Goal: Task Accomplishment & Management: Manage account settings

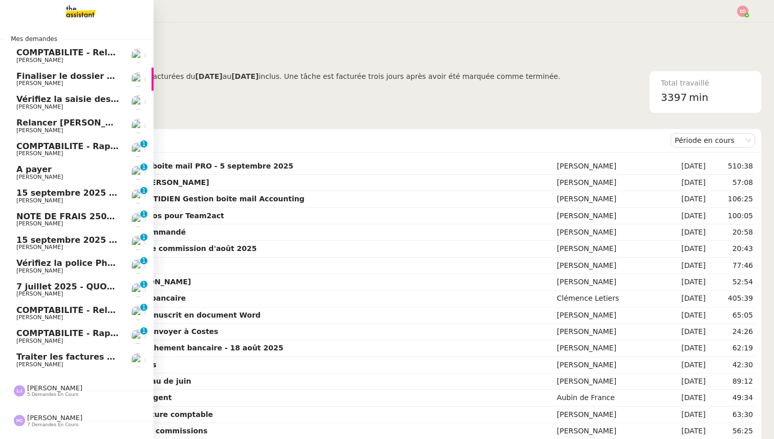
click at [32, 353] on span "Traiter les factures ORPI Pierrelatte" at bounding box center [112, 357] width 192 height 10
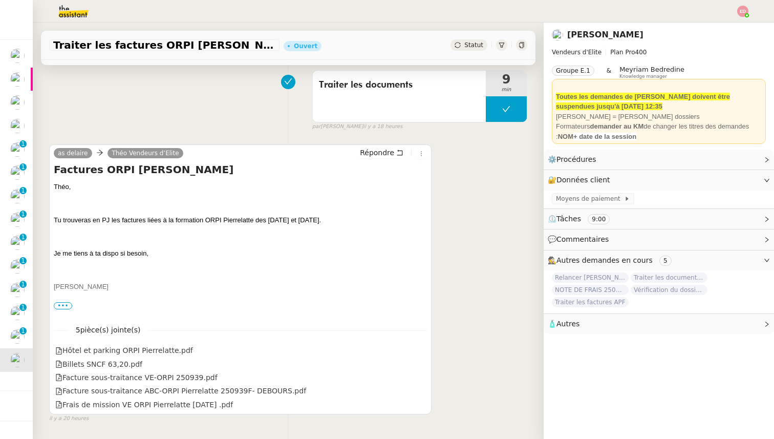
scroll to position [238, 0]
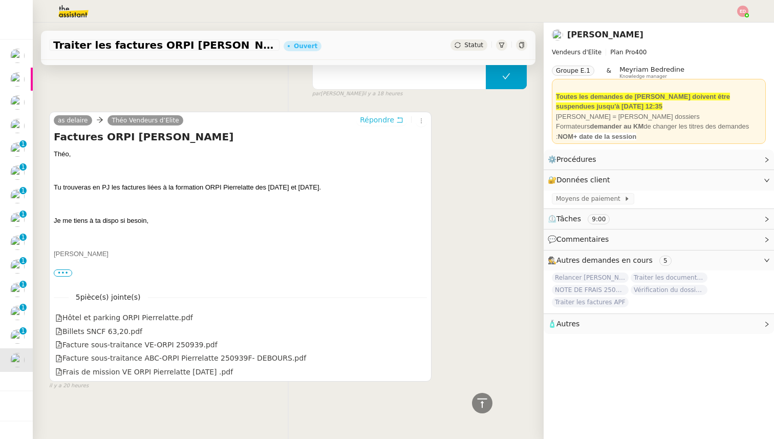
click at [371, 119] on span "Répondre" at bounding box center [377, 120] width 34 height 10
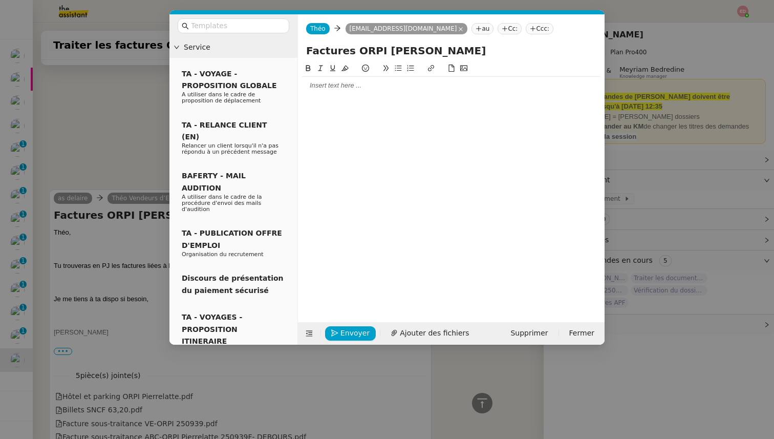
scroll to position [316, 0]
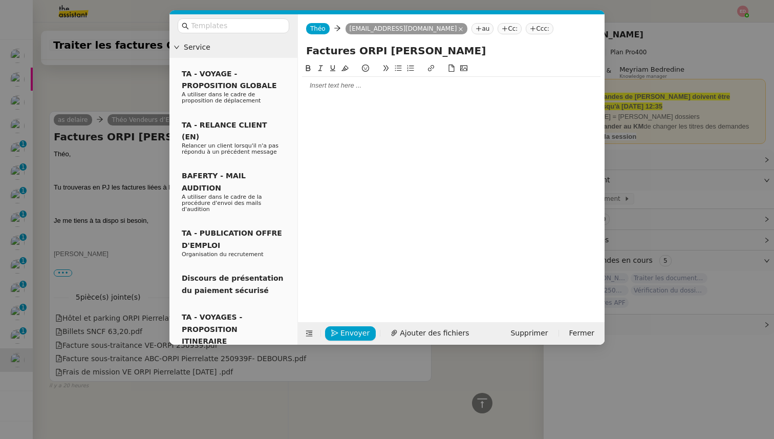
click at [320, 83] on div at bounding box center [451, 85] width 299 height 9
click at [331, 104] on li "VAez-vous déjà de disponibles les documents relatifs à la session ?" at bounding box center [456, 104] width 289 height 9
click at [542, 105] on li "Avez-vous déjà de disponibles les documents relatifs à la session ?" at bounding box center [456, 104] width 289 height 9
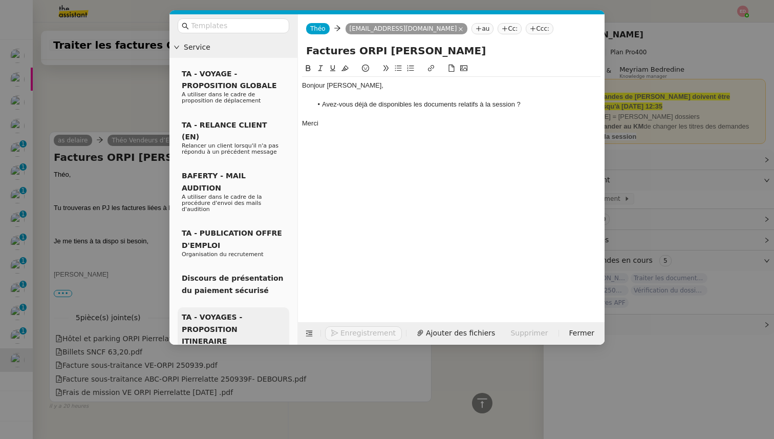
scroll to position [379, 0]
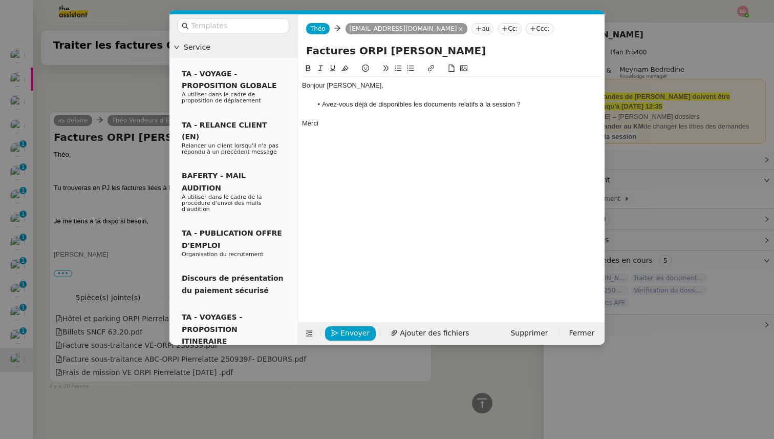
click at [98, 270] on nz-modal-container "Service TA - VOYAGE - PROPOSITION GLOBALE A utiliser dans le cadre de propositi…" at bounding box center [387, 219] width 774 height 439
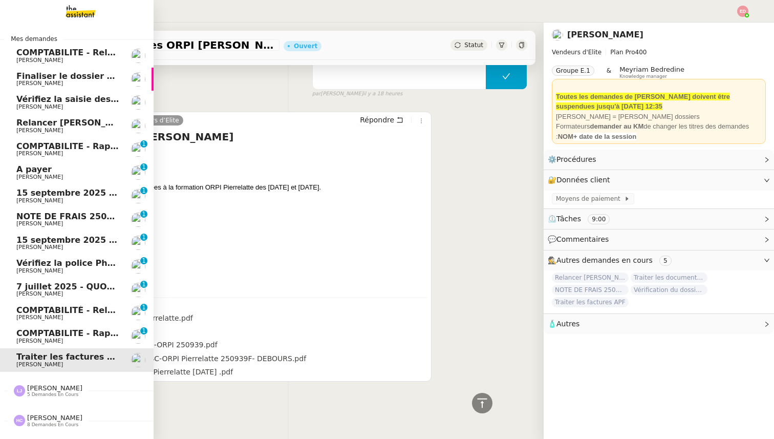
click at [24, 334] on span "COMPTABILITE - Rapprochement bancaire - 18 août 2025" at bounding box center [147, 333] width 262 height 10
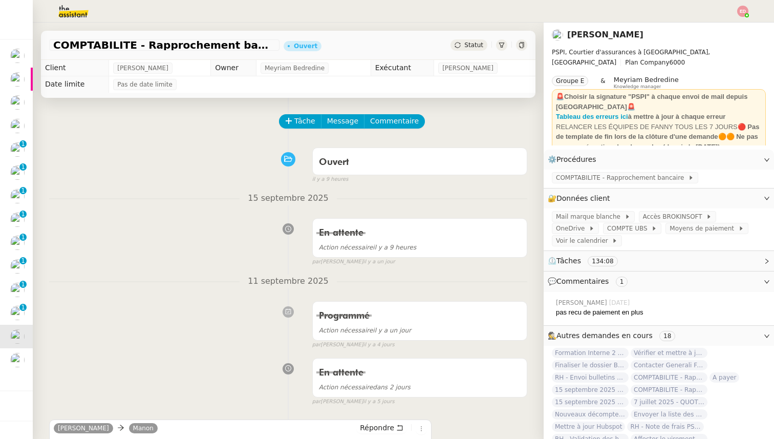
click at [465, 39] on div "Statut" at bounding box center [469, 44] width 37 height 11
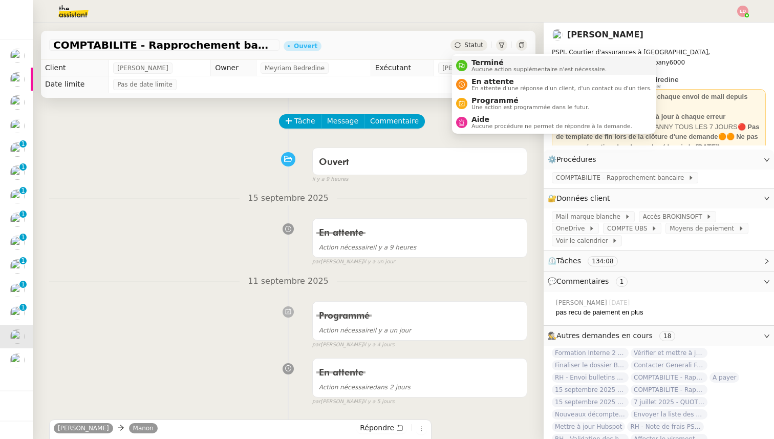
click at [471, 58] on li "Terminé Aucune action supplémentaire n'est nécessaire." at bounding box center [554, 65] width 204 height 19
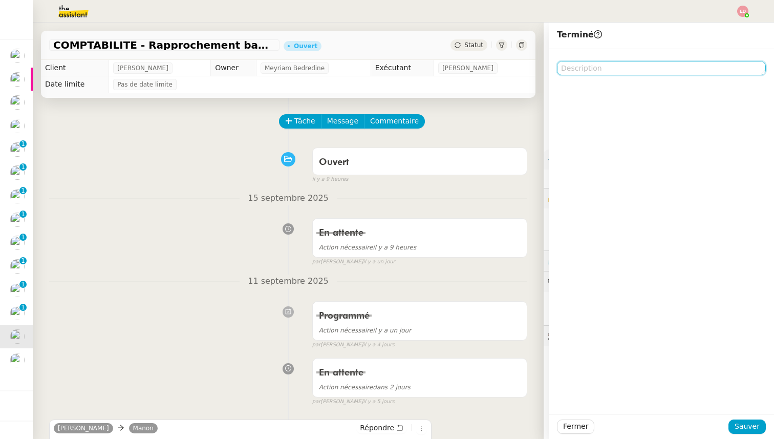
click at [649, 69] on textarea at bounding box center [661, 68] width 209 height 14
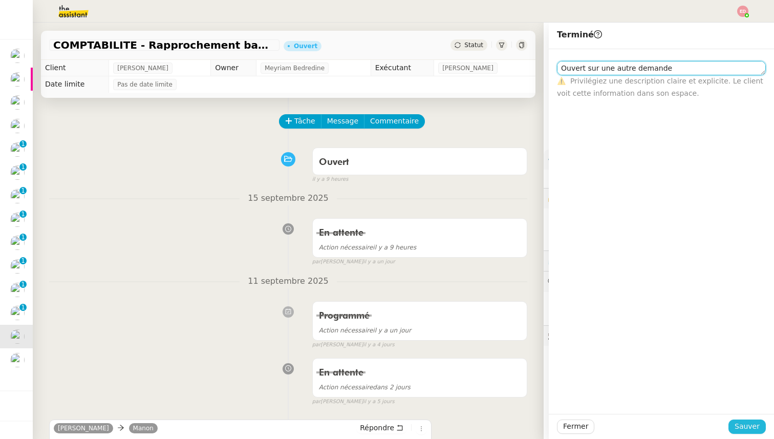
type textarea "Ouvert sur une autre demande"
click at [751, 422] on span "Sauver" at bounding box center [747, 427] width 25 height 12
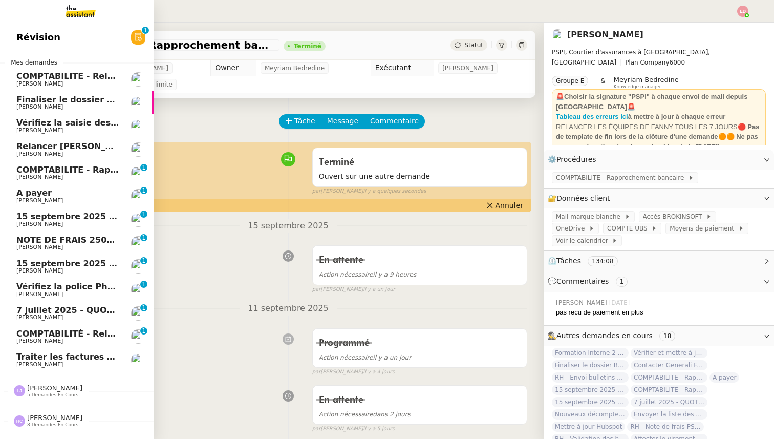
click at [31, 336] on span "COMPTABILITÉ - Relance des primes GoldenCare impayées- septembre 2025" at bounding box center [191, 334] width 351 height 10
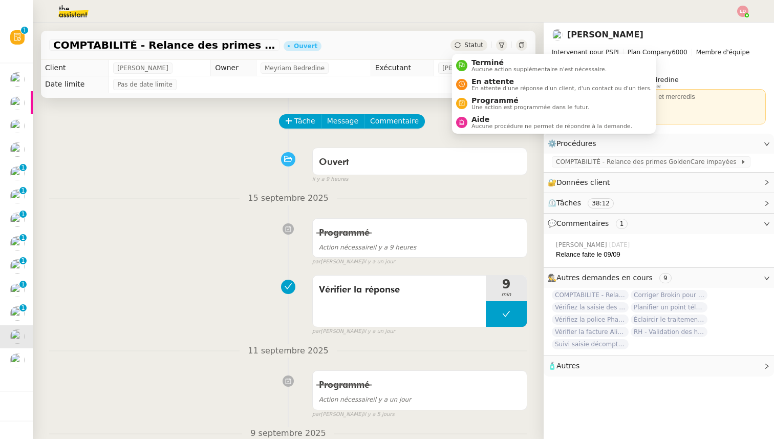
click at [476, 44] on span "Statut" at bounding box center [474, 44] width 19 height 7
click at [485, 104] on span "Une action est programmée dans le futur." at bounding box center [531, 107] width 118 height 6
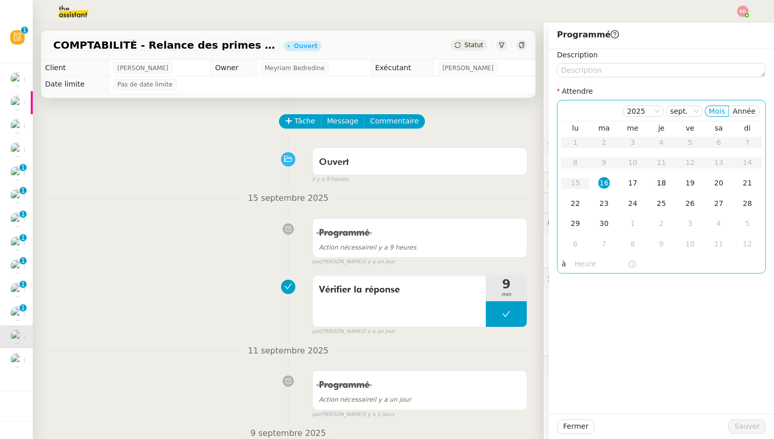
click at [664, 187] on div "18" at bounding box center [661, 182] width 11 height 11
click at [754, 430] on span "Sauver" at bounding box center [747, 427] width 25 height 12
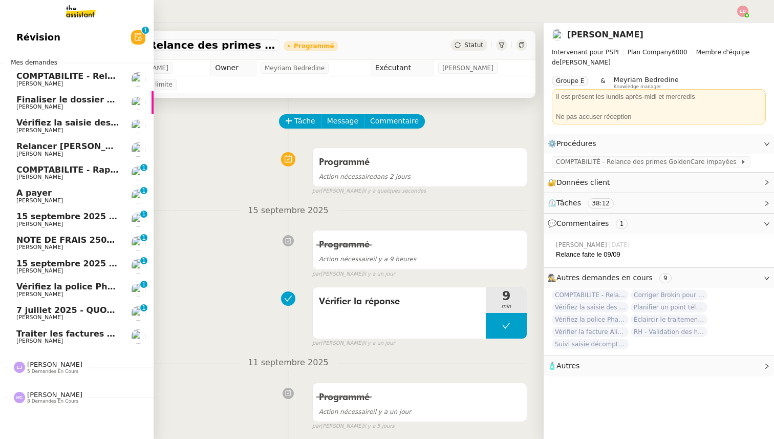
click at [25, 310] on span "7 juillet 2025 - QUOTIDIEN Gestion boite mail Accounting" at bounding box center [147, 310] width 263 height 10
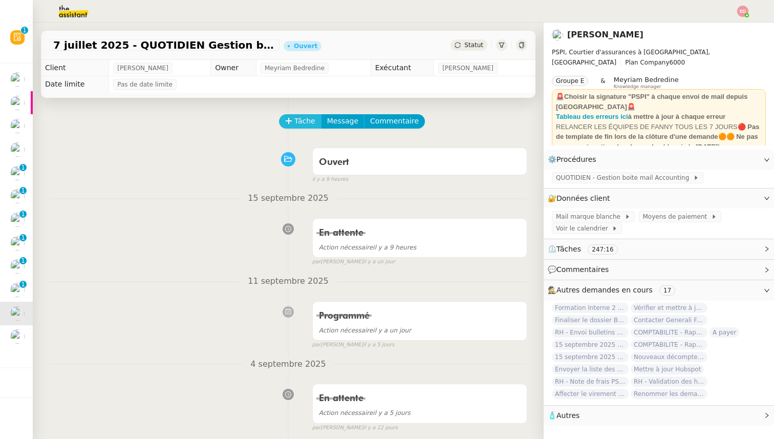
click at [313, 120] on span "Tâche" at bounding box center [305, 121] width 21 height 12
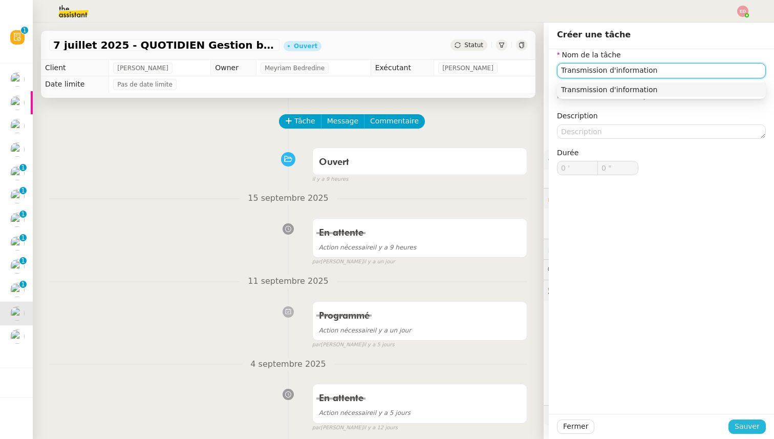
type input "Transmission d'information"
click at [742, 424] on span "Sauver" at bounding box center [747, 427] width 25 height 12
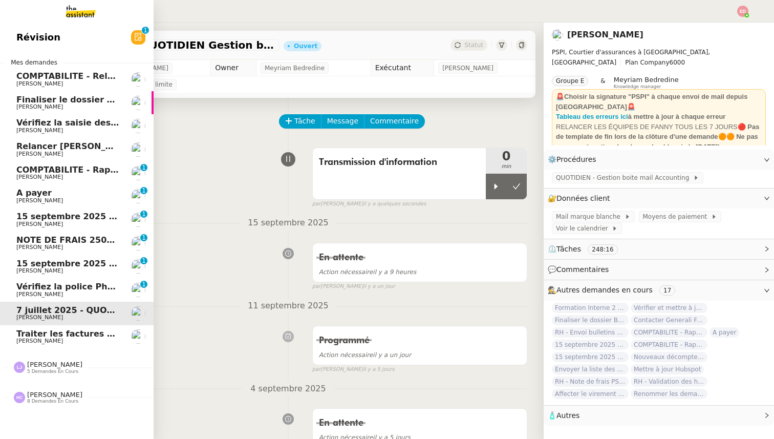
click at [49, 281] on link "Vérifiez la police Pharaon Deema Pierrick Morel 0 1 2 3 4 5 6 7 8 9" at bounding box center [77, 290] width 154 height 24
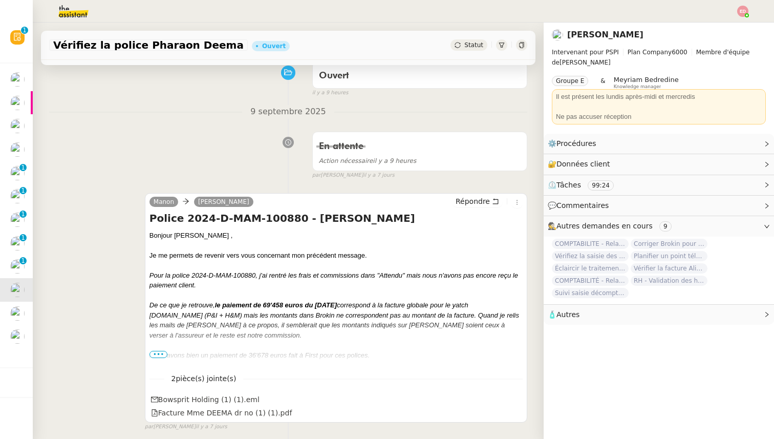
scroll to position [94, 0]
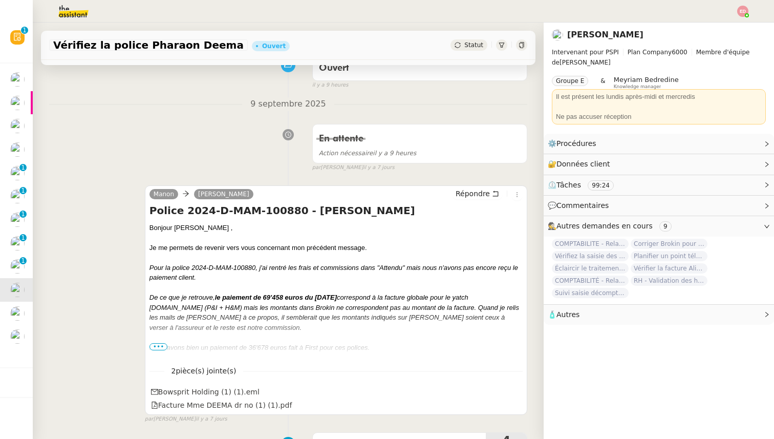
click at [160, 347] on span "•••" at bounding box center [159, 346] width 18 height 7
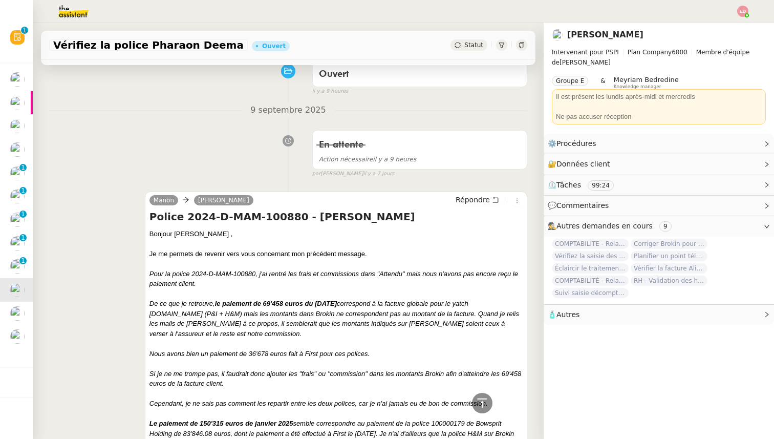
scroll to position [0, 0]
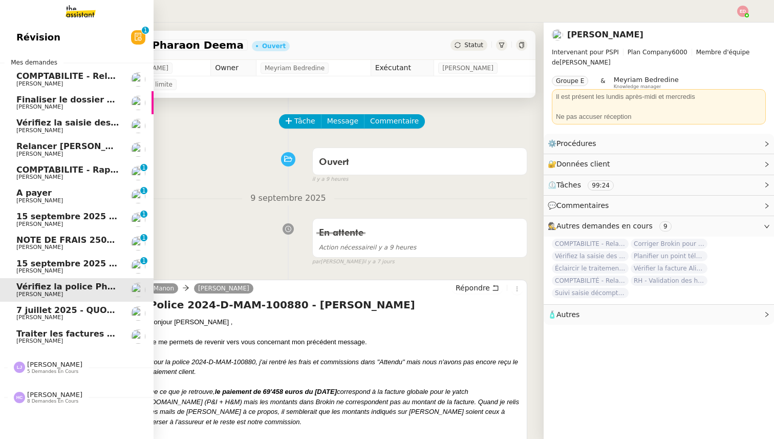
click at [44, 262] on span "15 septembre 2025 - QUOTIDIEN - OPAL - Gestion de la boîte mail OPAL" at bounding box center [180, 264] width 329 height 10
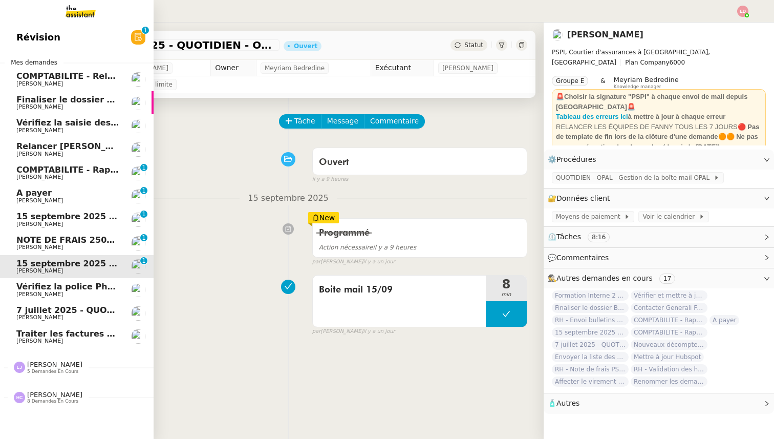
click at [40, 247] on span "[PERSON_NAME]" at bounding box center [39, 247] width 47 height 7
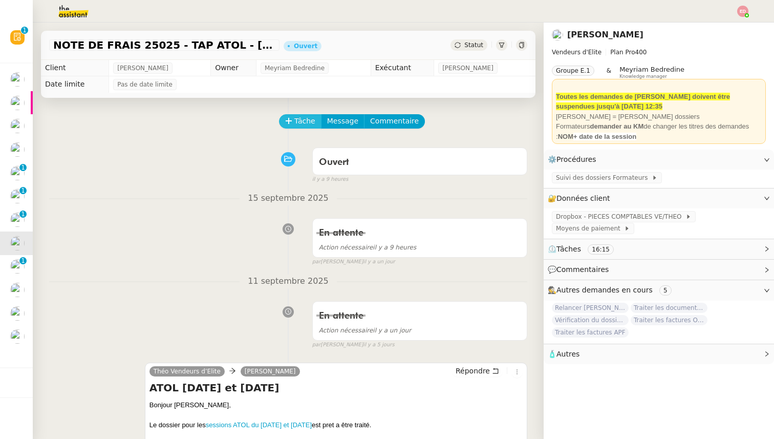
click at [300, 119] on span "Tâche" at bounding box center [305, 121] width 21 height 12
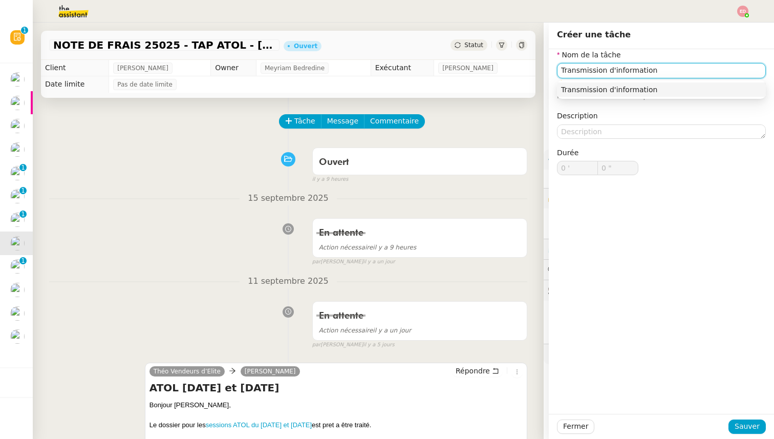
type input "Transmission d'information"
click at [748, 435] on div "Fermer Sauver" at bounding box center [661, 426] width 225 height 25
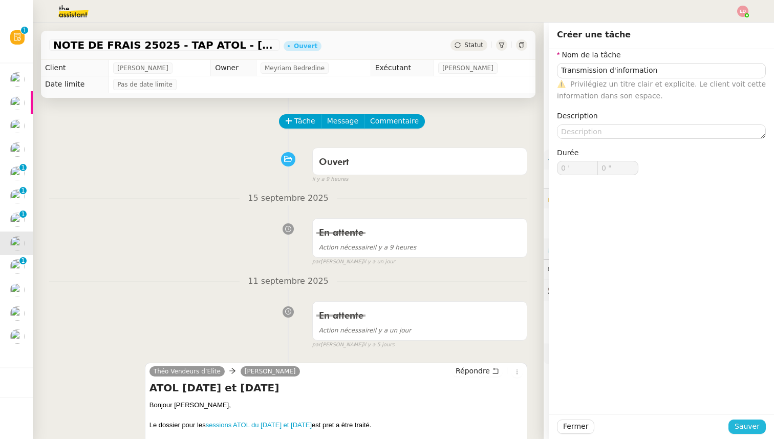
click at [747, 426] on span "Sauver" at bounding box center [747, 427] width 25 height 12
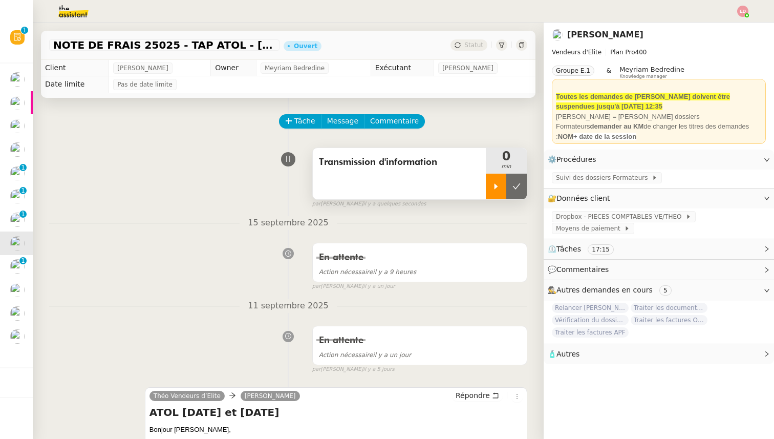
click at [496, 185] on icon at bounding box center [497, 186] width 4 height 6
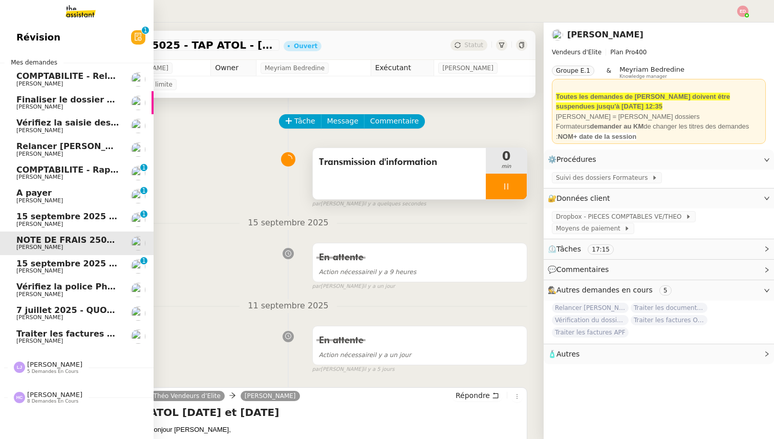
click at [40, 216] on span "15 septembre 2025 - QUOTIDIEN Gestion boite mail Accounting" at bounding box center [162, 217] width 292 height 10
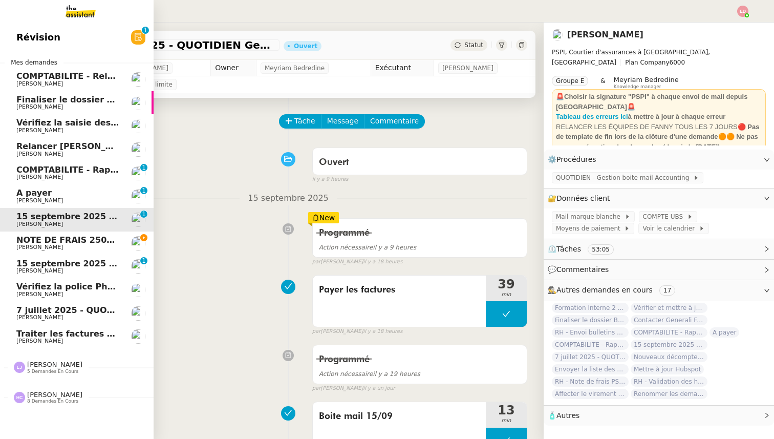
click at [26, 198] on span "[PERSON_NAME]" at bounding box center [39, 200] width 47 height 7
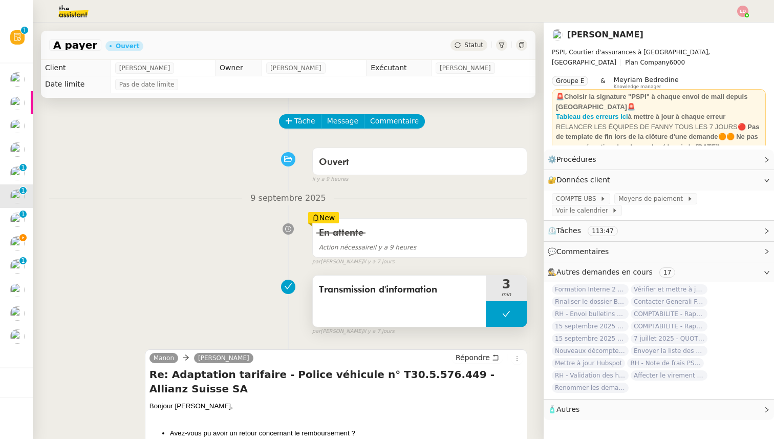
click at [349, 291] on span "Transmission d'information" at bounding box center [399, 289] width 161 height 15
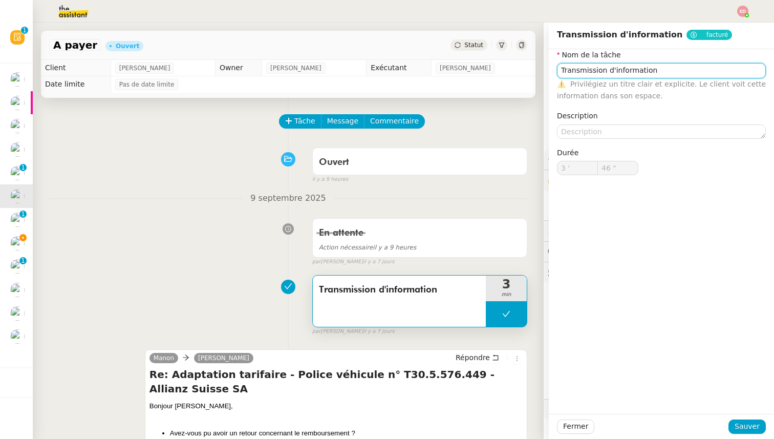
click at [570, 69] on input "Transmission d'information" at bounding box center [661, 70] width 209 height 15
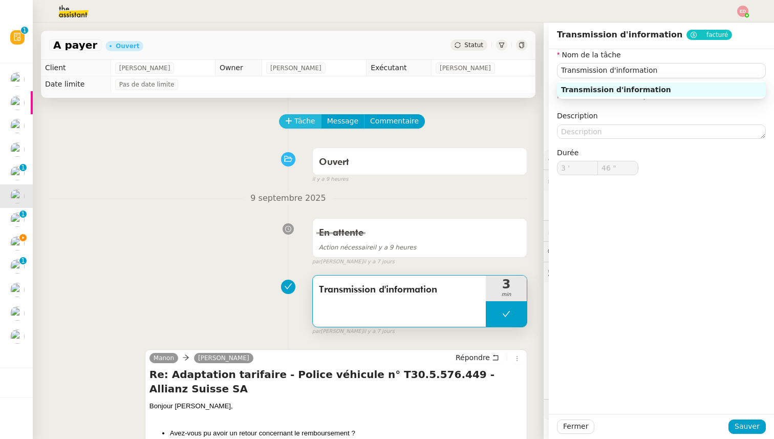
click at [304, 116] on span "Tâche" at bounding box center [305, 121] width 21 height 12
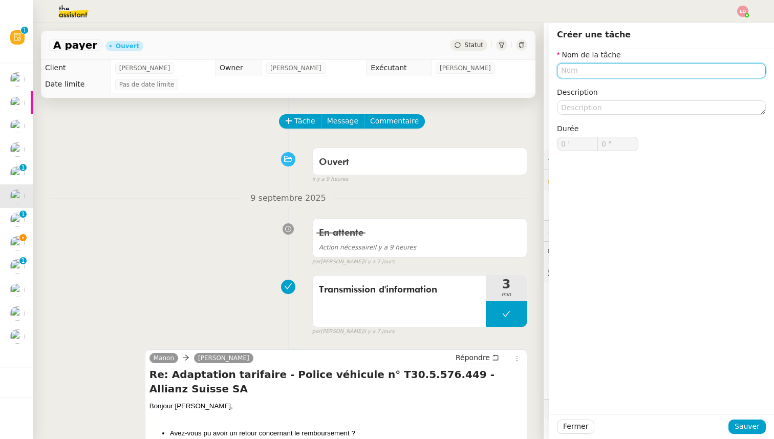
paste input "Transmission d'information"
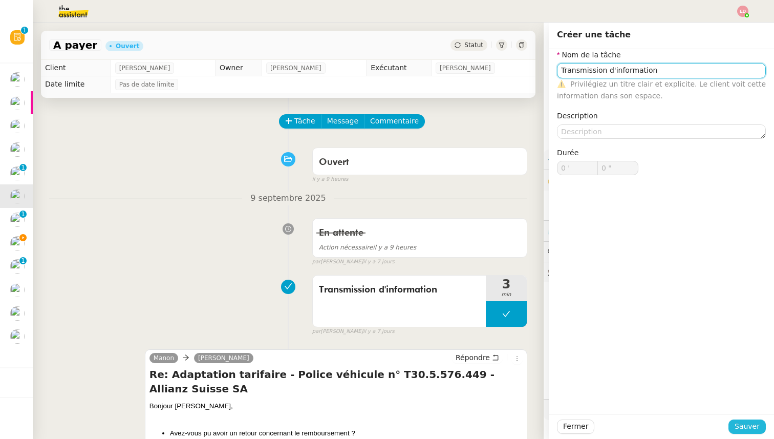
type input "Transmission d'information"
click at [751, 425] on span "Sauver" at bounding box center [747, 427] width 25 height 12
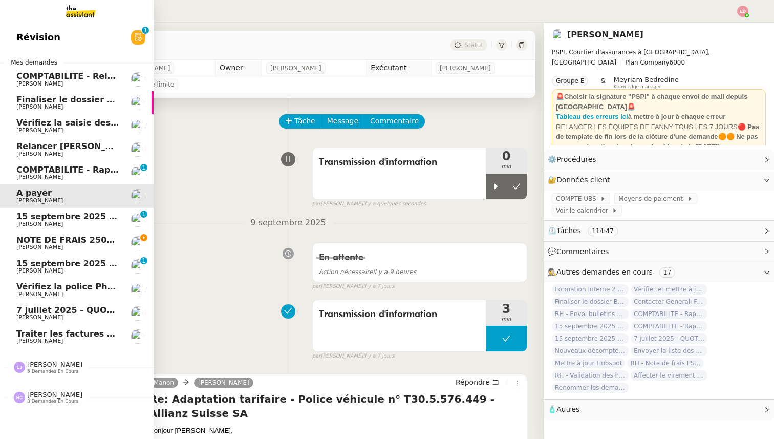
click at [23, 167] on span "COMPTABILITE - Rapprochement bancaire - 28 août 2025" at bounding box center [147, 170] width 262 height 10
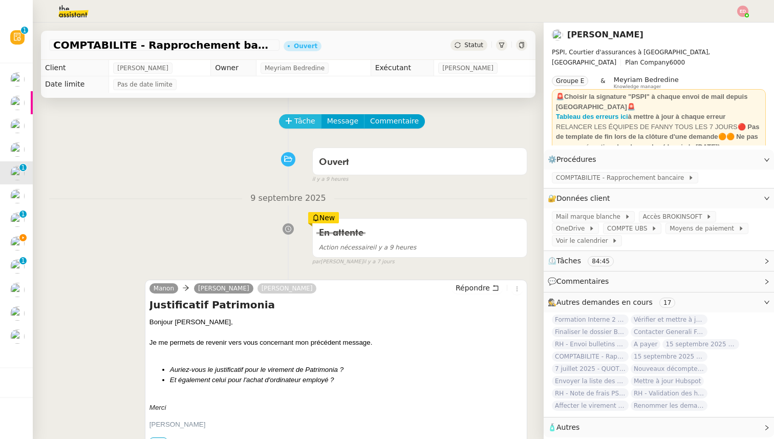
click at [298, 121] on span "Tâche" at bounding box center [305, 121] width 21 height 12
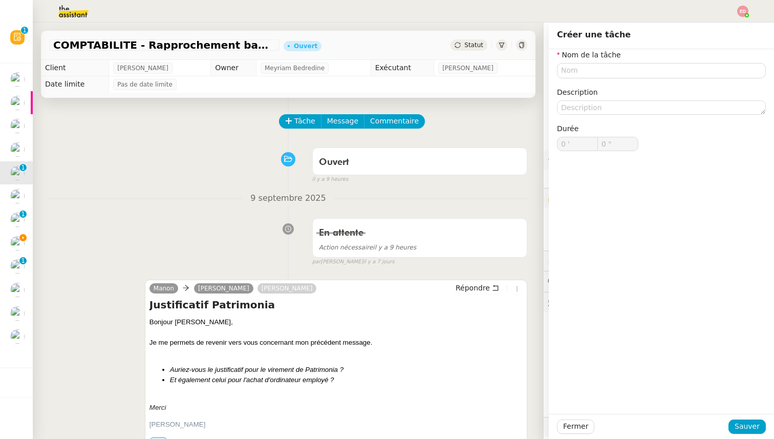
click at [595, 78] on div "Nom de la tâche Description Durée 0 ' 0 "" at bounding box center [661, 108] width 209 height 118
click at [592, 71] on input "text" at bounding box center [661, 70] width 209 height 15
paste input "Transmission d'information"
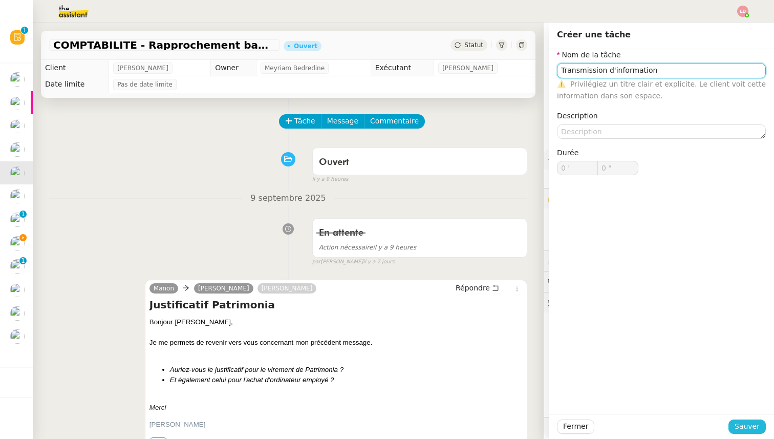
type input "Transmission d'information"
click at [745, 421] on span "Sauver" at bounding box center [747, 427] width 25 height 12
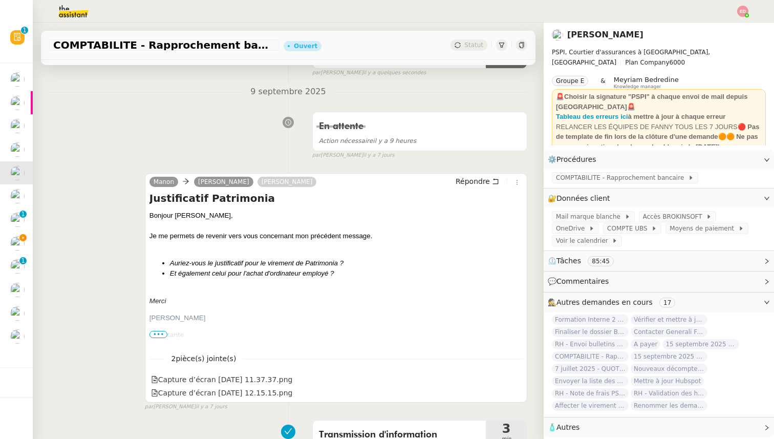
scroll to position [134, 0]
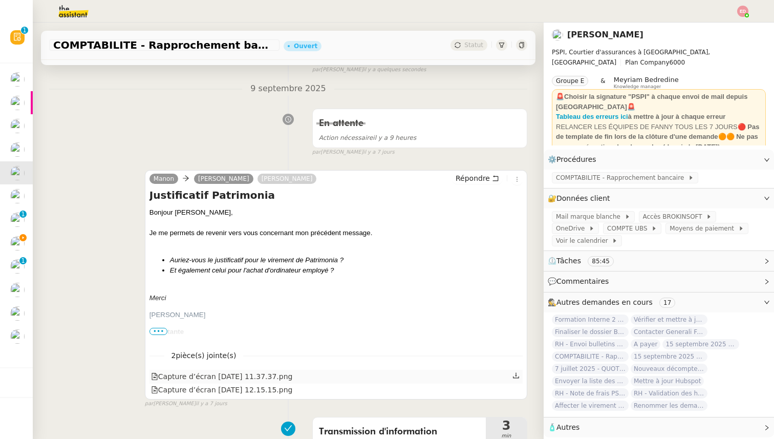
click at [518, 376] on icon at bounding box center [516, 375] width 7 height 7
click at [518, 389] on icon at bounding box center [516, 389] width 7 height 7
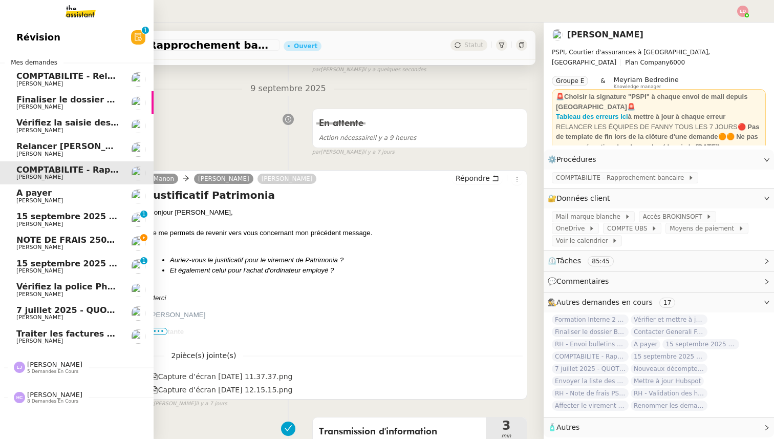
click at [32, 153] on span "[PERSON_NAME]" at bounding box center [39, 154] width 47 height 7
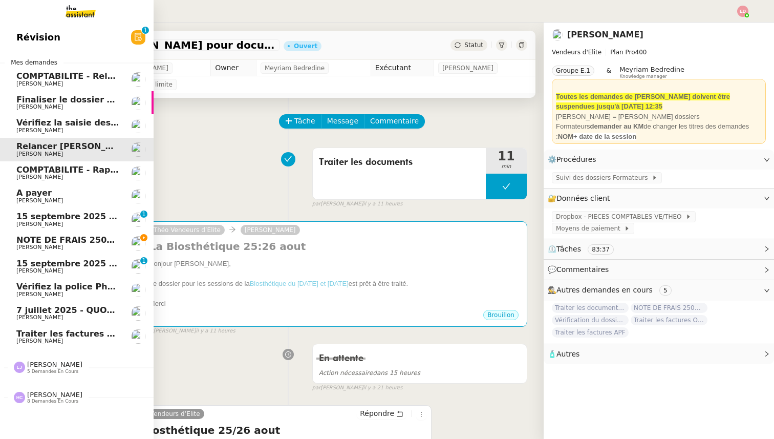
click at [24, 128] on span "[PERSON_NAME]" at bounding box center [39, 130] width 47 height 7
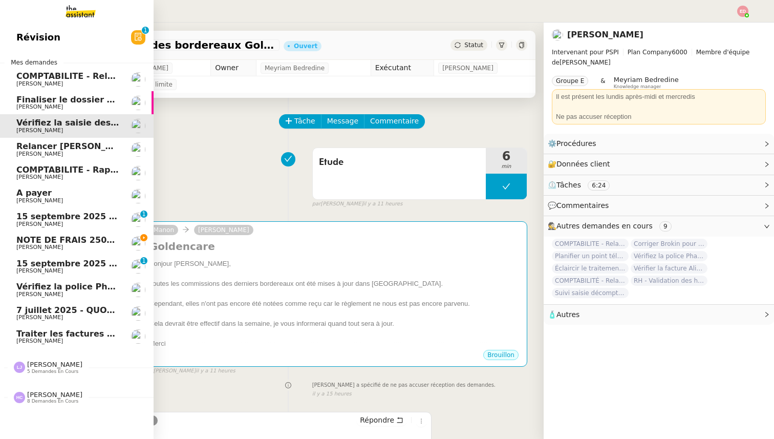
click at [37, 101] on span "Finaliser le dossier Buheiry" at bounding box center [79, 100] width 126 height 10
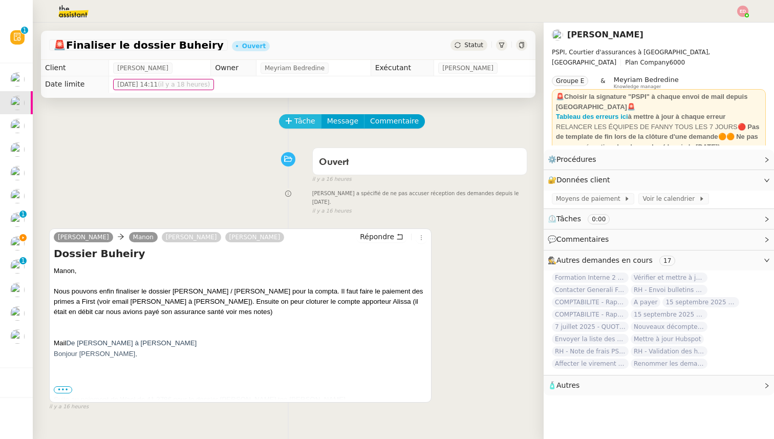
click at [302, 124] on span "Tâche" at bounding box center [305, 121] width 21 height 12
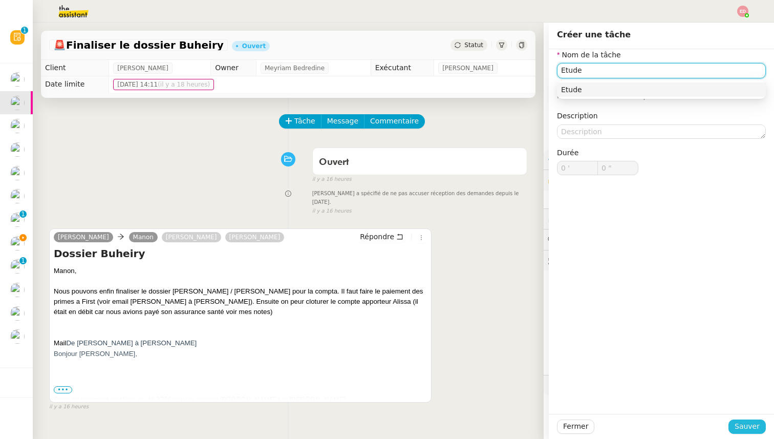
type input "Etude"
click at [749, 429] on span "Sauver" at bounding box center [747, 427] width 25 height 12
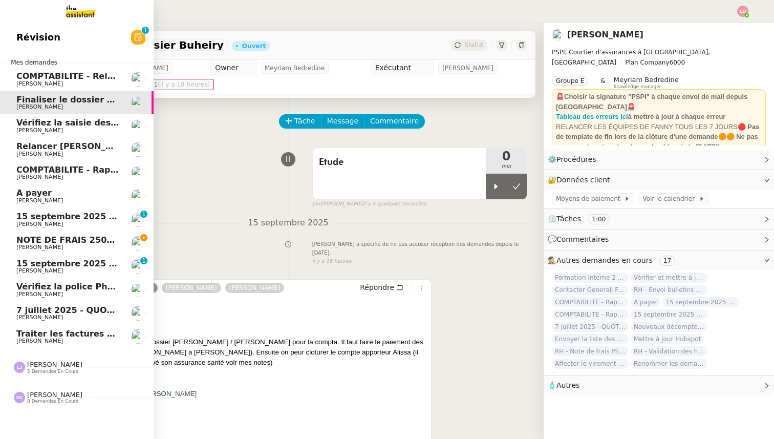
click at [25, 82] on span "[PERSON_NAME]" at bounding box center [39, 83] width 47 height 7
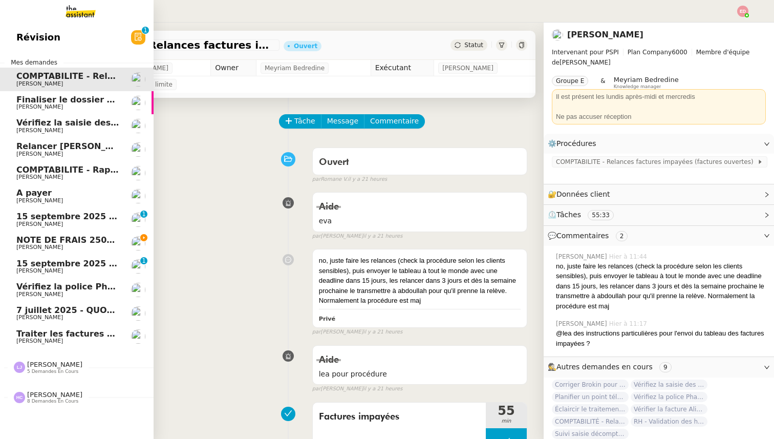
click at [38, 243] on span "NOTE DE FRAIS 25025 - TAP ATOL - [GEOGRAPHIC_DATA] - [DATE] et [DATE]" at bounding box center [189, 240] width 346 height 10
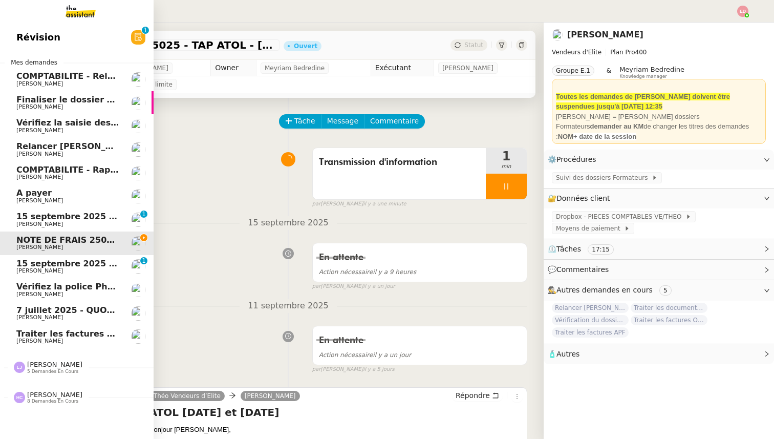
click at [38, 264] on span "15 septembre 2025 - QUOTIDIEN - OPAL - Gestion de la boîte mail OPAL" at bounding box center [180, 264] width 329 height 10
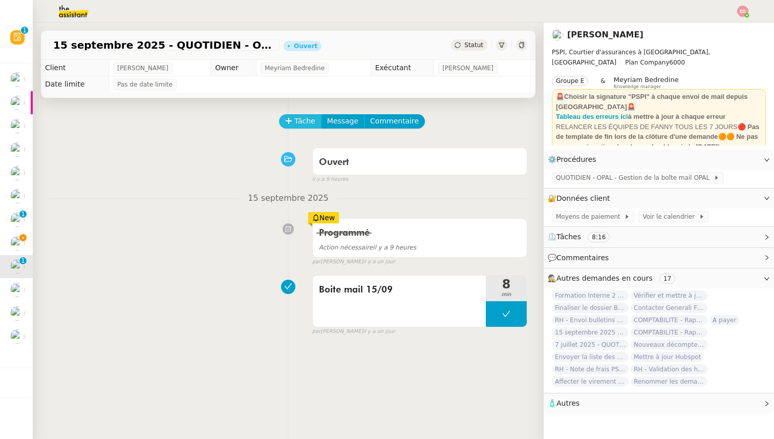
click at [286, 118] on icon at bounding box center [288, 120] width 7 height 7
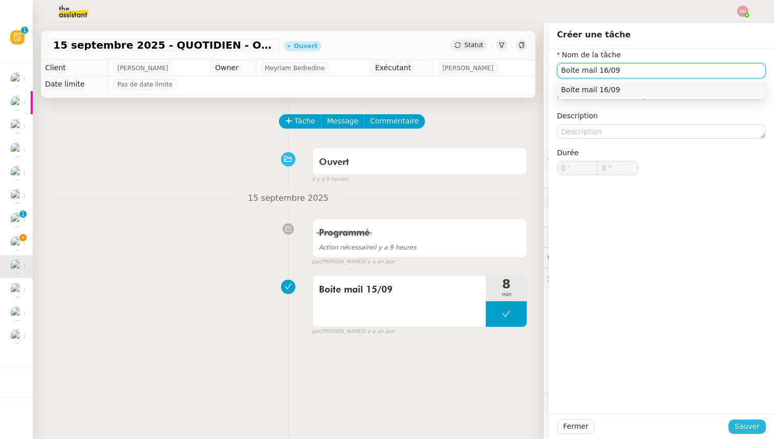
type input "Boite mail 16/09"
click at [738, 433] on button "Sauver" at bounding box center [747, 426] width 37 height 14
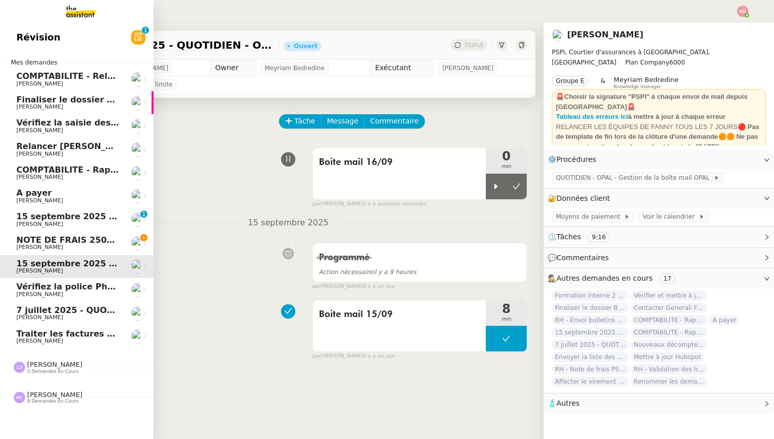
click at [39, 221] on span "[PERSON_NAME]" at bounding box center [39, 224] width 47 height 7
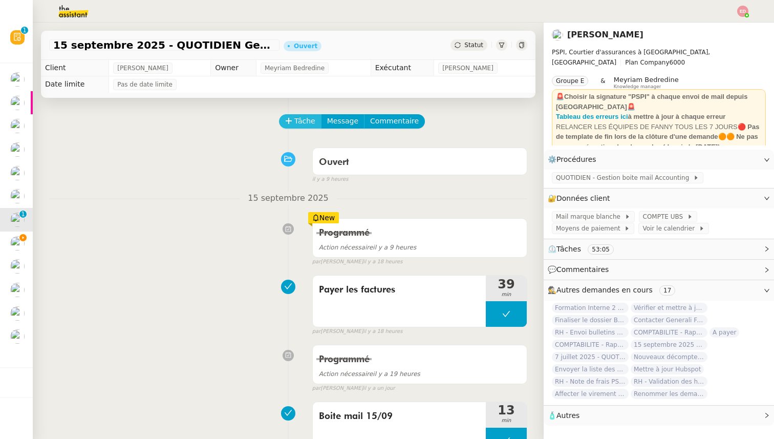
click at [291, 118] on icon at bounding box center [288, 120] width 7 height 7
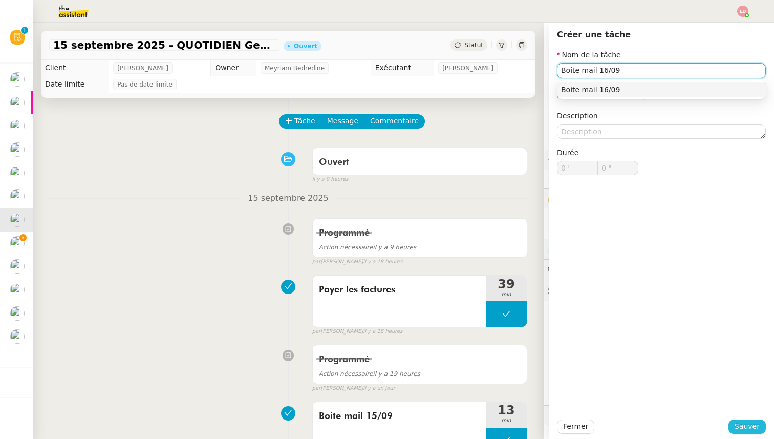
type input "Boite mail 16/09"
click at [748, 421] on span "Sauver" at bounding box center [747, 427] width 25 height 12
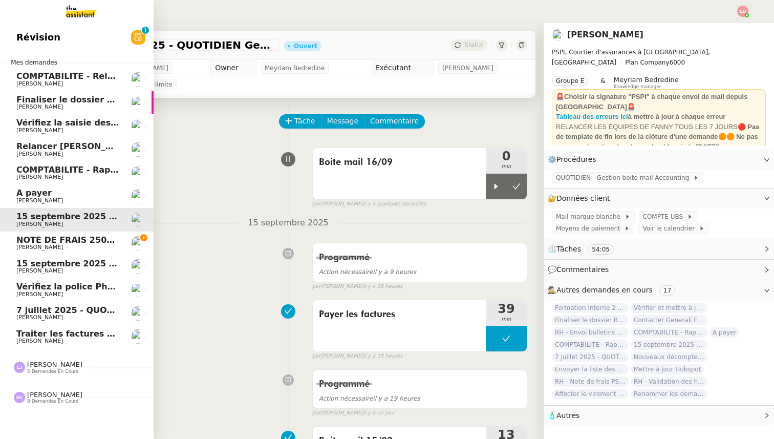
click at [48, 338] on span "[PERSON_NAME]" at bounding box center [39, 341] width 47 height 7
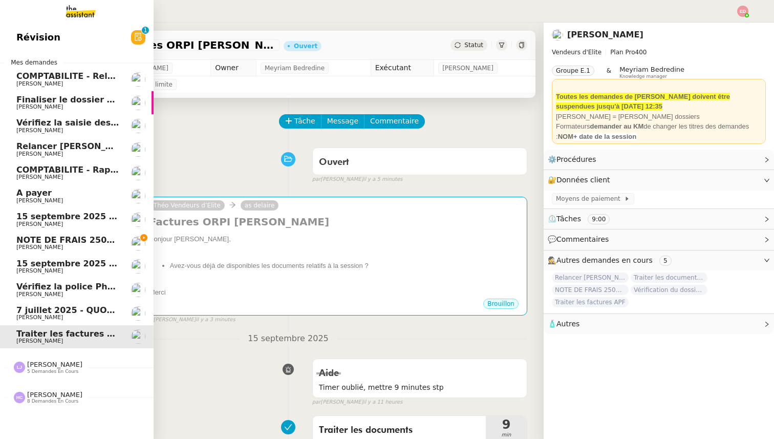
click at [45, 368] on span "[PERSON_NAME]" at bounding box center [54, 365] width 55 height 8
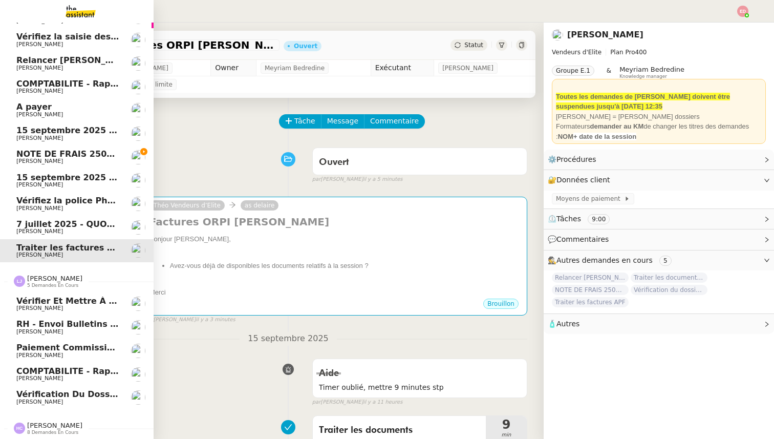
click at [41, 401] on span "[PERSON_NAME]" at bounding box center [39, 401] width 47 height 7
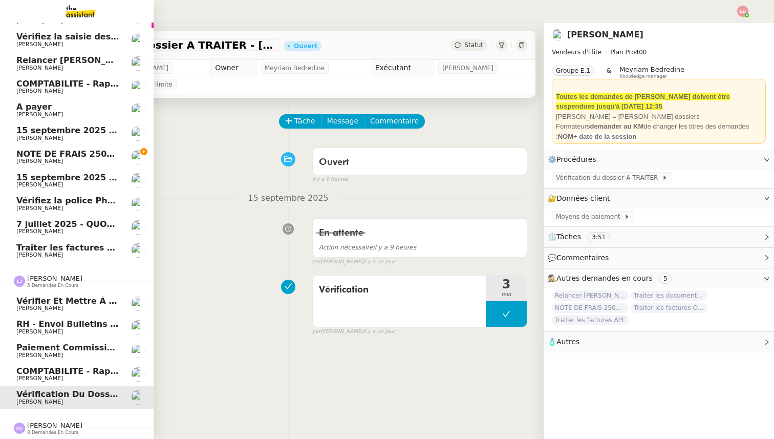
click at [45, 381] on span "[PERSON_NAME]" at bounding box center [39, 378] width 47 height 7
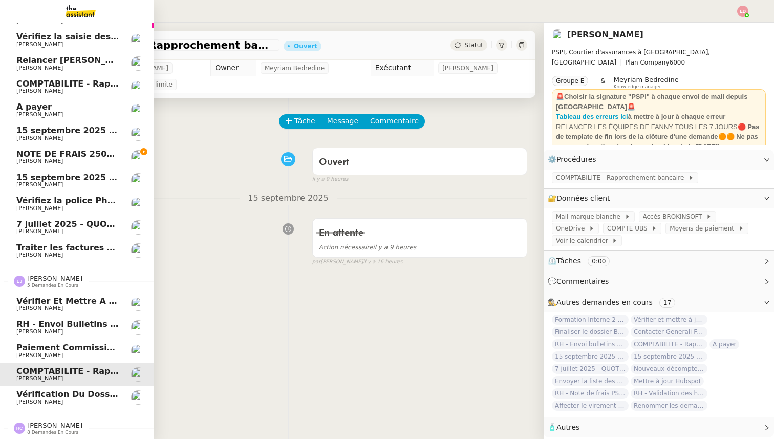
click at [54, 350] on span "Paiement commission [PERSON_NAME]" at bounding box center [106, 348] width 181 height 10
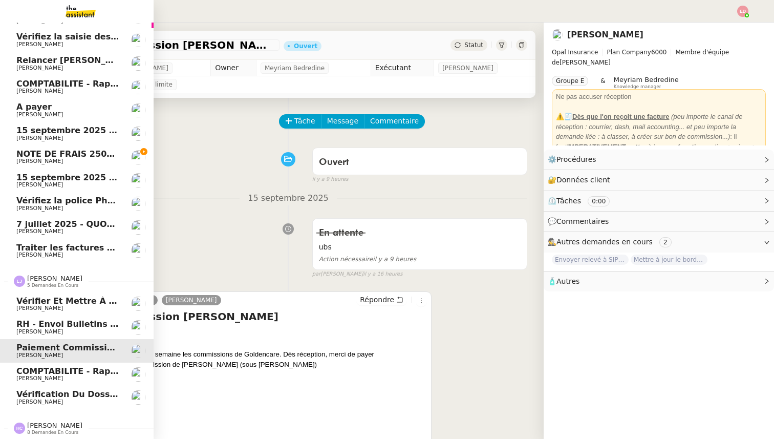
click at [51, 326] on span "RH - Envoi bulletins de paie - septembre 2025" at bounding box center [123, 324] width 215 height 10
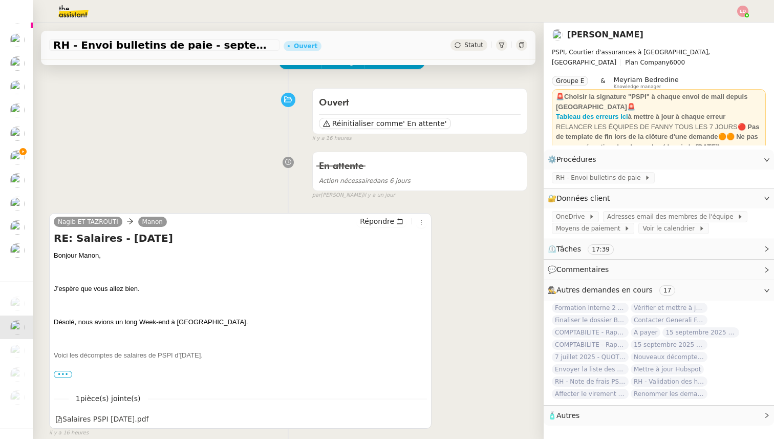
scroll to position [64, 0]
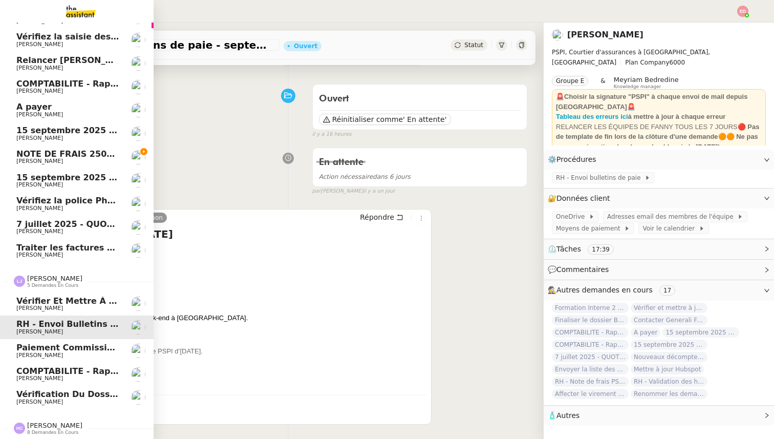
click at [32, 306] on span "[PERSON_NAME]" at bounding box center [39, 308] width 47 height 7
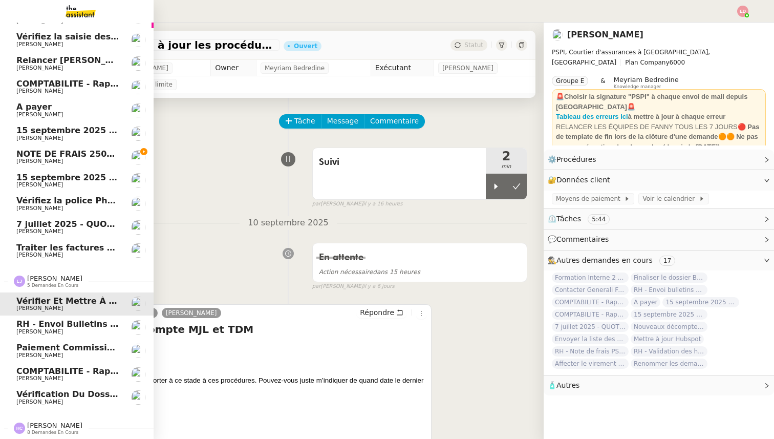
click at [40, 277] on span "[PERSON_NAME]" at bounding box center [54, 279] width 55 height 8
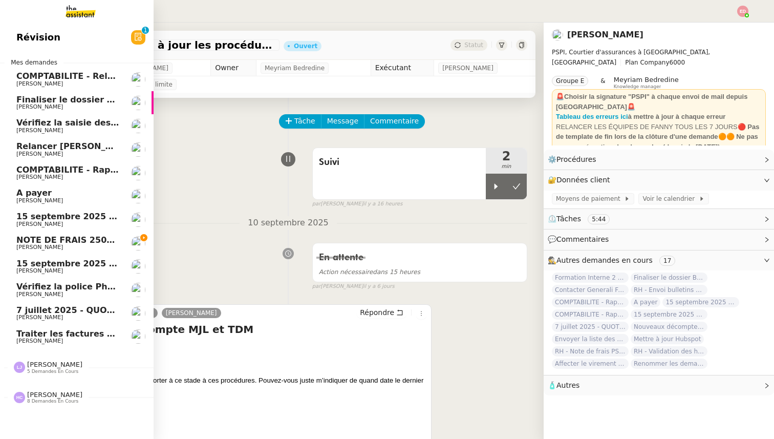
click at [43, 395] on span "[PERSON_NAME]" at bounding box center [54, 395] width 55 height 8
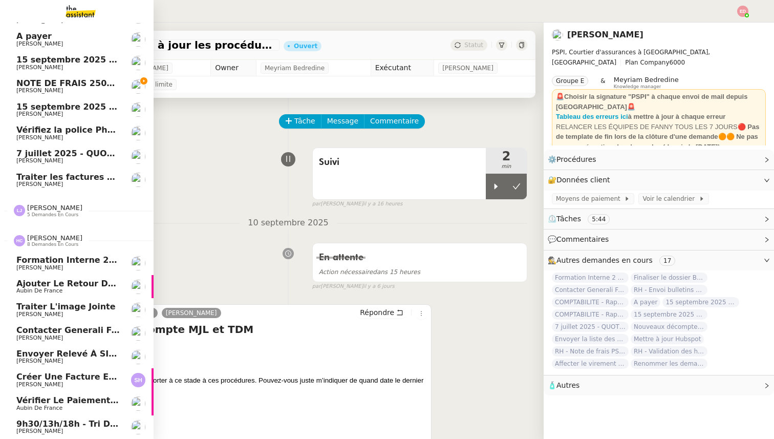
click at [41, 383] on span "[PERSON_NAME]" at bounding box center [39, 384] width 47 height 7
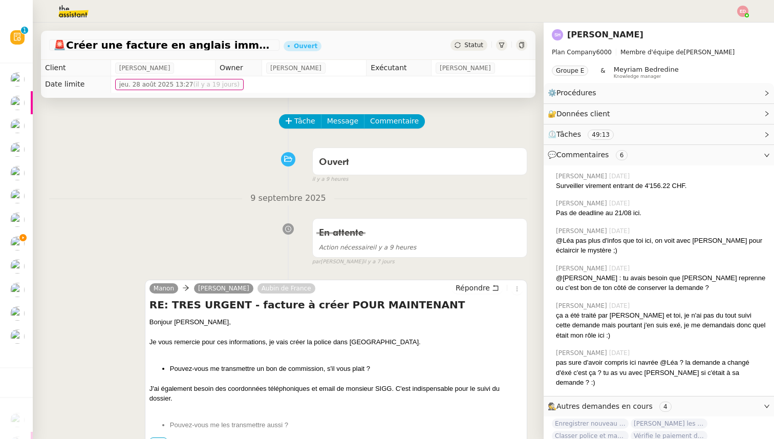
click at [737, 15] on div at bounding box center [387, 11] width 723 height 23
click at [743, 12] on img at bounding box center [743, 11] width 11 height 11
click at [713, 31] on span "Suivi" at bounding box center [706, 29] width 17 height 8
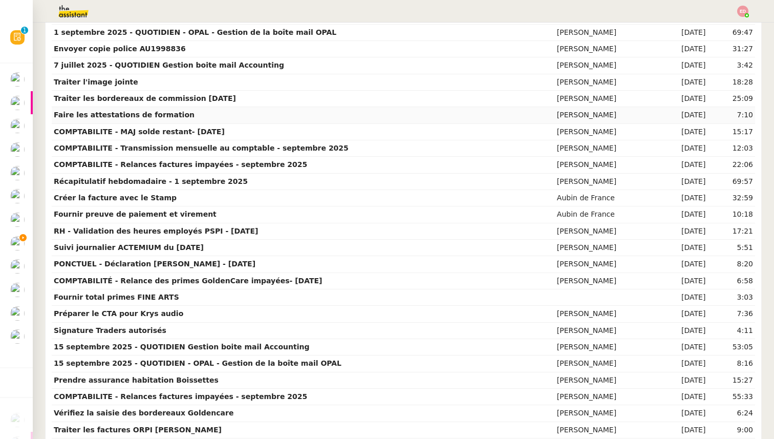
scroll to position [901, 0]
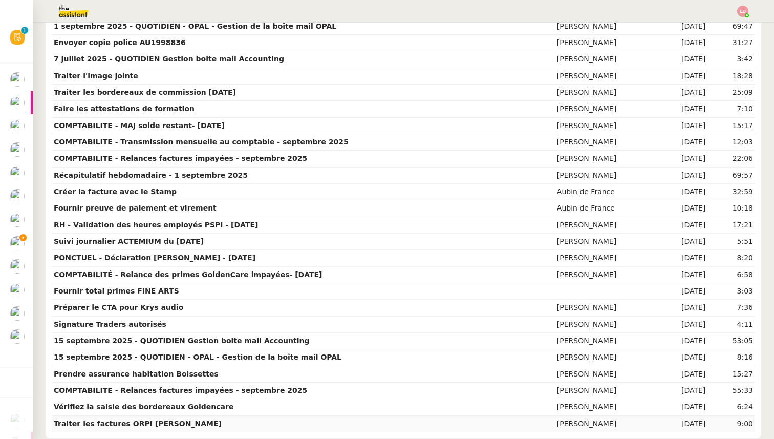
click at [555, 426] on td "[PERSON_NAME]" at bounding box center [608, 424] width 107 height 16
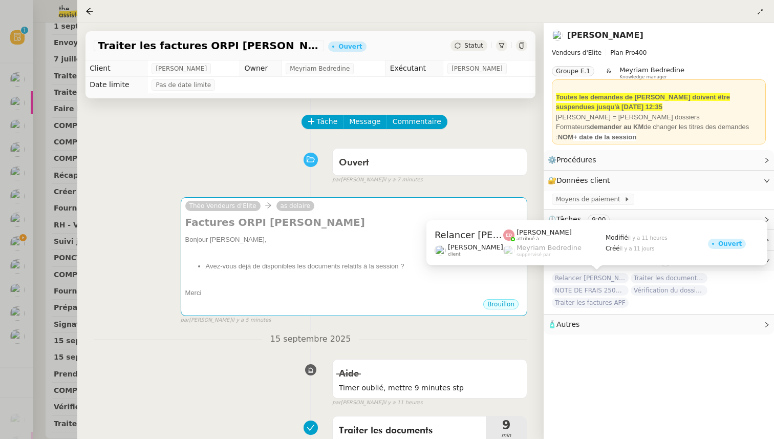
click at [592, 279] on span "Relancer [PERSON_NAME] pour documents août" at bounding box center [590, 278] width 77 height 10
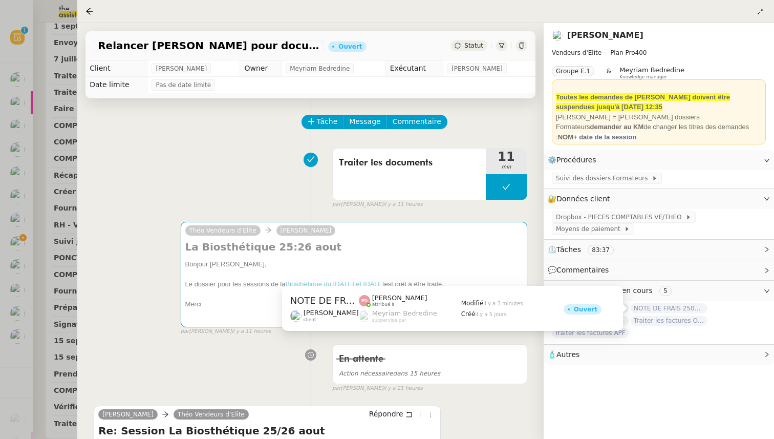
click at [659, 307] on span "NOTE DE FRAIS 25025 - TAP ATOL - [GEOGRAPHIC_DATA] - [DATE] et [DATE]" at bounding box center [669, 308] width 77 height 10
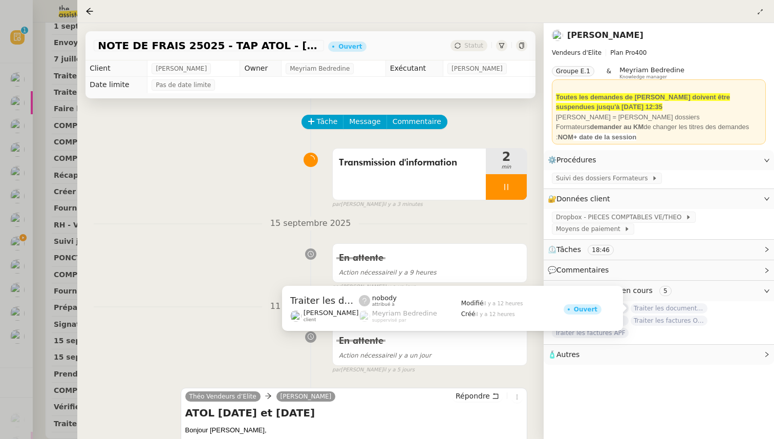
click at [658, 319] on span "Traiter les factures ORPI [PERSON_NAME]" at bounding box center [669, 321] width 77 height 10
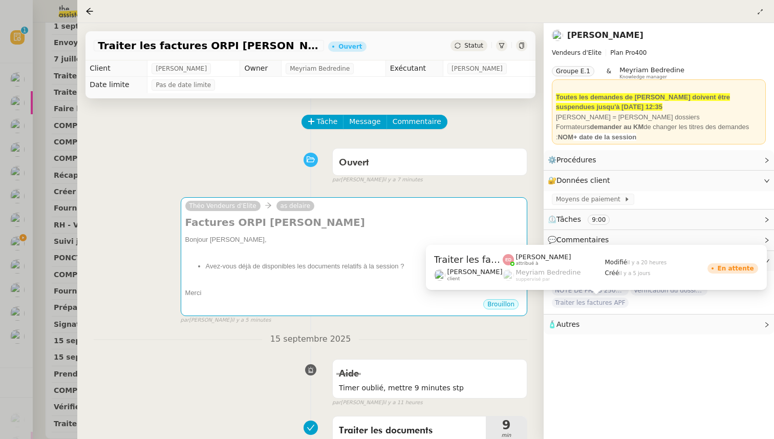
click at [607, 291] on div "Traiter les factures APF Sylvie SUCRA client Eva Dubois attribué à Meyriam Bedr…" at bounding box center [596, 271] width 341 height 53
click at [602, 304] on span "Traiter les factures APF" at bounding box center [590, 303] width 77 height 10
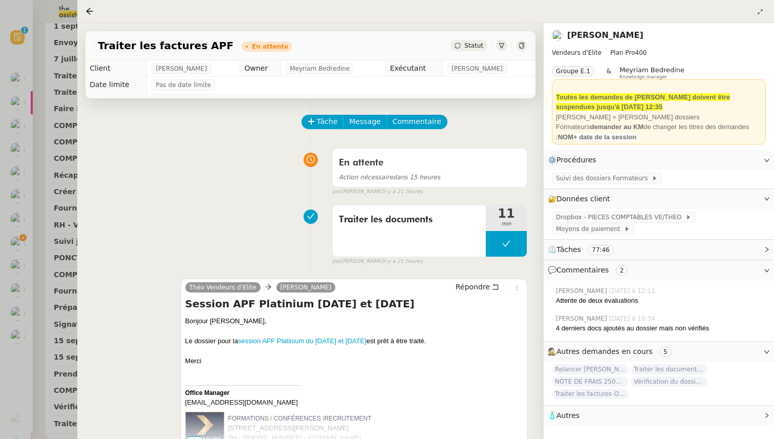
click at [57, 183] on div at bounding box center [387, 219] width 774 height 439
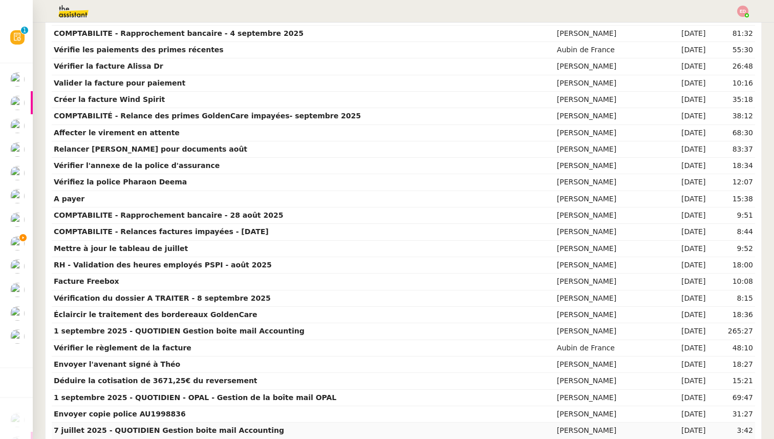
scroll to position [275, 0]
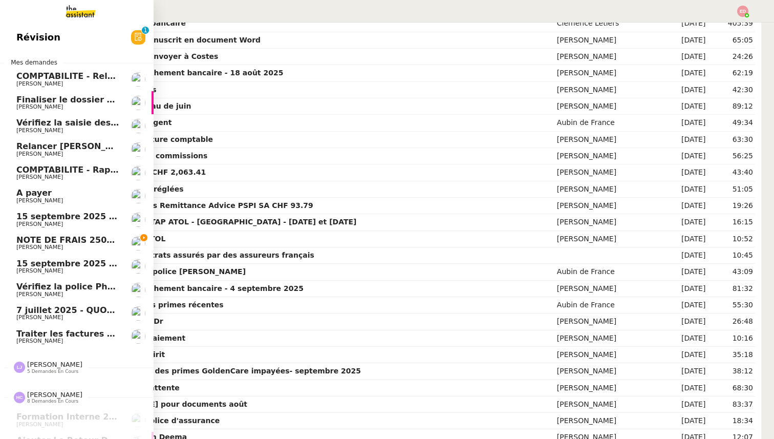
click at [48, 39] on span "Révision" at bounding box center [38, 37] width 44 height 15
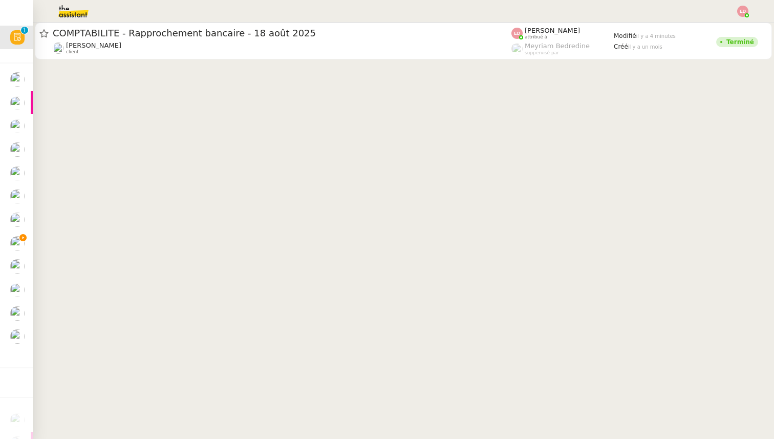
click at [75, 12] on img at bounding box center [65, 11] width 79 height 23
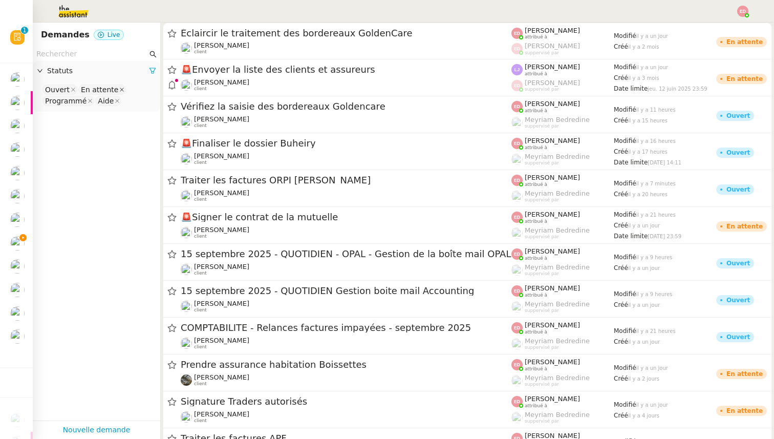
click at [119, 87] on icon at bounding box center [121, 89] width 5 height 5
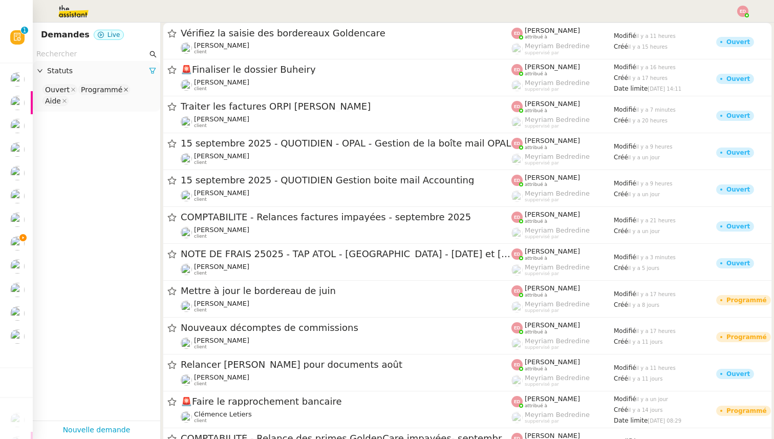
click at [123, 88] on icon at bounding box center [125, 89] width 5 height 5
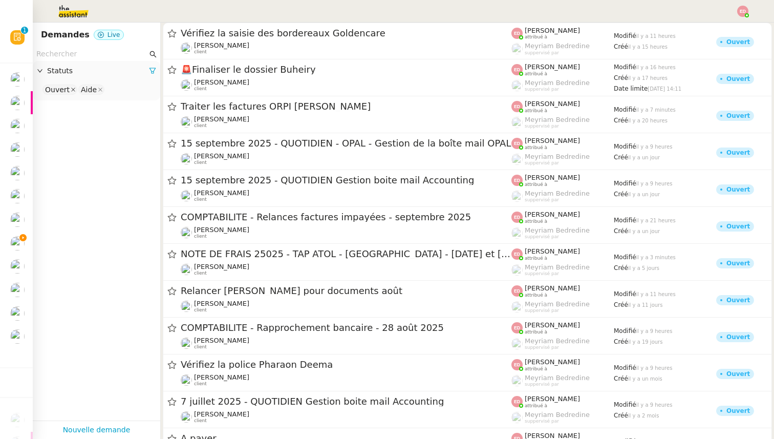
click at [71, 88] on icon at bounding box center [73, 90] width 4 height 4
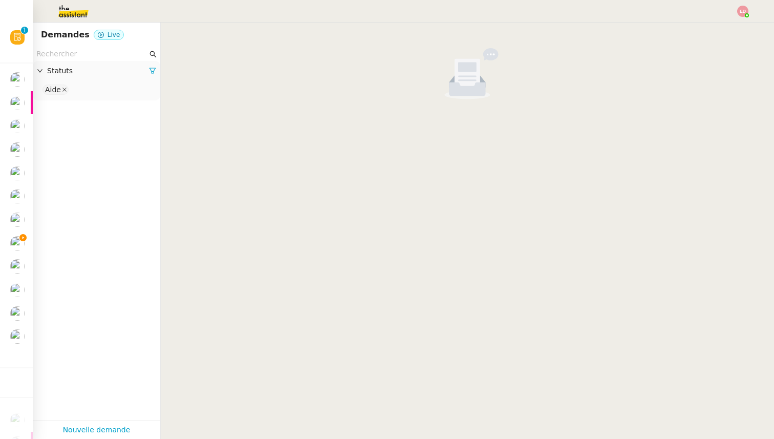
click at [64, 89] on icon at bounding box center [64, 89] width 5 height 5
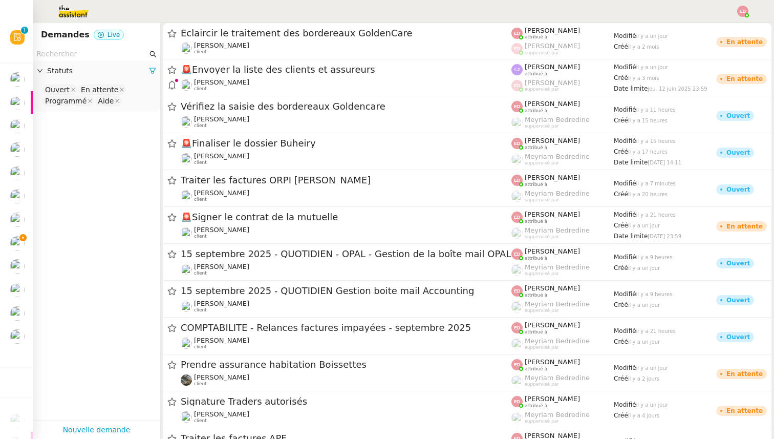
click at [66, 53] on input "text" at bounding box center [91, 54] width 111 height 12
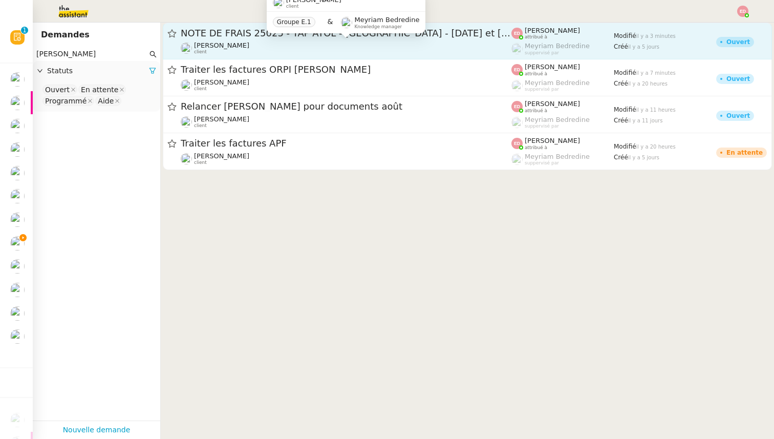
type input "sylvie"
click at [313, 51] on div "Sylvie SUCRA client" at bounding box center [346, 47] width 331 height 13
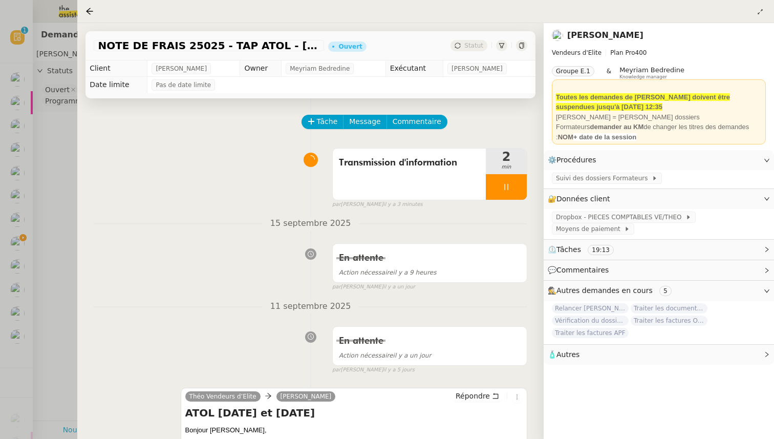
click at [67, 144] on div at bounding box center [387, 219] width 774 height 439
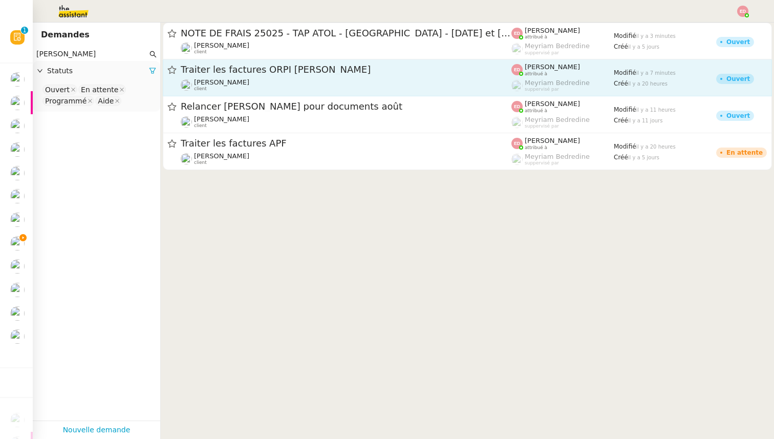
click at [283, 75] on div "Traiter les factures ORPI [PERSON_NAME]" at bounding box center [346, 70] width 331 height 13
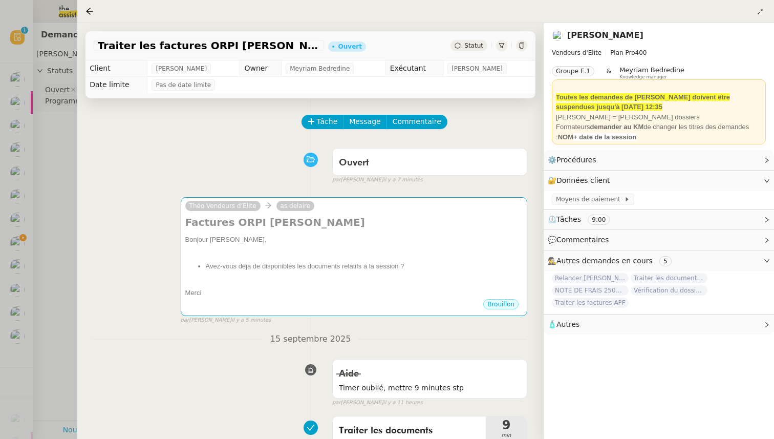
click at [45, 223] on div at bounding box center [387, 219] width 774 height 439
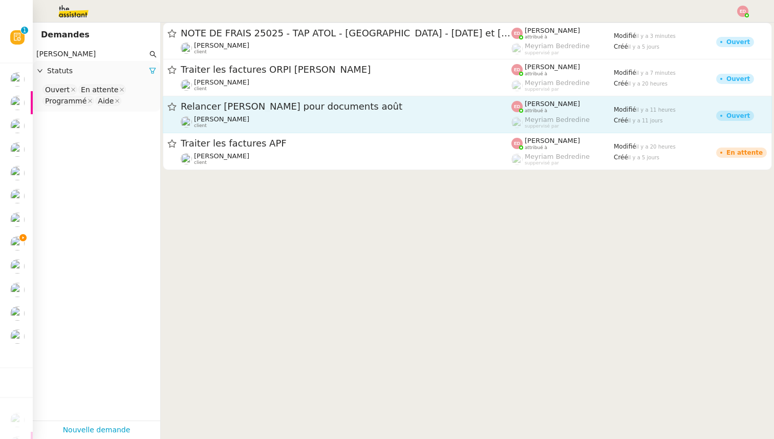
click at [301, 118] on div "Sylvie SUCRA client" at bounding box center [346, 121] width 331 height 13
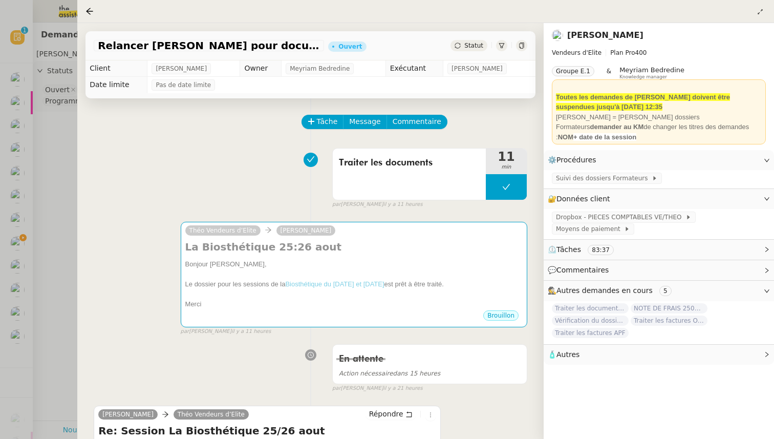
click at [48, 221] on div at bounding box center [387, 219] width 774 height 439
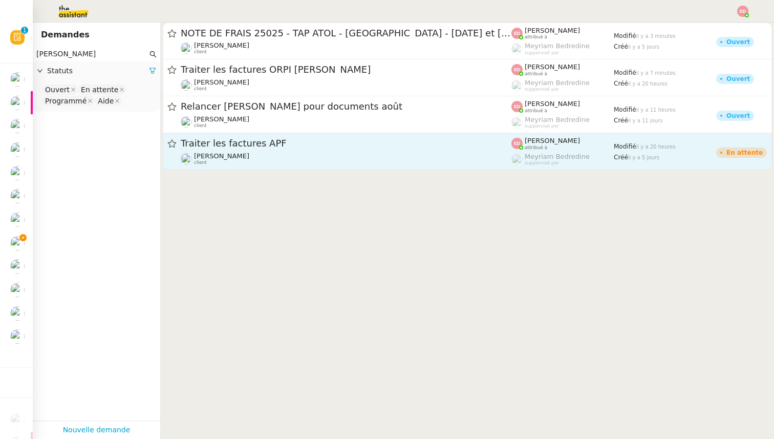
click at [268, 151] on div "Traiter les factures APF Sylvie SUCRA client" at bounding box center [346, 151] width 331 height 28
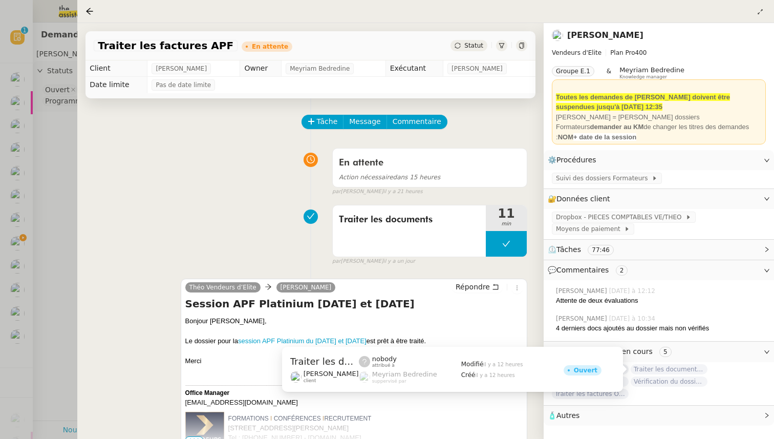
click at [687, 370] on span "Traiter les documents ARVAL" at bounding box center [669, 369] width 77 height 10
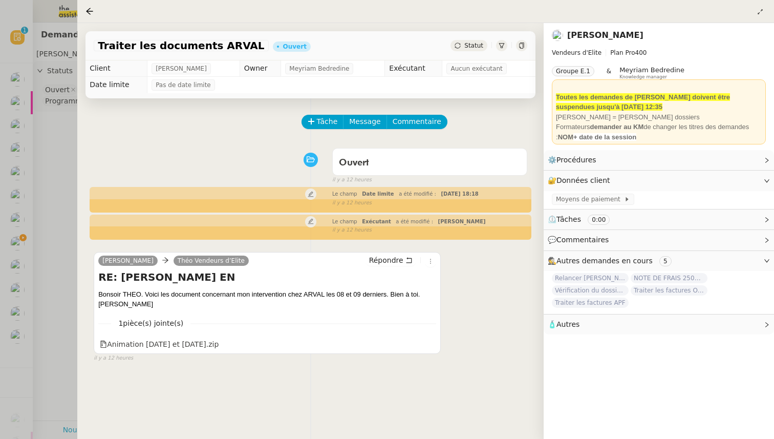
click at [68, 296] on div at bounding box center [387, 219] width 774 height 439
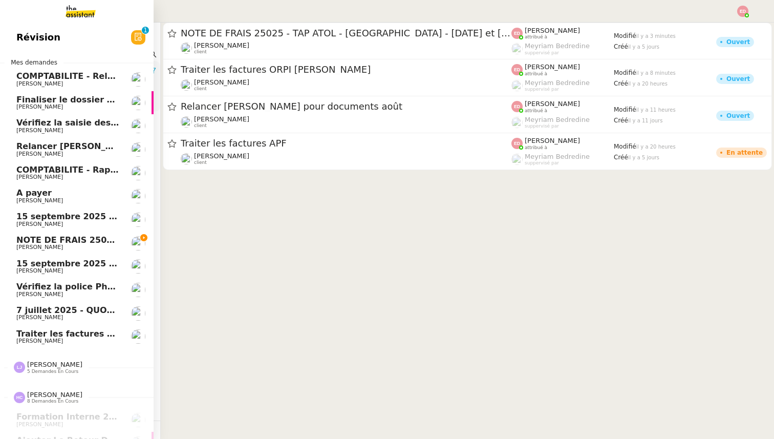
click at [39, 240] on span "NOTE DE FRAIS 25025 - TAP ATOL - [GEOGRAPHIC_DATA] - [DATE] et [DATE]" at bounding box center [189, 240] width 346 height 10
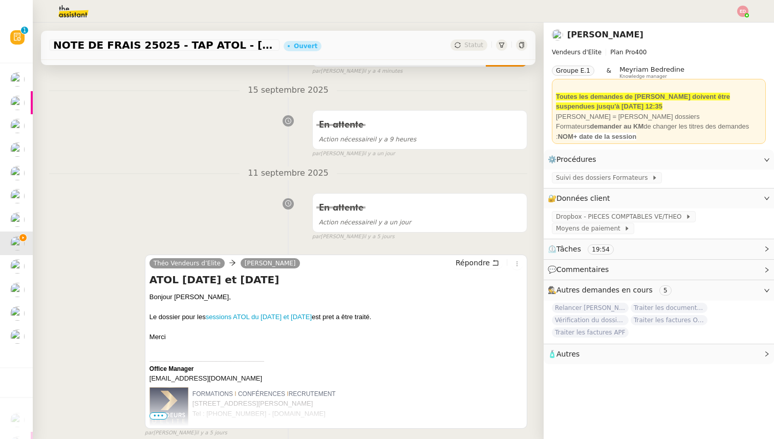
scroll to position [229, 0]
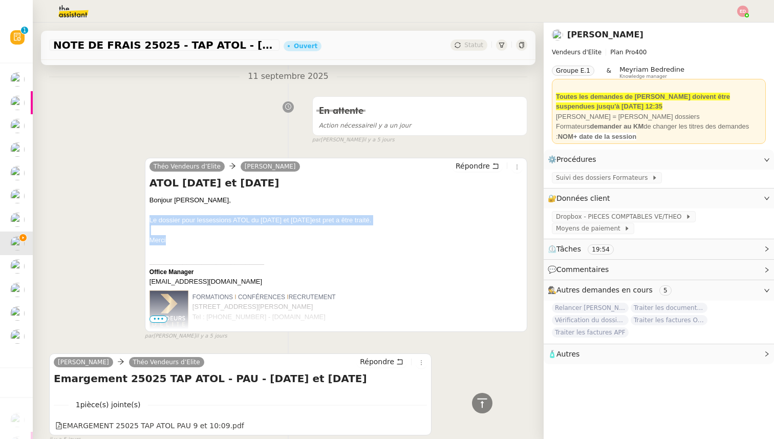
drag, startPoint x: 170, startPoint y: 239, endPoint x: 150, endPoint y: 218, distance: 29.0
click at [150, 218] on div "Bonjour Sylvie, Le dossier pour les sessions ATOL du 9 et 10 septembre est pret…" at bounding box center [336, 268] width 373 height 147
copy div "Le dossier pour les sessions ATOL du 9 et 10 septembre est pret a être traité. …"
click at [478, 165] on span "Répondre" at bounding box center [473, 166] width 34 height 10
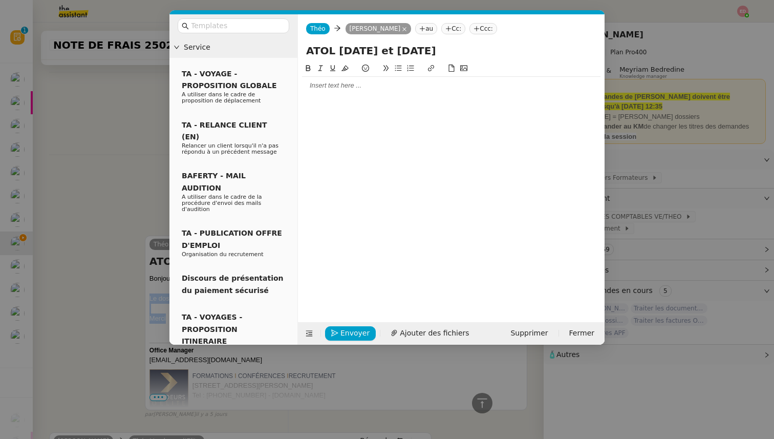
scroll to position [307, 0]
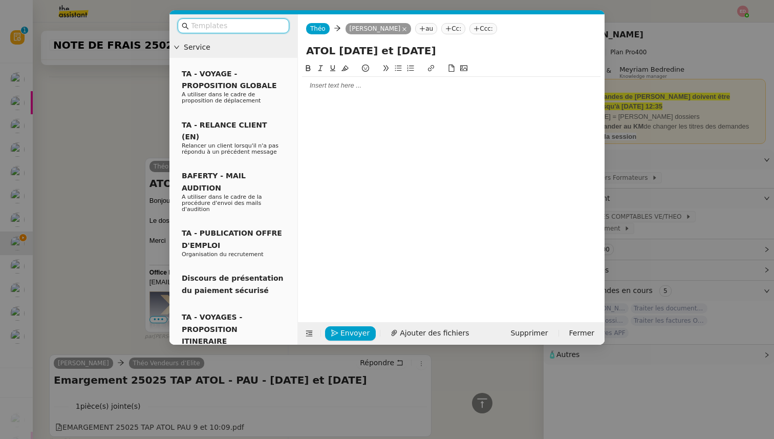
click at [243, 31] on input "text" at bounding box center [237, 26] width 92 height 12
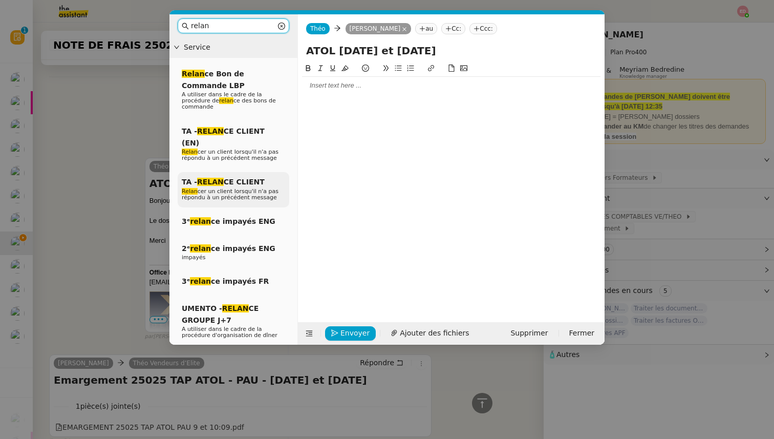
type input "relan"
click at [257, 188] on span "Relan cer un client lorsqu'il n'a pas répondu à un précédent message" at bounding box center [230, 194] width 97 height 13
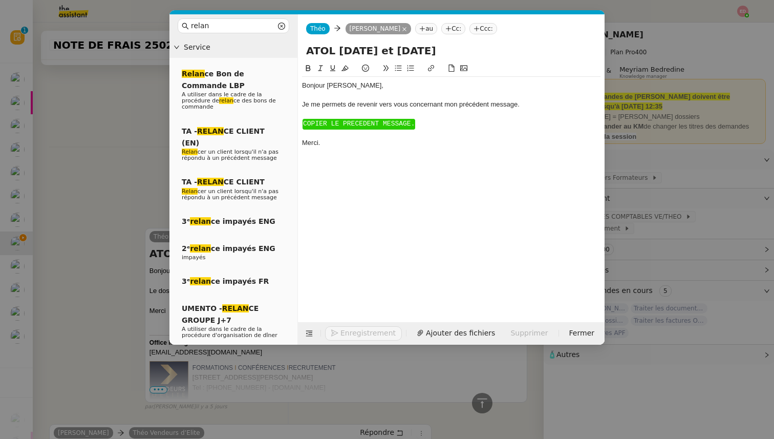
scroll to position [377, 0]
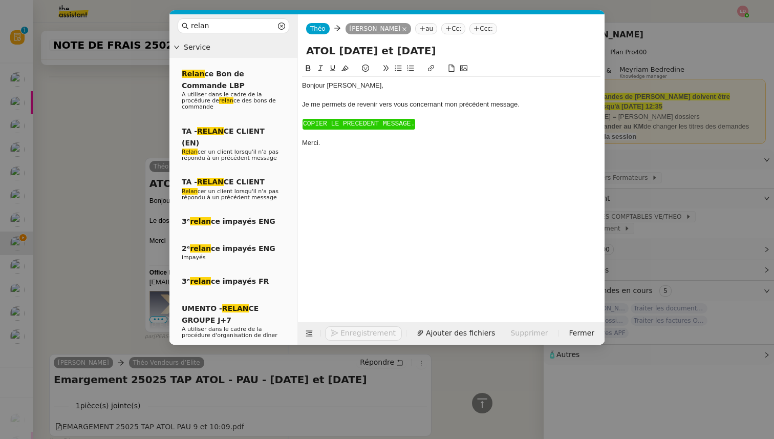
click at [324, 127] on span "COPIER LE PRECEDENT MESSAGE." at bounding box center [359, 124] width 112 height 8
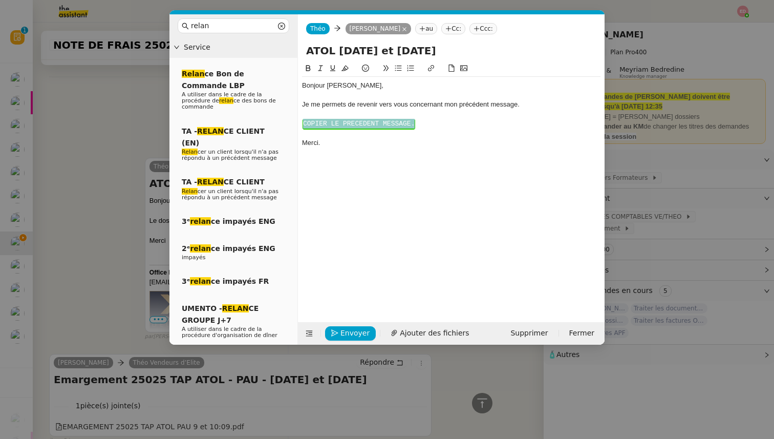
click at [324, 127] on span "COPIER LE PRECEDENT MESSAGE." at bounding box center [359, 124] width 112 height 8
drag, startPoint x: 327, startPoint y: 163, endPoint x: 293, endPoint y: 163, distance: 33.3
click at [293, 163] on nz-layout "relan Service Relan ce Bon de Commande LBP A utiliser dans le cadre de la procé…" at bounding box center [387, 179] width 435 height 330
drag, startPoint x: 327, startPoint y: 140, endPoint x: 303, endPoint y: 124, distance: 28.8
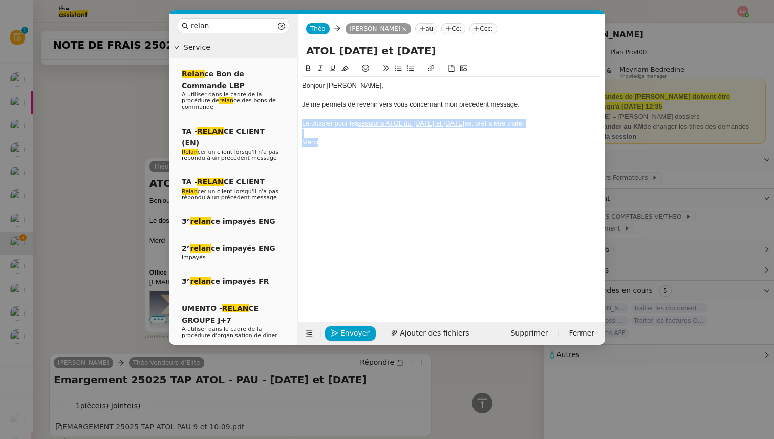
click at [303, 124] on div "Bonjour ﻿Sylvie﻿, Je me permets de revenir vers vous concernant mon précédent m…" at bounding box center [451, 123] width 299 height 93
click at [322, 67] on icon at bounding box center [320, 68] width 7 height 7
click at [118, 243] on nz-modal-container "relan Service Relan ce Bon de Commande LBP A utiliser dans le cadre de la procé…" at bounding box center [387, 219] width 774 height 439
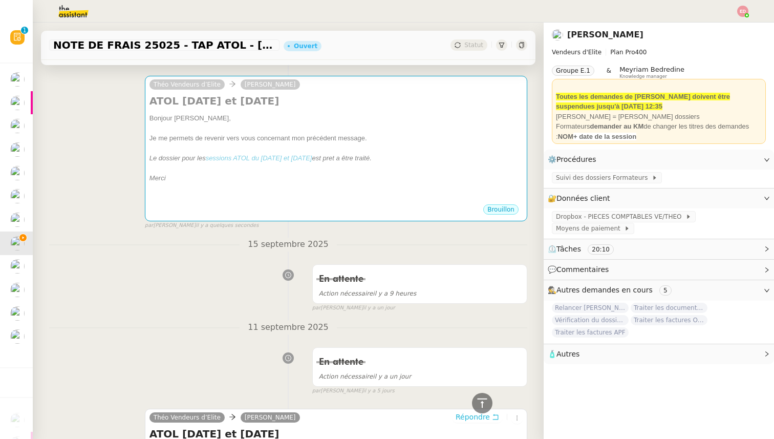
scroll to position [0, 0]
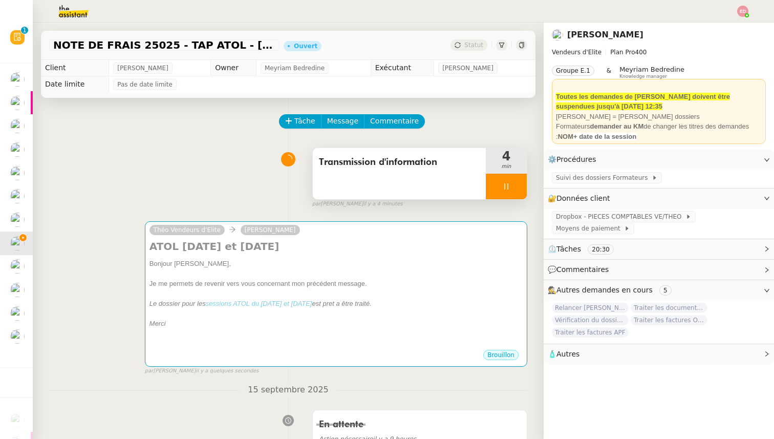
click at [521, 181] on div at bounding box center [506, 187] width 41 height 26
click at [521, 181] on button at bounding box center [517, 187] width 20 height 26
click at [743, 12] on img at bounding box center [743, 11] width 11 height 11
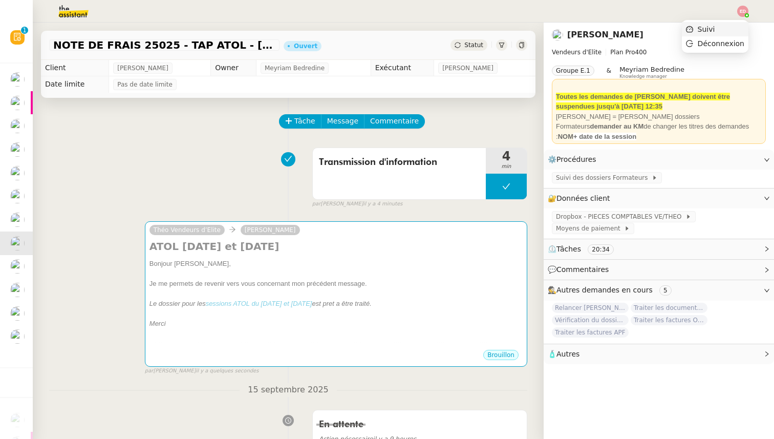
click at [702, 27] on span "Suivi" at bounding box center [706, 29] width 17 height 8
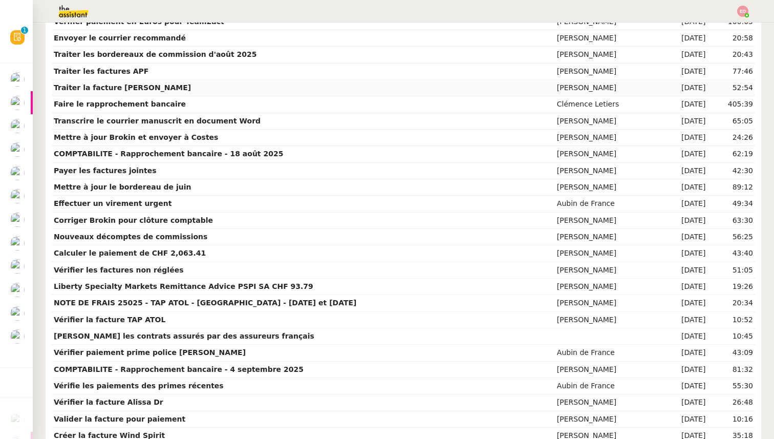
scroll to position [201, 0]
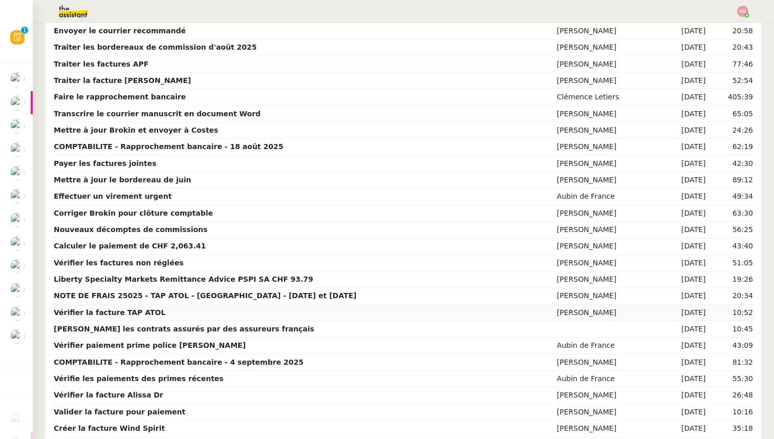
click at [560, 312] on td "[PERSON_NAME]" at bounding box center [608, 313] width 107 height 16
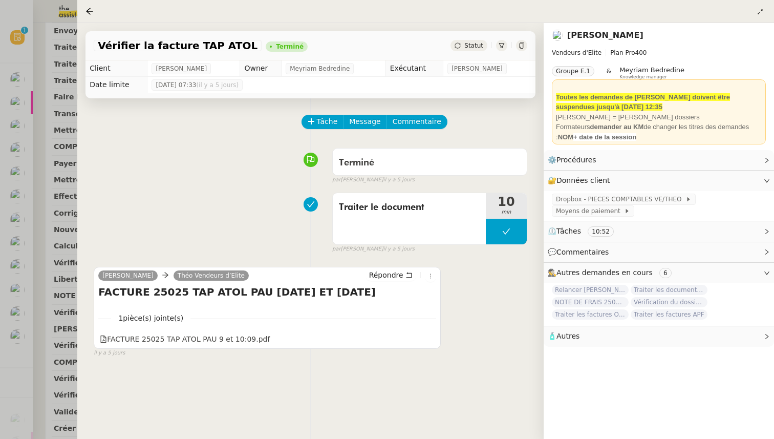
click at [61, 228] on div at bounding box center [387, 219] width 774 height 439
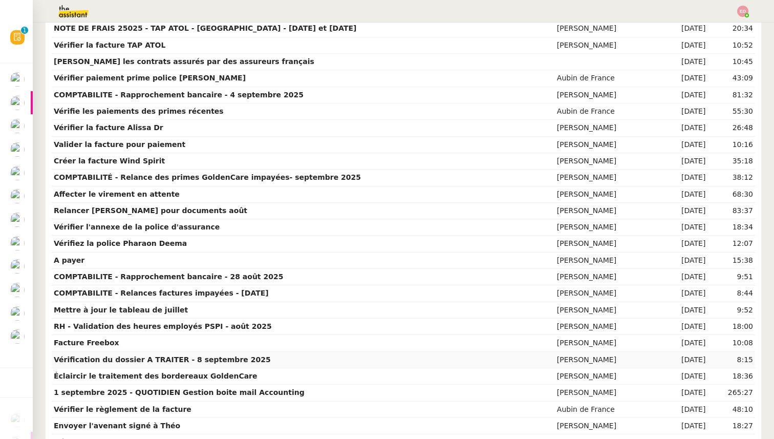
scroll to position [488, 0]
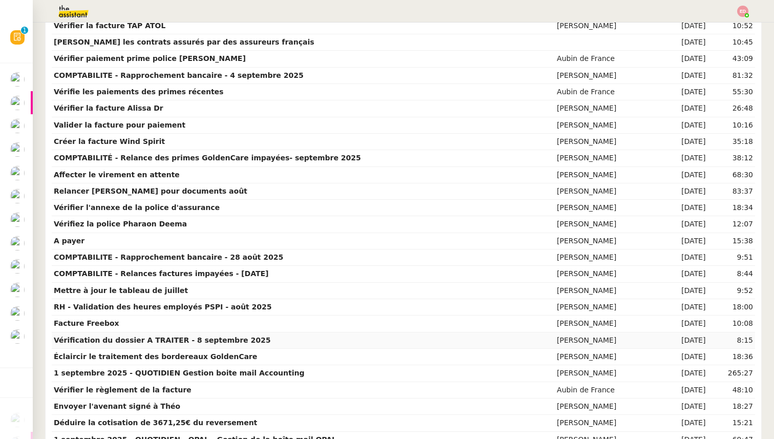
click at [558, 345] on td "[PERSON_NAME]" at bounding box center [608, 340] width 107 height 16
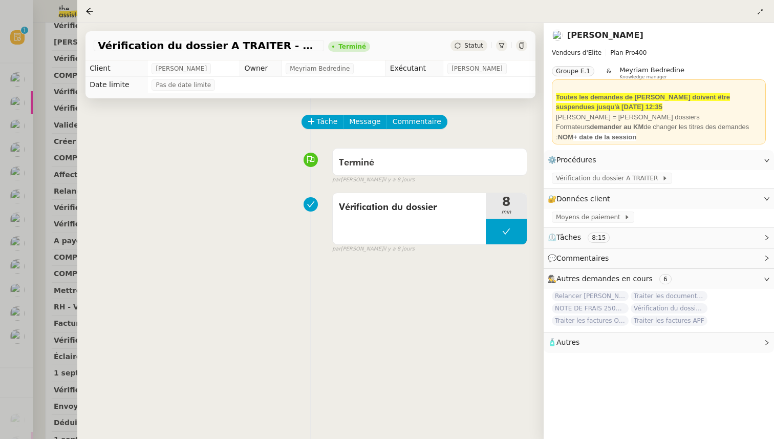
click at [47, 288] on div at bounding box center [387, 219] width 774 height 439
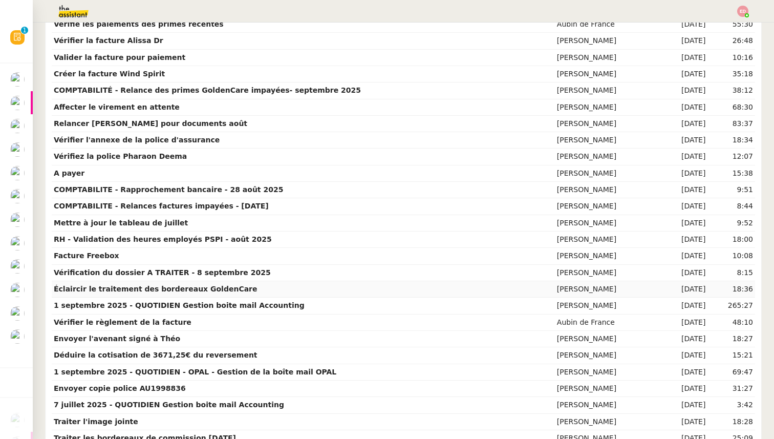
scroll to position [560, 0]
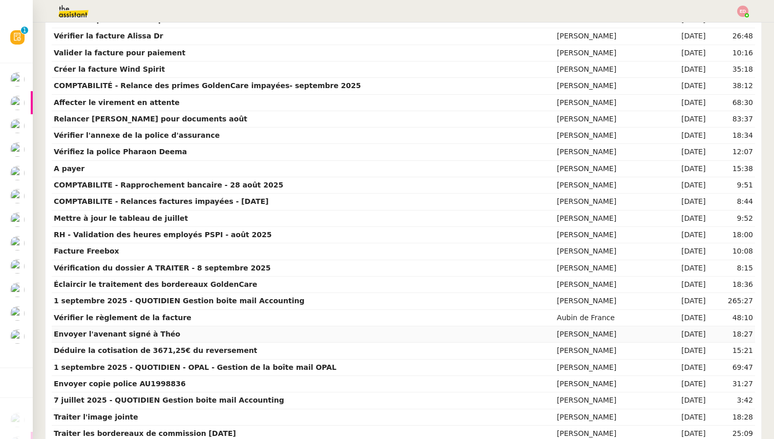
click at [559, 337] on td "[PERSON_NAME]" at bounding box center [608, 334] width 107 height 16
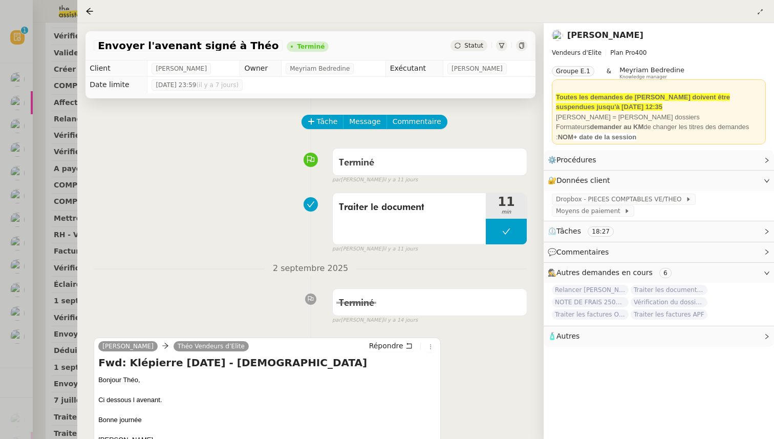
click at [71, 271] on div at bounding box center [387, 219] width 774 height 439
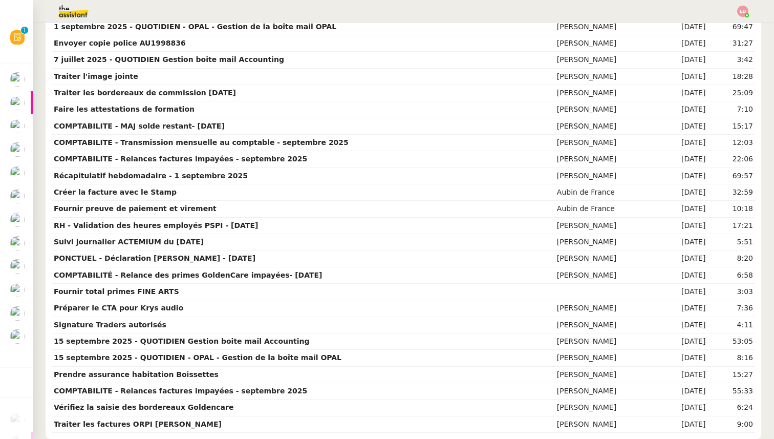
scroll to position [901, 0]
click at [565, 308] on td "[PERSON_NAME]" at bounding box center [608, 308] width 107 height 16
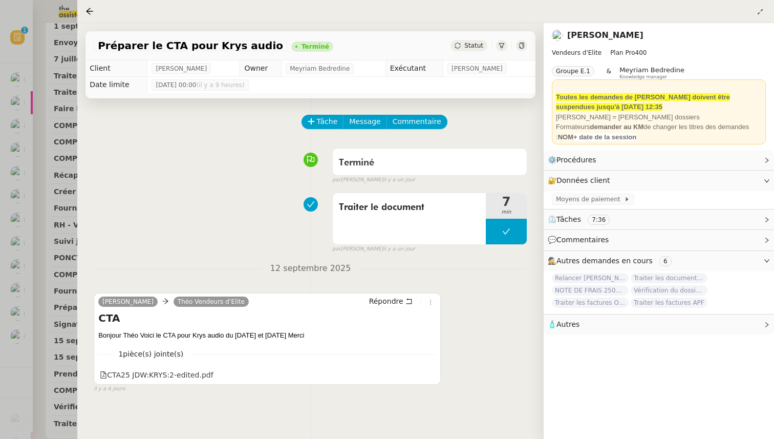
click at [55, 278] on div at bounding box center [387, 219] width 774 height 439
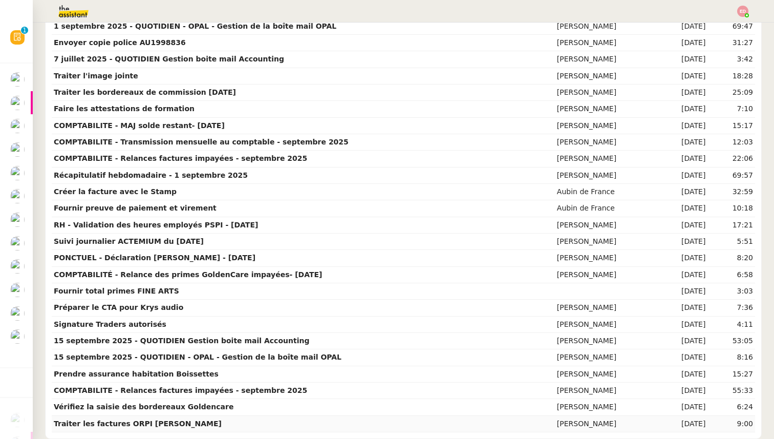
click at [555, 425] on td "[PERSON_NAME]" at bounding box center [608, 424] width 107 height 16
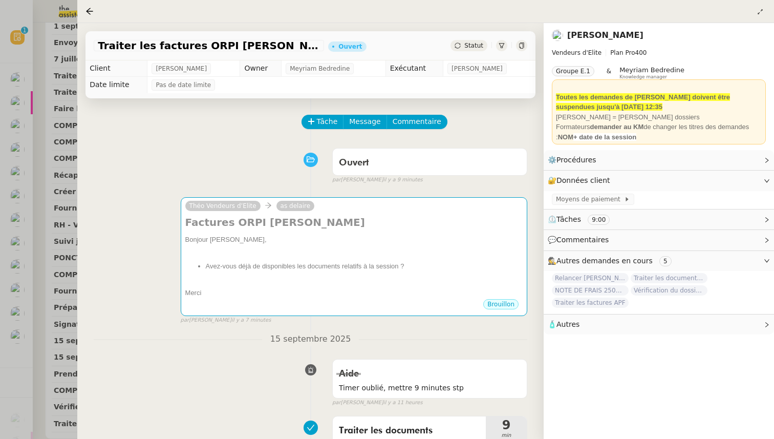
click at [61, 267] on div at bounding box center [387, 219] width 774 height 439
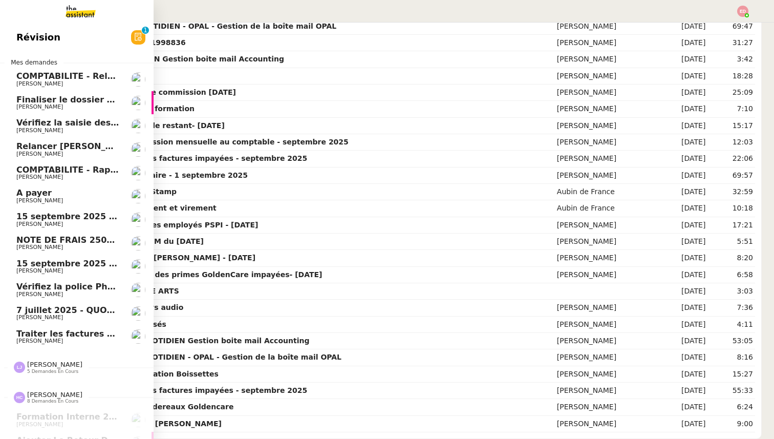
click at [61, 175] on span "[PERSON_NAME]" at bounding box center [67, 177] width 103 height 6
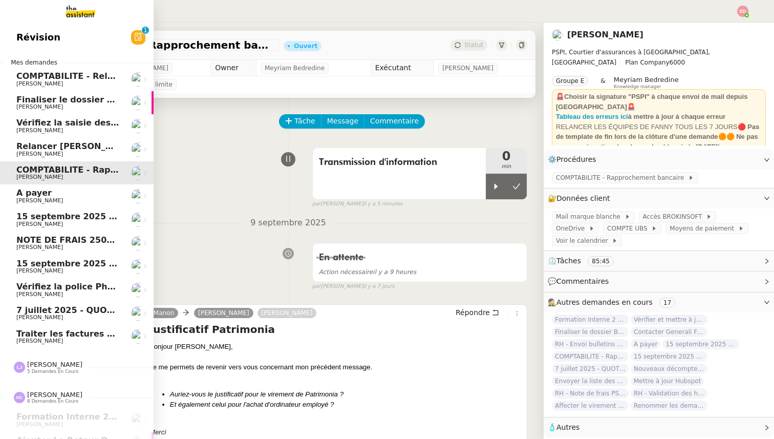
click at [54, 198] on span "[PERSON_NAME]" at bounding box center [67, 201] width 103 height 6
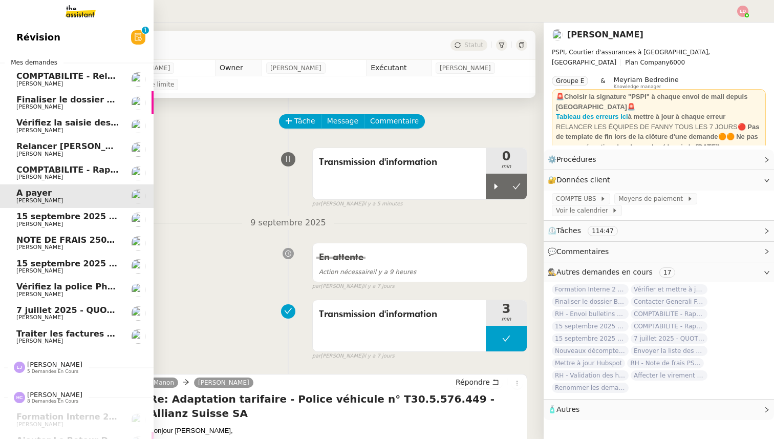
click at [52, 221] on div "[DATE] - QUOTIDIEN Gestion boite mail Accounting [PERSON_NAME]" at bounding box center [67, 219] width 103 height 15
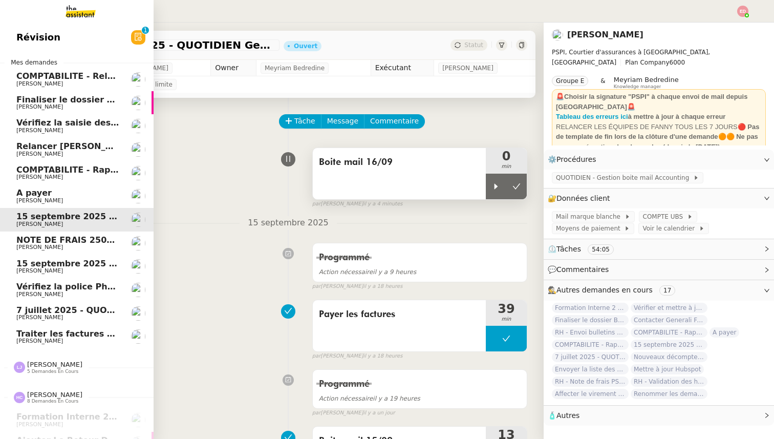
drag, startPoint x: 49, startPoint y: 202, endPoint x: 480, endPoint y: 194, distance: 431.8
click at [49, 202] on span "[PERSON_NAME]" at bounding box center [39, 200] width 47 height 7
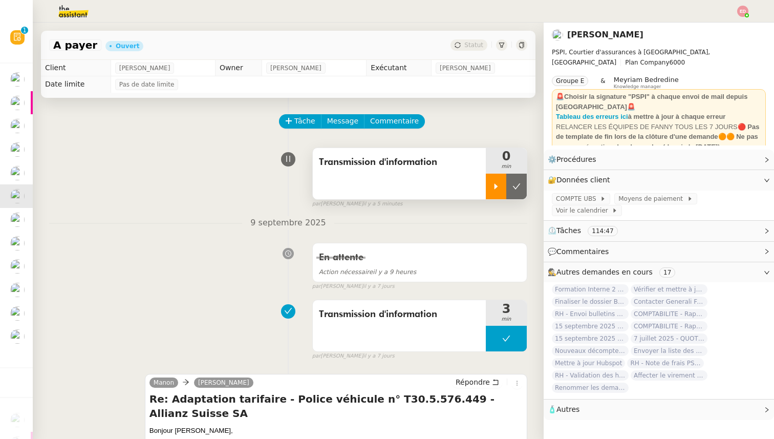
click at [493, 185] on icon at bounding box center [496, 186] width 8 height 8
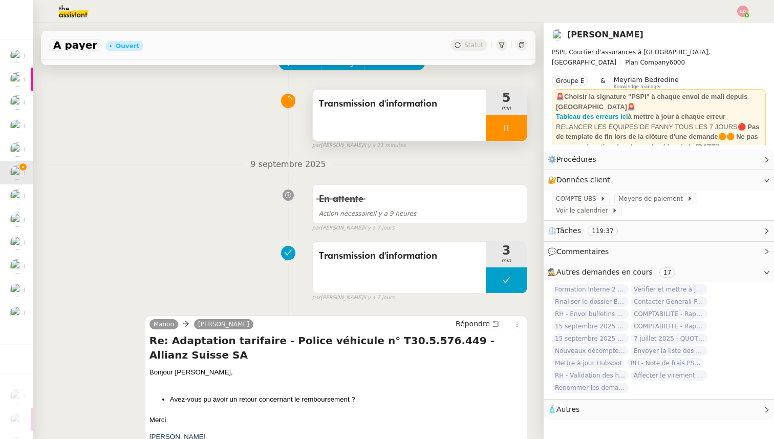
scroll to position [82, 0]
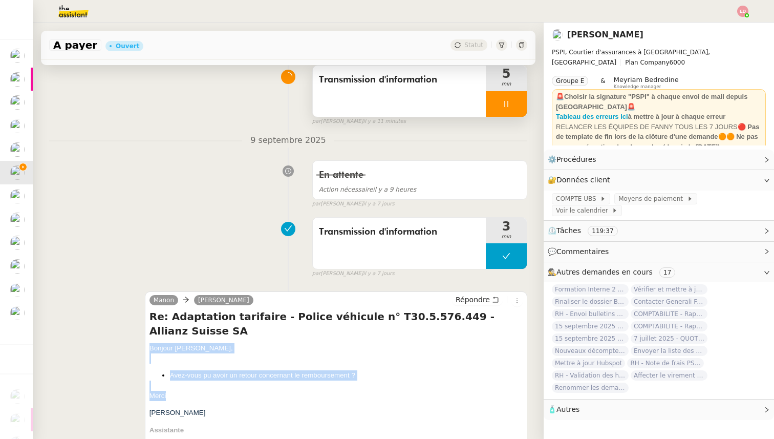
drag, startPoint x: 171, startPoint y: 384, endPoint x: 144, endPoint y: 334, distance: 55.7
click at [145, 334] on div "Manon Sharlen Torrado Répondre Re: Adaptation tarifaire - Police véhicule n° T3…" at bounding box center [336, 378] width 383 height 174
copy span "Bonjour Sharlen, Avez-vous pu avoir un retour concernant le remboursement ? Mer…"
click at [466, 299] on span "Répondre" at bounding box center [473, 300] width 34 height 10
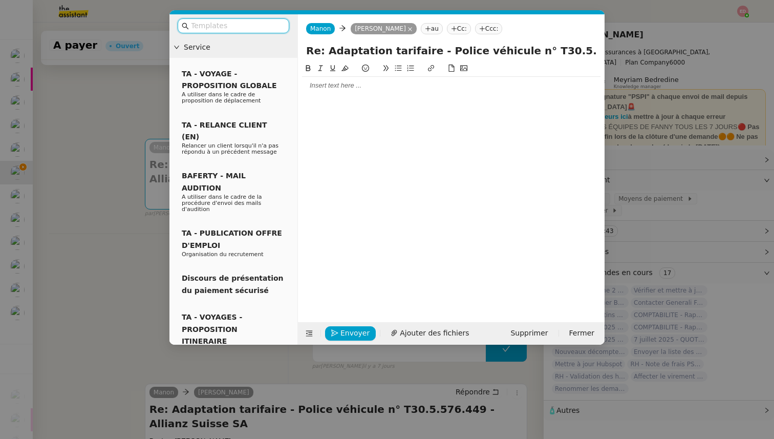
click at [328, 89] on div at bounding box center [451, 85] width 299 height 9
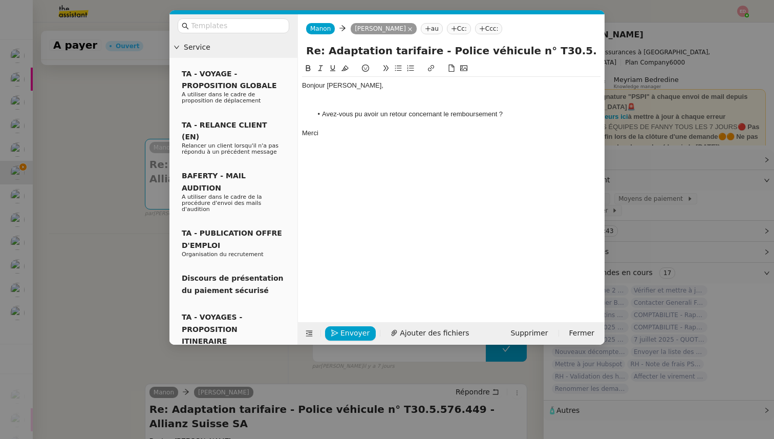
click at [335, 103] on div at bounding box center [451, 104] width 299 height 9
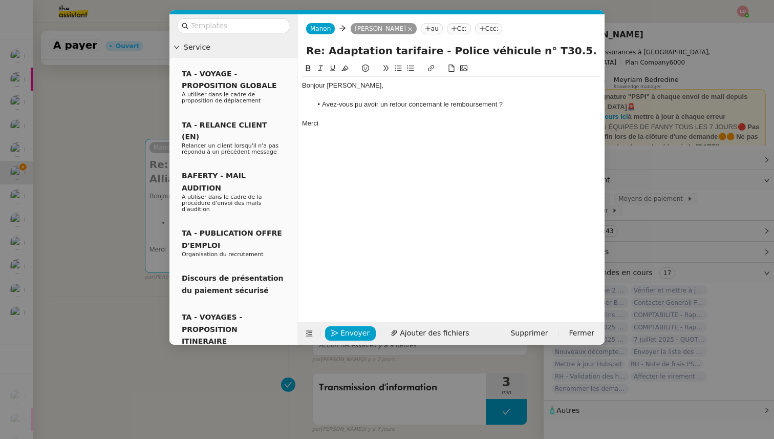
click at [109, 244] on nz-modal-container "Service TA - VOYAGE - PROPOSITION GLOBALE A utiliser dans le cadre de propositi…" at bounding box center [387, 219] width 774 height 439
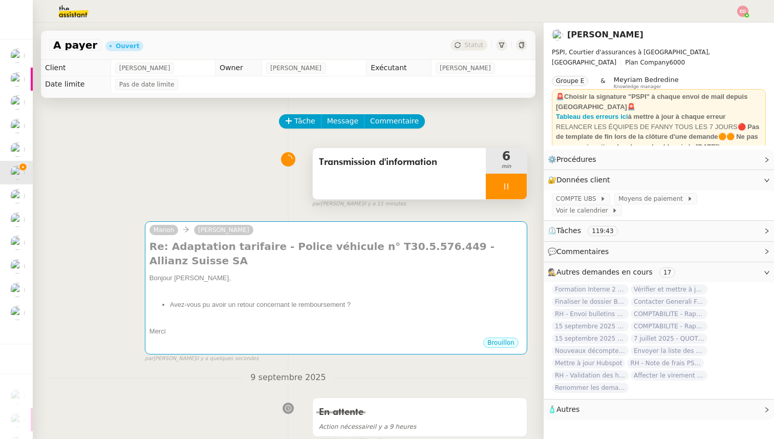
click at [527, 191] on div at bounding box center [506, 187] width 41 height 26
click at [497, 187] on icon at bounding box center [496, 186] width 8 height 8
click at [518, 186] on div at bounding box center [506, 187] width 41 height 26
click at [518, 186] on icon at bounding box center [517, 186] width 8 height 8
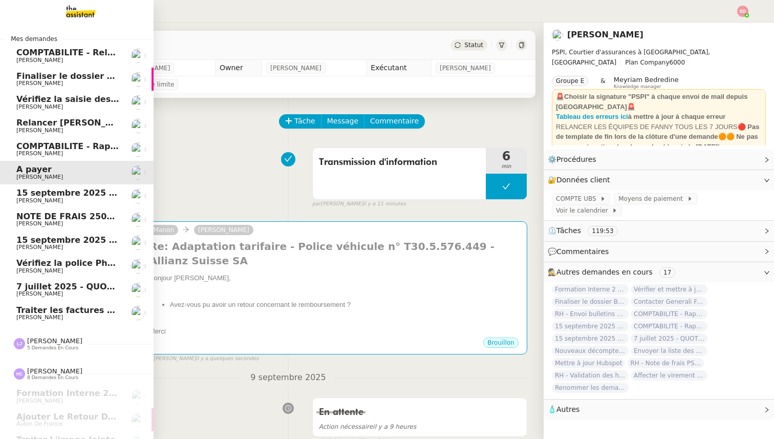
click at [20, 146] on span "COMPTABILITE - Rapprochement bancaire - 28 août 2025" at bounding box center [147, 146] width 262 height 10
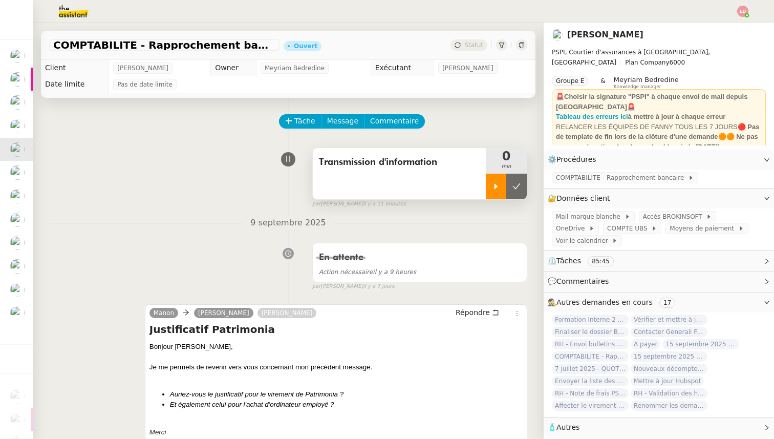
click at [493, 184] on icon at bounding box center [496, 186] width 8 height 8
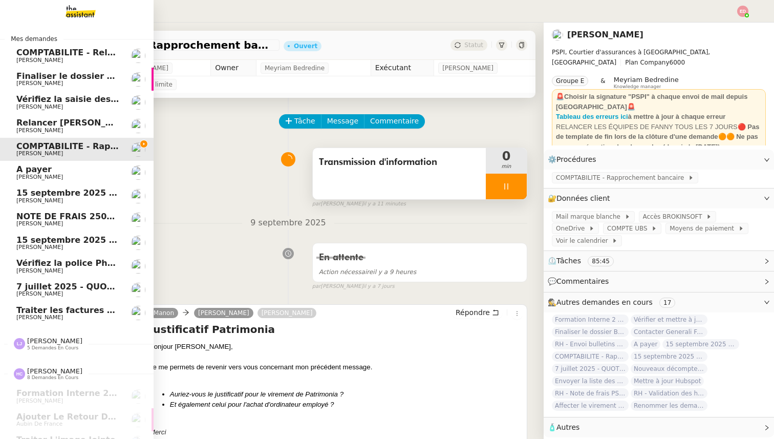
click at [26, 125] on span "Relancer [PERSON_NAME] pour documents août" at bounding box center [126, 123] width 221 height 10
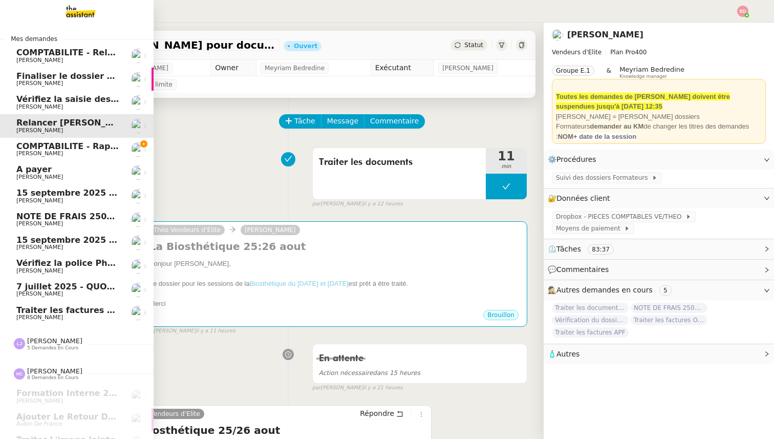
click at [28, 151] on span "[PERSON_NAME]" at bounding box center [39, 153] width 47 height 7
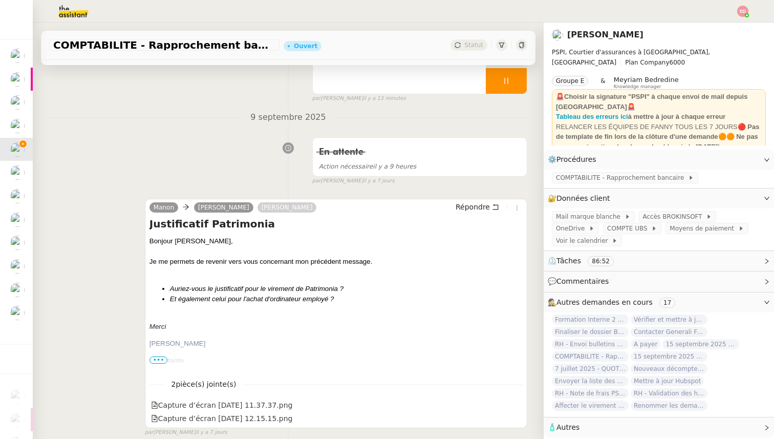
scroll to position [113, 0]
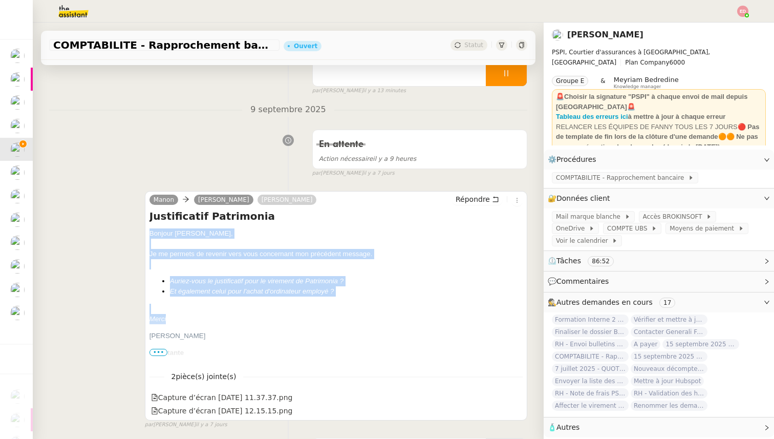
drag, startPoint x: 170, startPoint y: 318, endPoint x: 148, endPoint y: 233, distance: 87.3
click at [148, 233] on div "Manon Sharlen Torrado Pierrick Morel Répondre Justificatif Patrimonia Bonjour S…" at bounding box center [336, 305] width 383 height 229
copy span "Bonjour Sharlen, Je me permets de revenir vers vous concernant mon précédent me…"
click at [470, 202] on span "Répondre" at bounding box center [473, 199] width 34 height 10
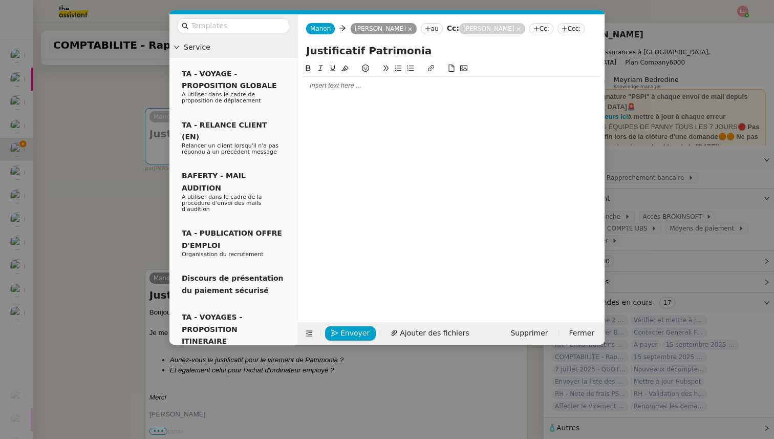
click at [319, 86] on div at bounding box center [451, 85] width 299 height 9
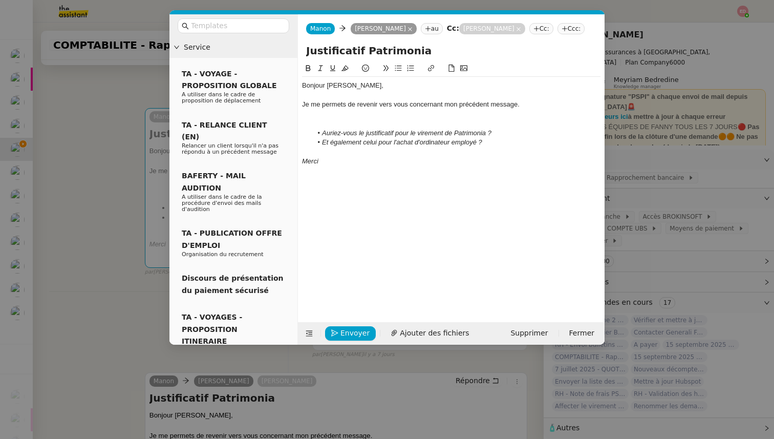
click at [322, 118] on div at bounding box center [451, 114] width 299 height 9
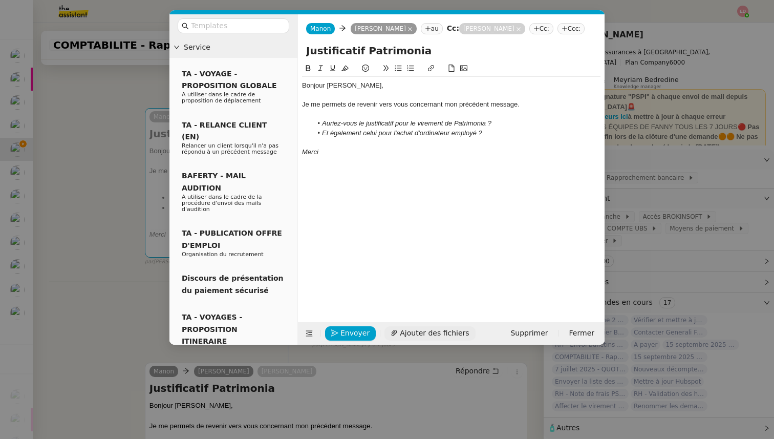
click at [411, 331] on span "Ajouter des fichiers" at bounding box center [434, 333] width 69 height 12
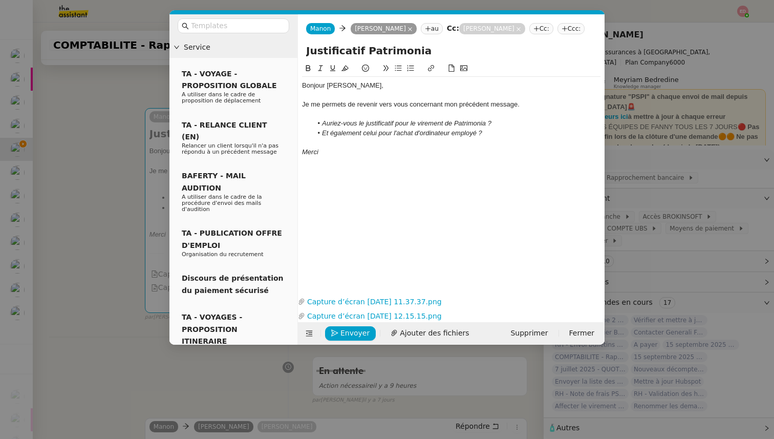
click at [92, 238] on nz-modal-container "Service TA - VOYAGE - PROPOSITION GLOBALE A utiliser dans le cadre de propositi…" at bounding box center [387, 219] width 774 height 439
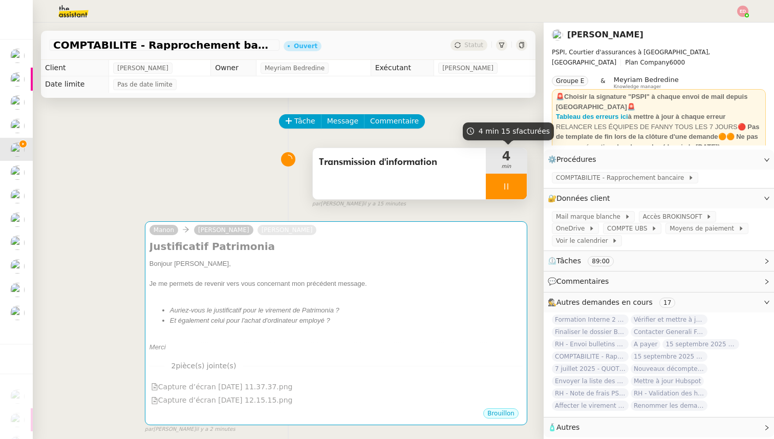
click at [522, 194] on div at bounding box center [506, 187] width 41 height 26
click at [522, 194] on button at bounding box center [517, 187] width 20 height 26
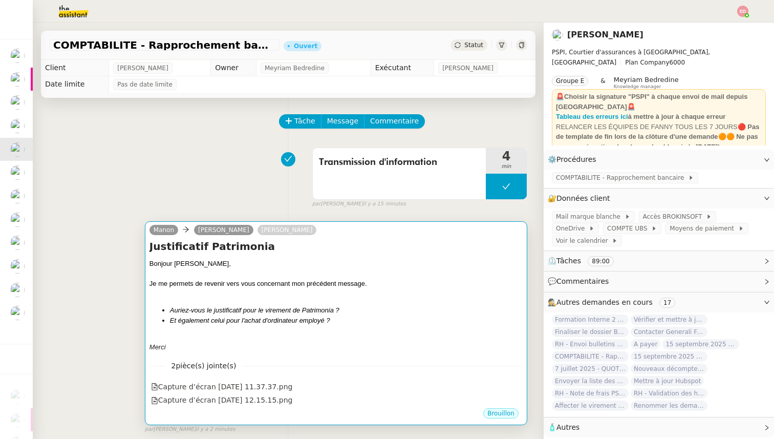
click at [396, 330] on div "Bonjour Sharlen, Je me permets de revenir vers vous concernant mon précédent me…" at bounding box center [336, 305] width 373 height 93
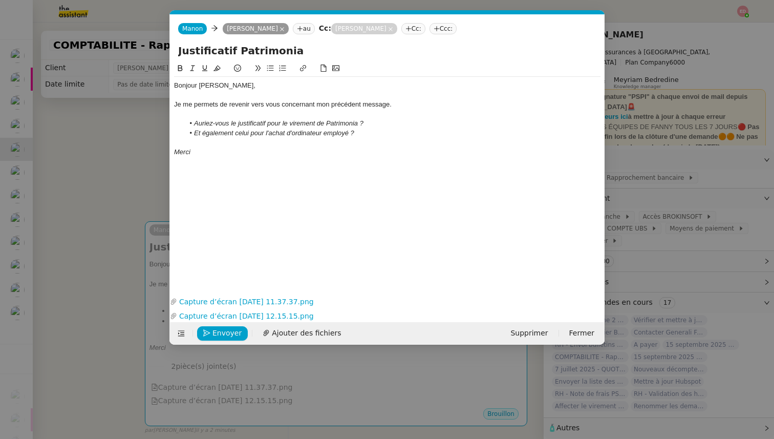
scroll to position [0, 22]
click at [228, 334] on span "Envoyer" at bounding box center [227, 333] width 29 height 12
click at [228, 334] on span "Confirmer l'envoi" at bounding box center [243, 333] width 61 height 12
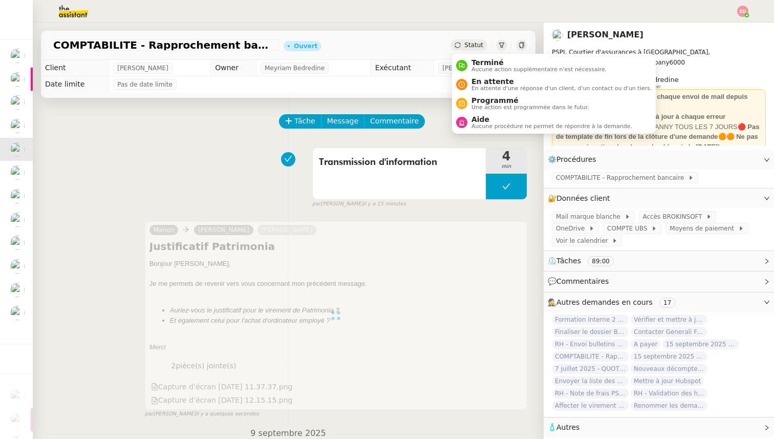
click at [468, 54] on div "Terminé Aucune action supplémentaire n'est nécessaire. En attente En attente d'…" at bounding box center [554, 94] width 204 height 80
click at [483, 99] on span "Programmé" at bounding box center [531, 100] width 118 height 8
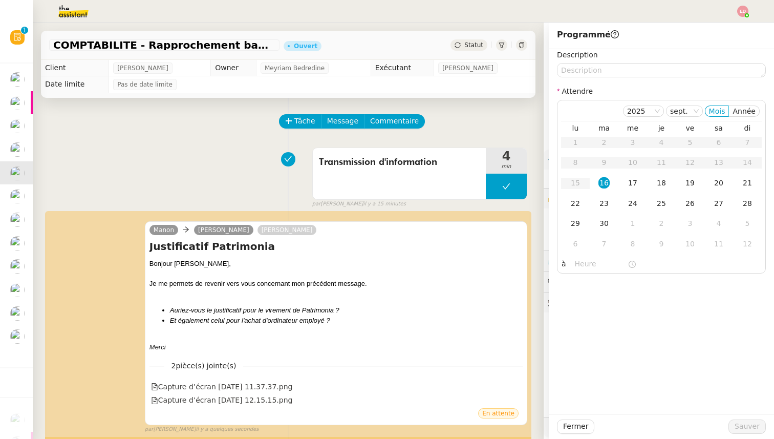
click at [467, 48] on span "Statut" at bounding box center [474, 44] width 19 height 7
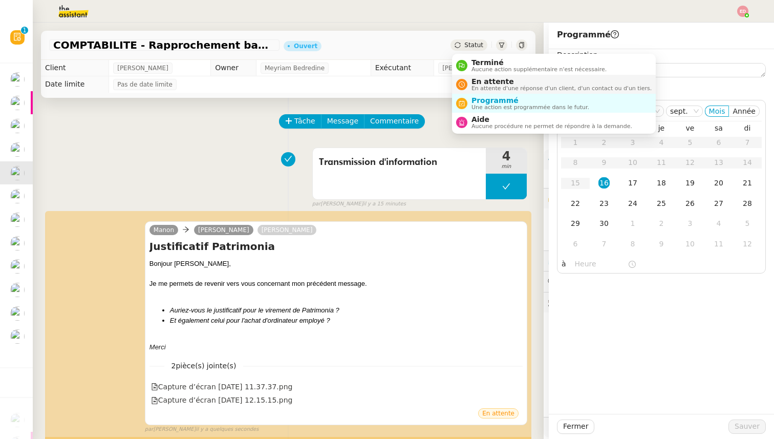
click at [472, 77] on span "En attente" at bounding box center [562, 81] width 180 height 8
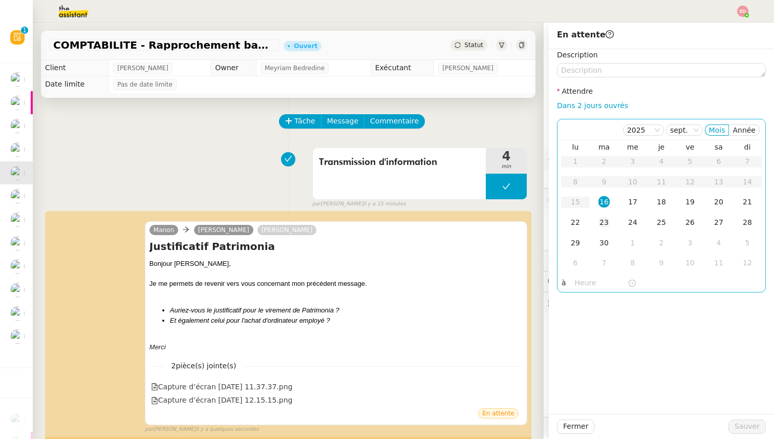
click at [603, 220] on div "23" at bounding box center [604, 222] width 11 height 11
click at [752, 428] on span "Sauver" at bounding box center [747, 427] width 25 height 12
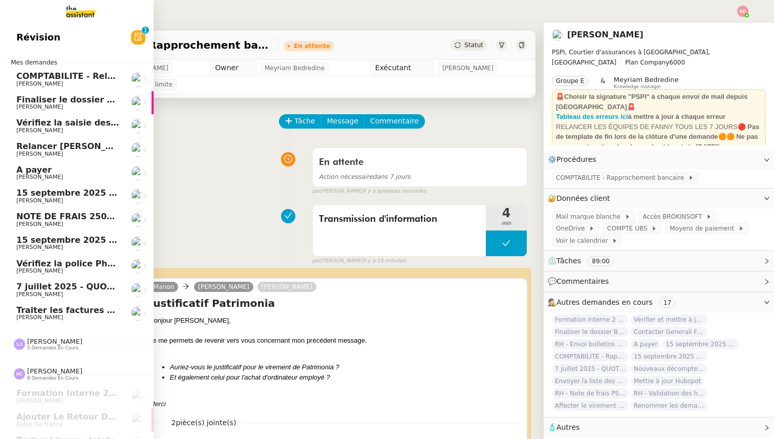
click at [36, 149] on span "Relancer [PERSON_NAME] pour documents août" at bounding box center [126, 146] width 221 height 10
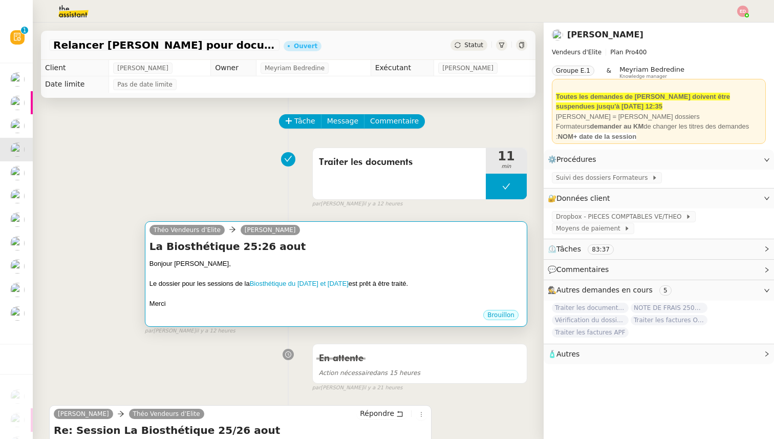
click at [293, 307] on div "Merci" at bounding box center [336, 304] width 373 height 10
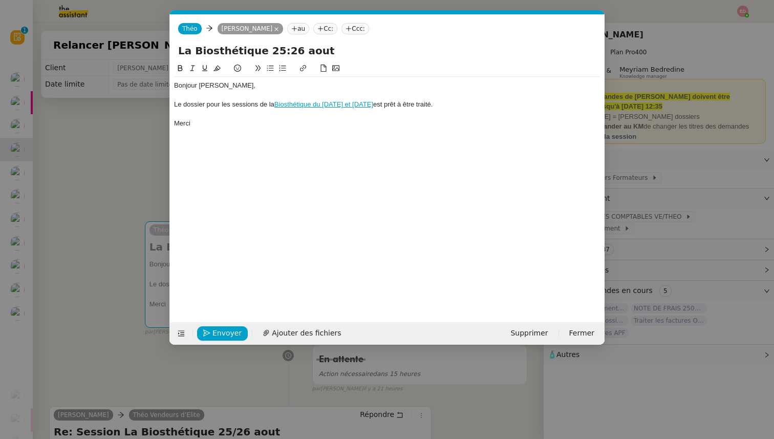
scroll to position [0, 22]
click at [235, 334] on span "Envoyer" at bounding box center [227, 333] width 29 height 12
click at [235, 334] on span "Confirmer l'envoi" at bounding box center [243, 333] width 61 height 12
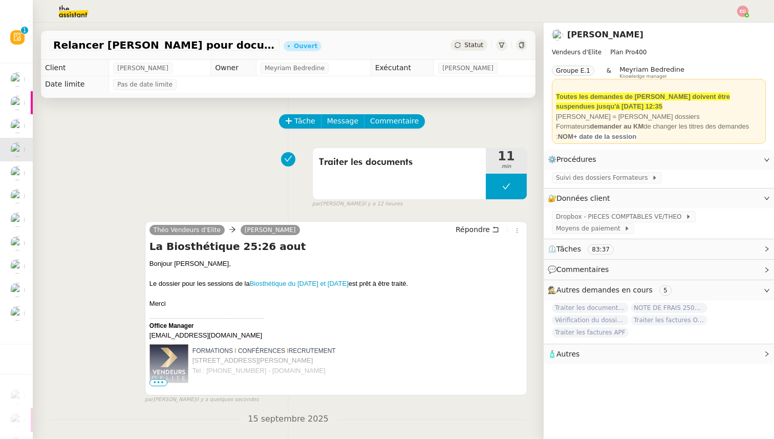
click at [473, 47] on span "Statut" at bounding box center [474, 44] width 19 height 7
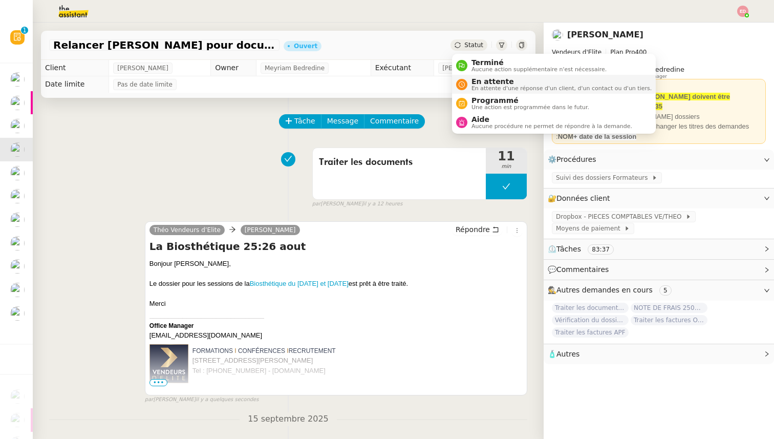
click at [477, 85] on span "En attente" at bounding box center [562, 81] width 180 height 8
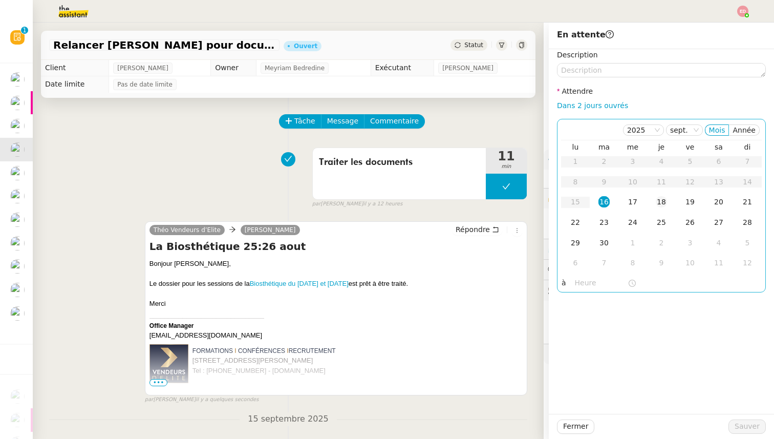
click at [663, 203] on div "18" at bounding box center [661, 201] width 11 height 11
click at [745, 427] on span "Sauver" at bounding box center [747, 427] width 25 height 12
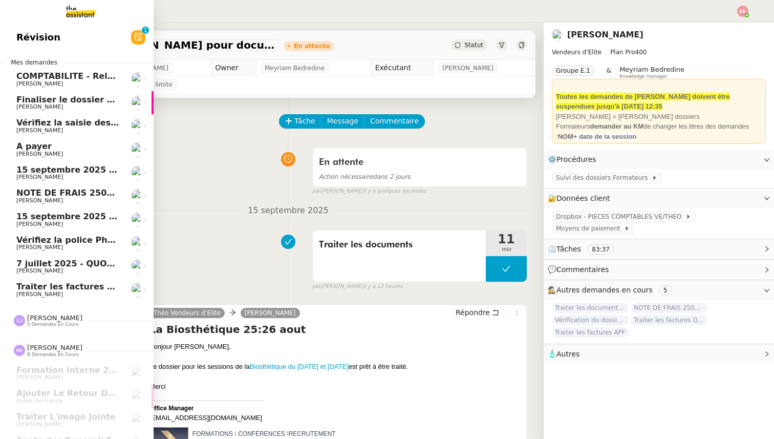
click at [25, 290] on span "Traiter les factures ORPI [PERSON_NAME]" at bounding box center [112, 287] width 192 height 10
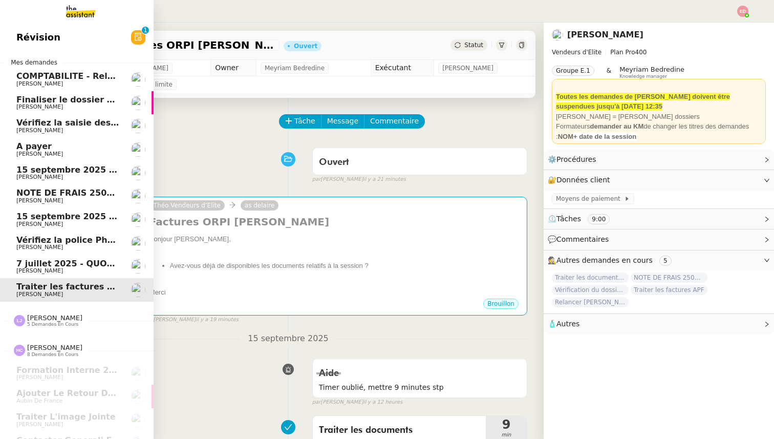
click at [29, 270] on span "[PERSON_NAME]" at bounding box center [39, 270] width 47 height 7
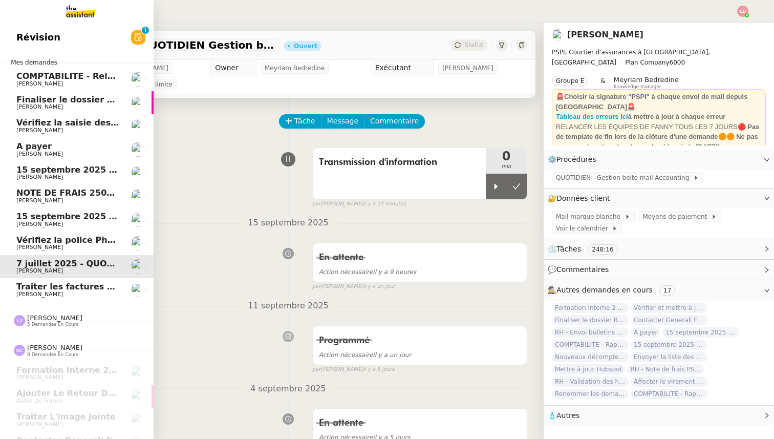
click at [41, 246] on span "[PERSON_NAME]" at bounding box center [39, 247] width 47 height 7
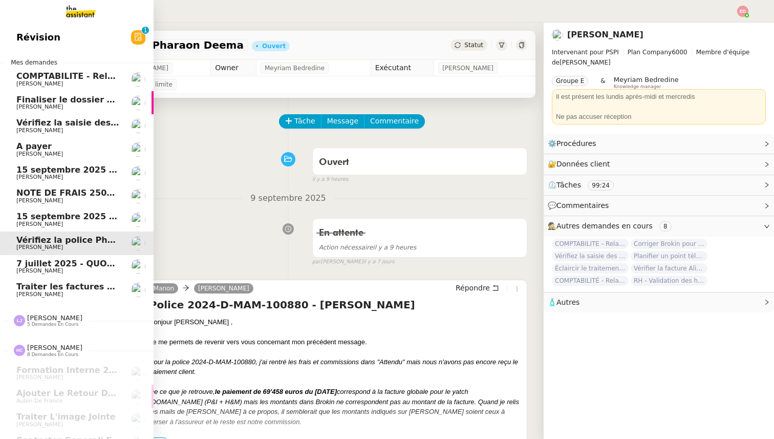
click at [42, 267] on span "7 juillet 2025 - QUOTIDIEN Gestion boite mail Accounting" at bounding box center [147, 264] width 263 height 10
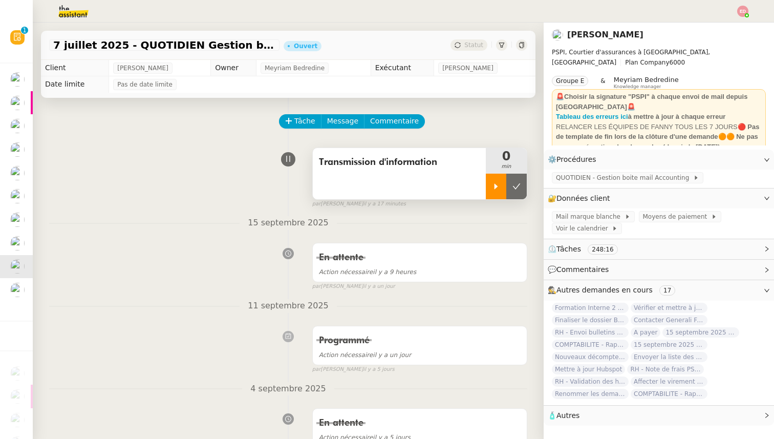
click at [492, 190] on icon at bounding box center [496, 186] width 8 height 8
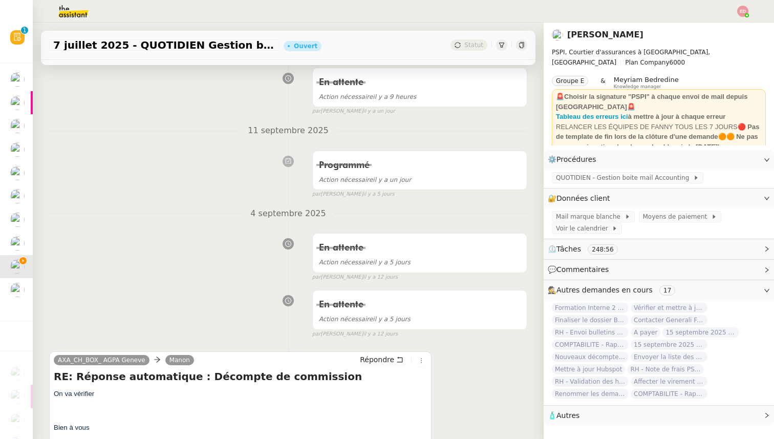
scroll to position [329, 0]
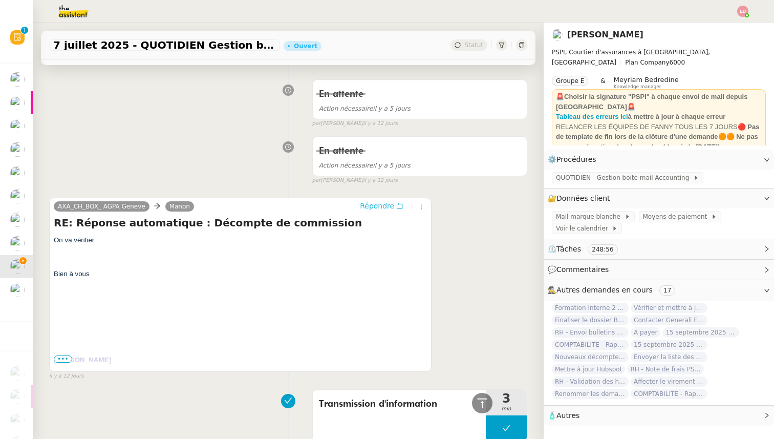
click at [379, 202] on span "Répondre" at bounding box center [377, 206] width 34 height 10
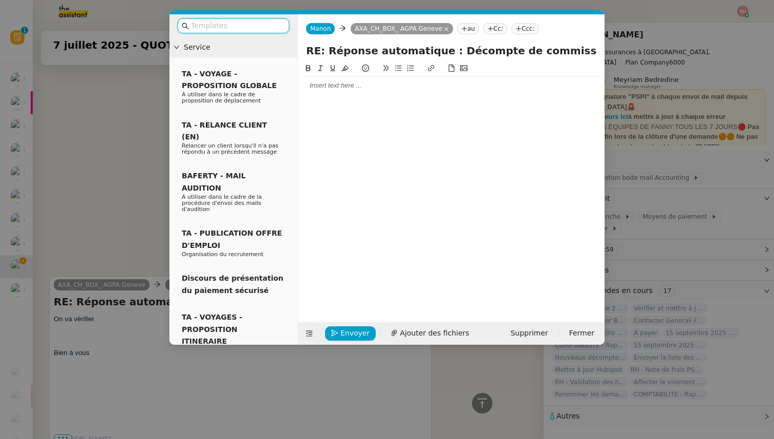
scroll to position [407, 0]
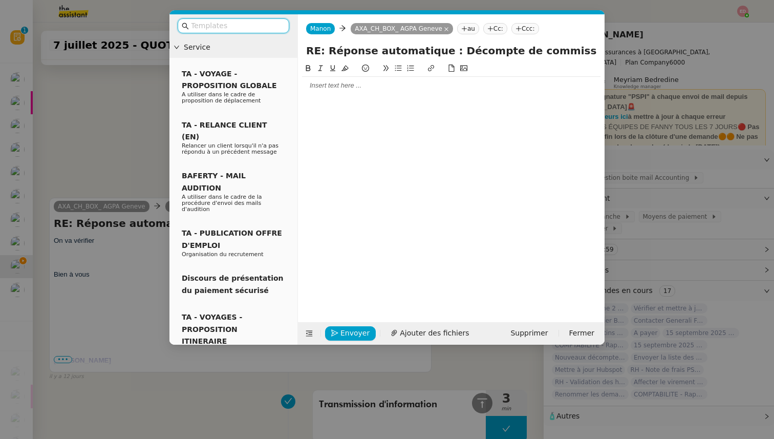
click at [333, 91] on div at bounding box center [451, 85] width 299 height 17
click at [246, 27] on input "text" at bounding box center [237, 26] width 92 height 12
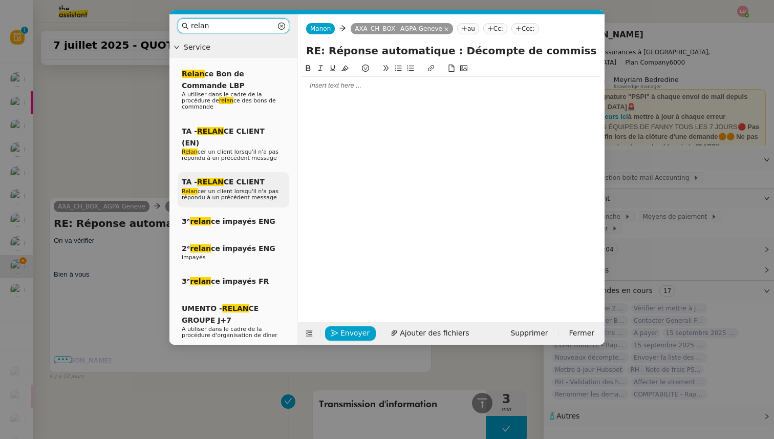
type input "relan"
click at [250, 188] on span "Relan cer un client lorsqu'il n'a pas répondu à un précédent message" at bounding box center [230, 194] width 97 height 13
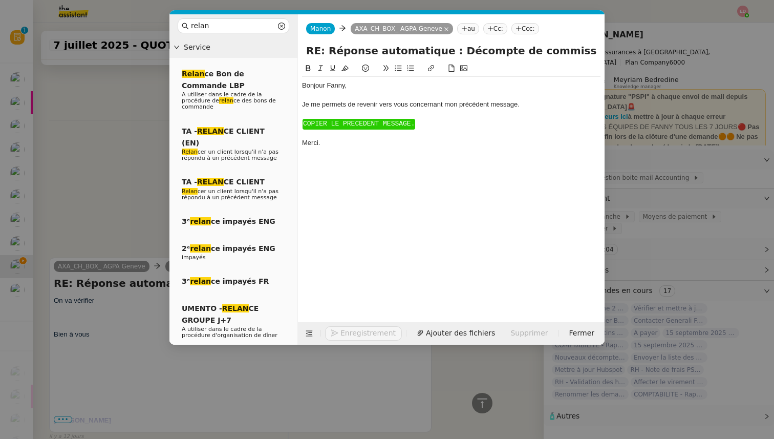
scroll to position [477, 0]
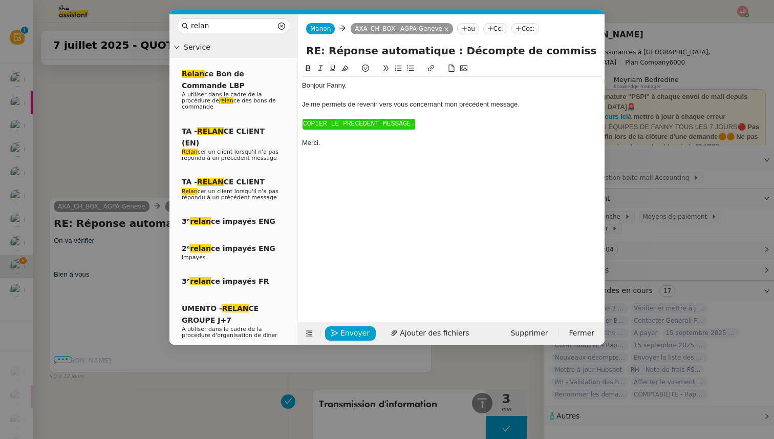
click at [338, 90] on div "Bonjour ﻿Fanny﻿," at bounding box center [451, 85] width 299 height 9
click at [457, 106] on div "Je me permets de revenir vers vous concernant mon précédent message." at bounding box center [451, 104] width 299 height 9
click at [488, 104] on div "Je me permets de revenir vers vous concernant mes précédent message." at bounding box center [451, 104] width 299 height 9
click at [520, 104] on div "Je me permets de revenir vers vous concernant mes précédents message." at bounding box center [451, 104] width 299 height 9
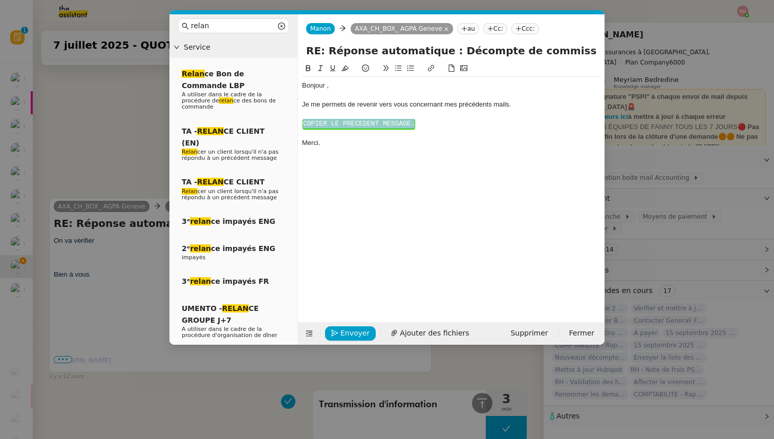
drag, startPoint x: 418, startPoint y: 124, endPoint x: 295, endPoint y: 123, distance: 123.4
click at [295, 123] on nz-layout "relan Service Relan ce Bon de Commande LBP A utiliser dans le cadre de la procé…" at bounding box center [387, 179] width 435 height 330
click at [327, 87] on div "Bonjour ," at bounding box center [451, 85] width 299 height 9
click at [443, 125] on li "Pourriez-vous m'indiquer si le client fait parti de notre portefeuille ?" at bounding box center [456, 123] width 289 height 9
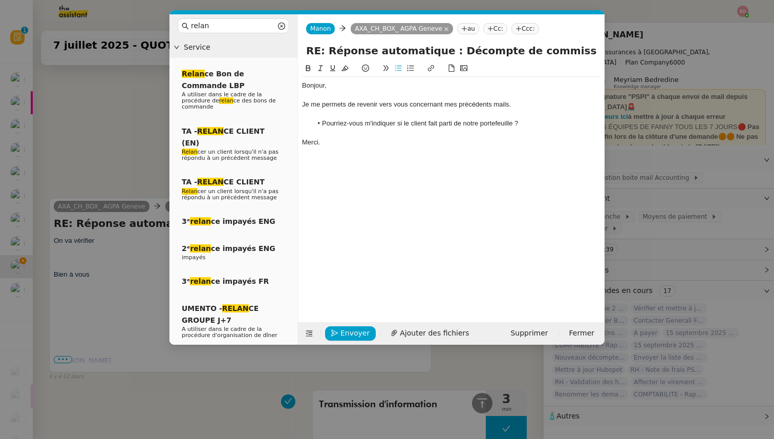
click at [0, 0] on lt-span "parti e" at bounding box center [0, 0] width 0 height 0
click at [348, 329] on span "Envoyer" at bounding box center [355, 333] width 29 height 12
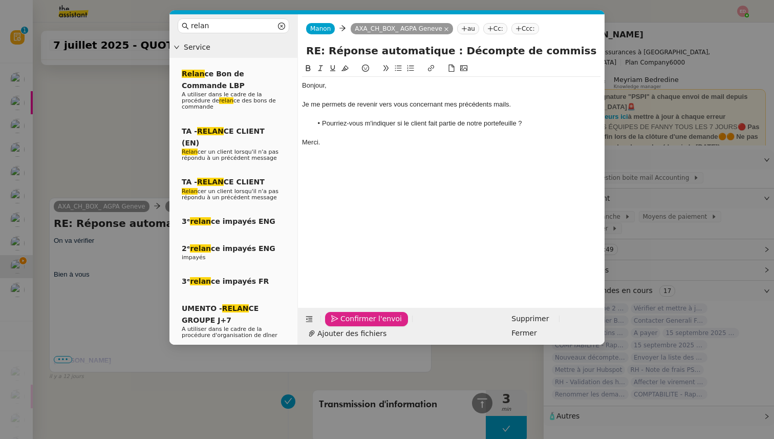
click at [348, 325] on span "Confirmer l'envoi" at bounding box center [371, 319] width 61 height 12
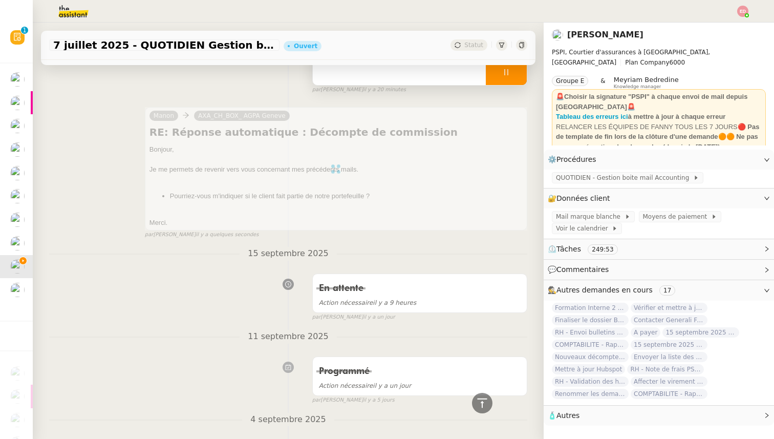
scroll to position [0, 0]
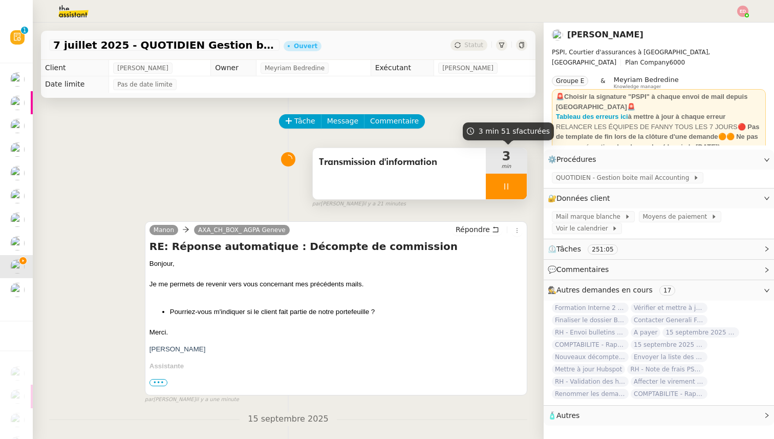
click at [516, 186] on div at bounding box center [506, 187] width 41 height 26
click at [516, 186] on icon at bounding box center [517, 186] width 8 height 8
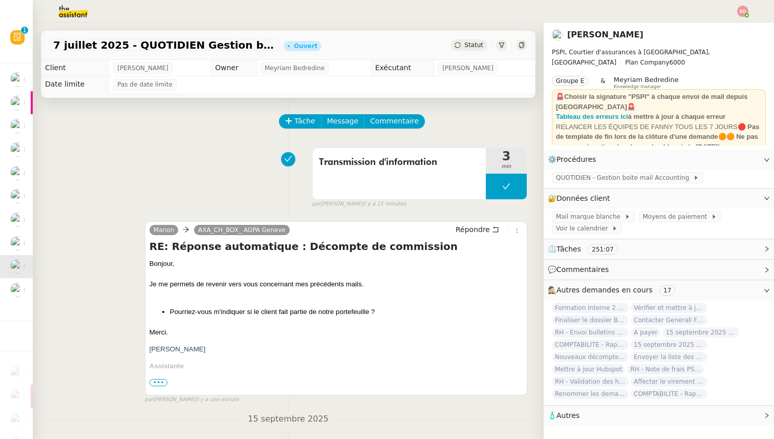
click at [468, 39] on div "Statut" at bounding box center [469, 44] width 37 height 11
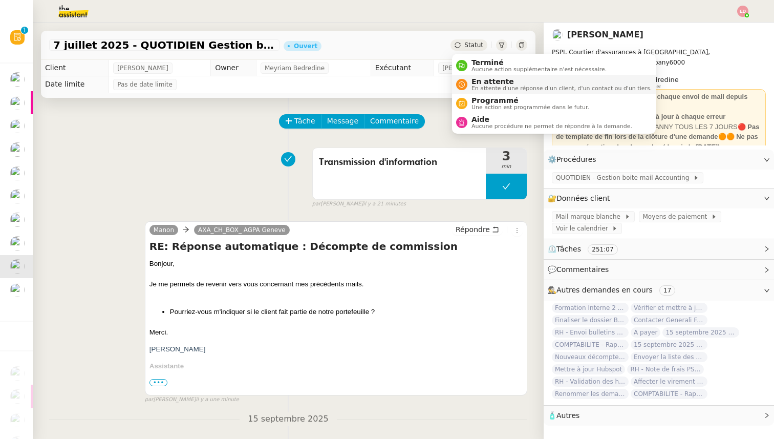
click at [478, 83] on span "En attente" at bounding box center [562, 81] width 180 height 8
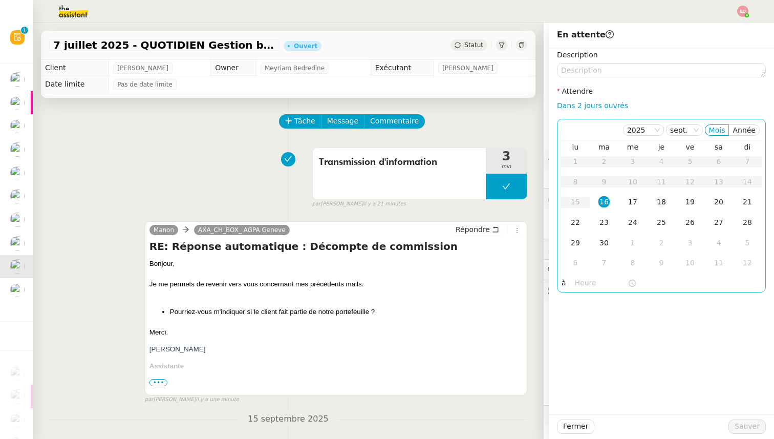
click at [661, 204] on div "18" at bounding box center [661, 201] width 11 height 11
click at [747, 426] on span "Sauver" at bounding box center [747, 427] width 25 height 12
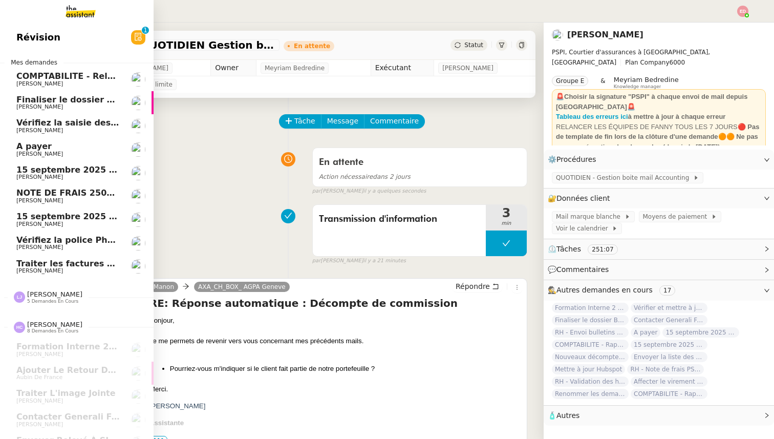
click at [47, 265] on span "Traiter les factures ORPI [PERSON_NAME]" at bounding box center [112, 264] width 192 height 10
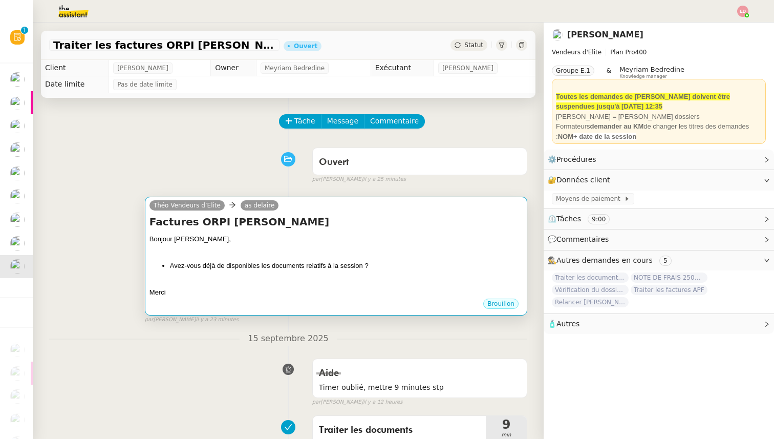
click at [271, 263] on li "Avez-vous déjà de disponibles les documents relatifs à la session ?" at bounding box center [346, 266] width 353 height 10
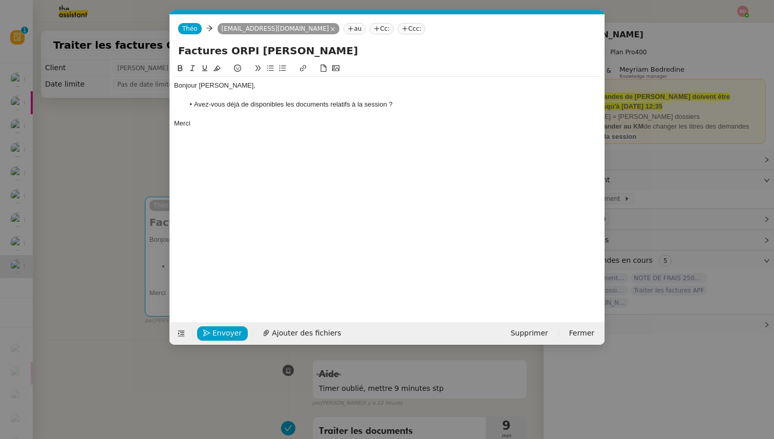
scroll to position [0, 22]
click at [224, 331] on span "Envoyer" at bounding box center [227, 333] width 29 height 12
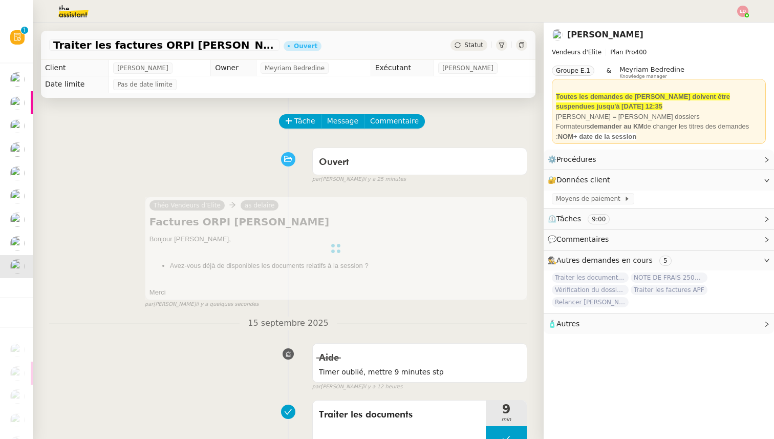
click at [477, 45] on span "Statut" at bounding box center [474, 44] width 19 height 7
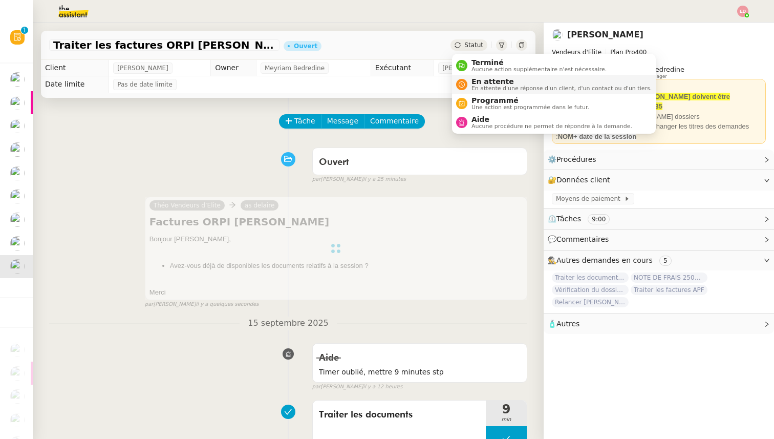
click at [474, 80] on span "En attente" at bounding box center [562, 81] width 180 height 8
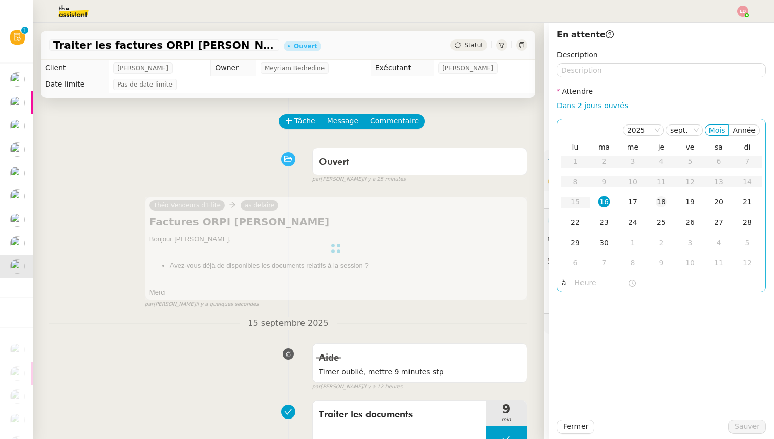
click at [660, 203] on div "18" at bounding box center [661, 201] width 11 height 11
click at [744, 428] on span "Sauver" at bounding box center [747, 427] width 25 height 12
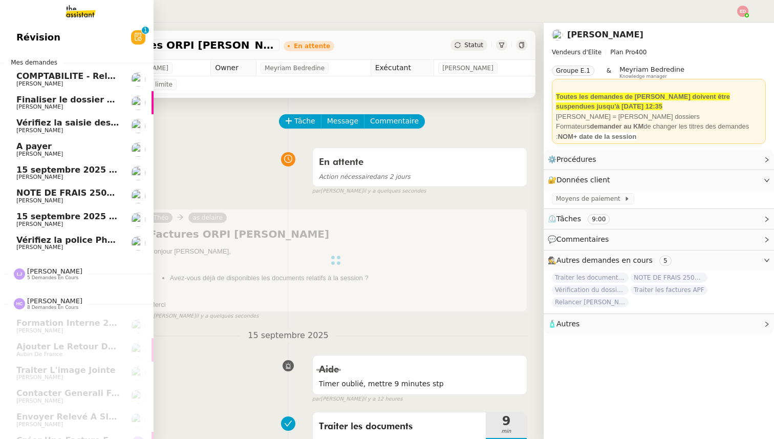
click at [32, 234] on link "Vérifiez la police Pharaon [PERSON_NAME]" at bounding box center [77, 244] width 154 height 24
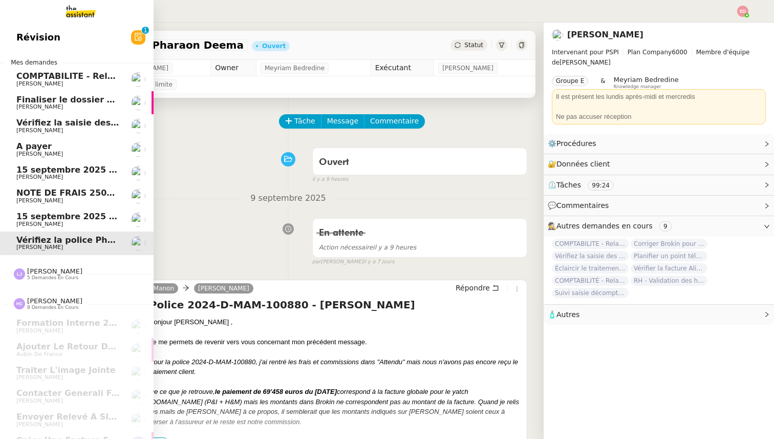
click at [32, 223] on span "[PERSON_NAME]" at bounding box center [39, 224] width 47 height 7
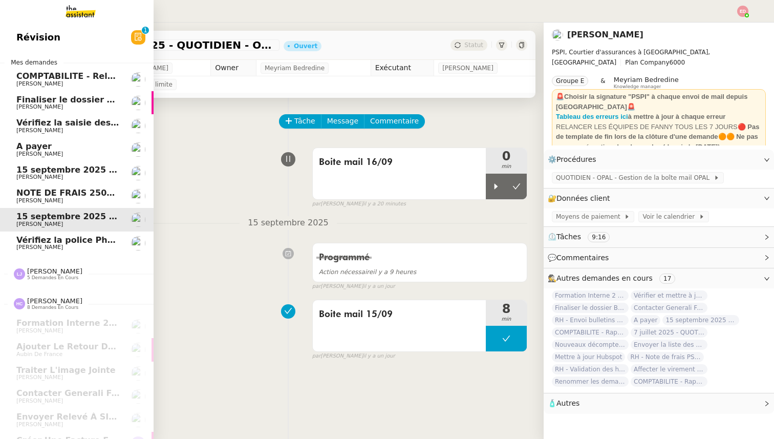
click at [37, 197] on span "NOTE DE FRAIS 25025 - TAP ATOL - [GEOGRAPHIC_DATA] - [DATE] et [DATE]" at bounding box center [189, 193] width 346 height 10
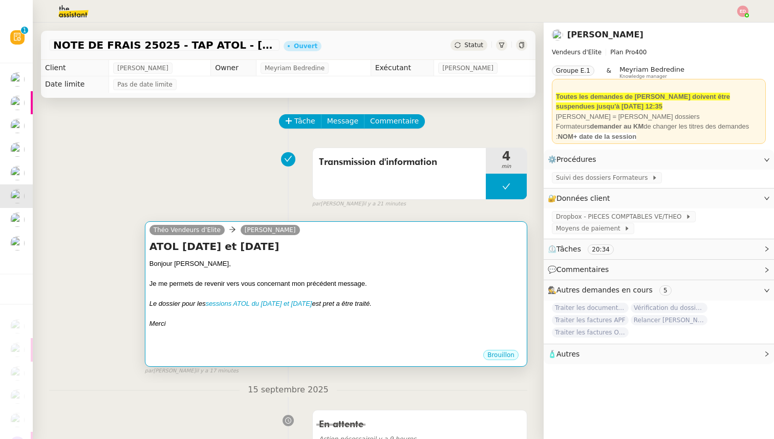
click at [220, 274] on div at bounding box center [336, 274] width 373 height 10
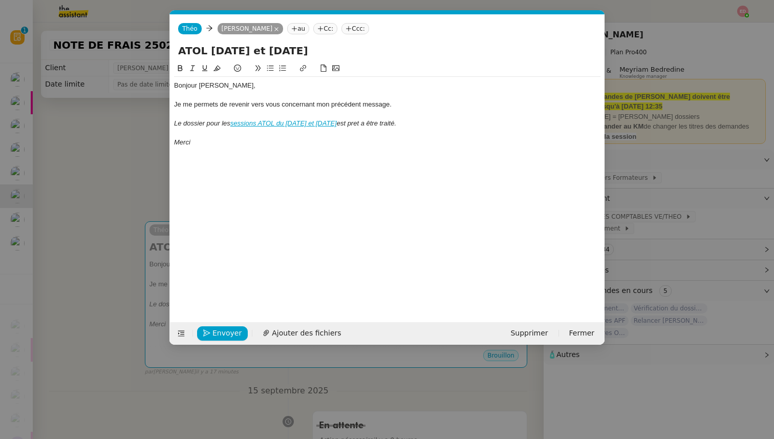
scroll to position [0, 22]
click at [214, 334] on span "Envoyer" at bounding box center [227, 333] width 29 height 12
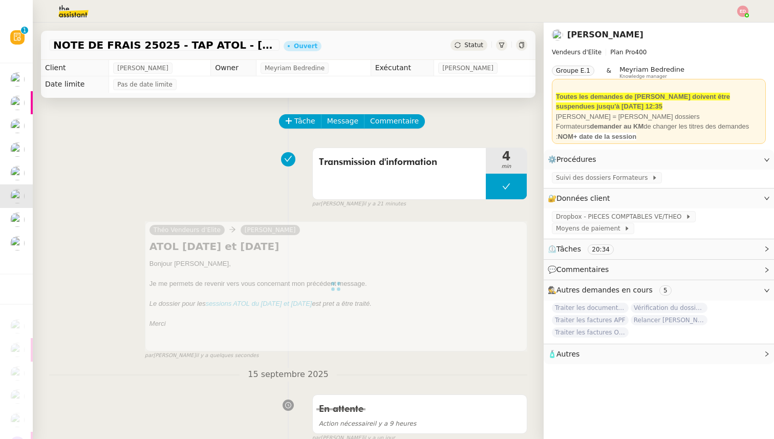
click at [468, 47] on span "Statut" at bounding box center [474, 44] width 19 height 7
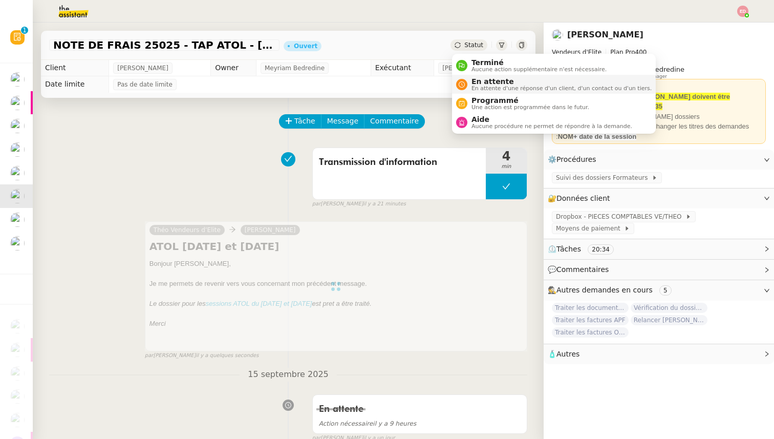
click at [481, 86] on span "En attente d'une réponse d'un client, d'un contact ou d'un tiers." at bounding box center [562, 89] width 180 height 6
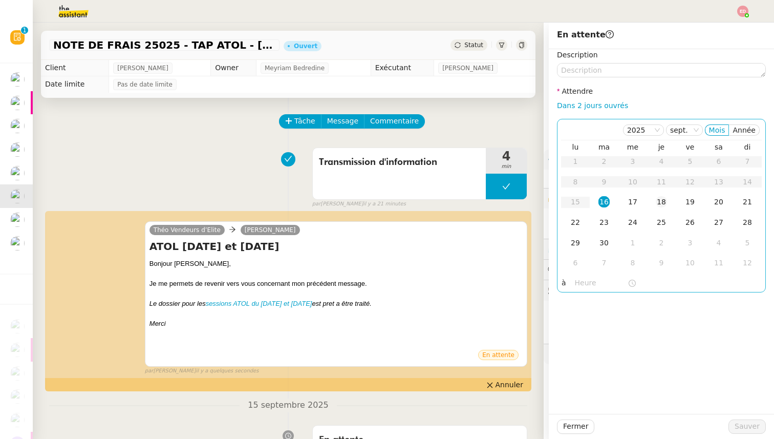
click at [665, 201] on div "18" at bounding box center [661, 201] width 11 height 11
click at [746, 418] on div "Fermer Sauver" at bounding box center [661, 426] width 225 height 25
click at [746, 431] on span "Sauver" at bounding box center [747, 427] width 25 height 12
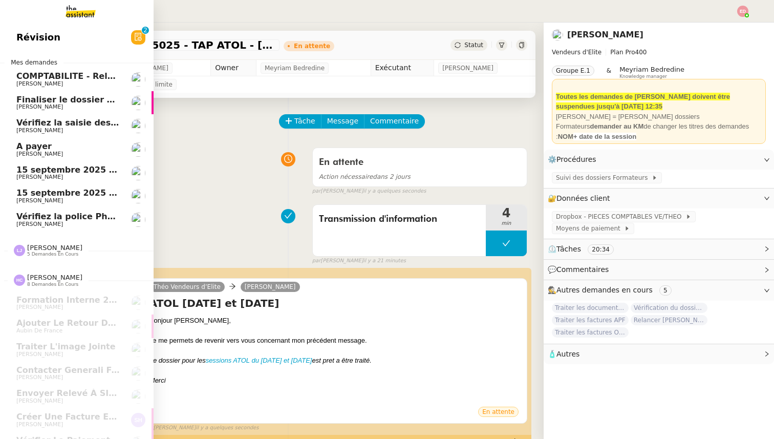
click at [22, 170] on span "15 septembre 2025 - QUOTIDIEN Gestion boite mail Accounting" at bounding box center [162, 170] width 292 height 10
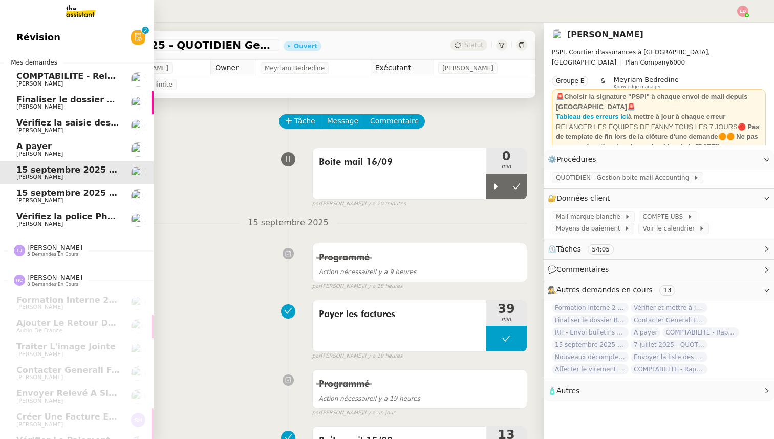
click at [27, 144] on span "A payer" at bounding box center [33, 146] width 35 height 10
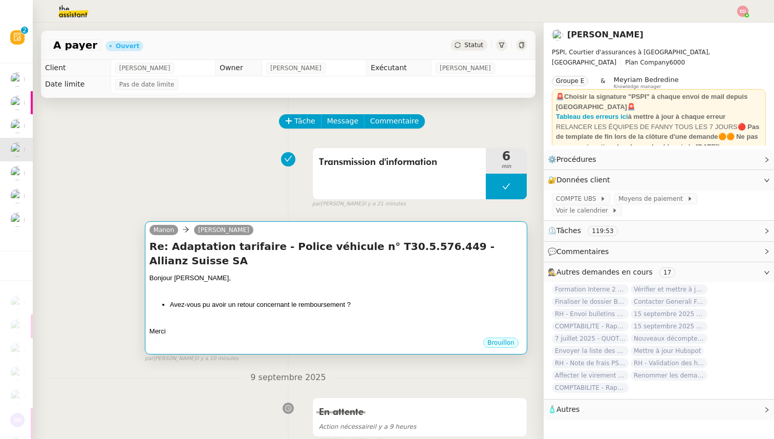
click at [223, 283] on div at bounding box center [336, 288] width 373 height 10
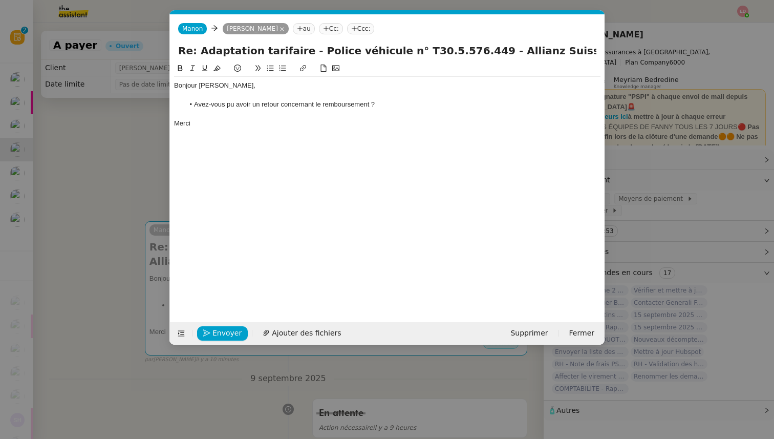
scroll to position [0, 22]
click at [221, 329] on span "Envoyer" at bounding box center [227, 333] width 29 height 12
click at [221, 329] on span "Confirmer l'envoi" at bounding box center [243, 333] width 61 height 12
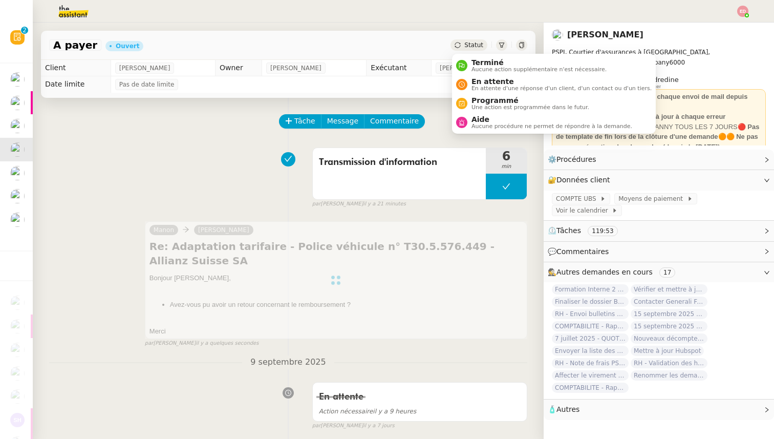
click at [467, 41] on span "Statut" at bounding box center [474, 44] width 19 height 7
click at [467, 79] on div "En attente En attente d'une réponse d'un client, d'un contact ou d'un tiers." at bounding box center [554, 84] width 196 height 14
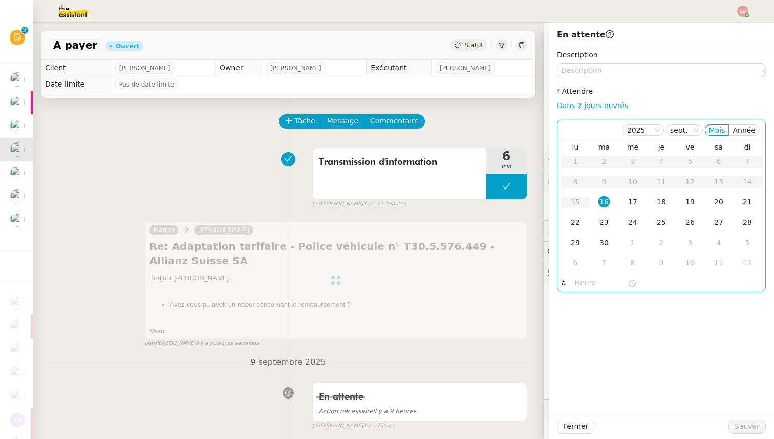
click at [605, 221] on div "23" at bounding box center [604, 222] width 11 height 11
click at [742, 423] on span "Sauver" at bounding box center [747, 427] width 25 height 12
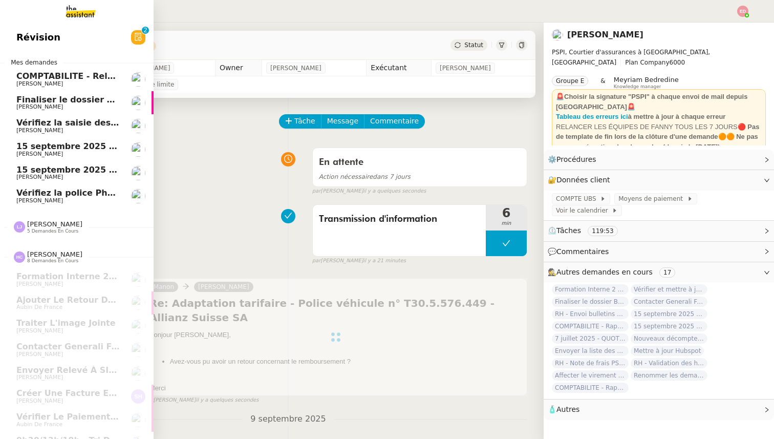
click at [39, 128] on span "[PERSON_NAME]" at bounding box center [39, 130] width 47 height 7
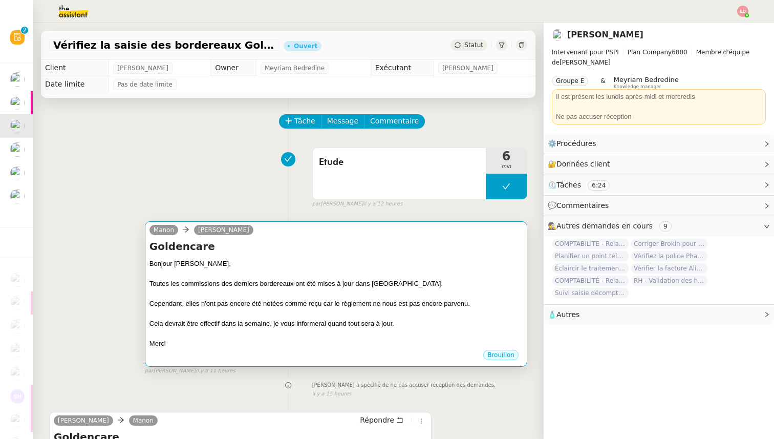
click at [313, 292] on div at bounding box center [336, 294] width 373 height 10
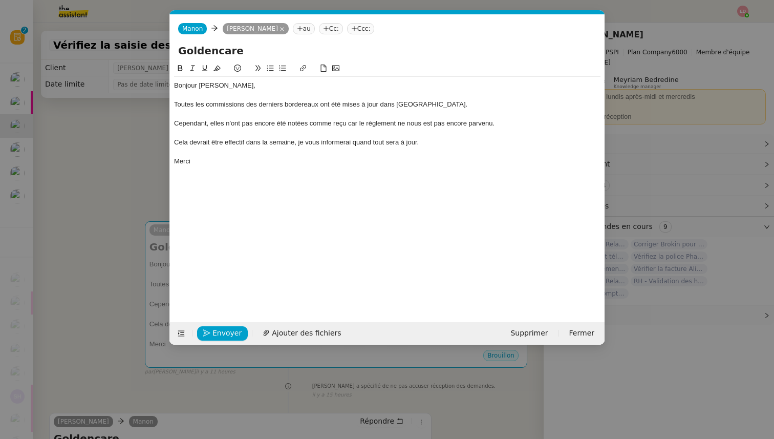
scroll to position [0, 22]
click at [229, 329] on span "Envoyer" at bounding box center [227, 333] width 29 height 12
click at [229, 329] on span "Confirmer l'envoi" at bounding box center [243, 333] width 61 height 12
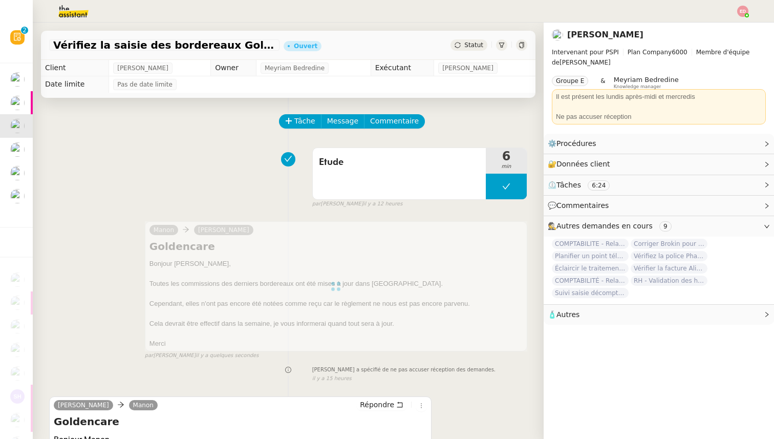
click at [471, 43] on span "Statut" at bounding box center [474, 44] width 19 height 7
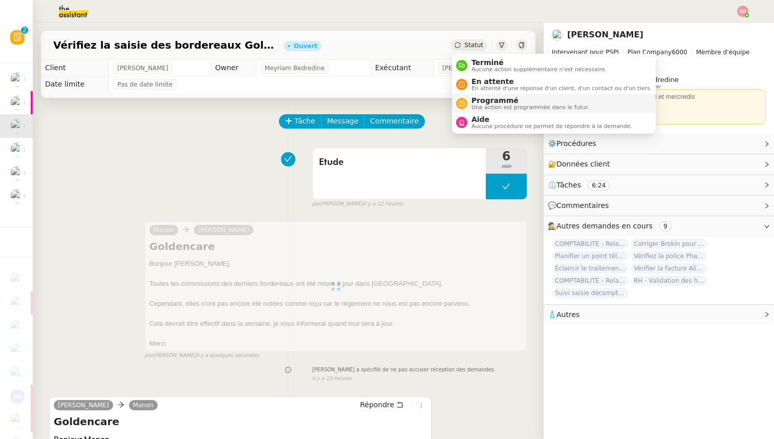
click at [478, 99] on span "Programmé" at bounding box center [531, 100] width 118 height 8
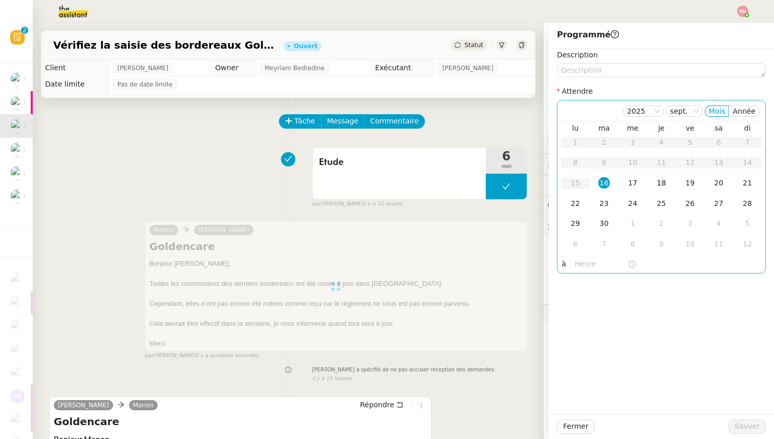
click at [658, 185] on div "18" at bounding box center [661, 182] width 11 height 11
click at [749, 428] on span "Sauver" at bounding box center [747, 427] width 25 height 12
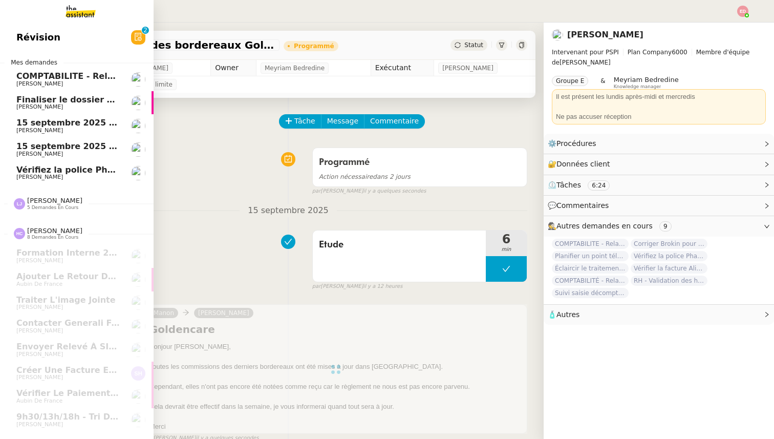
click at [36, 102] on span "Finaliser le dossier Buheiry" at bounding box center [79, 100] width 126 height 10
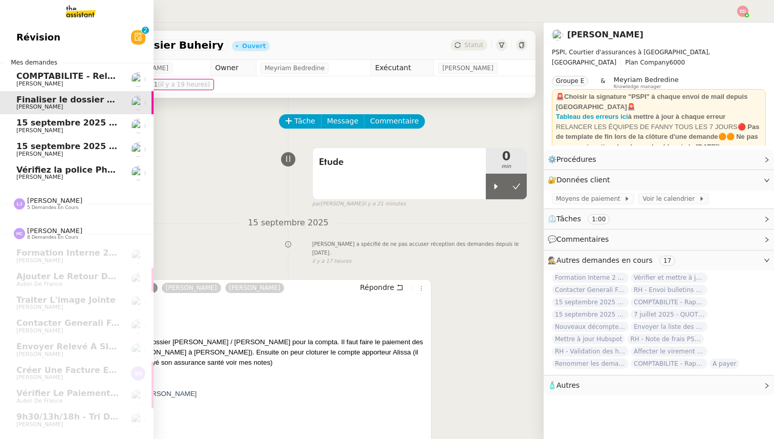
click at [26, 80] on span "[PERSON_NAME]" at bounding box center [39, 83] width 47 height 7
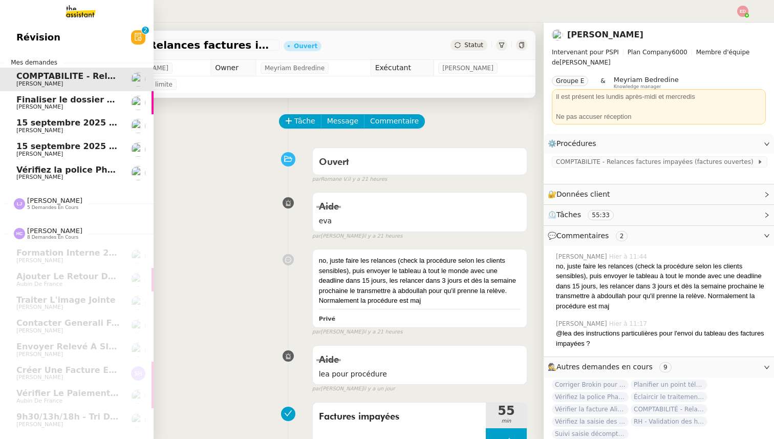
click at [29, 100] on span "Finaliser le dossier Buheiry" at bounding box center [79, 100] width 126 height 10
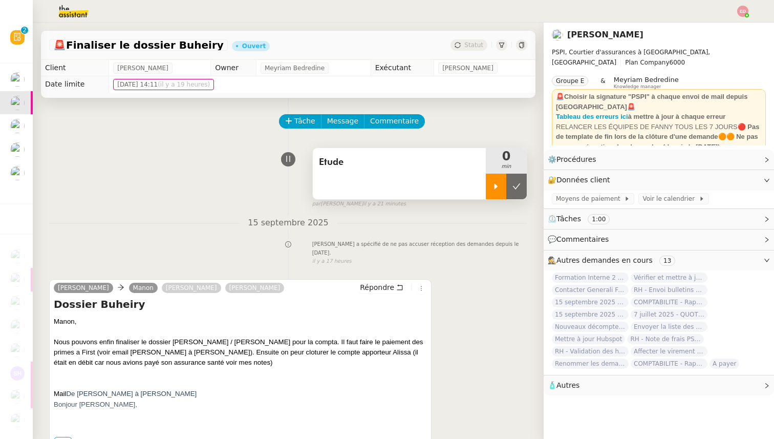
click at [500, 191] on div at bounding box center [496, 187] width 20 height 26
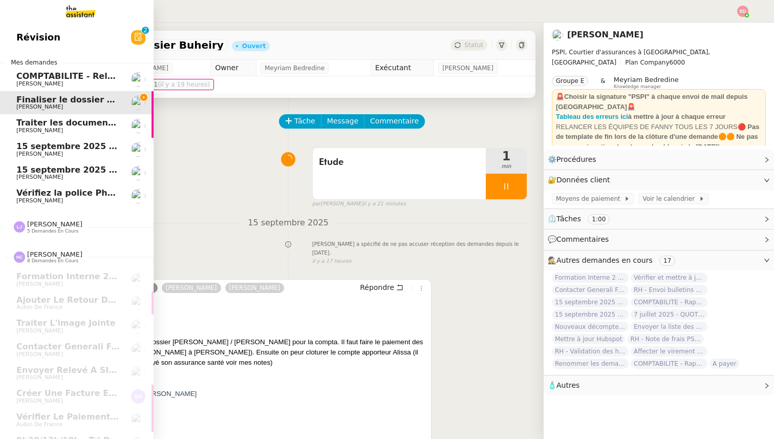
click at [66, 195] on span "Vérifiez la police Pharaon Deema" at bounding box center [92, 193] width 153 height 10
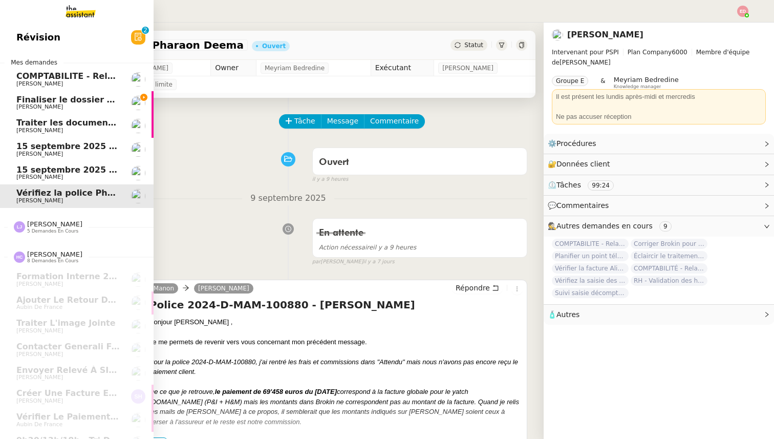
click at [101, 131] on span "[PERSON_NAME]" at bounding box center [67, 131] width 103 height 6
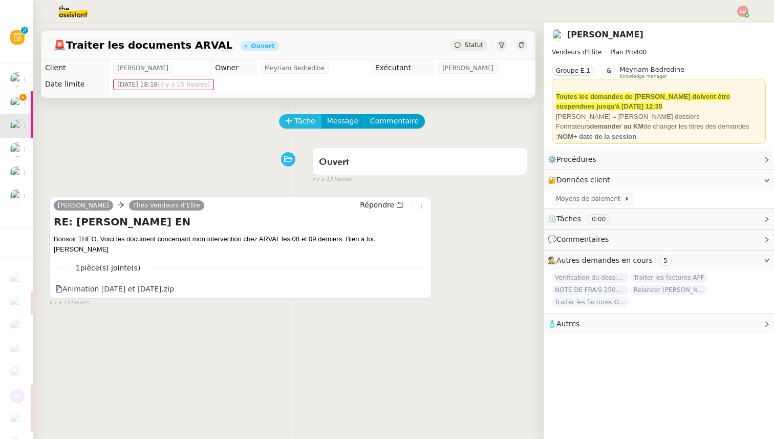
click at [296, 124] on span "Tâche" at bounding box center [305, 121] width 21 height 12
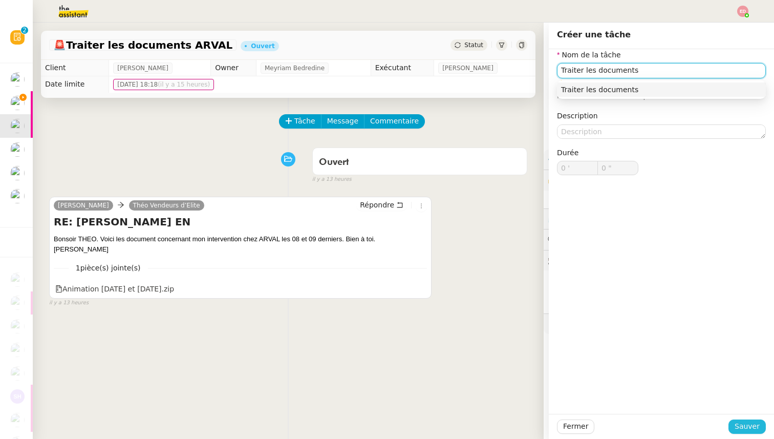
type input "Traiter les documents"
click at [740, 430] on span "Sauver" at bounding box center [747, 427] width 25 height 12
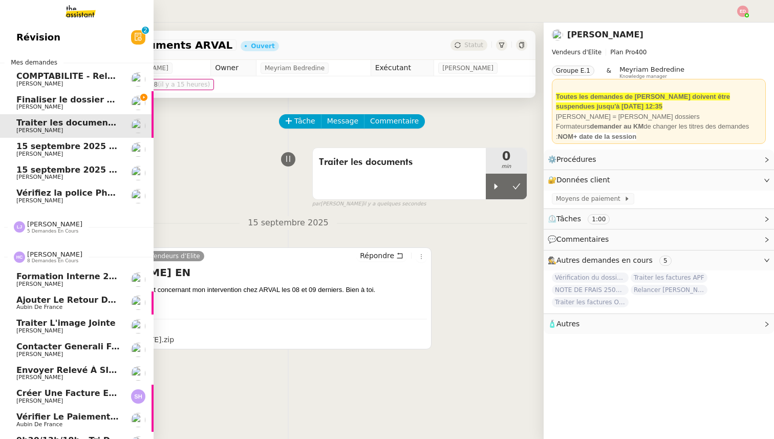
scroll to position [16, 0]
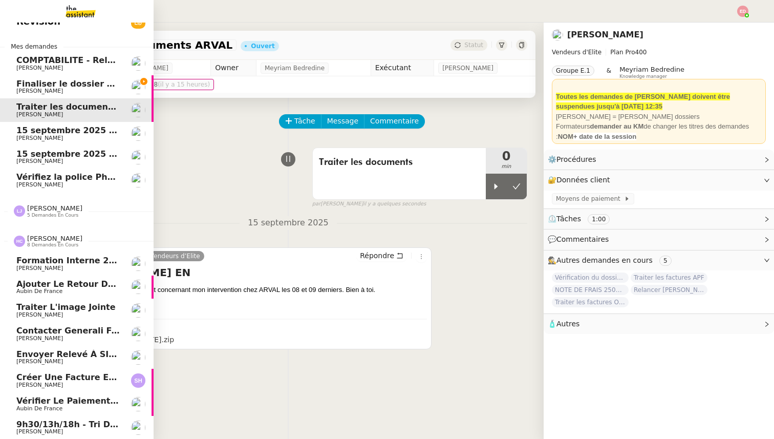
click at [48, 327] on span "Contacter Generali France pour demande AU094424" at bounding box center [136, 331] width 241 height 10
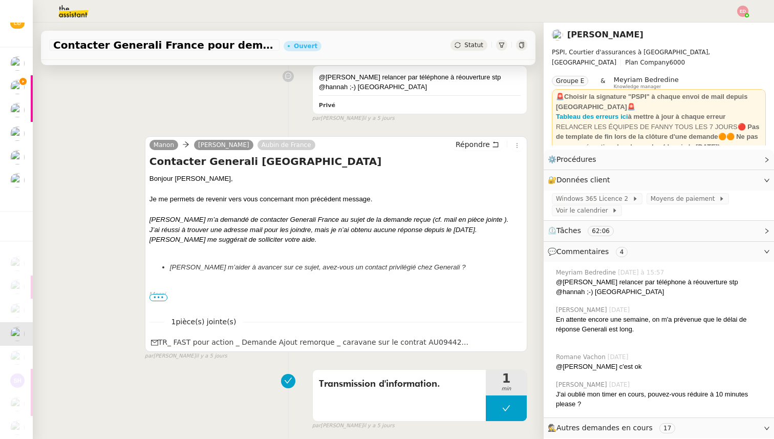
scroll to position [483, 0]
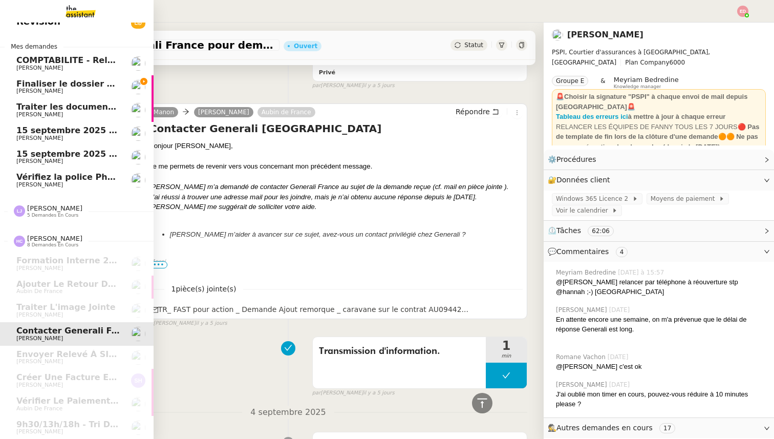
click at [67, 76] on link "Finaliser le dossier Buheiry [PERSON_NAME]" at bounding box center [77, 87] width 154 height 24
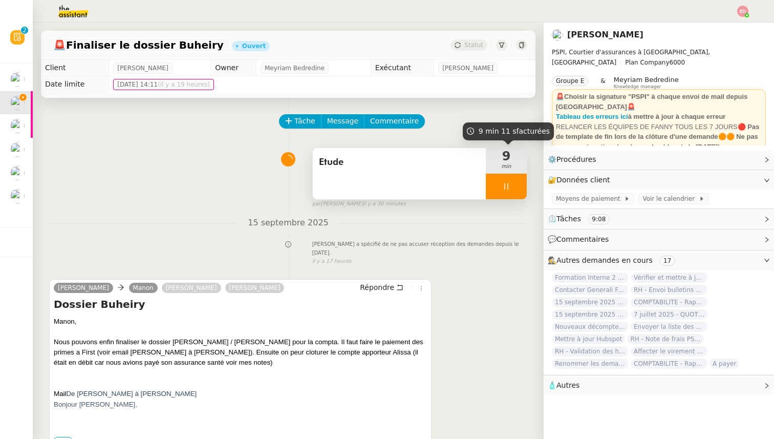
click at [519, 185] on div at bounding box center [506, 187] width 41 height 26
click at [519, 185] on icon at bounding box center [517, 186] width 8 height 8
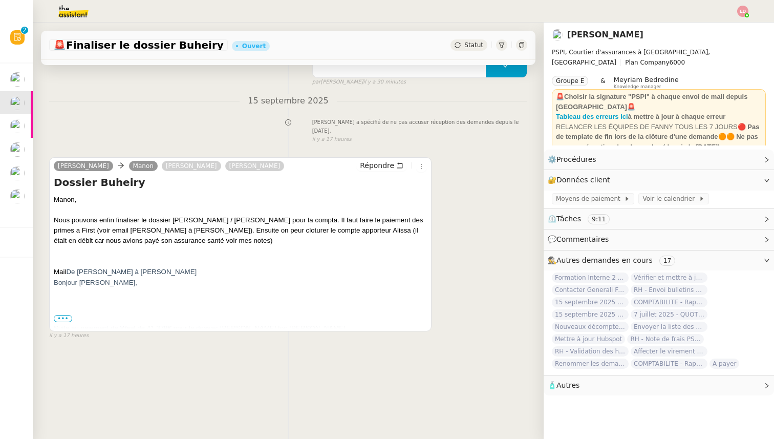
scroll to position [125, 0]
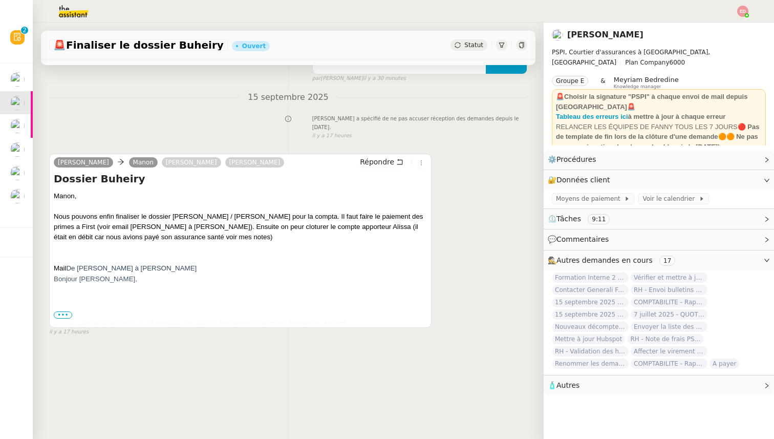
click at [62, 318] on span "•••" at bounding box center [63, 314] width 18 height 7
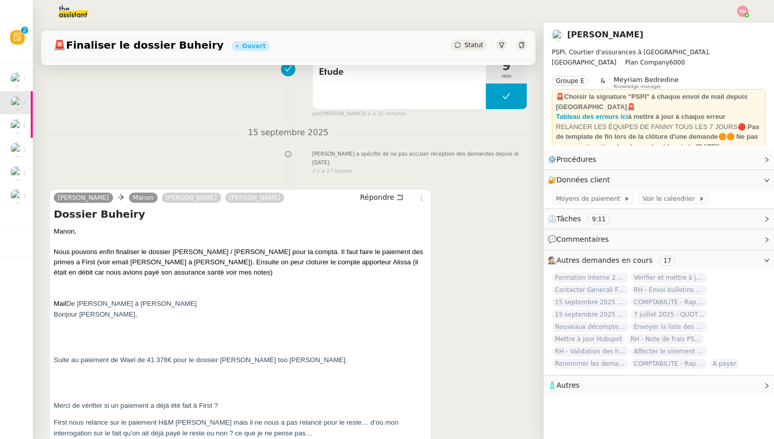
scroll to position [0, 0]
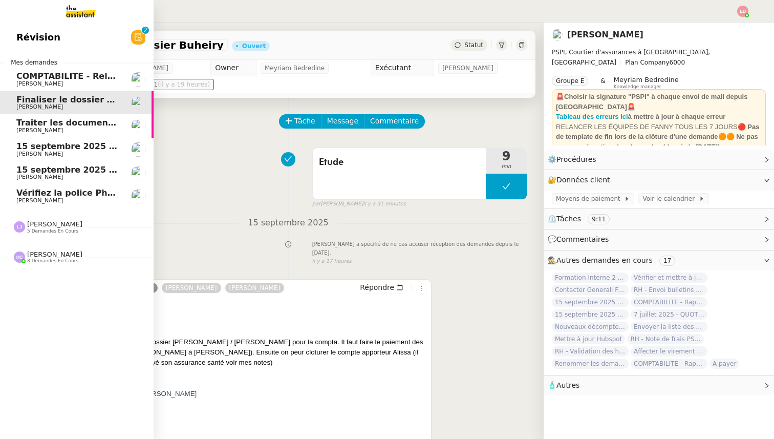
click at [44, 126] on span "Traiter les documents ARVAL" at bounding box center [82, 123] width 133 height 10
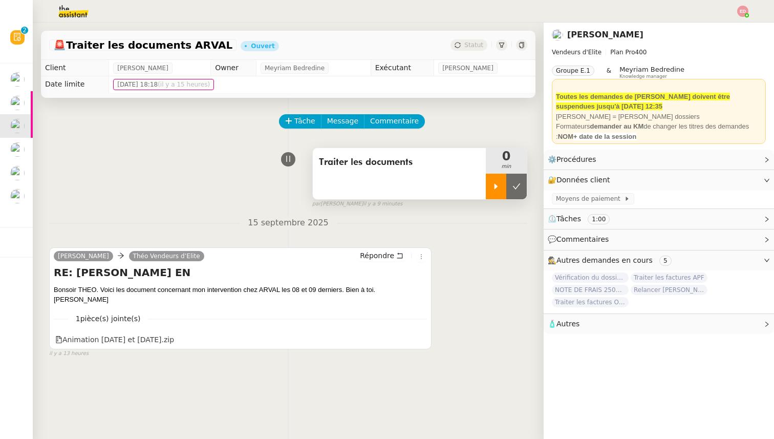
click at [497, 187] on icon at bounding box center [496, 186] width 8 height 8
click at [421, 336] on icon at bounding box center [420, 339] width 6 height 6
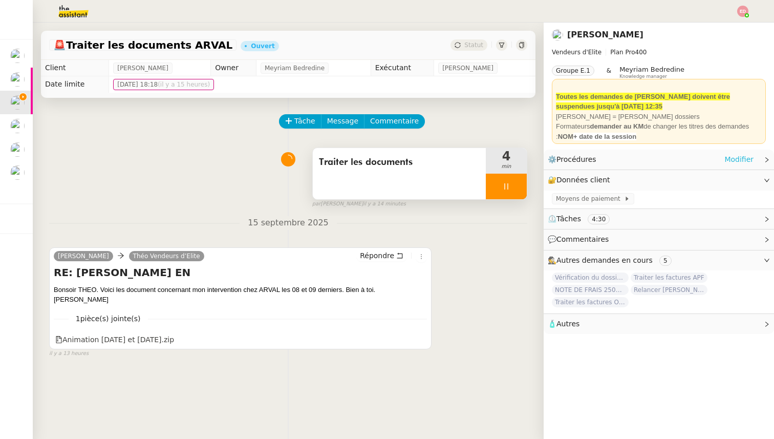
click at [740, 160] on link "Modifier" at bounding box center [739, 160] width 29 height 12
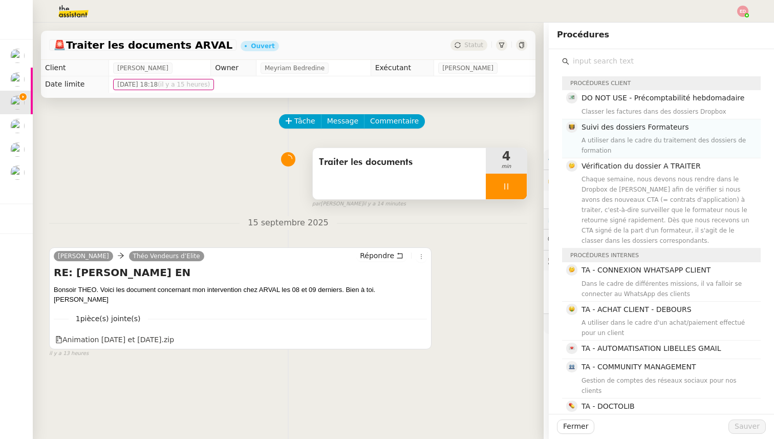
click at [619, 124] on span "Suivi des dossiers Formateurs" at bounding box center [635, 127] width 107 height 8
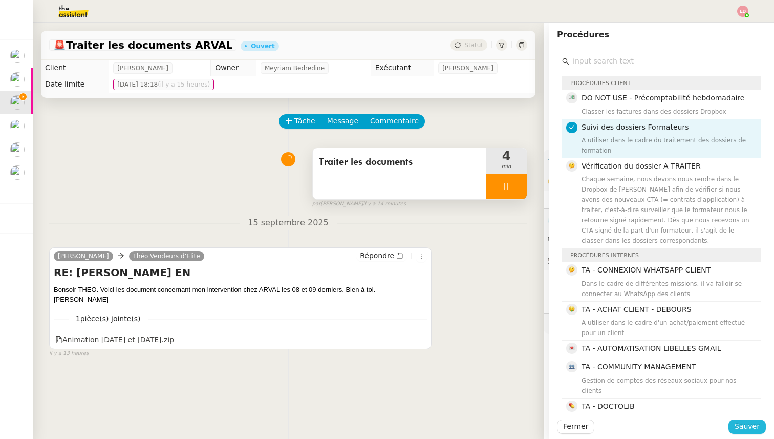
click at [751, 427] on span "Sauver" at bounding box center [747, 427] width 25 height 12
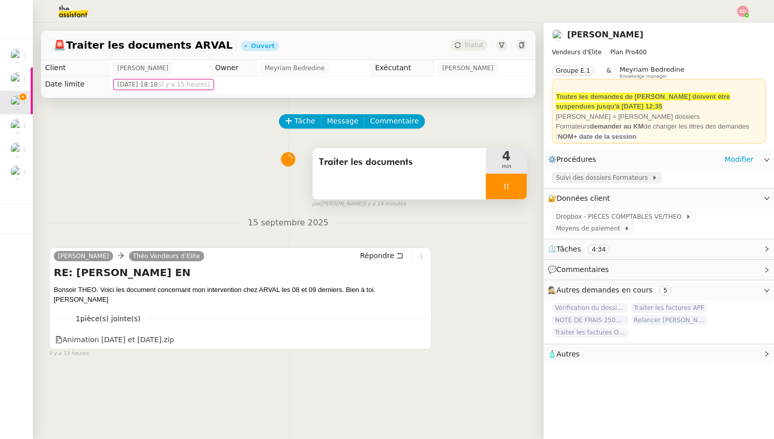
click at [600, 177] on span "Suivi des dossiers Formateurs" at bounding box center [604, 178] width 96 height 10
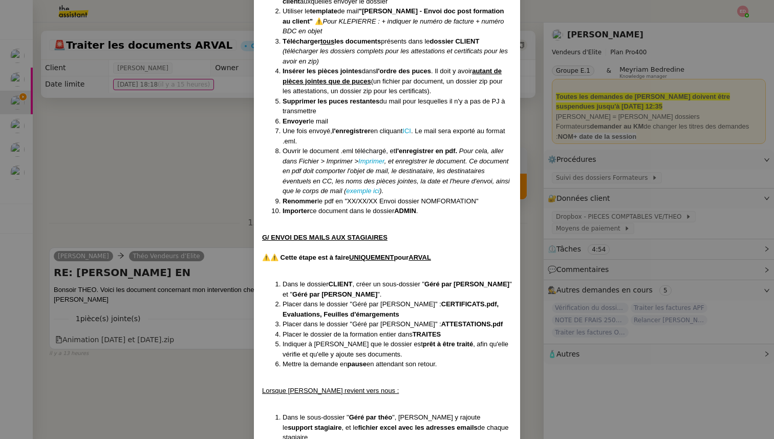
scroll to position [3832, 0]
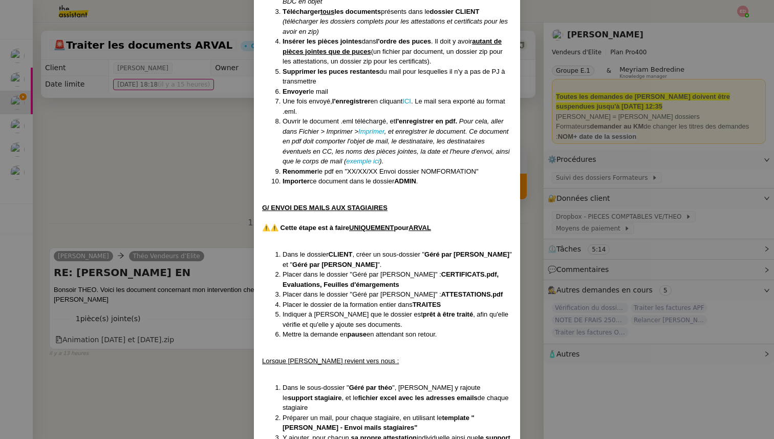
click at [163, 188] on nz-modal-container "Créée le [DATE] MAJ entièrement suite aux retours de la cliente le [DATE] Modif…" at bounding box center [387, 219] width 774 height 439
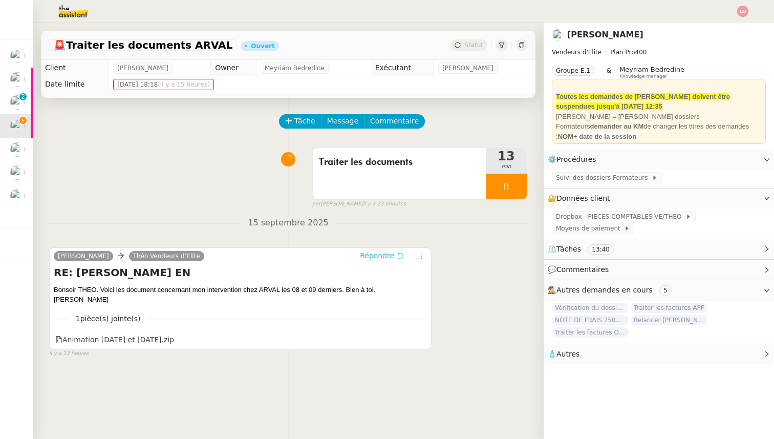
click at [380, 256] on span "Répondre" at bounding box center [377, 255] width 34 height 10
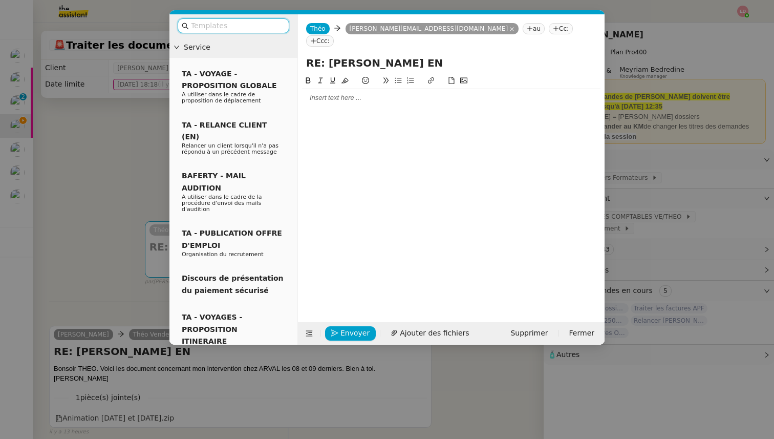
click at [318, 93] on div at bounding box center [451, 97] width 299 height 9
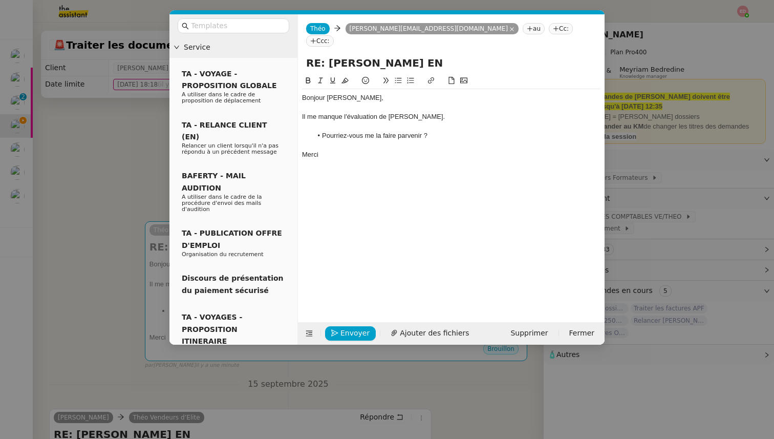
click at [107, 177] on nz-modal-container "Service TA - VOYAGE - PROPOSITION GLOBALE A utiliser dans le cadre de propositi…" at bounding box center [387, 219] width 774 height 439
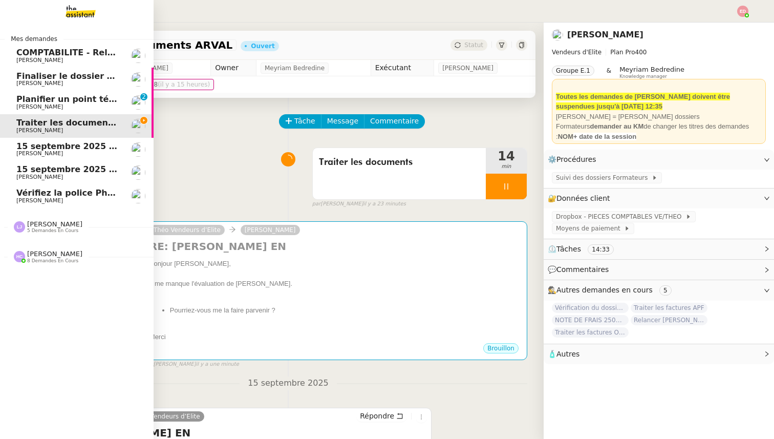
click at [20, 100] on span "Planifier un point téléphonique sur les paiements" at bounding box center [130, 99] width 229 height 10
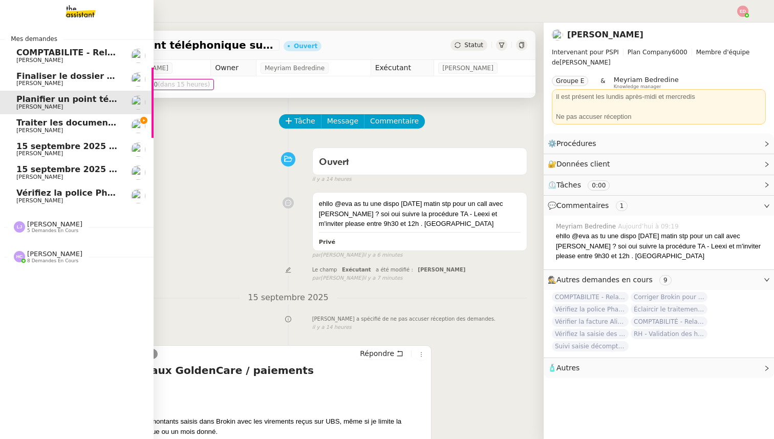
click at [39, 128] on span "[PERSON_NAME]" at bounding box center [39, 130] width 47 height 7
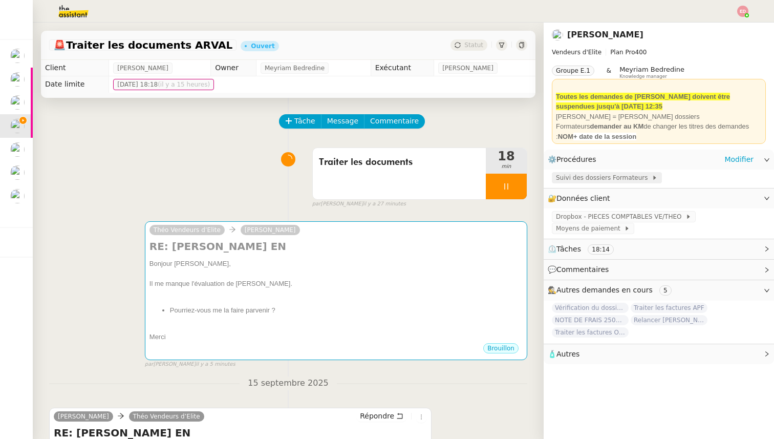
click at [587, 173] on span "Suivi des dossiers Formateurs" at bounding box center [604, 178] width 96 height 10
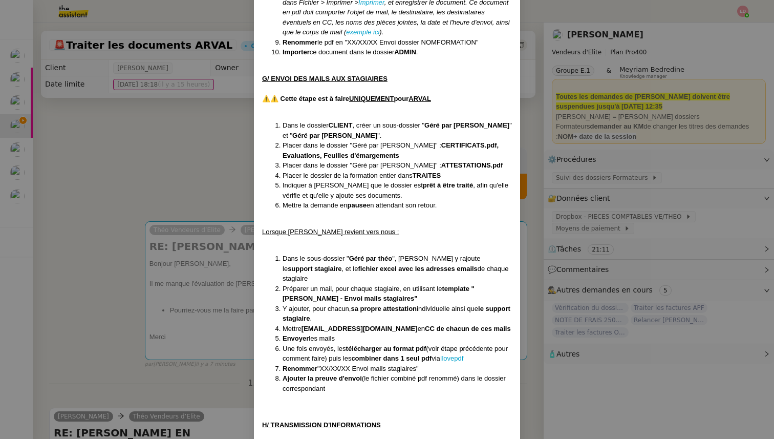
scroll to position [3960, 0]
click at [106, 156] on nz-modal-container "Créée le [DATE] MAJ entièrement suite aux retours de la cliente le [DATE] Modif…" at bounding box center [387, 219] width 774 height 439
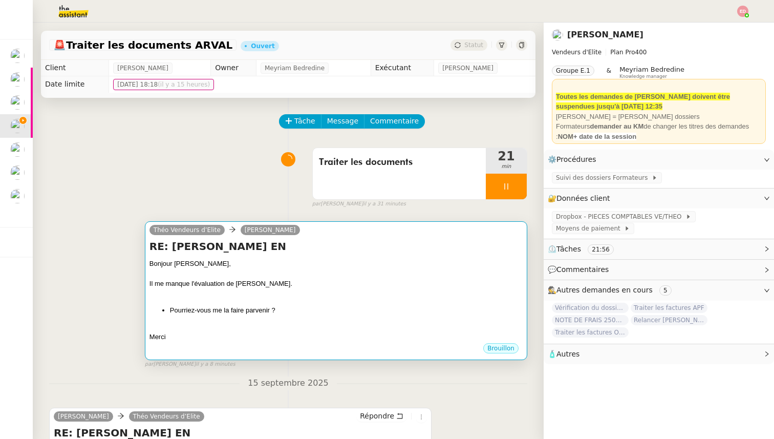
click at [385, 259] on div "Bonjour [PERSON_NAME]," at bounding box center [336, 264] width 373 height 10
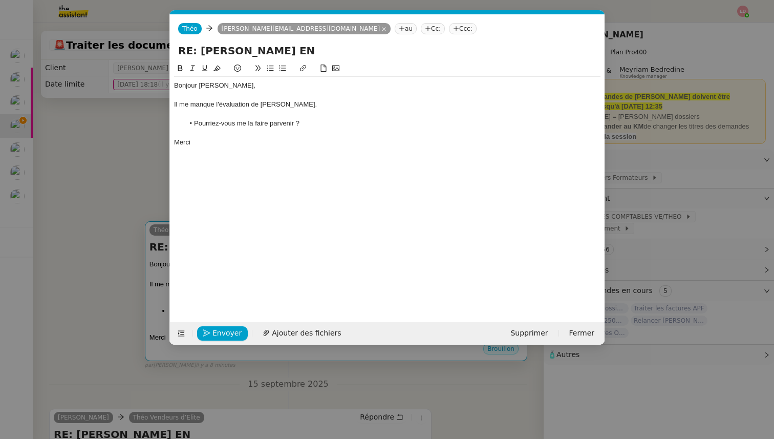
scroll to position [0, 22]
click at [227, 331] on span "Envoyer" at bounding box center [227, 333] width 29 height 12
click at [227, 331] on span "Confirmer l'envoi" at bounding box center [243, 333] width 61 height 12
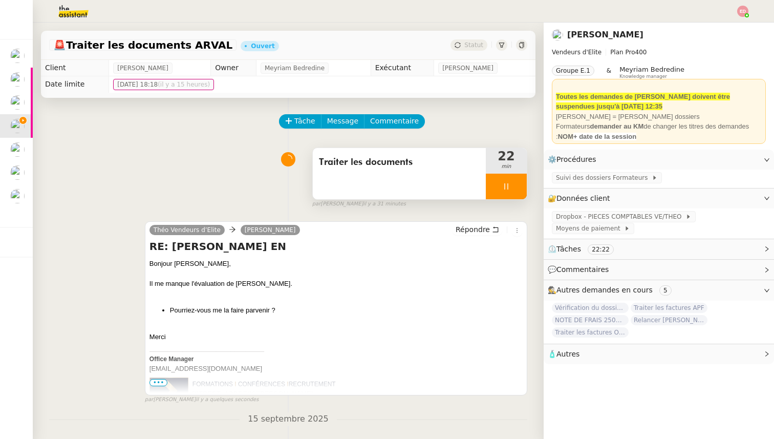
click at [520, 193] on div at bounding box center [506, 187] width 41 height 26
click at [520, 193] on button at bounding box center [517, 187] width 20 height 26
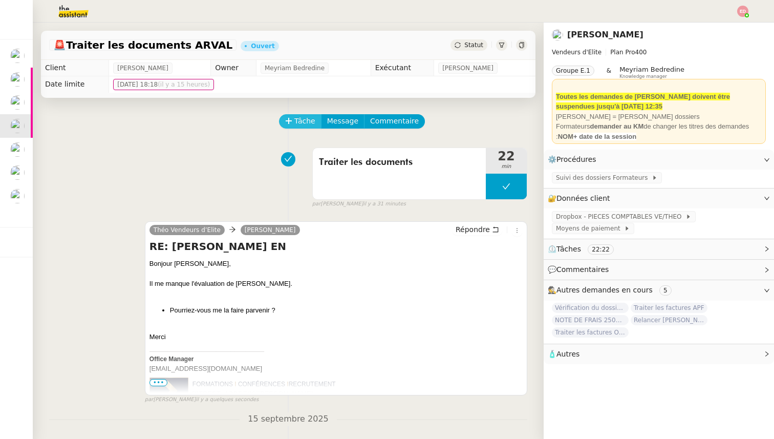
click at [307, 128] on button "Tâche" at bounding box center [300, 121] width 43 height 14
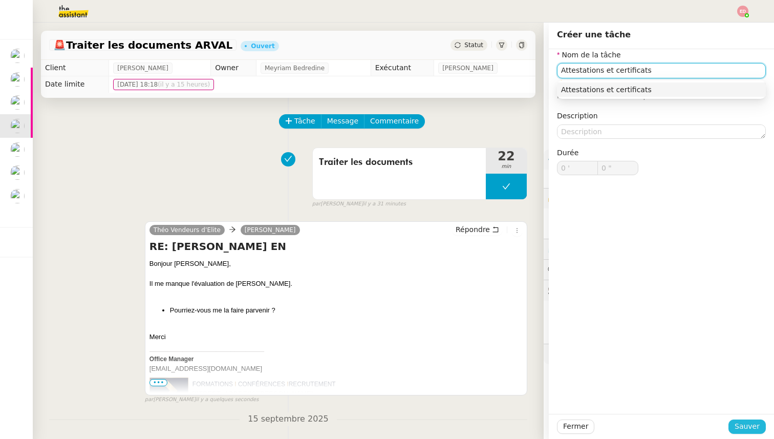
type input "Attestations et certificats"
click at [743, 422] on span "Sauver" at bounding box center [747, 427] width 25 height 12
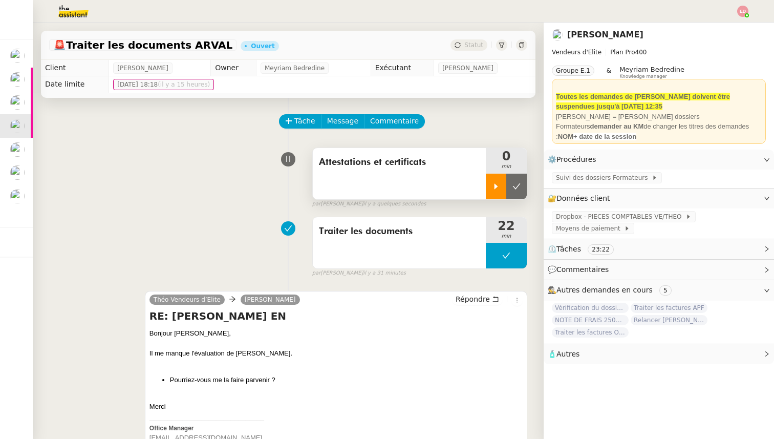
click at [498, 178] on div at bounding box center [496, 187] width 20 height 26
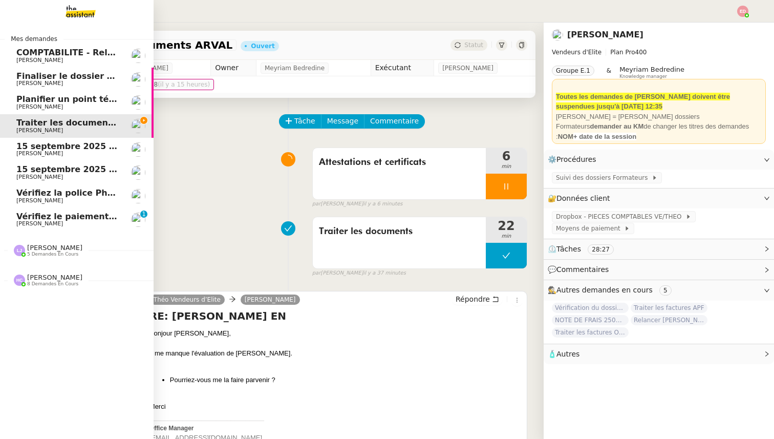
click at [43, 221] on span "[PERSON_NAME]" at bounding box center [39, 223] width 47 height 7
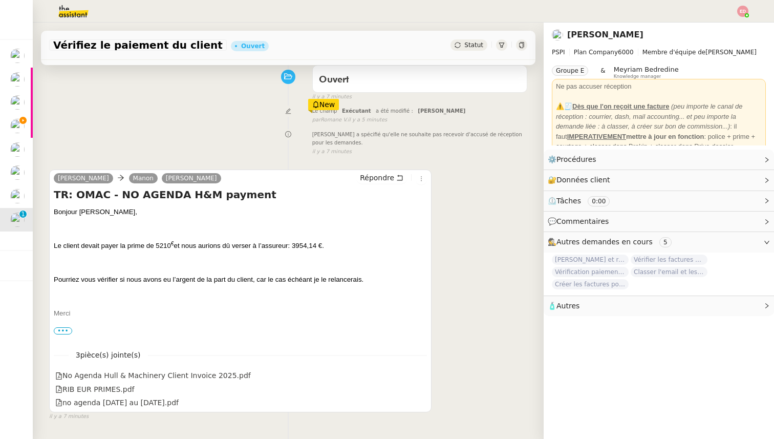
scroll to position [83, 0]
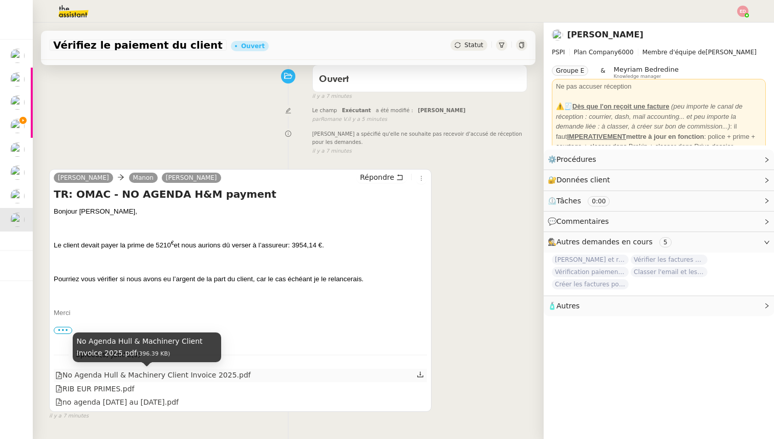
click at [151, 374] on div "No Agenda Hull & Machinery Client Invoice 2025.pdf" at bounding box center [153, 375] width 196 height 12
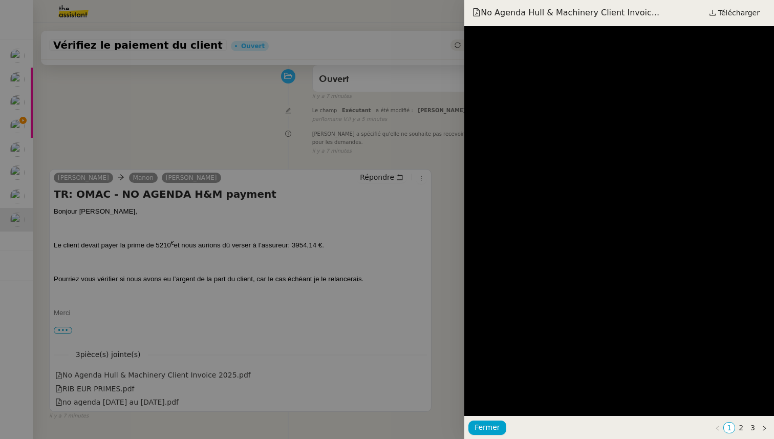
click at [182, 363] on div at bounding box center [387, 219] width 774 height 439
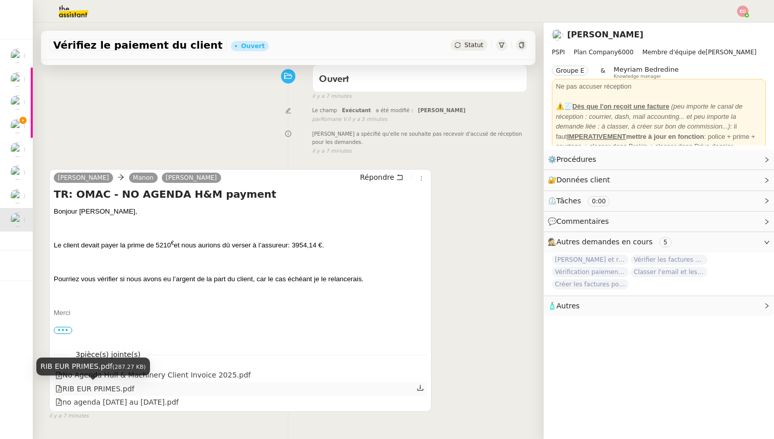
click at [115, 389] on div "RIB EUR PRIMES.pdf" at bounding box center [94, 389] width 79 height 12
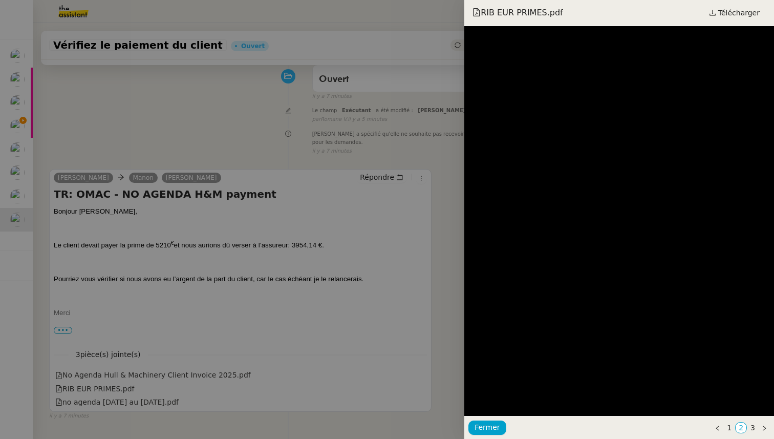
click at [138, 321] on div at bounding box center [387, 219] width 774 height 439
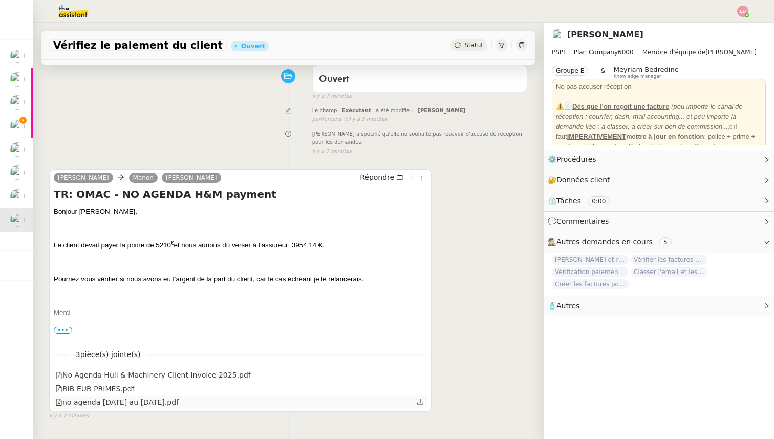
click at [127, 401] on div "no agenda [DATE] au [DATE].pdf" at bounding box center [116, 402] width 123 height 12
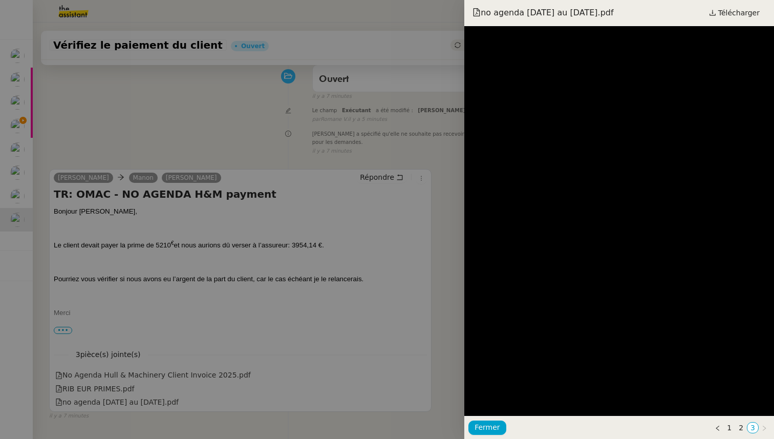
click at [192, 324] on div at bounding box center [387, 219] width 774 height 439
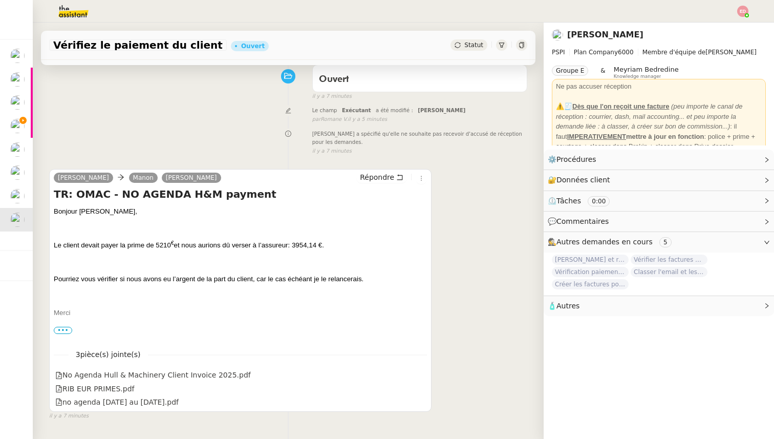
scroll to position [0, 0]
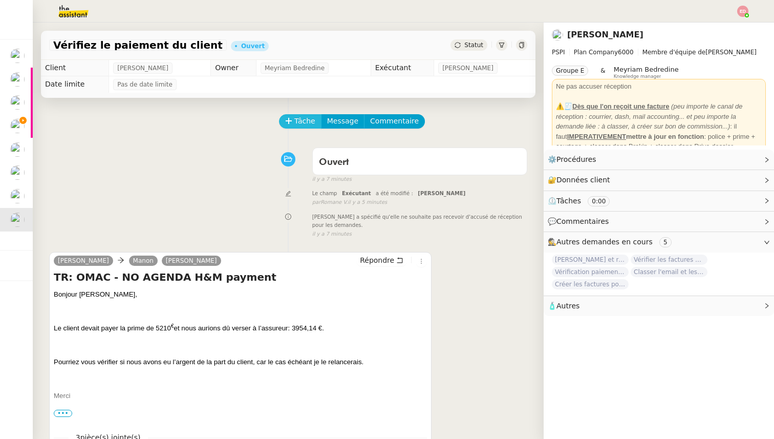
click at [298, 118] on span "Tâche" at bounding box center [305, 121] width 21 height 12
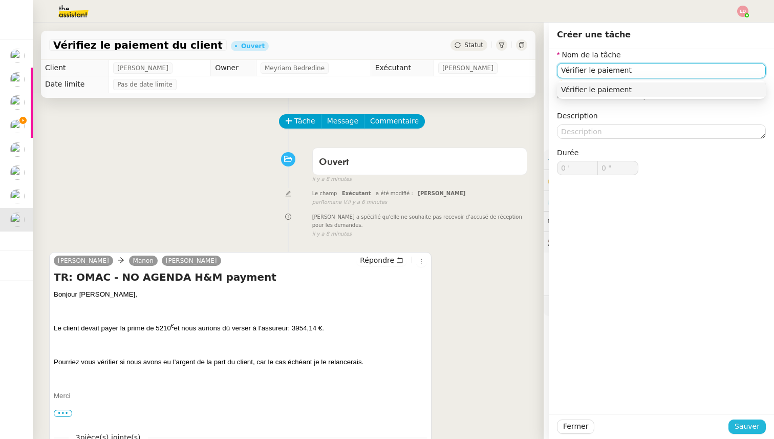
type input "Vérifier le paiement"
click at [738, 427] on span "Sauver" at bounding box center [747, 427] width 25 height 12
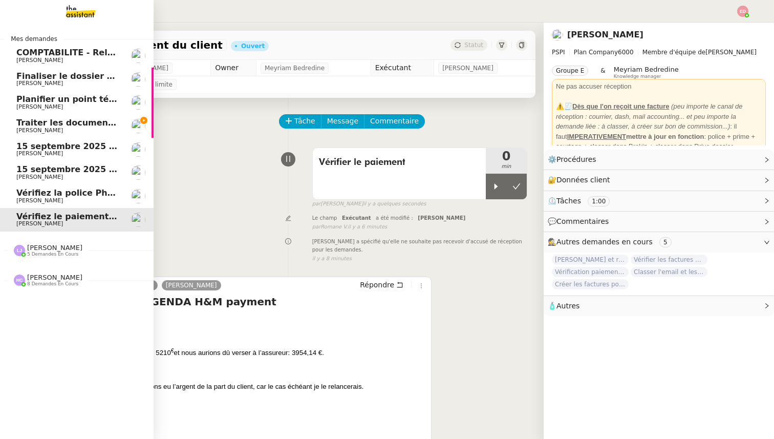
click at [26, 195] on span "Vérifiez la police Pharaon Deema" at bounding box center [92, 193] width 153 height 10
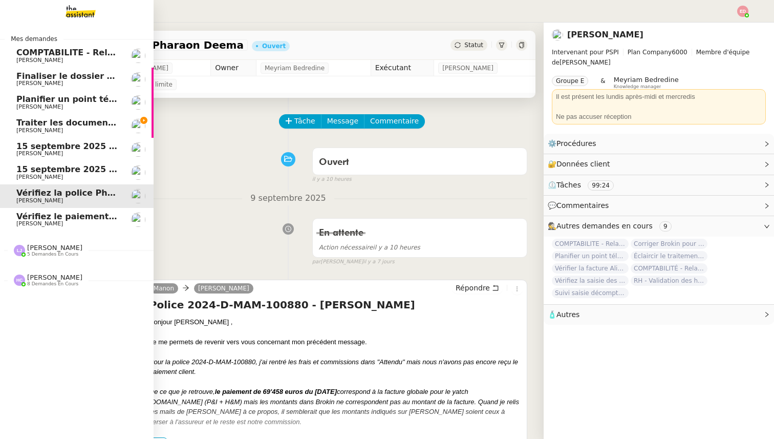
click at [29, 169] on span "15 septembre 2025 - QUOTIDIEN - OPAL - Gestion de la boîte mail OPAL" at bounding box center [180, 169] width 329 height 10
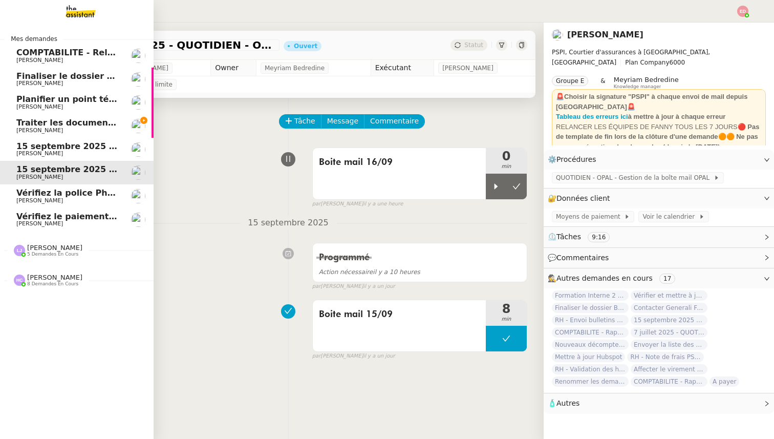
click at [28, 157] on link "[DATE] - QUOTIDIEN Gestion boite mail Accounting [PERSON_NAME]" at bounding box center [77, 150] width 154 height 24
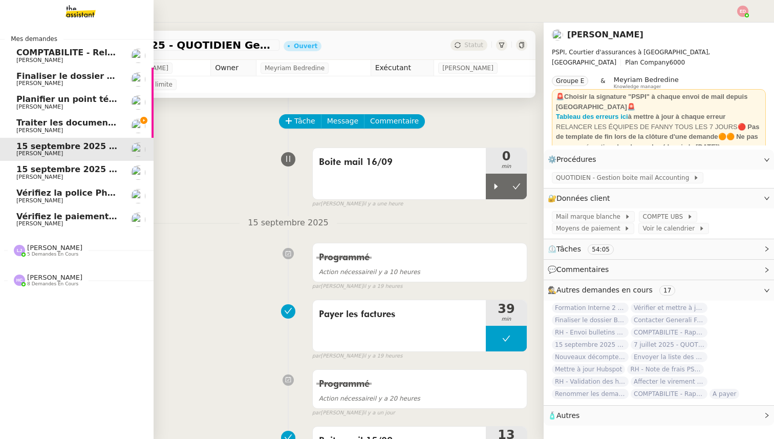
click at [40, 135] on link "Traiter les documents [PERSON_NAME]" at bounding box center [77, 126] width 154 height 24
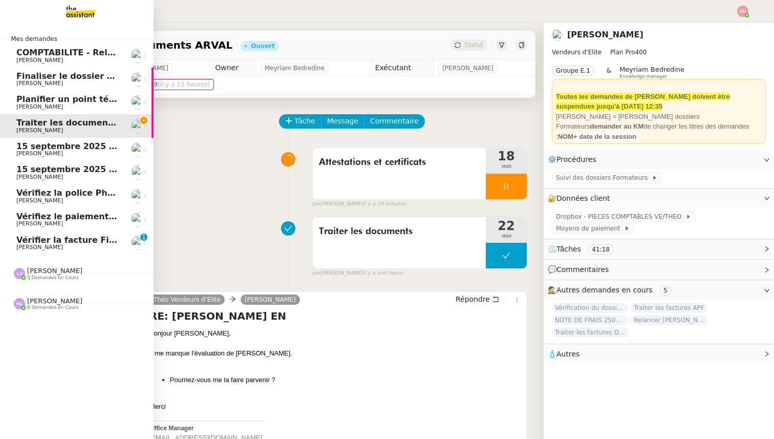
click at [35, 239] on span "Vérifier la facture Fiscal et Facile" at bounding box center [92, 240] width 153 height 10
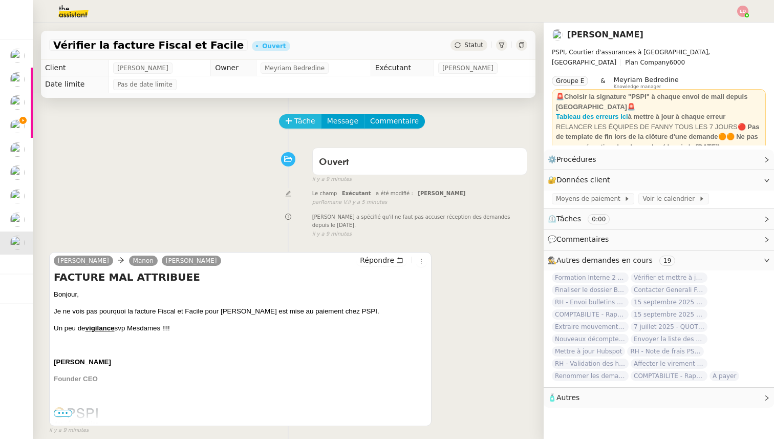
click at [295, 122] on span "Tâche" at bounding box center [305, 121] width 21 height 12
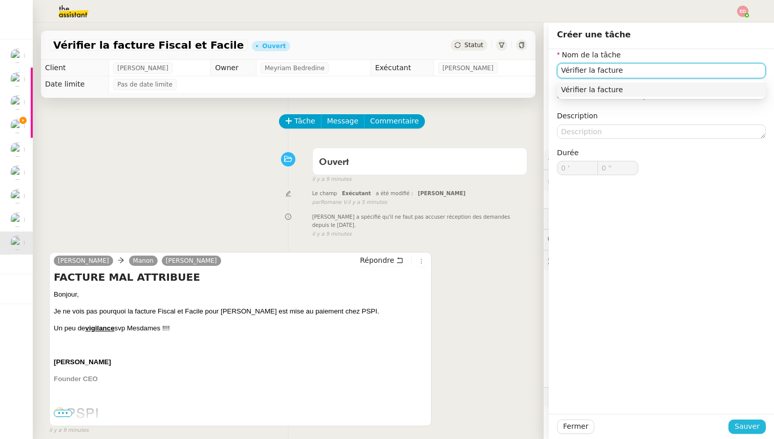
type input "Vérifier la facture"
click at [741, 427] on span "Sauver" at bounding box center [747, 427] width 25 height 12
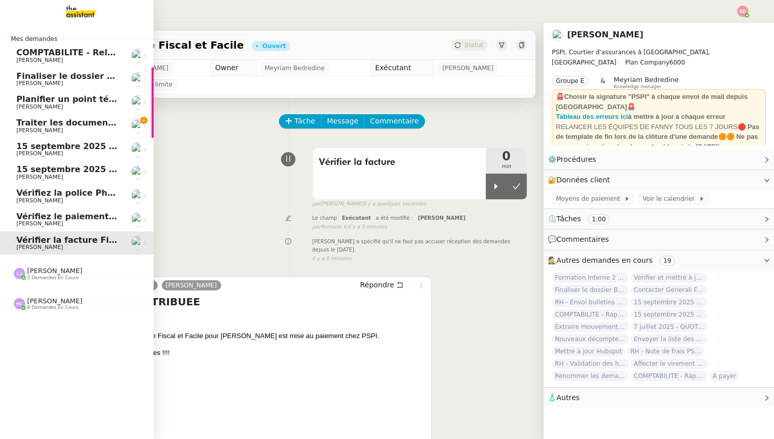
click at [30, 226] on span "[PERSON_NAME]" at bounding box center [39, 223] width 47 height 7
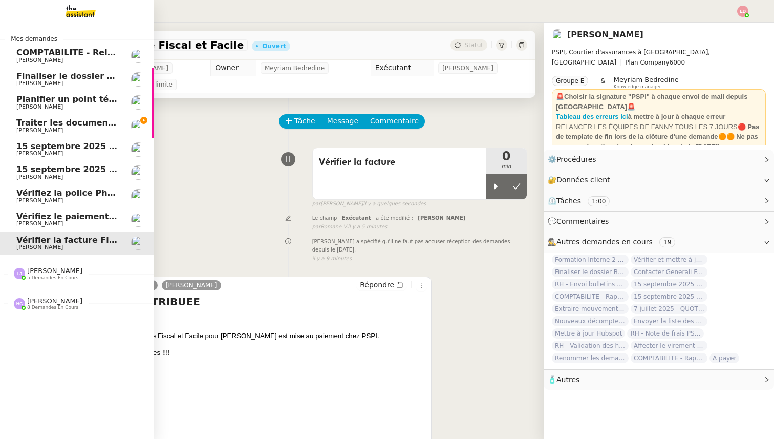
click at [35, 216] on span "Vérifiez le paiement du client" at bounding box center [84, 217] width 136 height 10
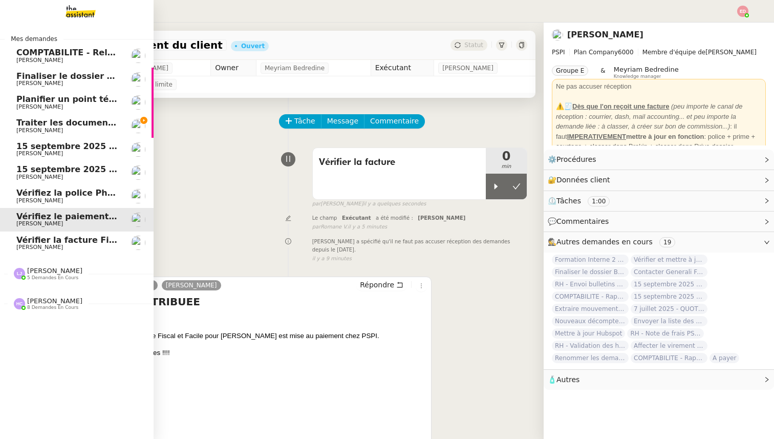
click at [43, 194] on span "Vérifiez la police Pharaon Deema" at bounding box center [92, 193] width 153 height 10
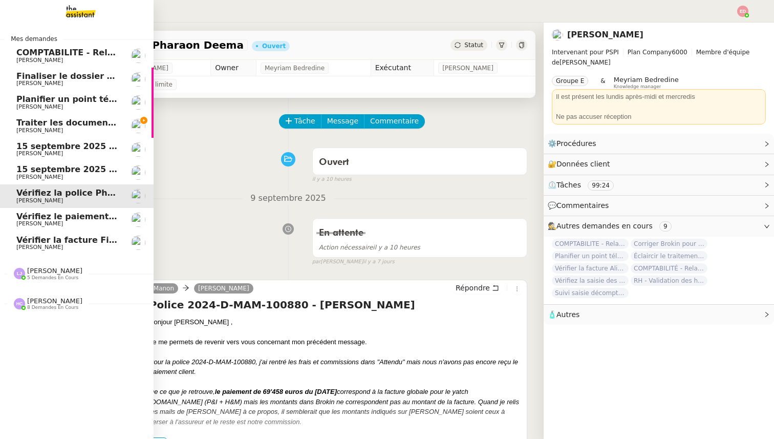
click at [47, 102] on span "Planifier un point téléphonique sur les paiements" at bounding box center [130, 99] width 229 height 10
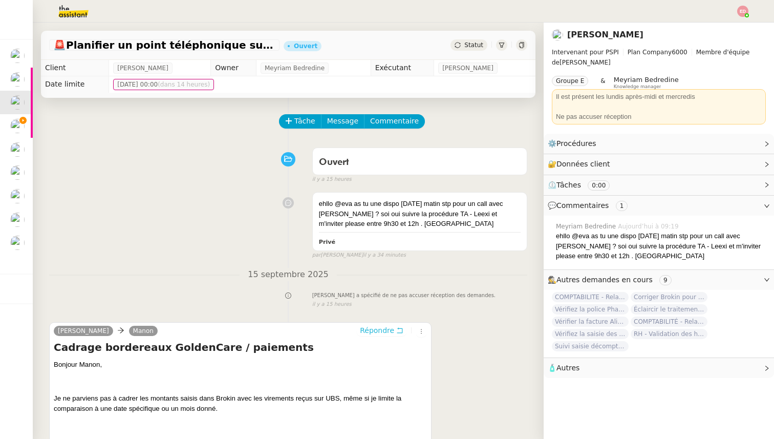
click at [382, 329] on span "Répondre" at bounding box center [377, 330] width 34 height 10
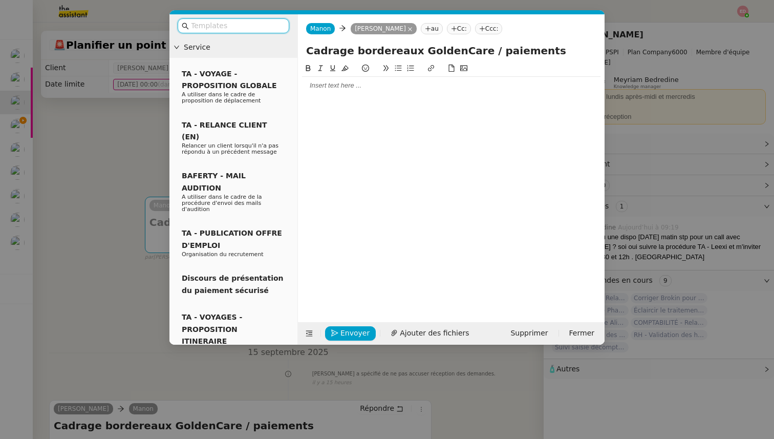
click at [333, 84] on div at bounding box center [451, 85] width 299 height 9
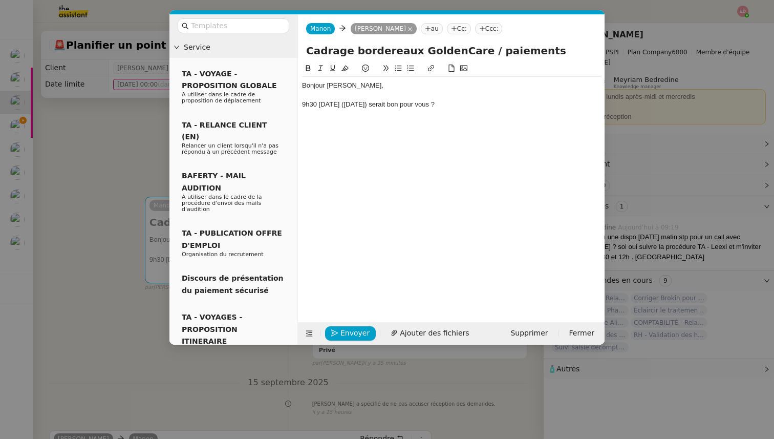
click at [304, 104] on div "9h30 [DATE] ([DATE]) serait bon pour vous ?" at bounding box center [451, 104] width 299 height 9
drag, startPoint x: 481, startPoint y: 103, endPoint x: 561, endPoint y: 102, distance: 79.9
click at [561, 102] on div "Je suis disponible à 9h30 [DATE] ([DATE]) serait bon pour vous ?" at bounding box center [451, 104] width 299 height 9
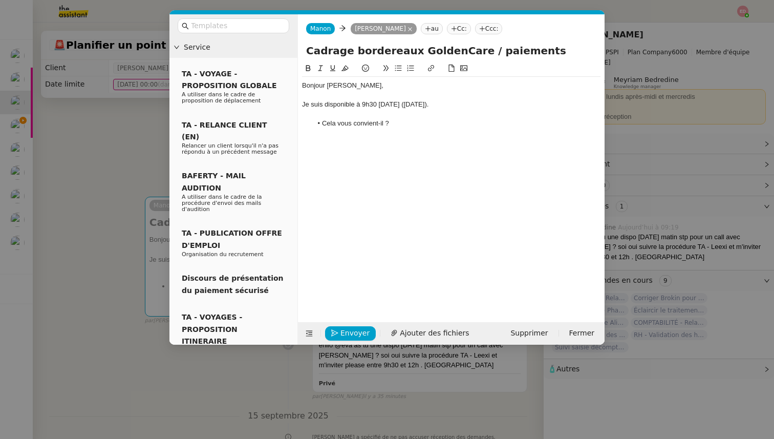
click at [304, 101] on div "Je suis disponible à 9h30 [DATE] ([DATE])." at bounding box center [451, 104] width 299 height 9
click at [360, 103] on div "Je suis disponible à 9h30 [DATE] ([DATE])." at bounding box center [451, 104] width 299 height 9
click at [384, 105] on div "Je suis disponible de 9h30 [DATE] ([DATE])." at bounding box center [451, 104] width 299 height 9
click at [397, 122] on li "Cela vous convient-il ?" at bounding box center [456, 123] width 289 height 9
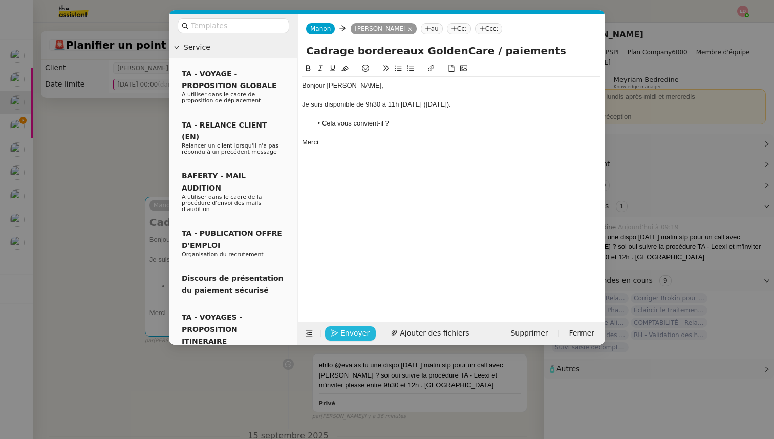
click at [344, 327] on span "Envoyer" at bounding box center [355, 333] width 29 height 12
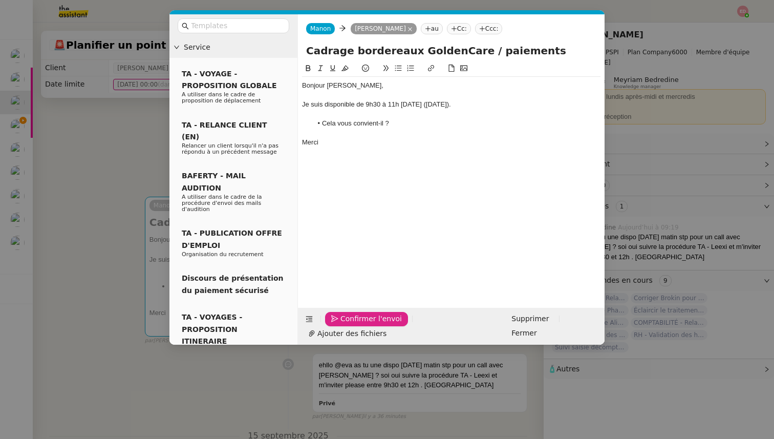
click at [344, 325] on span "Confirmer l'envoi" at bounding box center [371, 319] width 61 height 12
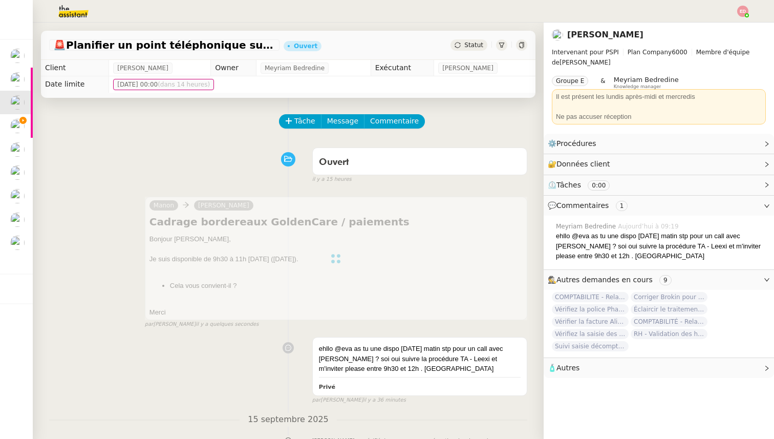
click at [470, 44] on span "Statut" at bounding box center [474, 44] width 19 height 7
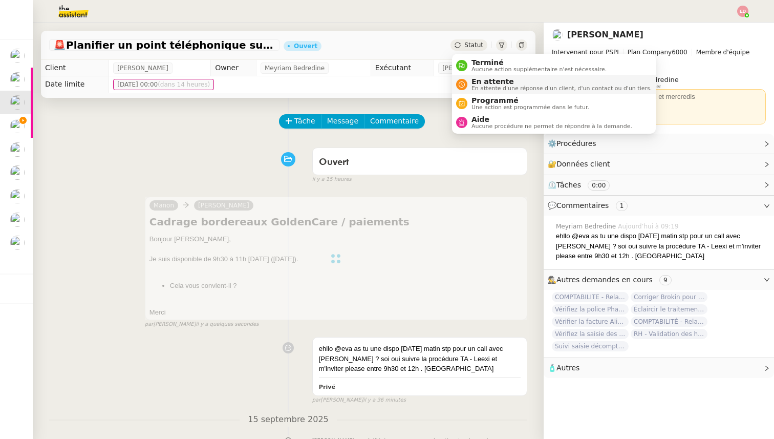
click at [474, 84] on span "En attente" at bounding box center [562, 81] width 180 height 8
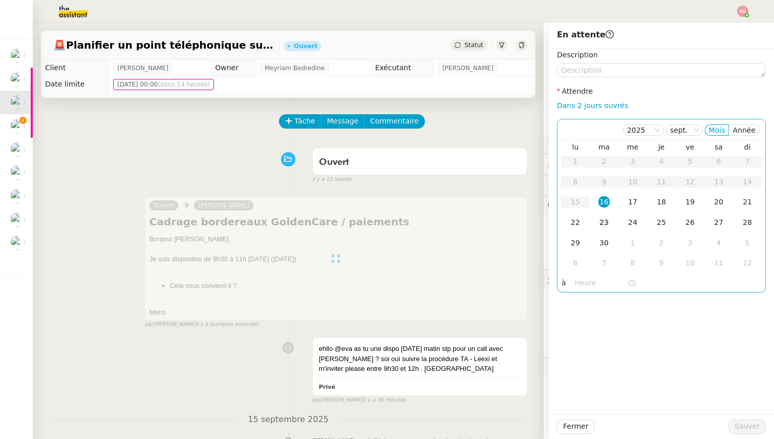
click at [610, 219] on div "23" at bounding box center [604, 222] width 11 height 11
click at [745, 426] on span "Sauver" at bounding box center [747, 427] width 25 height 12
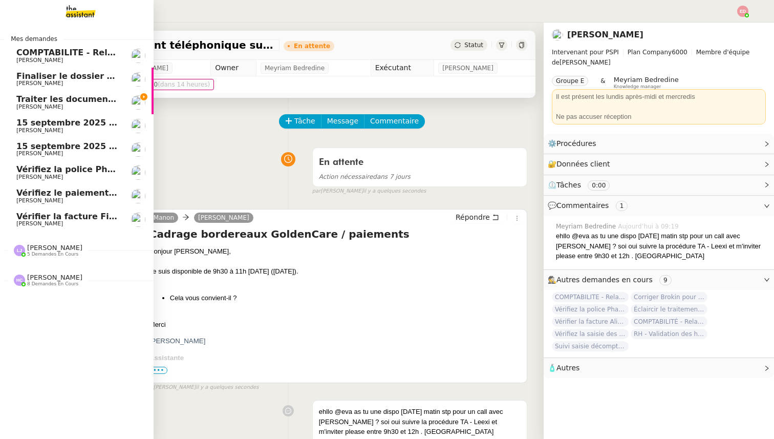
click at [56, 197] on div "Vérifiez le paiement du client [PERSON_NAME]" at bounding box center [67, 195] width 103 height 15
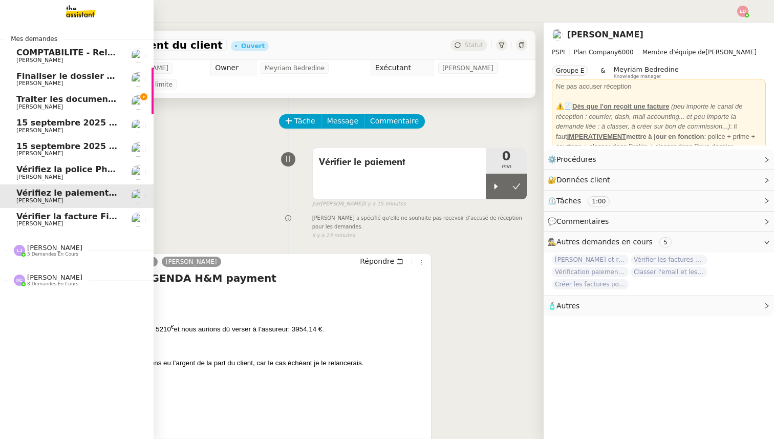
click at [56, 172] on span "Vérifiez la police Pharaon Deema" at bounding box center [92, 169] width 153 height 10
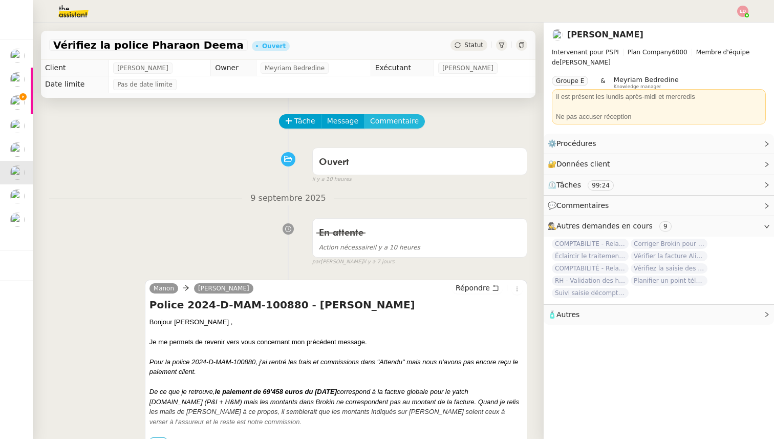
click at [394, 121] on span "Commentaire" at bounding box center [394, 121] width 49 height 12
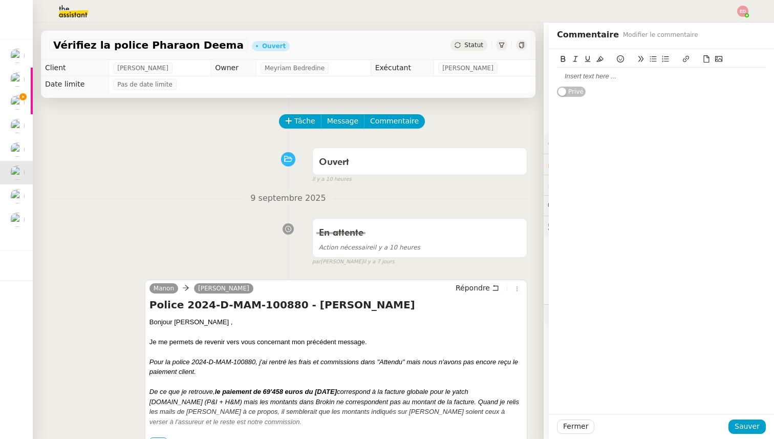
click at [574, 73] on div at bounding box center [661, 76] width 209 height 9
click at [748, 425] on span "Sauver" at bounding box center [747, 427] width 25 height 12
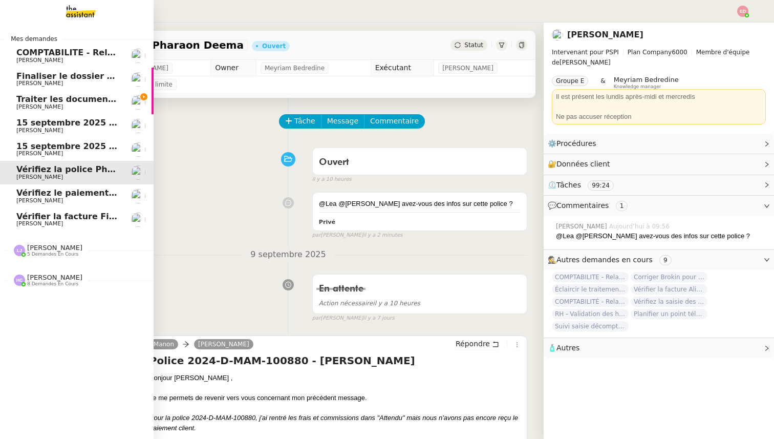
click at [39, 138] on link "[DATE] - QUOTIDIEN - OPAL - Gestion de la boîte mail OPAL [PERSON_NAME]" at bounding box center [77, 150] width 154 height 24
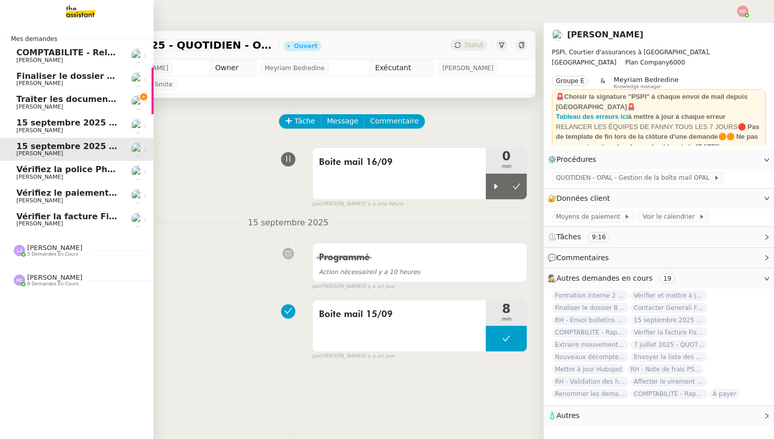
click at [54, 127] on span "15 septembre 2025 - QUOTIDIEN Gestion boite mail Accounting" at bounding box center [162, 123] width 292 height 10
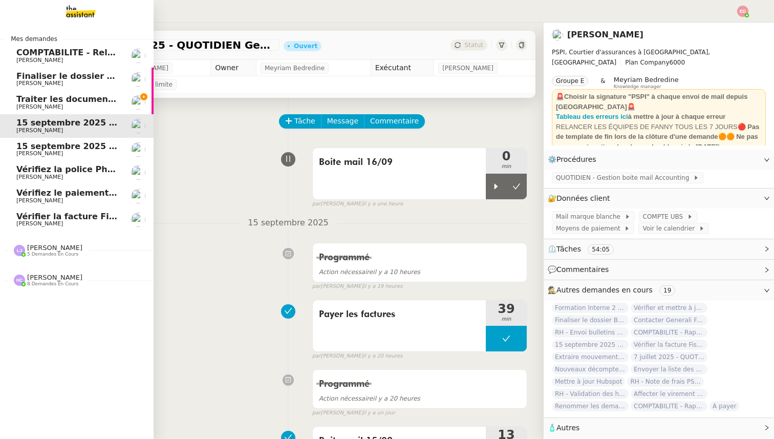
click at [51, 102] on span "Traiter les documents ARVAL" at bounding box center [82, 99] width 133 height 10
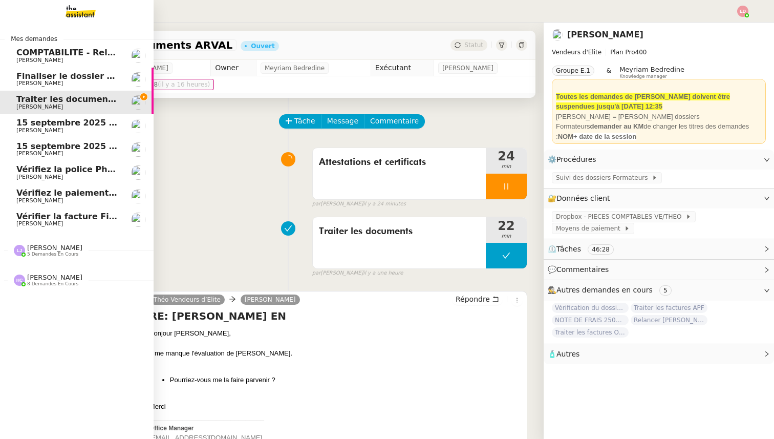
click at [52, 78] on span "Finaliser le dossier Buheiry" at bounding box center [79, 76] width 126 height 10
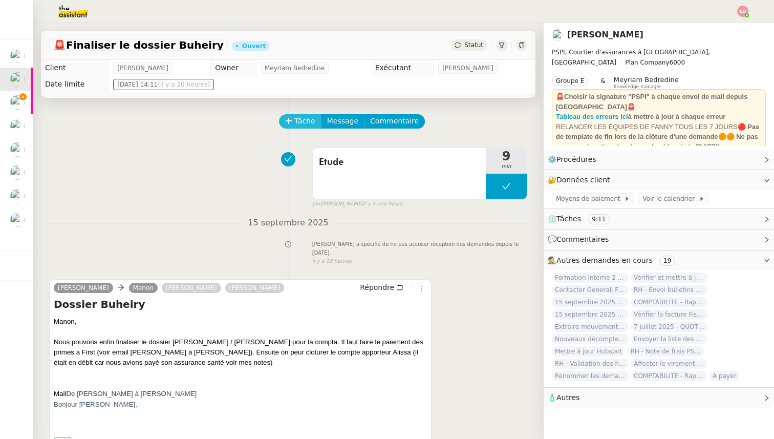
click at [291, 120] on icon at bounding box center [288, 120] width 7 height 7
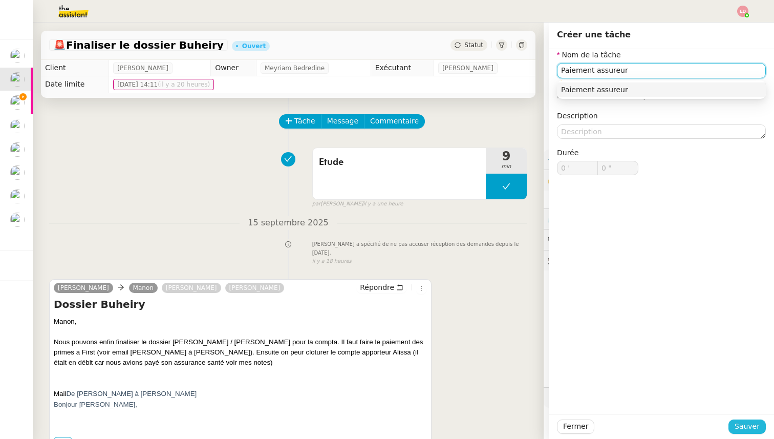
type input "Paiement assureur"
click at [747, 422] on span "Sauver" at bounding box center [747, 427] width 25 height 12
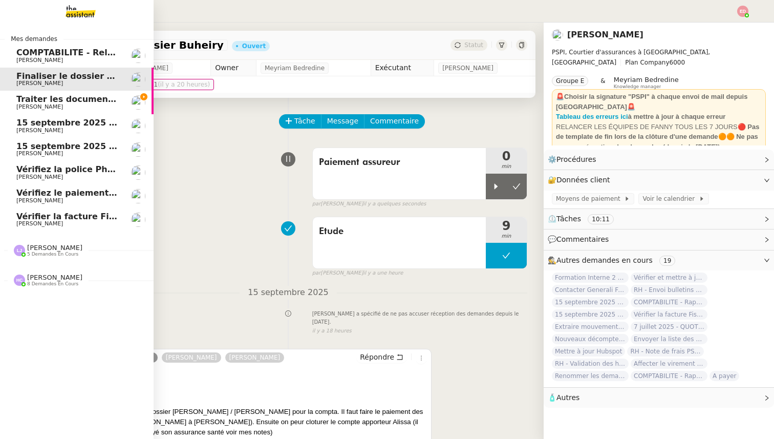
click at [29, 50] on span "COMPTABILITE - Relances factures impayées - septembre 2025" at bounding box center [161, 53] width 290 height 10
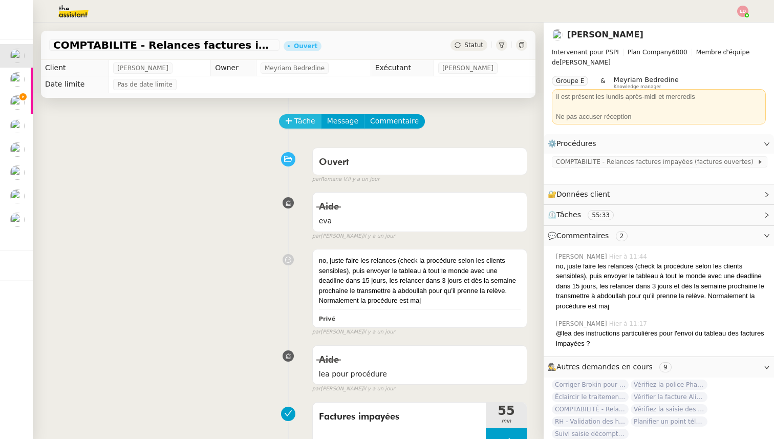
click at [292, 120] on icon at bounding box center [288, 120] width 7 height 7
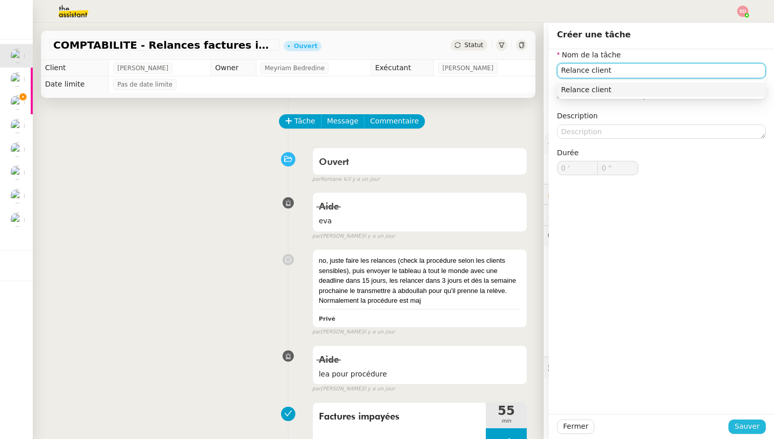
type input "Relance client"
click at [749, 428] on span "Sauver" at bounding box center [747, 427] width 25 height 12
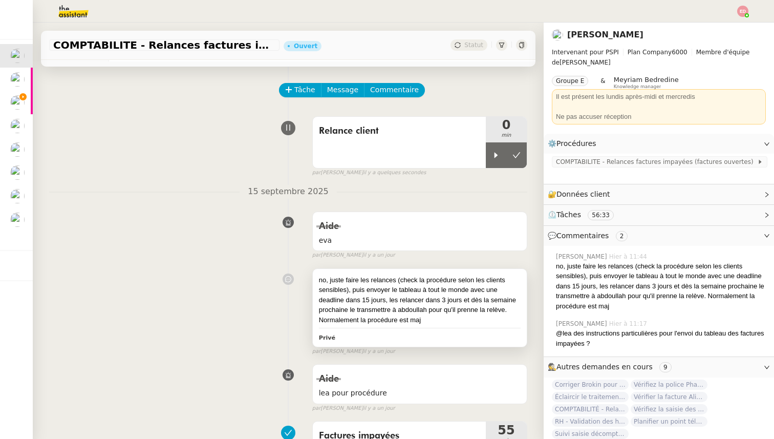
scroll to position [38, 0]
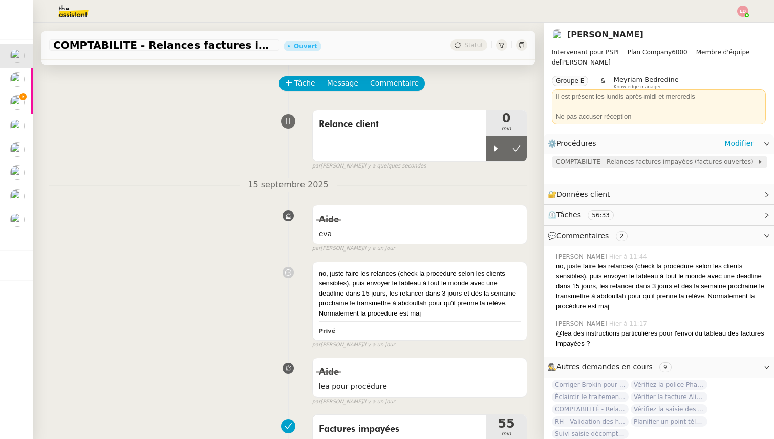
click at [604, 163] on span "COMPTABILITE - Relances factures impayées (factures ouvertes)" at bounding box center [656, 162] width 201 height 10
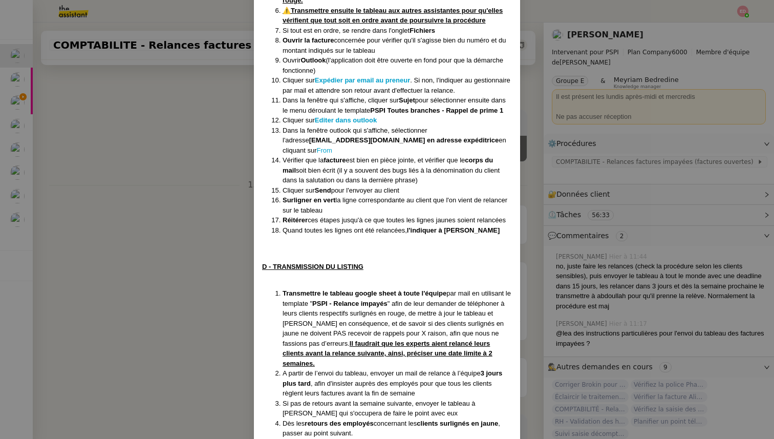
scroll to position [763, 0]
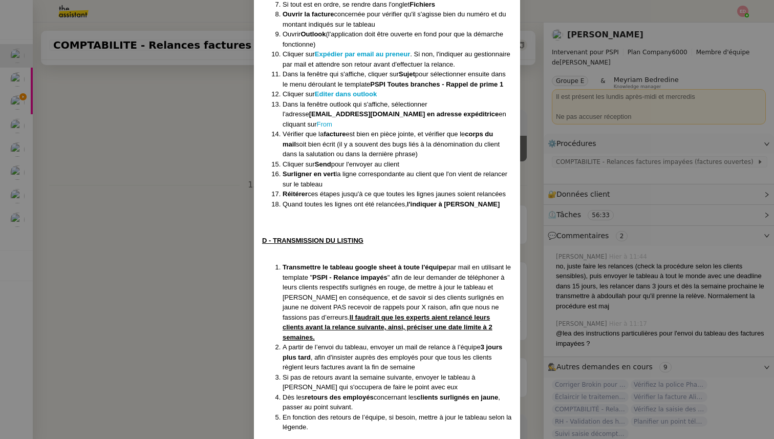
click at [169, 252] on nz-modal-container "Créée le [DATE] MAJ le [DATE] Contexte : Il s’agit de déterminer les clients qu…" at bounding box center [387, 219] width 774 height 439
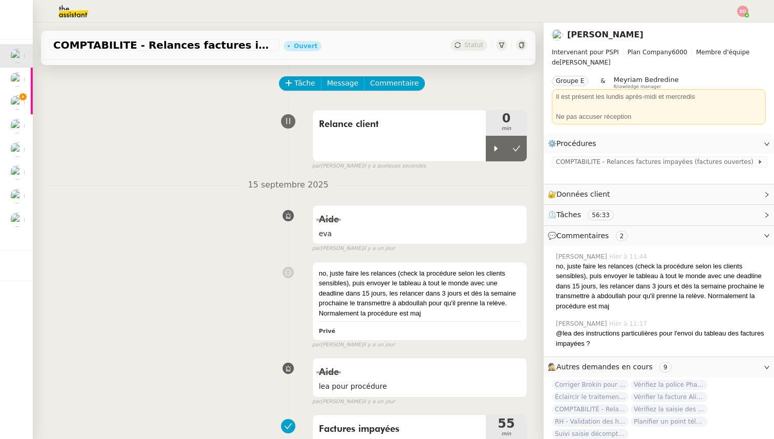
scroll to position [711, 0]
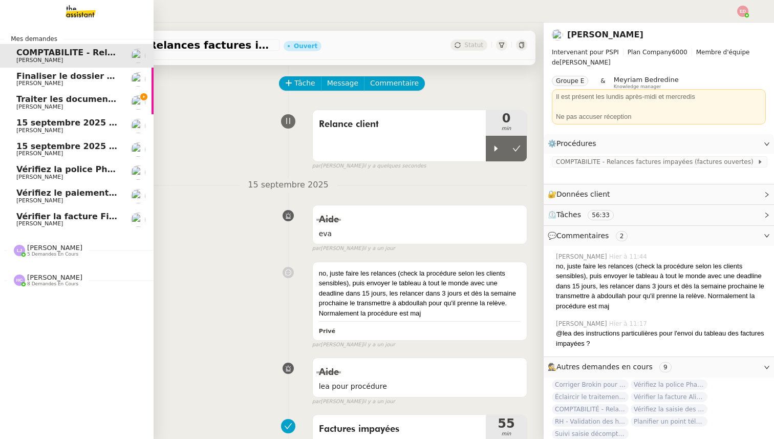
click at [36, 102] on span "Traiter les documents ARVAL" at bounding box center [82, 99] width 133 height 10
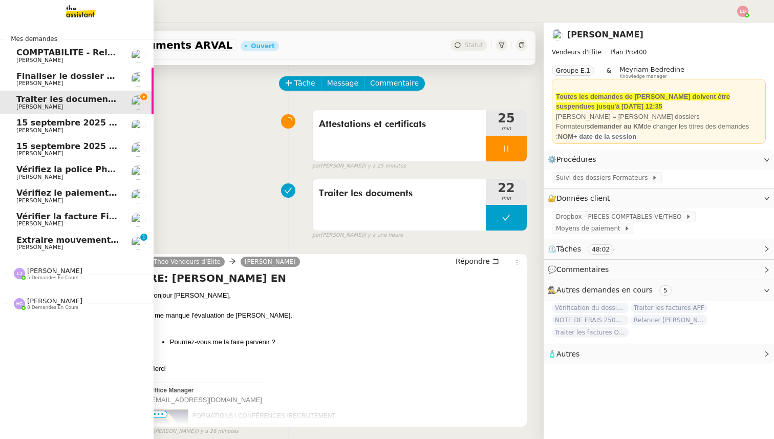
click at [44, 240] on span "Extraire mouvements compte Opal Verein" at bounding box center [112, 240] width 193 height 10
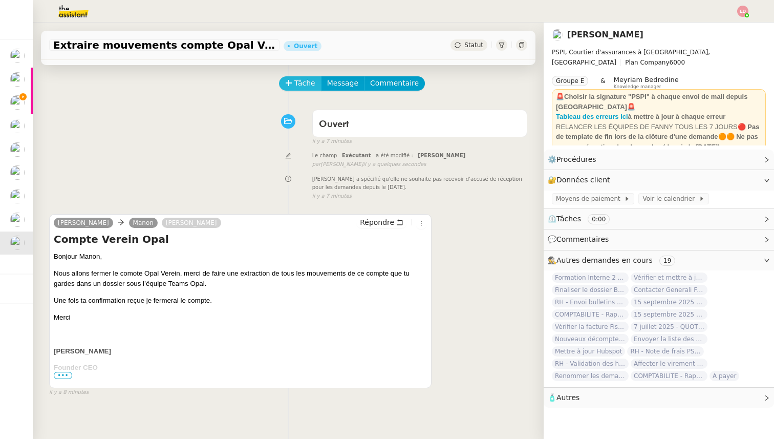
click at [290, 85] on icon at bounding box center [288, 82] width 7 height 7
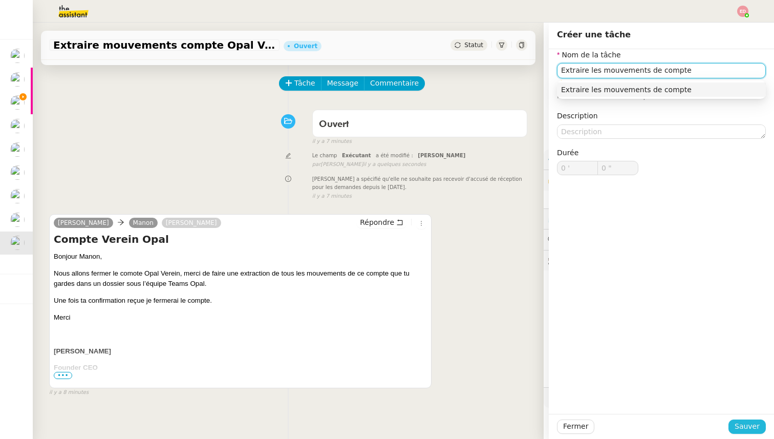
type input "Extraire les mouvements de compte"
click at [745, 431] on span "Sauver" at bounding box center [747, 427] width 25 height 12
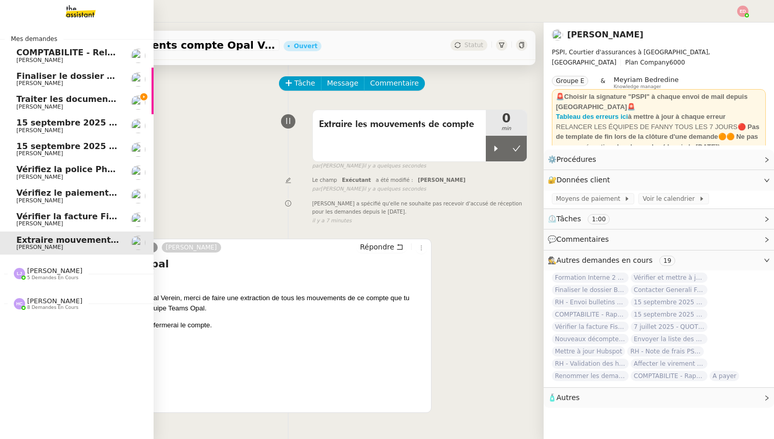
click at [36, 275] on span "5 demandes en cours" at bounding box center [52, 278] width 51 height 6
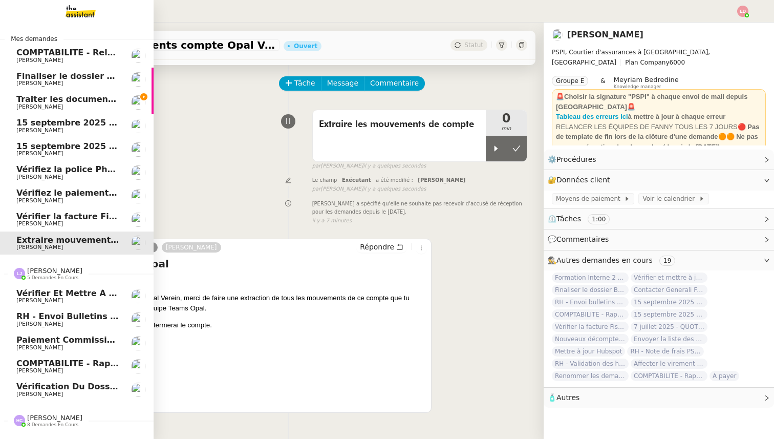
click at [52, 382] on span "Vérification du dossier A TRAITER - [DATE]" at bounding box center [114, 387] width 197 height 10
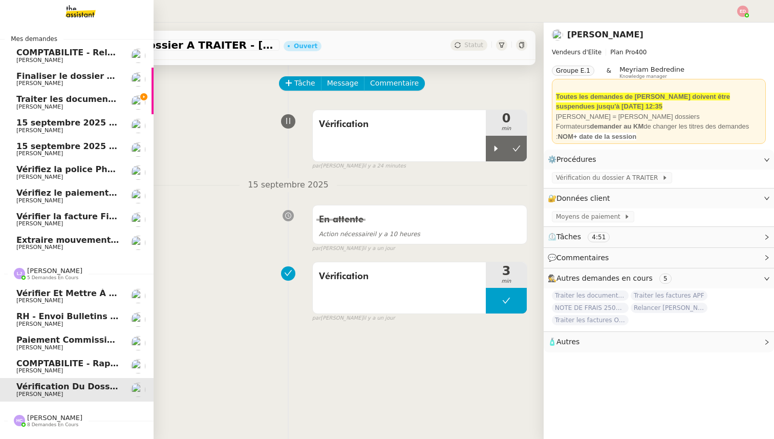
click at [52, 356] on link "COMPTABILITE - Rapprochement bancaire - [DATE] [PERSON_NAME]" at bounding box center [77, 367] width 154 height 24
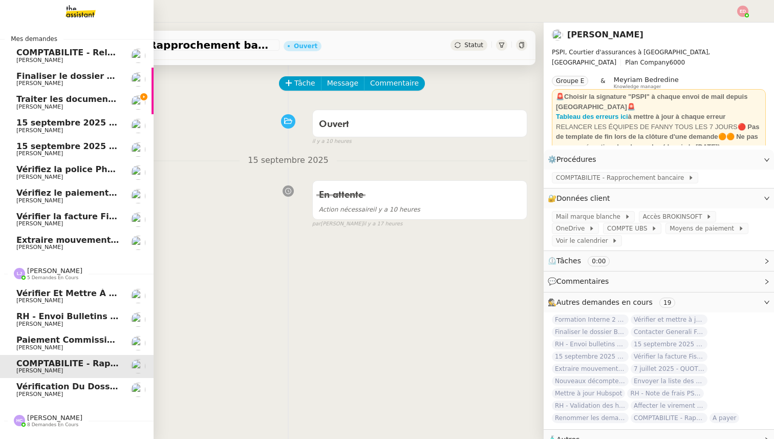
click at [48, 340] on span "Paiement commission [PERSON_NAME]" at bounding box center [106, 340] width 181 height 10
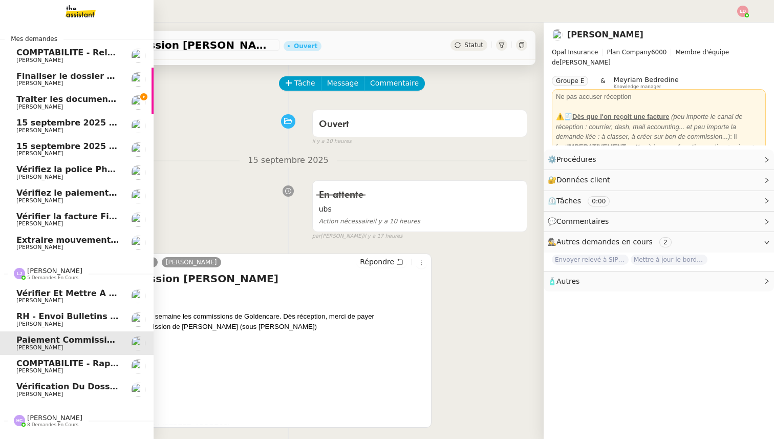
click at [27, 314] on span "RH - Envoi bulletins de paie - septembre 2025" at bounding box center [123, 316] width 215 height 10
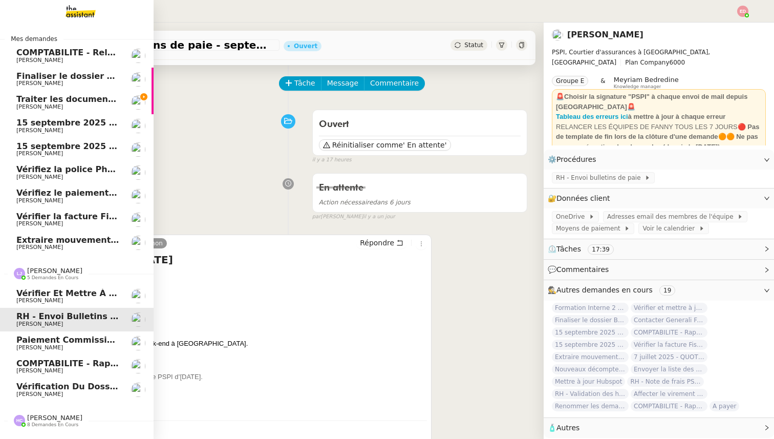
click at [19, 300] on span "[PERSON_NAME]" at bounding box center [39, 300] width 47 height 7
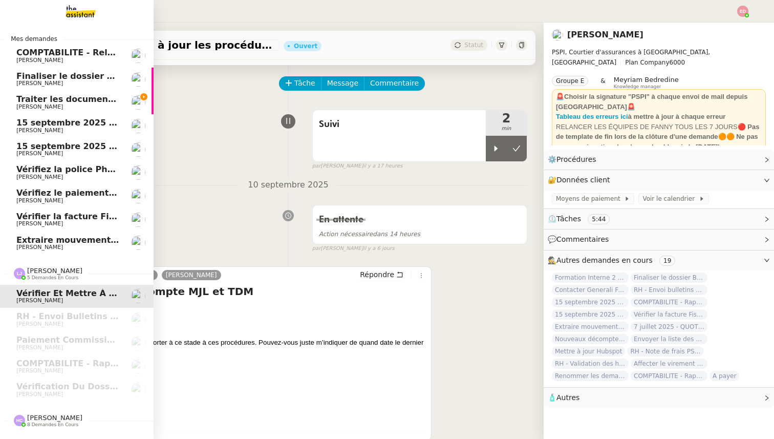
click at [35, 419] on span "[PERSON_NAME]" at bounding box center [54, 418] width 55 height 8
click at [69, 98] on span "Traiter les documents ARVAL" at bounding box center [82, 99] width 133 height 10
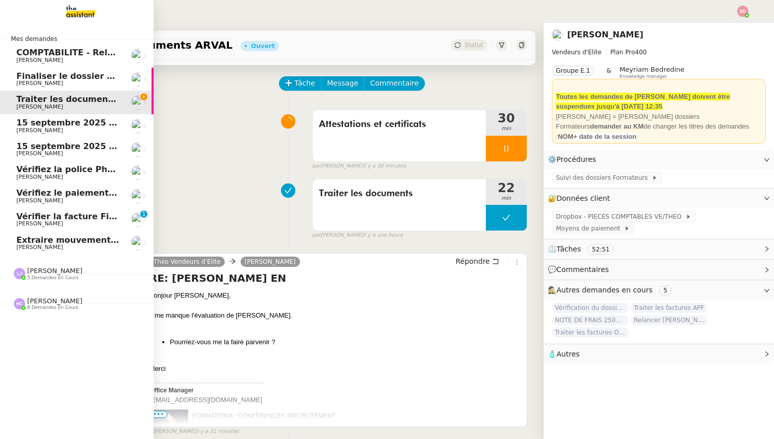
click at [23, 221] on span "[PERSON_NAME]" at bounding box center [39, 223] width 47 height 7
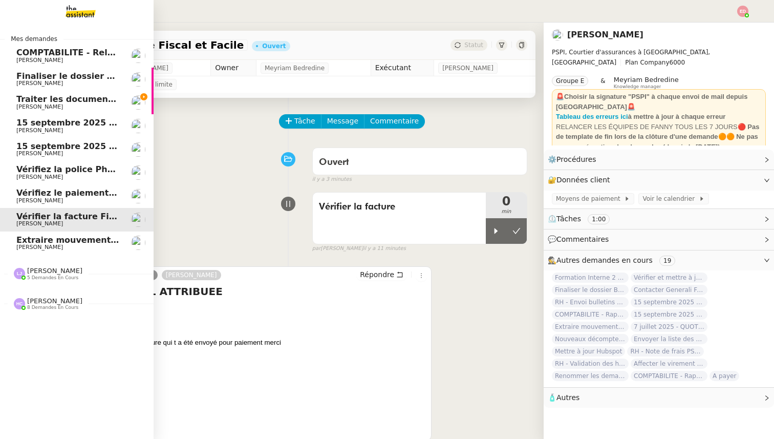
click at [42, 91] on link "Traiter les documents [PERSON_NAME]" at bounding box center [77, 103] width 154 height 24
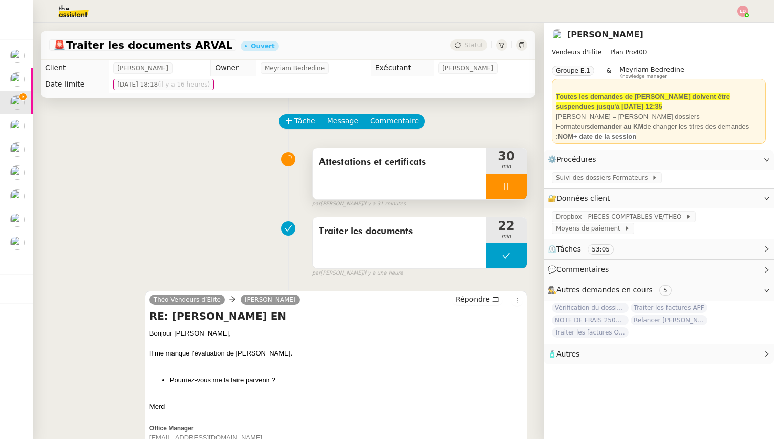
click at [519, 188] on div at bounding box center [506, 187] width 41 height 26
click at [519, 188] on icon at bounding box center [517, 186] width 8 height 8
click at [475, 45] on span "Statut" at bounding box center [474, 44] width 19 height 7
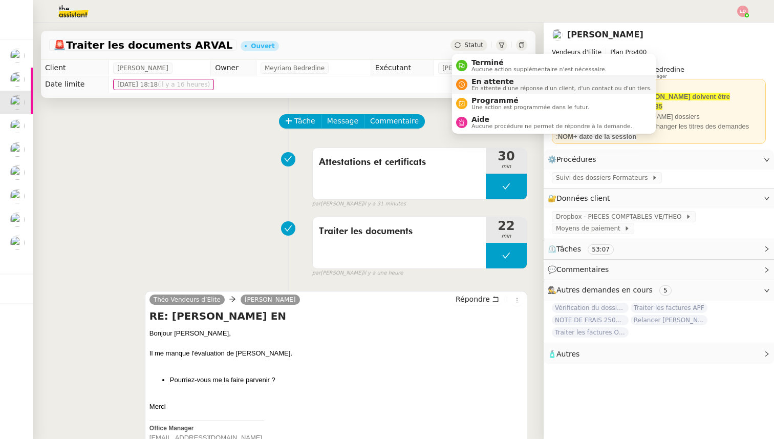
click at [479, 82] on span "En attente" at bounding box center [562, 81] width 180 height 8
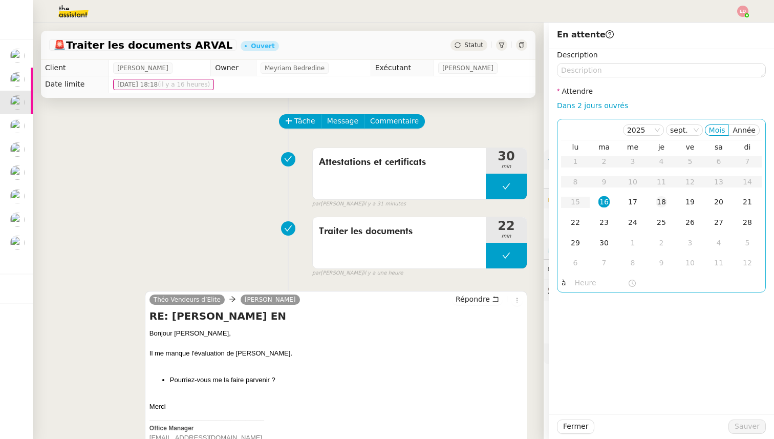
click at [664, 205] on div "18" at bounding box center [661, 201] width 11 height 11
click at [742, 430] on span "Sauver" at bounding box center [747, 427] width 25 height 12
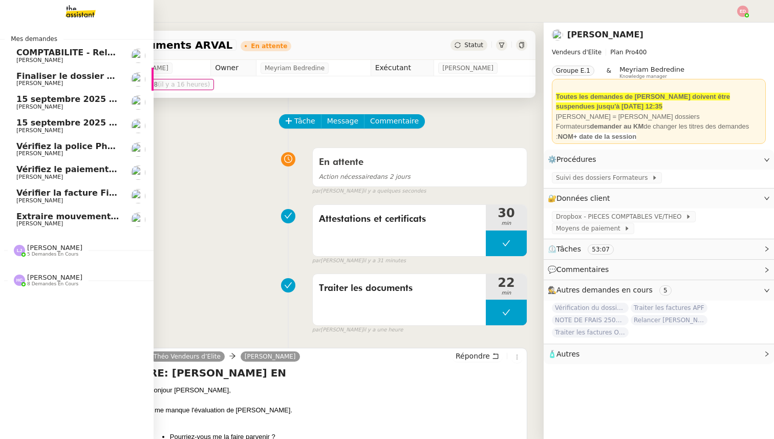
click at [18, 224] on span "[PERSON_NAME]" at bounding box center [39, 223] width 47 height 7
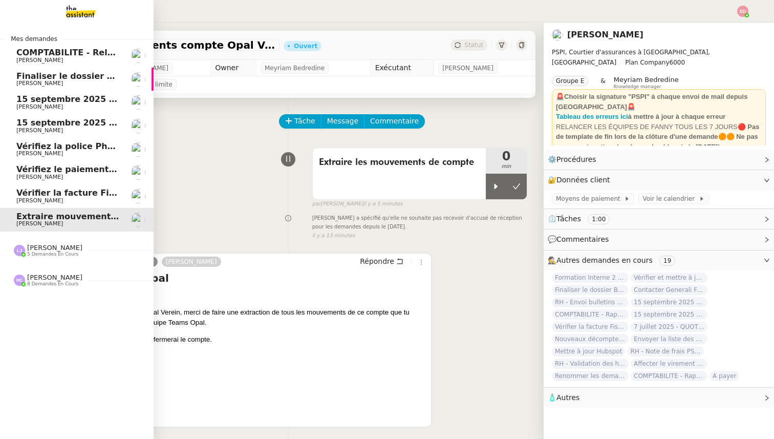
click at [78, 189] on span "Vérifier la facture Fiscal et Facile" at bounding box center [92, 193] width 153 height 10
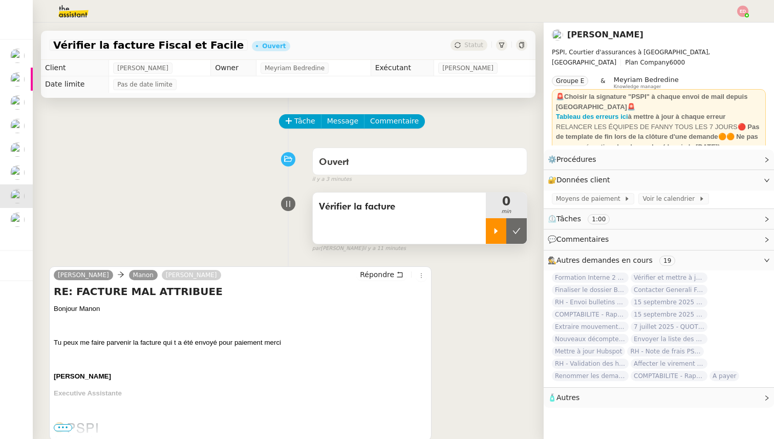
click at [500, 235] on div at bounding box center [496, 231] width 20 height 26
click at [331, 207] on span "Vérifier la facture" at bounding box center [399, 206] width 161 height 15
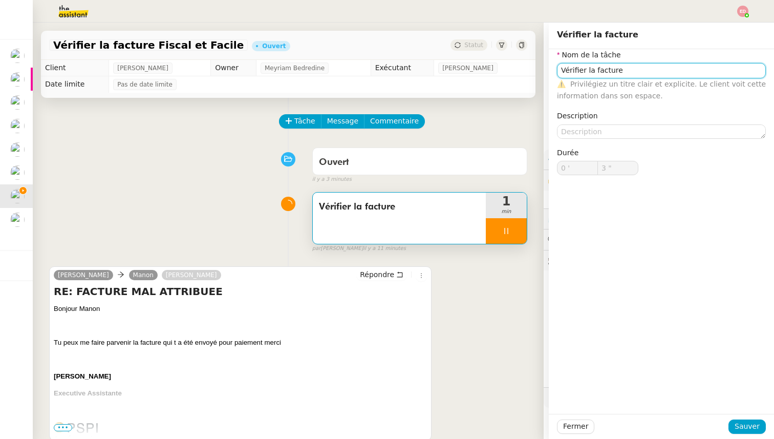
click at [572, 67] on input "Vérifier la facture" at bounding box center [661, 70] width 209 height 15
type input "4 ""
click at [572, 67] on input "Vérifier la facture" at bounding box center [661, 70] width 209 height 15
type input "T"
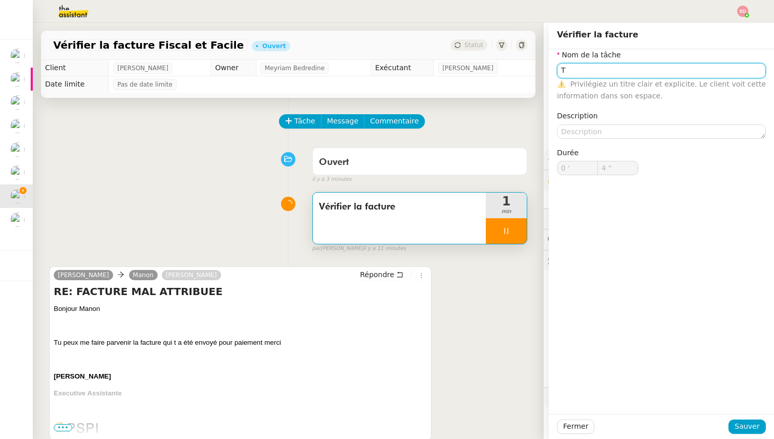
type input "5 ""
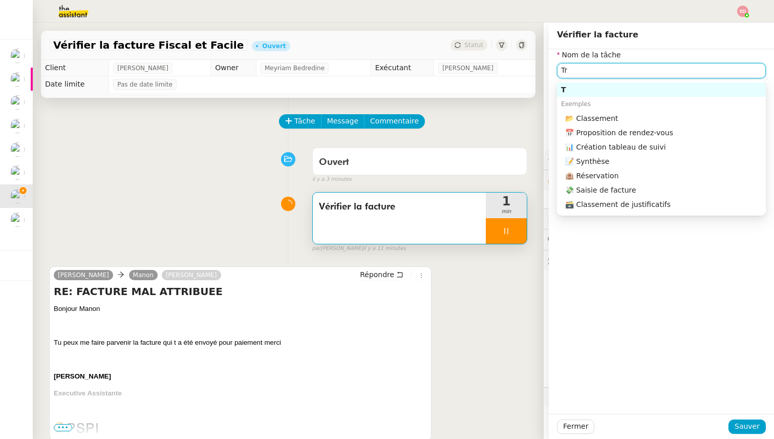
type input "Tra"
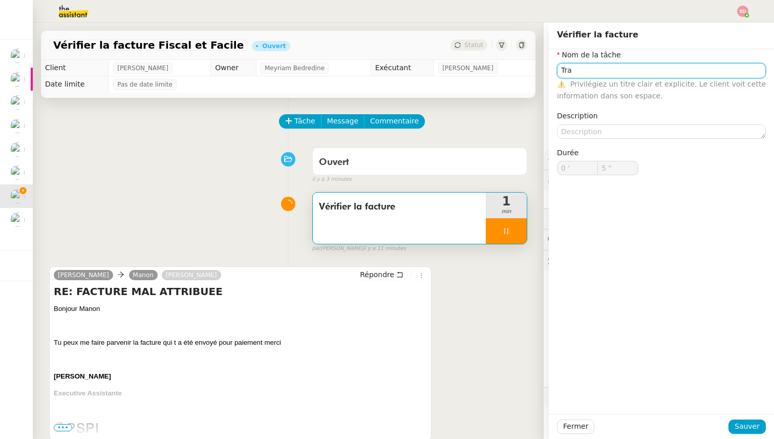
type input "6 ""
type input "T"
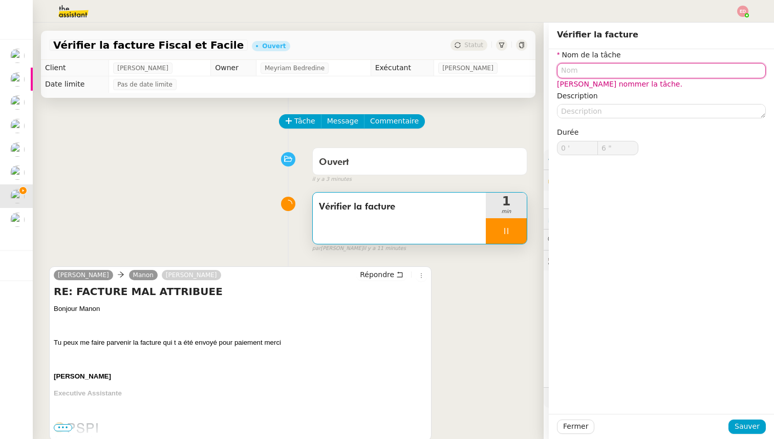
type input "7 ""
type input "T"
type input "8 ""
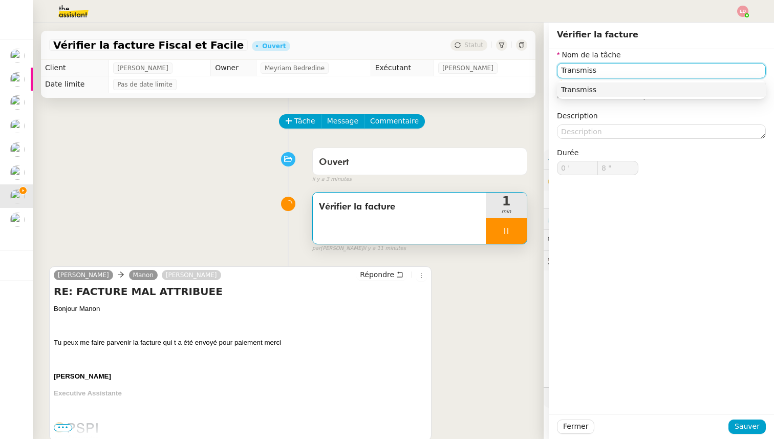
type input "Transmissi"
type input "9 ""
type input "Transmission d"
type input "10 ""
type input "Transmission d'informa"
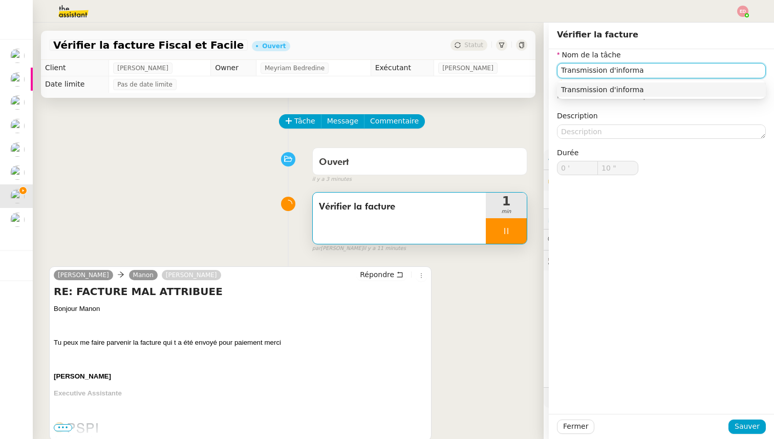
type input "11 ""
type input "Transmission d'information"
type input "12 ""
type input "Transmission d'information"
click at [743, 422] on span "Sauver" at bounding box center [747, 427] width 25 height 12
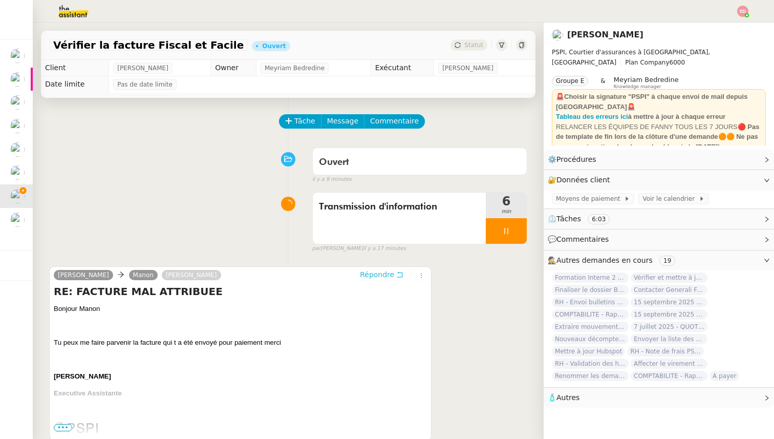
click at [381, 278] on span "Répondre" at bounding box center [377, 274] width 34 height 10
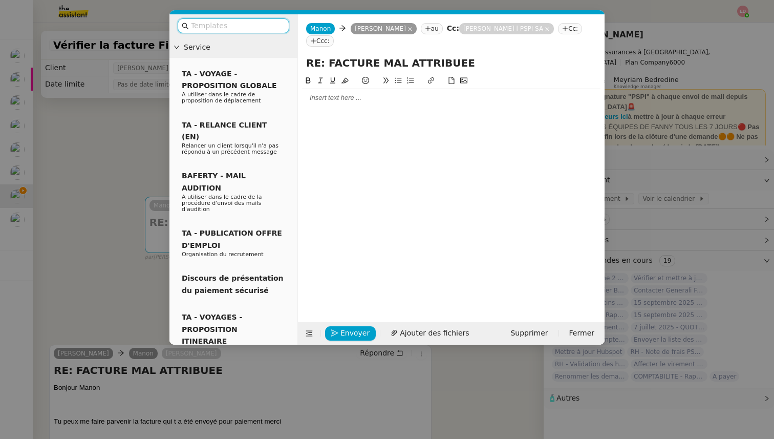
click at [332, 105] on div at bounding box center [451, 97] width 299 height 17
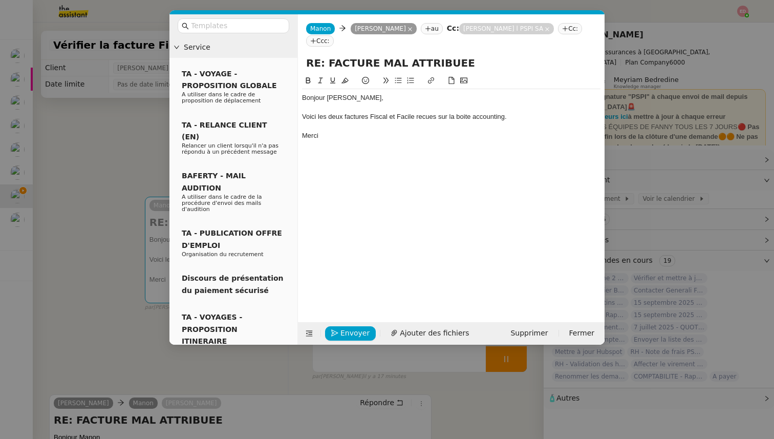
click at [425, 115] on div "Voici les deux factures Fiscal et Facile recues sur la boite accounting." at bounding box center [451, 116] width 299 height 9
click at [0, 0] on lt-span "reçues" at bounding box center [0, 0] width 0 height 0
click at [476, 116] on div "Voici les deux factures Fiscal et Facile reçues sur la boite accounting." at bounding box center [451, 116] width 299 height 9
click at [414, 332] on span "Ajouter des fichiers" at bounding box center [434, 333] width 69 height 12
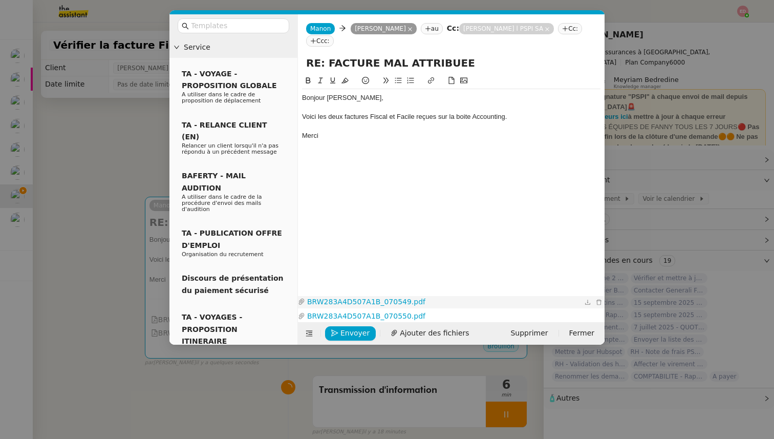
click at [360, 299] on link "BRW283A4D507A1B_070549.pdf" at bounding box center [443, 302] width 277 height 12
click at [381, 316] on link "BRW283A4D507A1B_070550.pdf" at bounding box center [443, 316] width 277 height 12
click at [335, 333] on icon "button" at bounding box center [334, 332] width 7 height 7
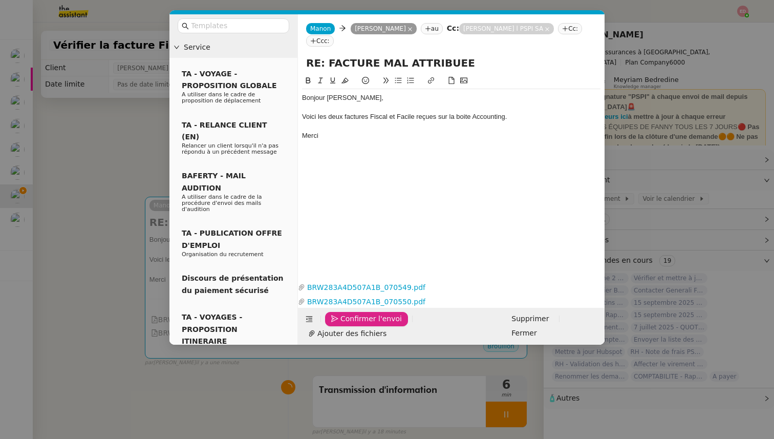
click at [335, 322] on icon "button" at bounding box center [334, 318] width 7 height 7
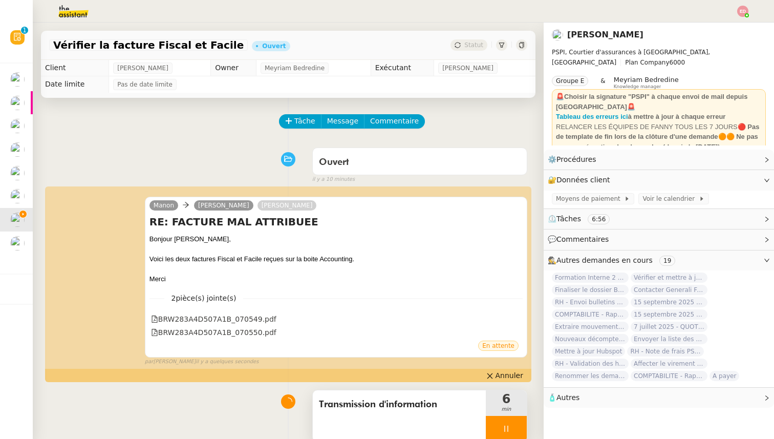
click at [515, 429] on div at bounding box center [506, 429] width 41 height 26
click at [515, 429] on icon at bounding box center [517, 429] width 8 height 8
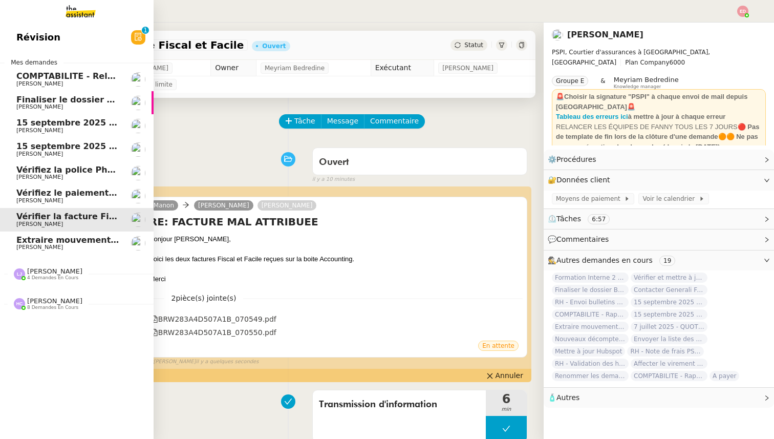
click at [30, 188] on link "Vérifiez le paiement du client [PERSON_NAME]" at bounding box center [77, 196] width 154 height 24
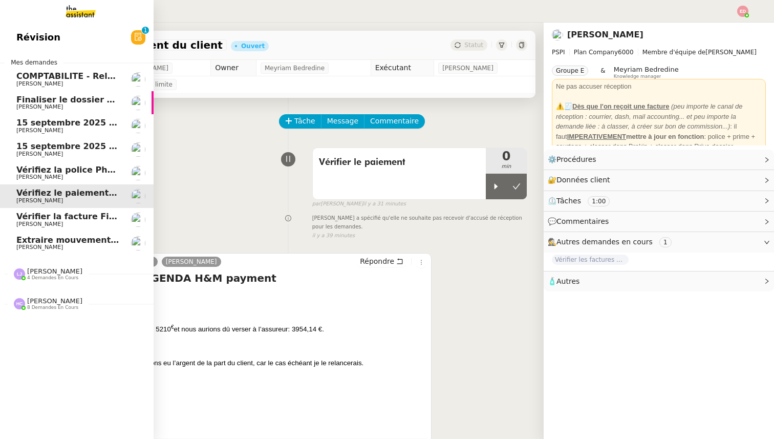
click at [33, 170] on span "Vérifiez la police Pharaon Deema" at bounding box center [92, 170] width 153 height 10
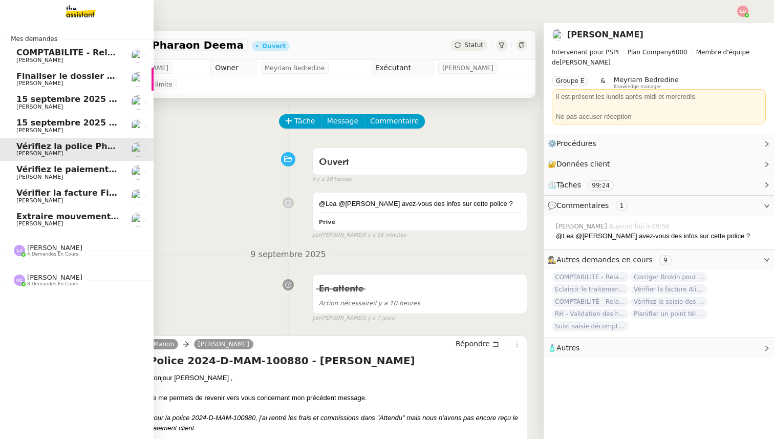
click at [65, 133] on span "[PERSON_NAME]" at bounding box center [67, 131] width 103 height 6
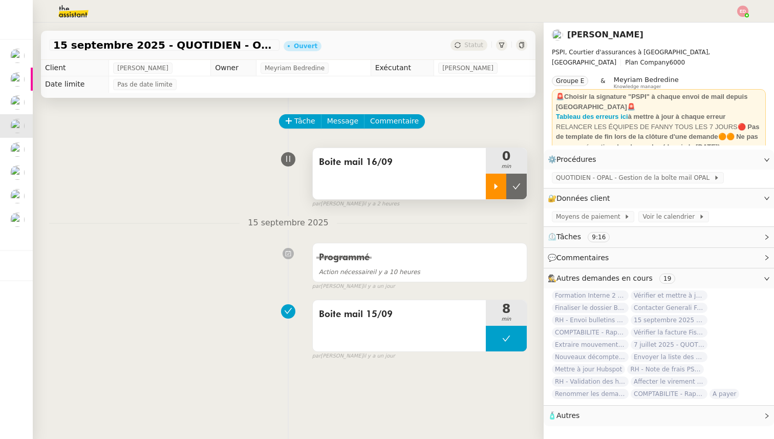
click at [494, 189] on icon at bounding box center [496, 186] width 8 height 8
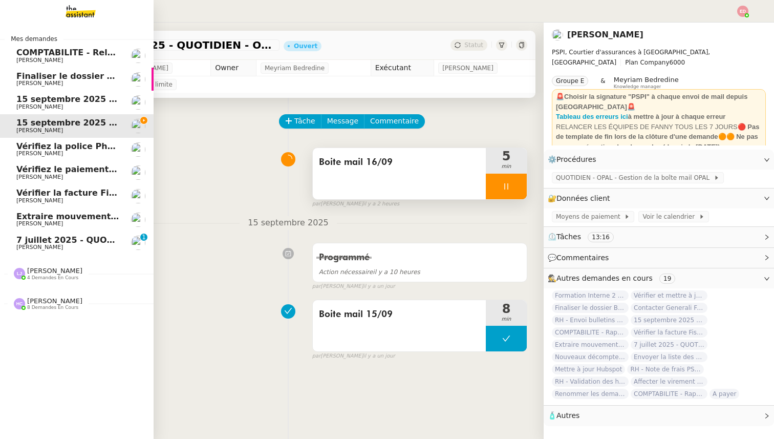
click at [49, 241] on span "7 juillet 2025 - QUOTIDIEN Gestion boite mail Accounting" at bounding box center [147, 240] width 263 height 10
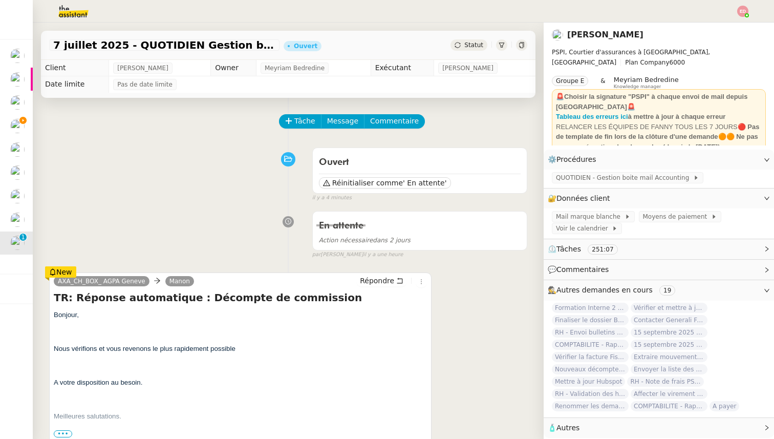
click at [471, 48] on span "Statut" at bounding box center [474, 44] width 19 height 7
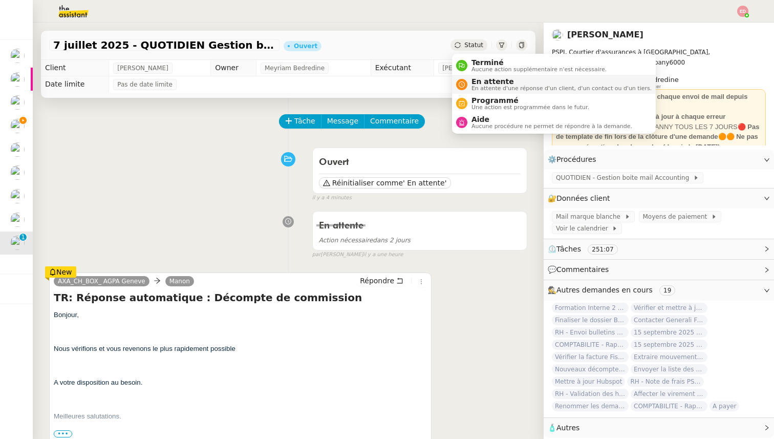
click at [478, 81] on span "En attente" at bounding box center [562, 81] width 180 height 8
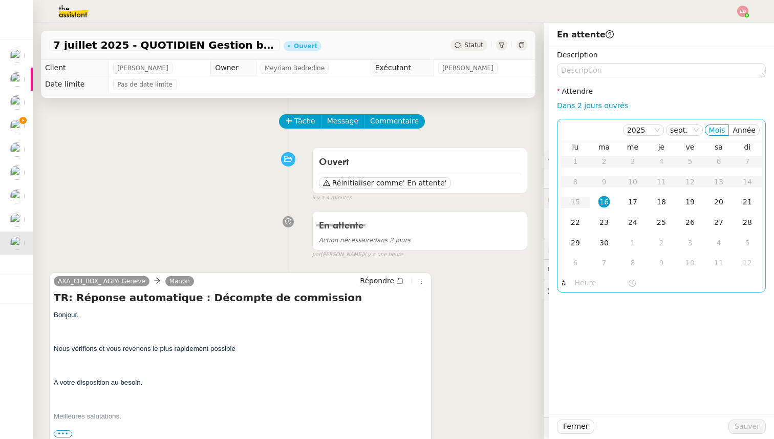
click at [607, 224] on div "23" at bounding box center [604, 222] width 11 height 11
click at [747, 421] on span "Sauver" at bounding box center [747, 427] width 25 height 12
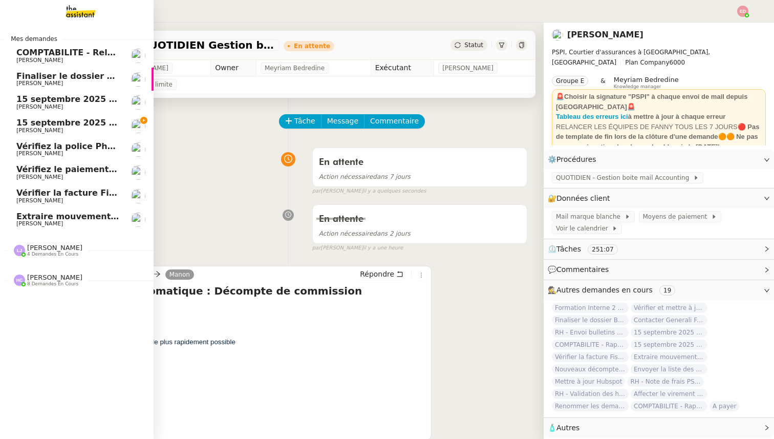
click at [41, 249] on span "[PERSON_NAME]" at bounding box center [54, 248] width 55 height 8
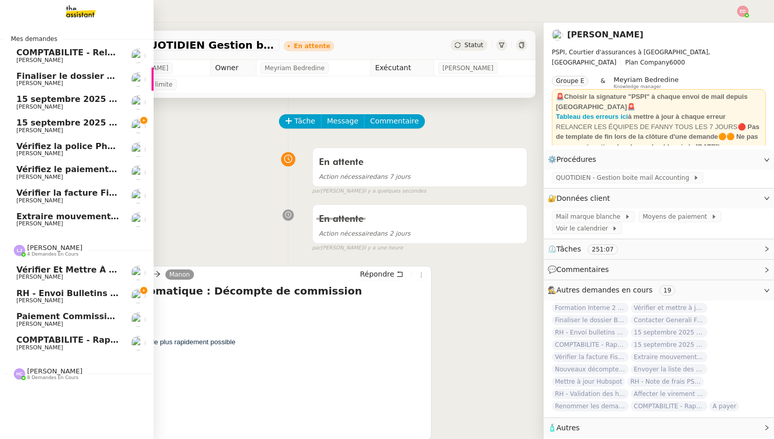
click at [52, 251] on span "[PERSON_NAME]" at bounding box center [54, 248] width 55 height 8
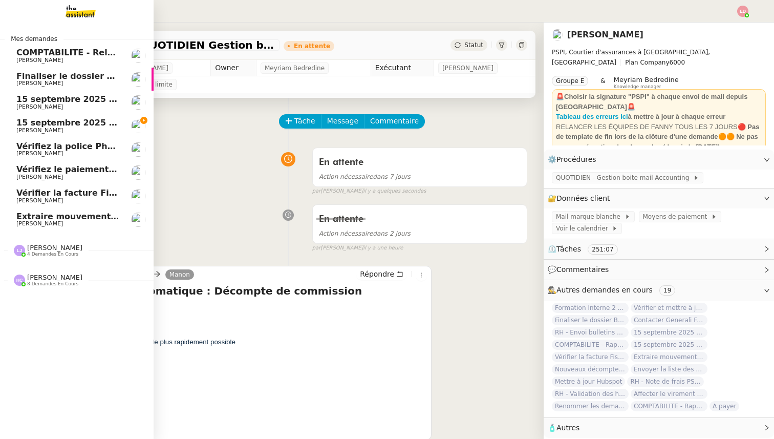
click at [45, 284] on span "8 demandes en cours" at bounding box center [52, 284] width 51 height 6
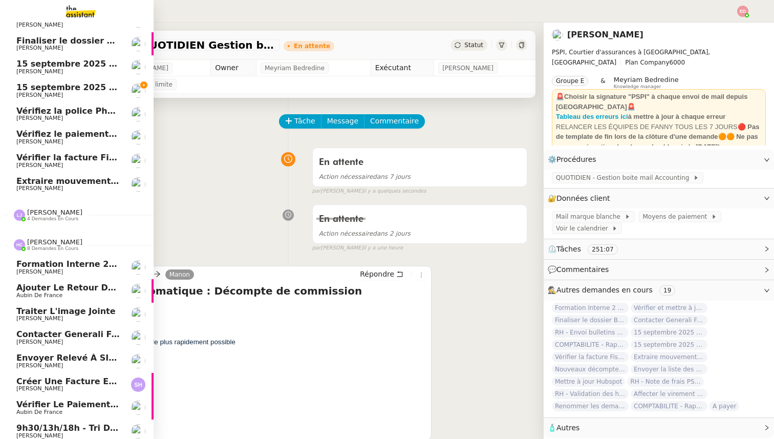
scroll to position [39, 0]
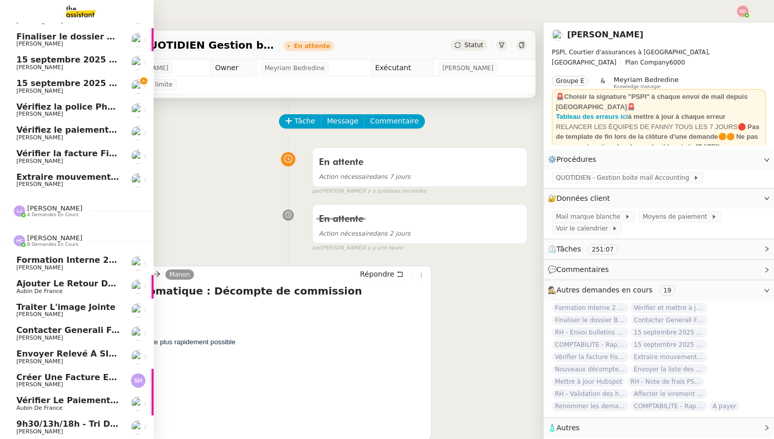
click at [48, 423] on span "9h30/13h/18h - Tri de la boite mail PRO - 12 septembre 2025" at bounding box center [158, 424] width 284 height 10
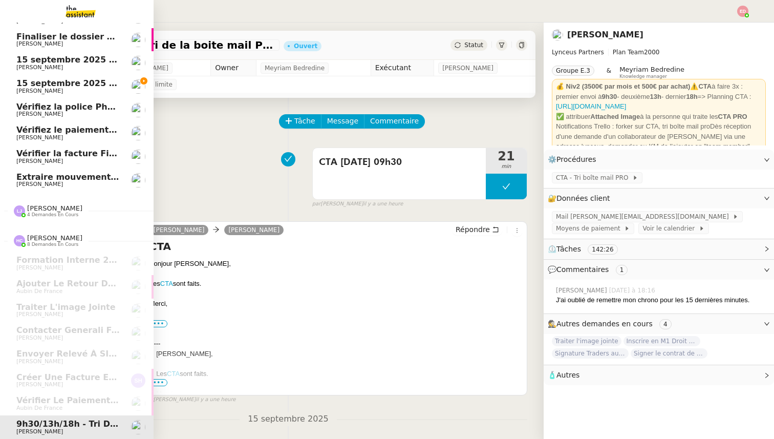
click at [29, 80] on span "15 septembre 2025 - QUOTIDIEN - OPAL - Gestion de la boîte mail OPAL" at bounding box center [180, 83] width 329 height 10
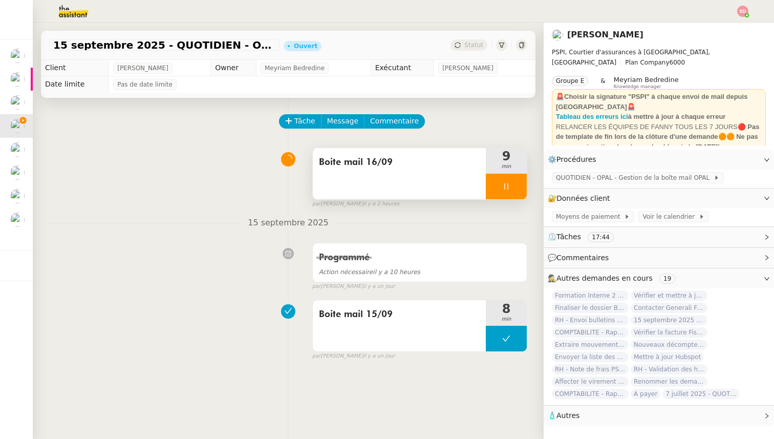
click at [522, 183] on div at bounding box center [506, 187] width 41 height 26
click at [522, 183] on button at bounding box center [517, 187] width 20 height 26
click at [468, 46] on span "Statut" at bounding box center [474, 44] width 19 height 7
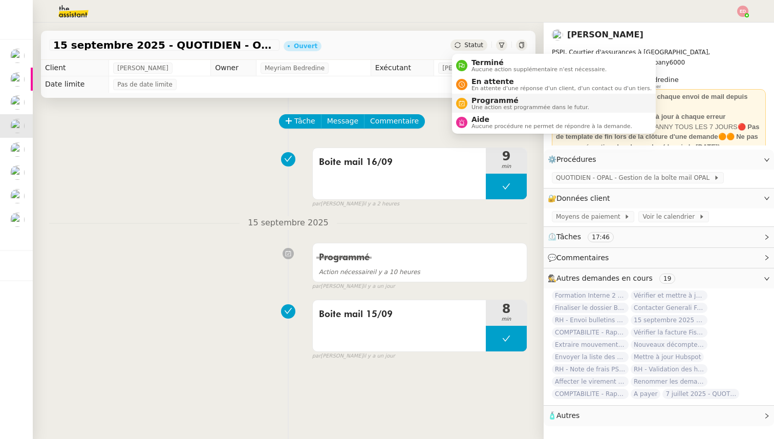
click at [483, 106] on span "Une action est programmée dans le futur." at bounding box center [531, 107] width 118 height 6
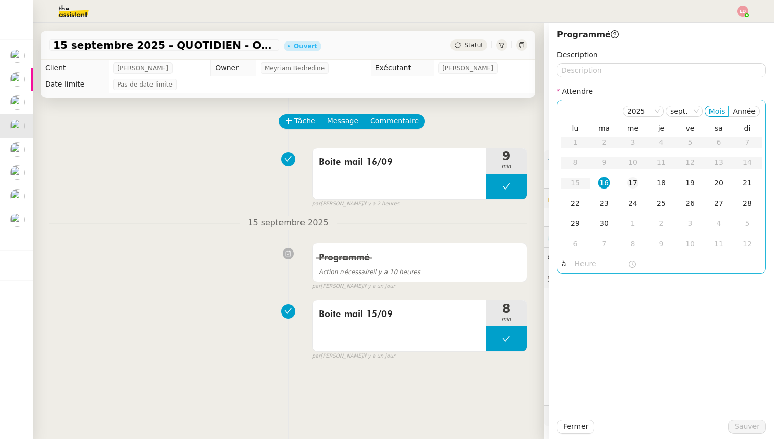
click at [635, 182] on div "17" at bounding box center [632, 182] width 11 height 11
click at [748, 429] on span "Sauver" at bounding box center [747, 427] width 25 height 12
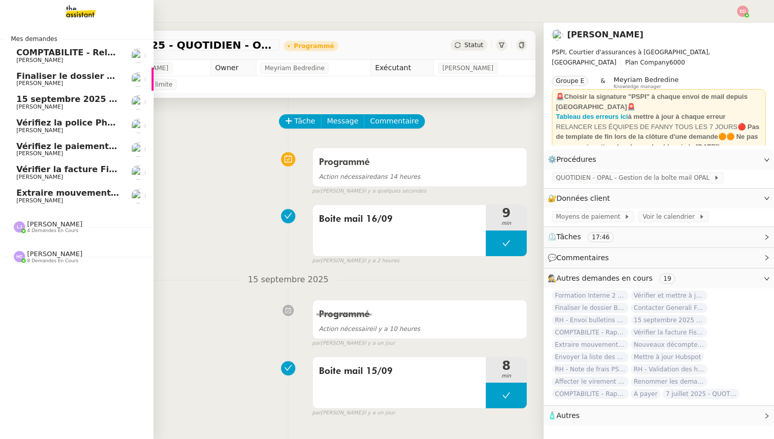
click at [46, 103] on span "15 septembre 2025 - QUOTIDIEN Gestion boite mail Accounting" at bounding box center [162, 99] width 292 height 10
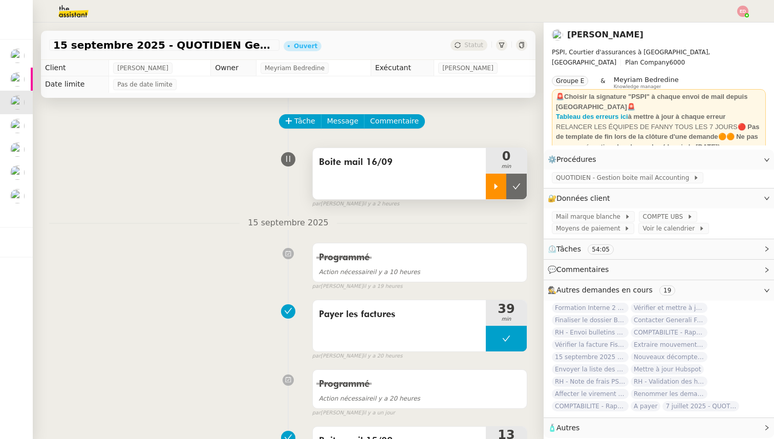
click at [499, 187] on icon at bounding box center [496, 186] width 8 height 8
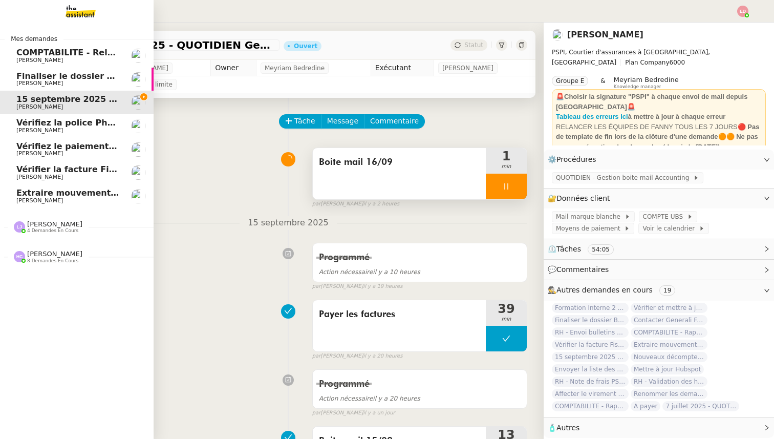
click at [35, 82] on span "[PERSON_NAME]" at bounding box center [39, 83] width 47 height 7
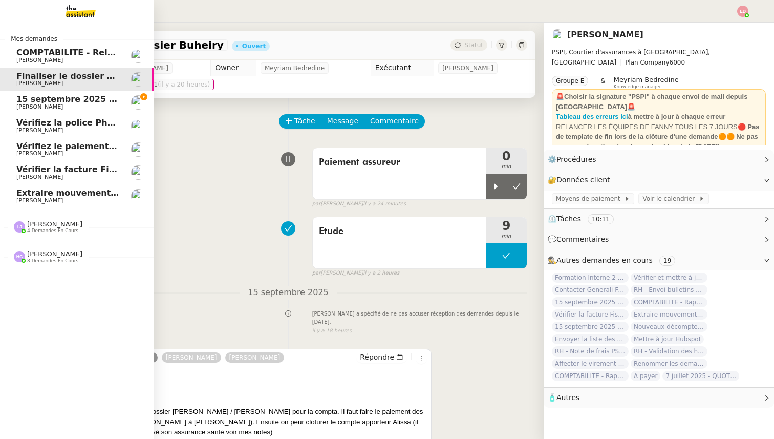
click at [27, 122] on span "Vérifiez la police Pharaon Deema" at bounding box center [92, 123] width 153 height 10
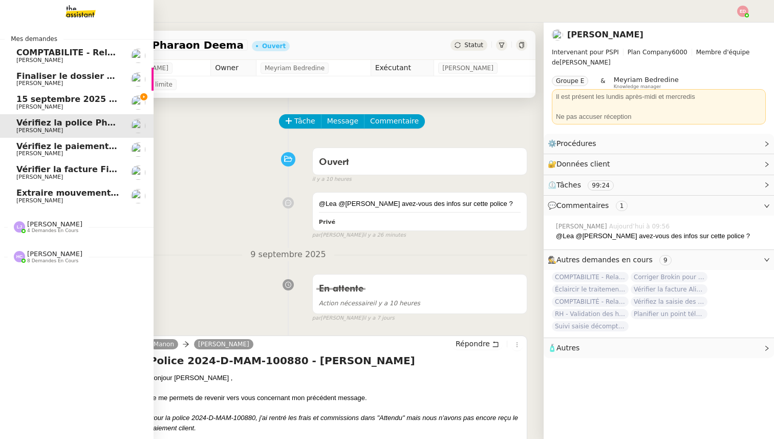
click at [37, 148] on span "Vérifiez le paiement du client" at bounding box center [84, 146] width 136 height 10
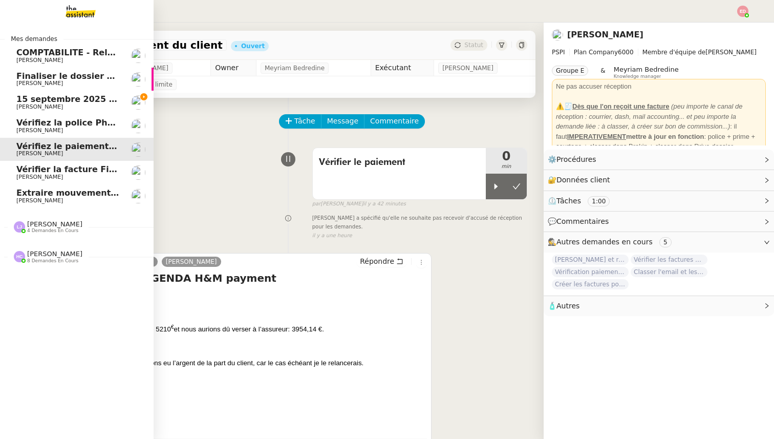
click at [50, 165] on span "Vérifier la facture Fiscal et Facile" at bounding box center [92, 169] width 153 height 10
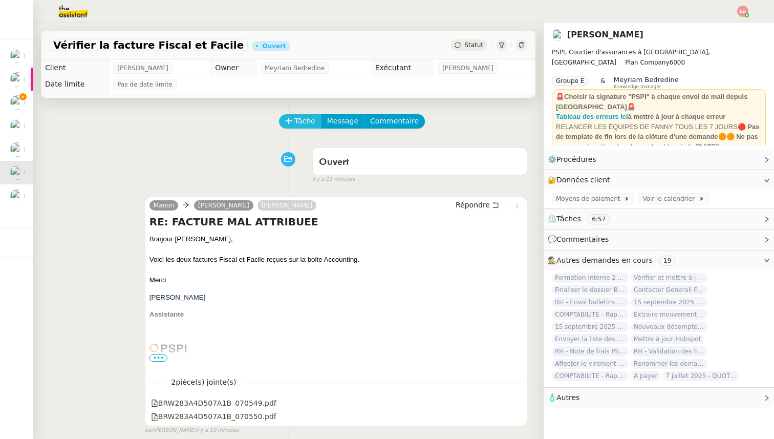
click at [299, 119] on span "Tâche" at bounding box center [305, 121] width 21 height 12
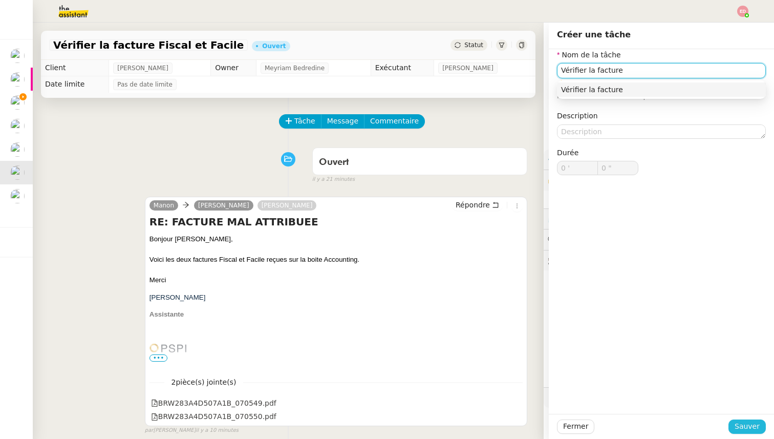
type input "Vérifier la facture"
click at [747, 424] on span "Sauver" at bounding box center [747, 427] width 25 height 12
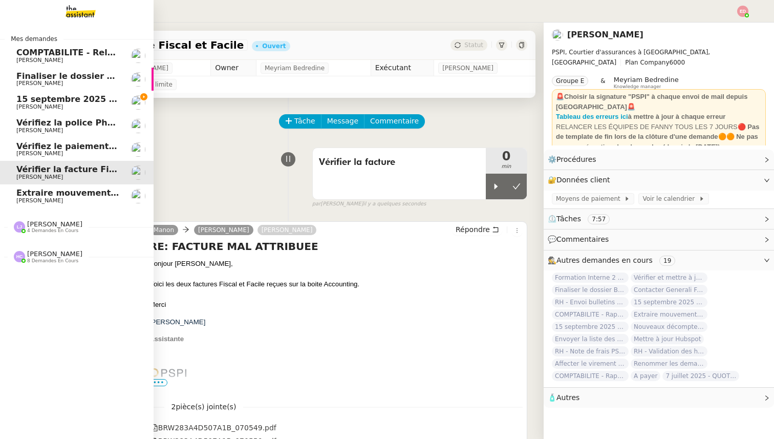
click at [26, 194] on span "Extraire mouvements compte Opal Verein" at bounding box center [112, 193] width 193 height 10
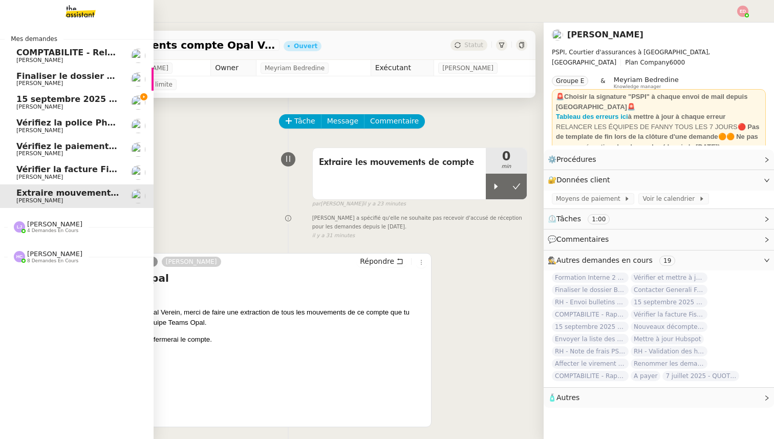
click at [58, 166] on span "Vérifier la facture Fiscal et Facile" at bounding box center [92, 169] width 153 height 10
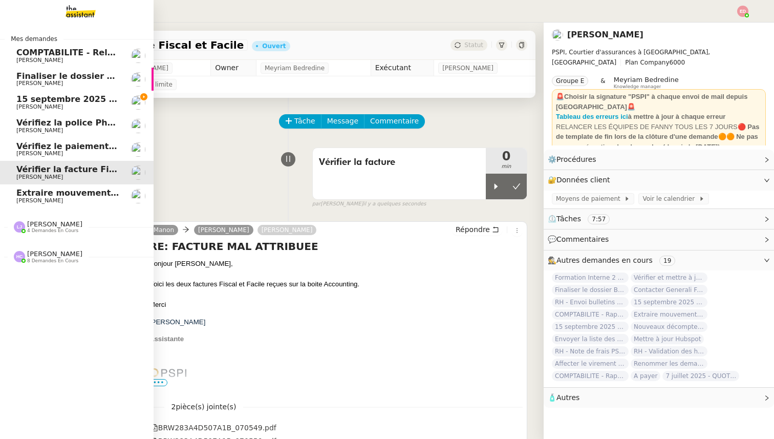
click at [60, 150] on span "Vérifiez le paiement du client" at bounding box center [84, 146] width 136 height 10
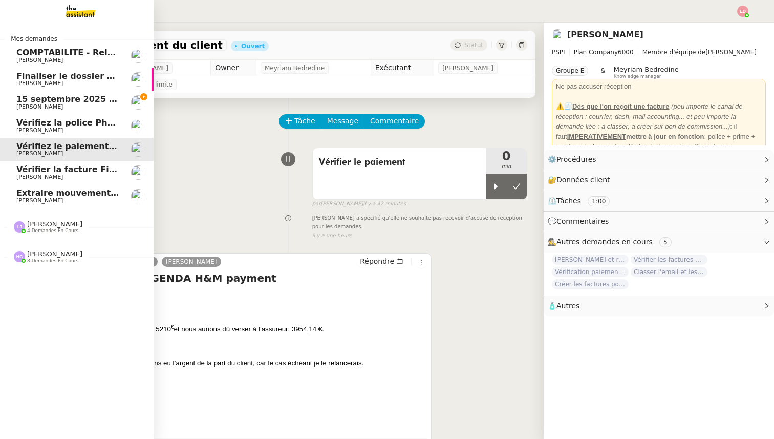
click at [63, 125] on span "Vérifiez la police Pharaon Deema" at bounding box center [92, 123] width 153 height 10
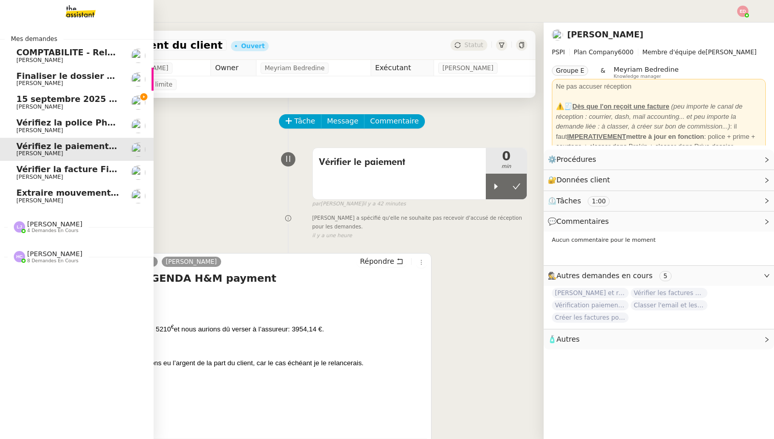
click at [66, 84] on span "[PERSON_NAME]" at bounding box center [67, 83] width 103 height 6
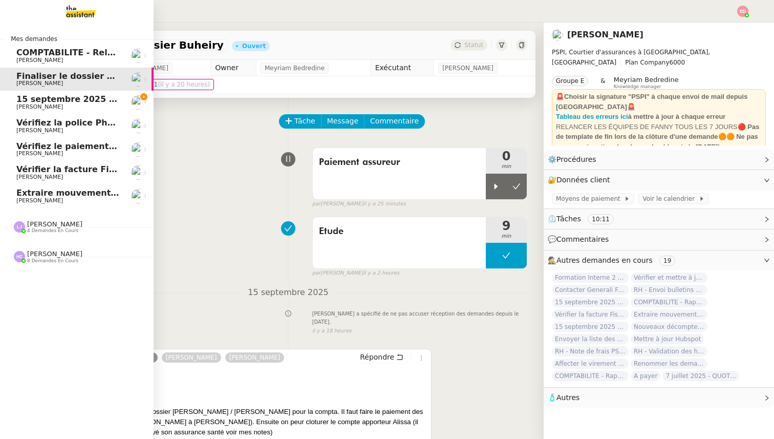
click at [66, 102] on span "15 septembre 2025 - QUOTIDIEN Gestion boite mail Accounting" at bounding box center [162, 99] width 292 height 10
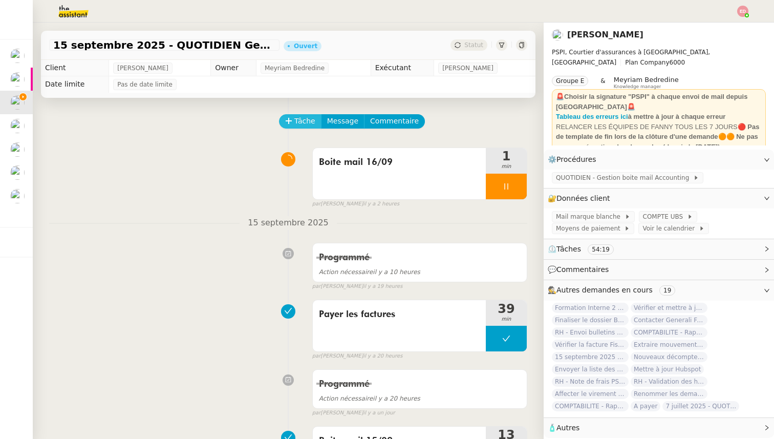
click at [308, 125] on span "Tâche" at bounding box center [305, 121] width 21 height 12
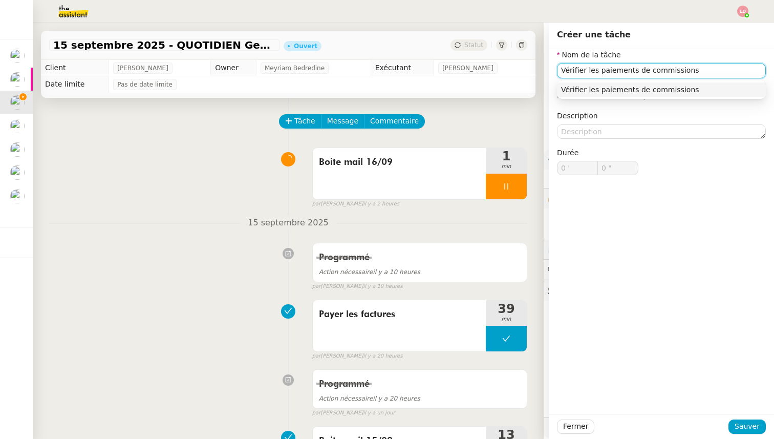
click at [574, 69] on input "Vérifier les paiements de commissions" at bounding box center [661, 70] width 209 height 15
click at [605, 68] on input "Traiter les paiements de commissions" at bounding box center [661, 70] width 209 height 15
type input "Traiter les décomptes de commissions"
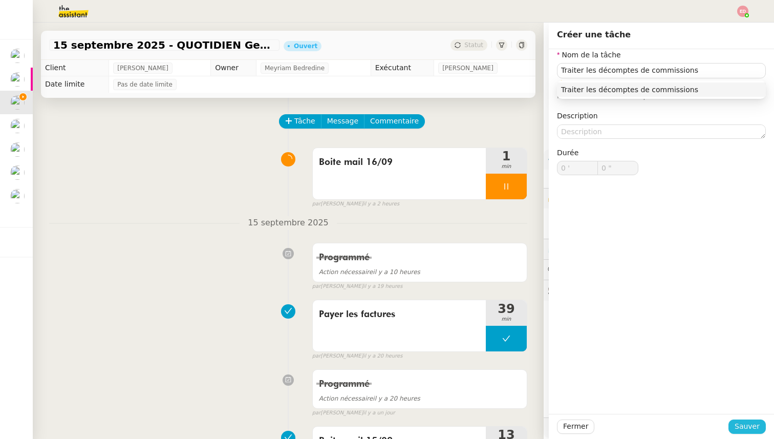
click at [748, 430] on span "Sauver" at bounding box center [747, 427] width 25 height 12
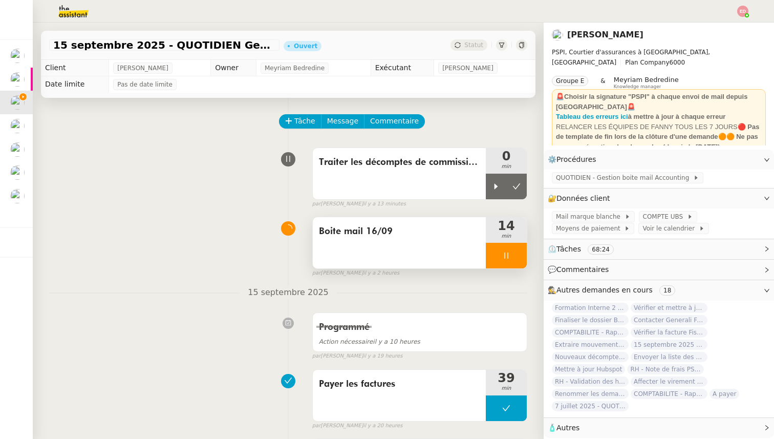
click at [519, 251] on div at bounding box center [506, 256] width 41 height 26
click at [519, 251] on icon at bounding box center [517, 255] width 8 height 8
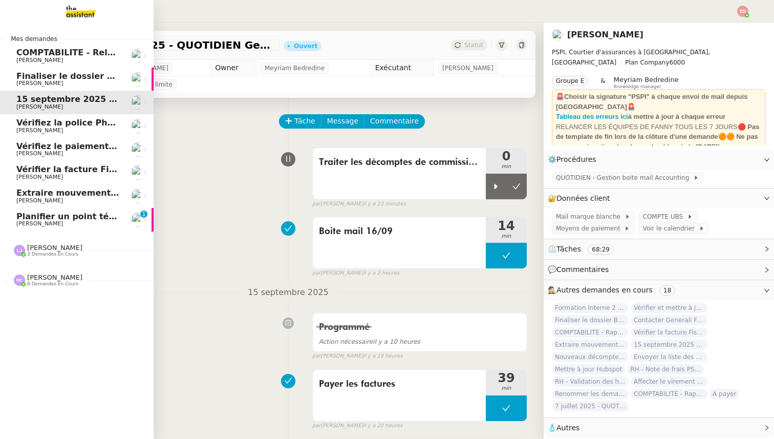
click at [49, 217] on span "Planifier un point téléphonique sur les paiements" at bounding box center [130, 217] width 229 height 10
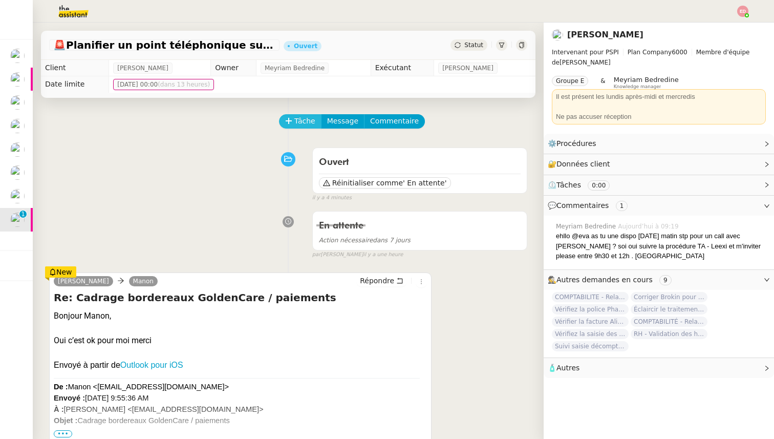
click at [296, 116] on span "Tâche" at bounding box center [305, 121] width 21 height 12
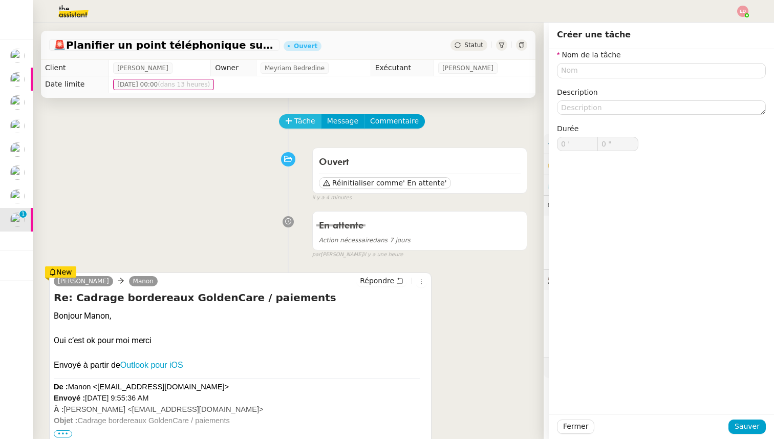
click at [296, 116] on span "Tâche" at bounding box center [305, 121] width 21 height 12
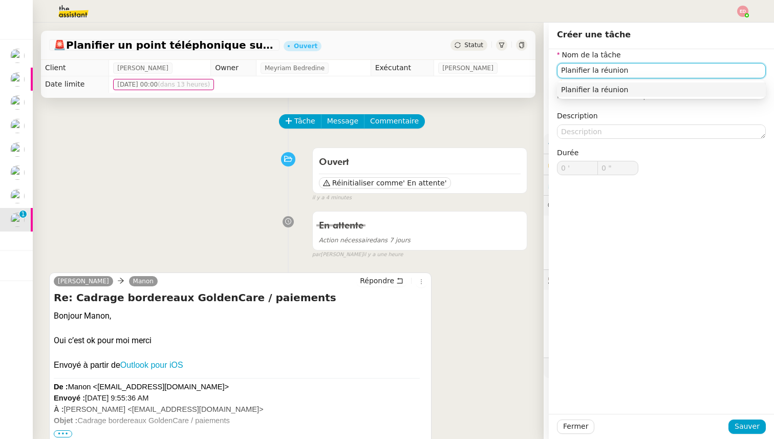
type input "Planifier la réunion"
click at [750, 429] on span "Sauver" at bounding box center [747, 427] width 25 height 12
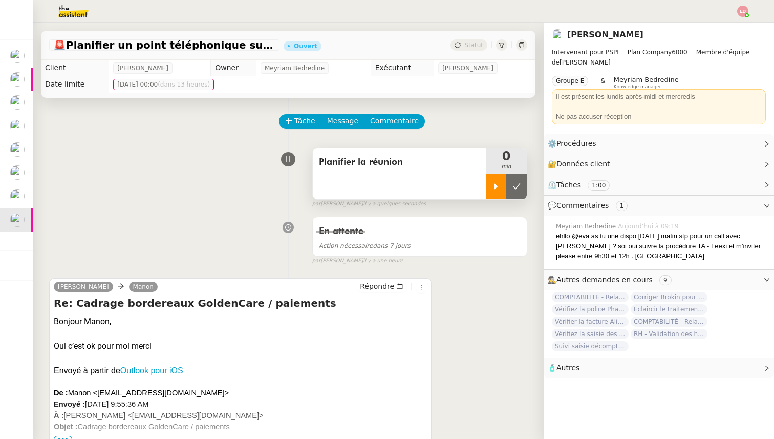
click at [492, 182] on div at bounding box center [496, 187] width 20 height 26
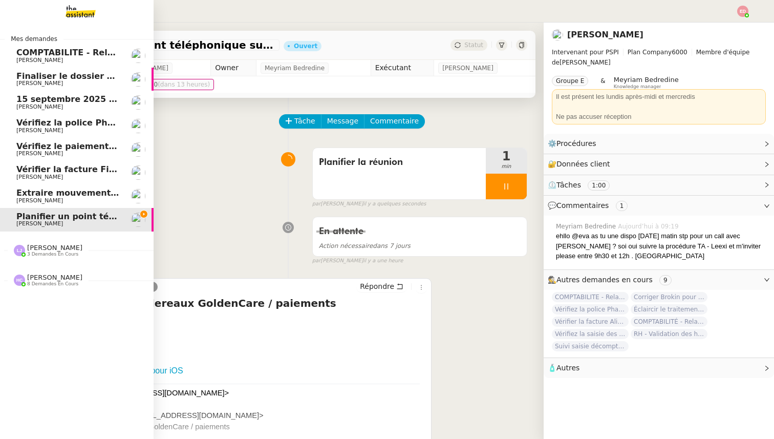
click at [42, 196] on span "Extraire mouvements compte Opal Verein" at bounding box center [112, 193] width 193 height 10
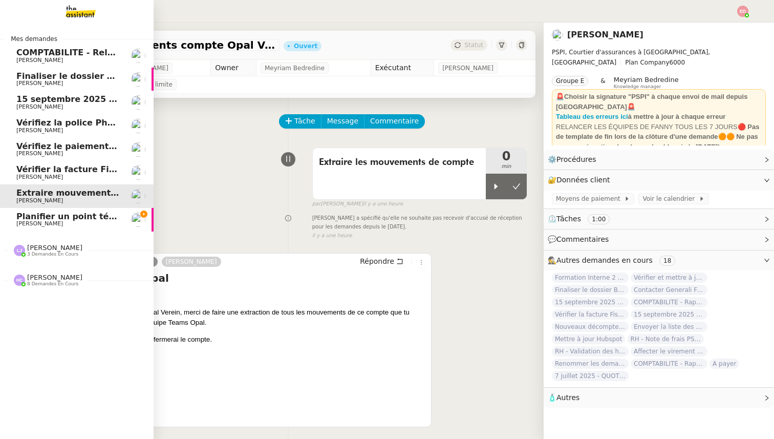
click at [44, 172] on span "Vérifier la facture Fiscal et Facile" at bounding box center [92, 169] width 153 height 10
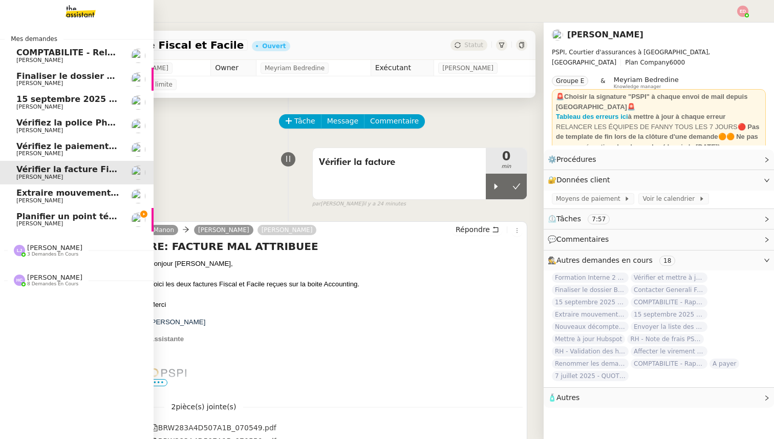
click at [39, 146] on span "Vérifiez le paiement du client" at bounding box center [84, 146] width 136 height 10
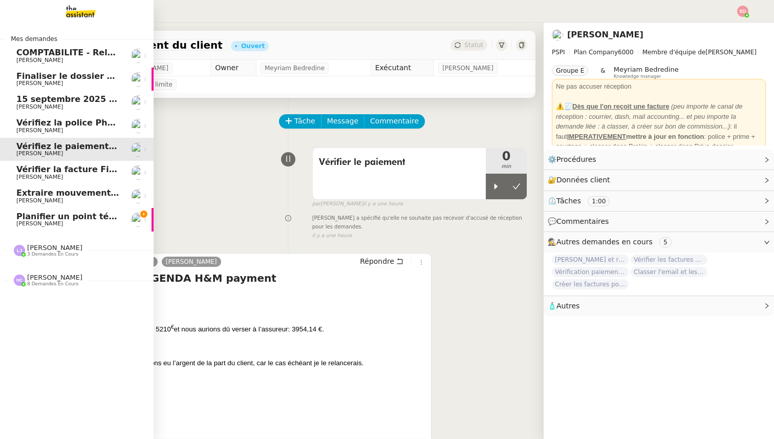
click at [40, 132] on span "[PERSON_NAME]" at bounding box center [39, 130] width 47 height 7
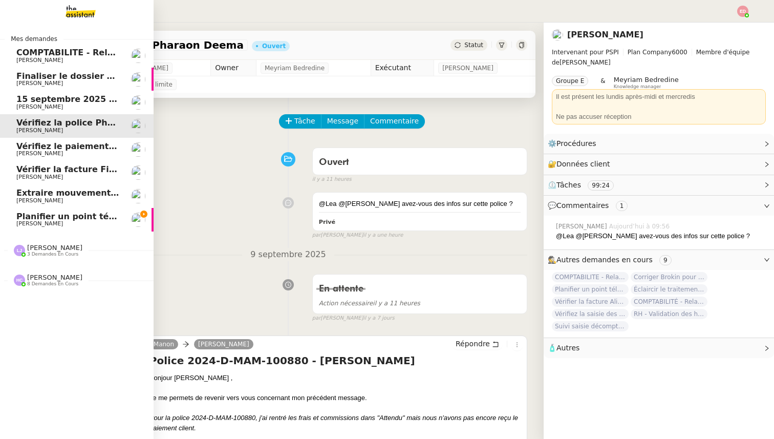
click at [41, 111] on link "[DATE] - QUOTIDIEN Gestion boite mail Accounting [PERSON_NAME]" at bounding box center [77, 103] width 154 height 24
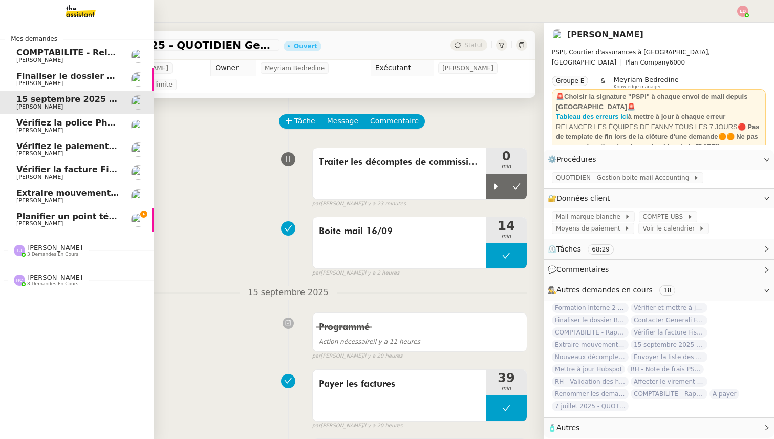
click at [40, 86] on span "[PERSON_NAME]" at bounding box center [39, 83] width 47 height 7
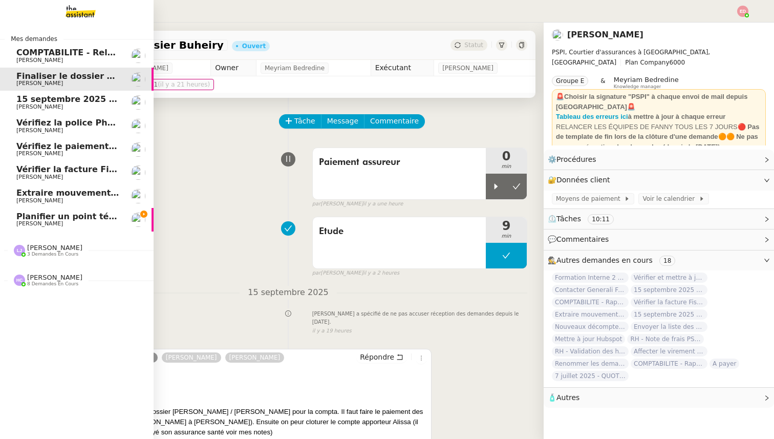
click at [47, 59] on span "[PERSON_NAME]" at bounding box center [39, 60] width 47 height 7
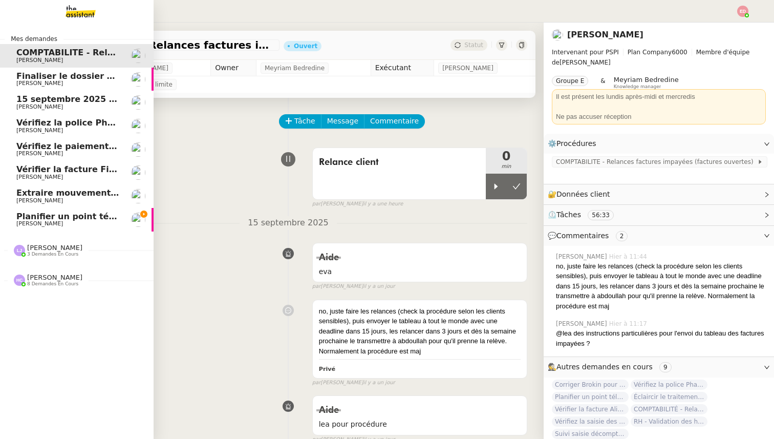
click at [51, 217] on span "Planifier un point téléphonique sur les paiements" at bounding box center [130, 217] width 229 height 10
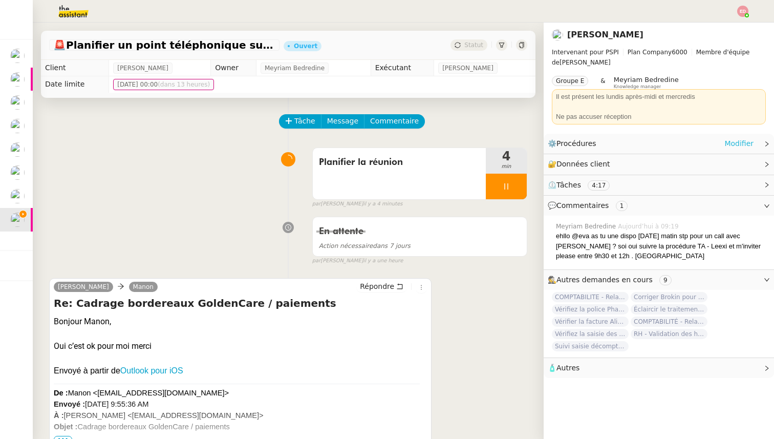
click at [749, 141] on link "Modifier" at bounding box center [739, 144] width 29 height 12
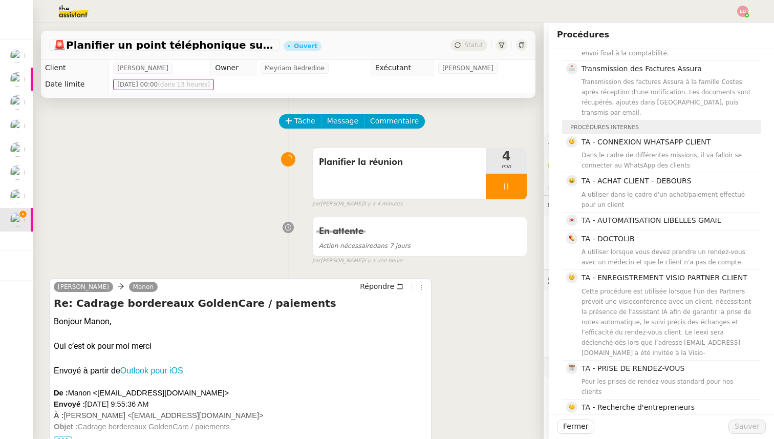
scroll to position [1867, 0]
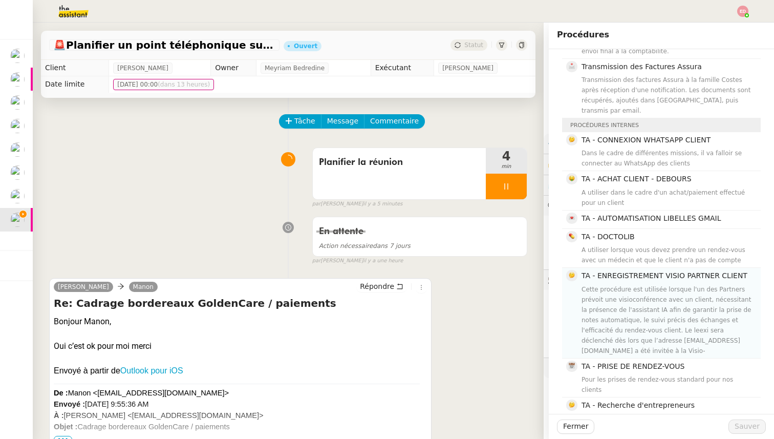
click at [673, 284] on div "Cette procédure est utilisée lorsque l'un des Partners prévoit une visioconfére…" at bounding box center [668, 320] width 173 height 72
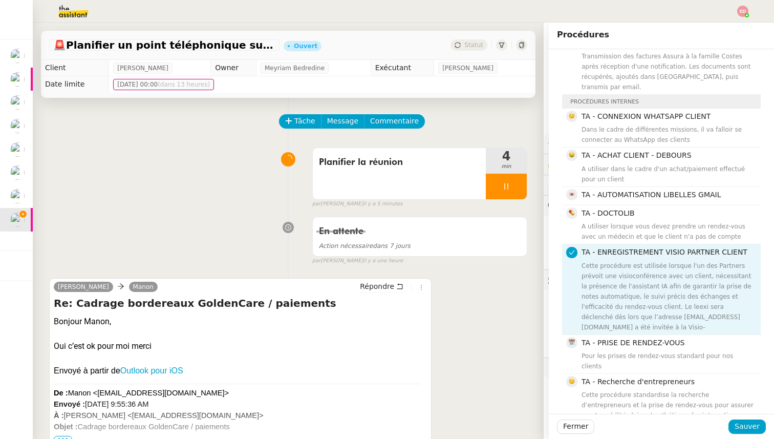
scroll to position [1889, 0]
click at [671, 340] on span "TA - PRISE DE RENDEZ-VOUS" at bounding box center [633, 344] width 103 height 8
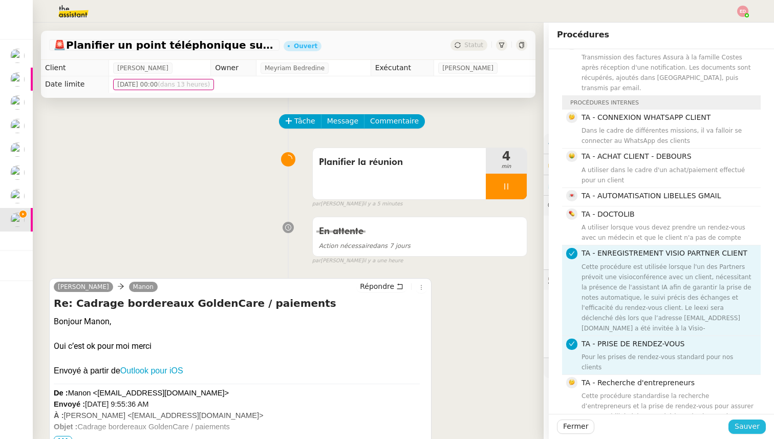
click at [738, 427] on span "Sauver" at bounding box center [747, 427] width 25 height 12
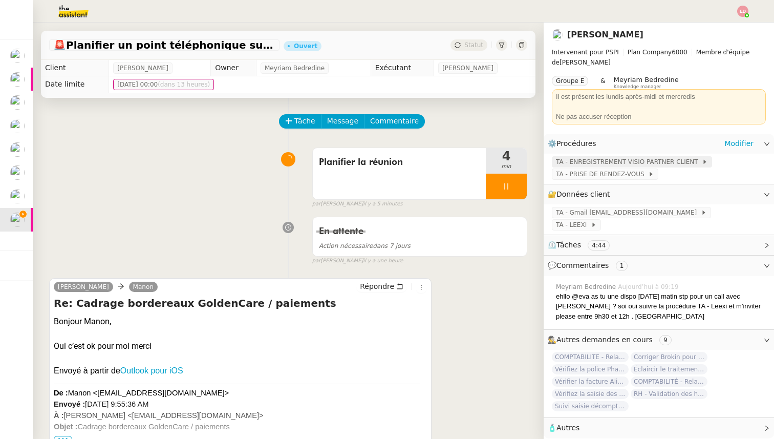
click at [598, 160] on span "TA - ENREGISTREMENT VISIO PARTNER CLIENT" at bounding box center [629, 162] width 146 height 10
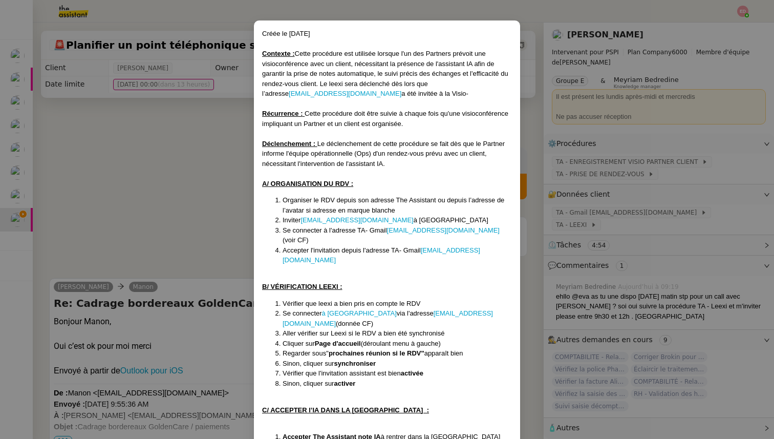
scroll to position [32, 0]
click at [185, 215] on nz-modal-container "Créée le [DATE] Contexte : Cette procédure est utilisée lorsque l'un des Partne…" at bounding box center [387, 219] width 774 height 439
click at [89, 284] on nz-modal-container "Créée le [DATE] Contexte : Cette procédure est utilisée lorsque l'un des Partne…" at bounding box center [387, 219] width 774 height 439
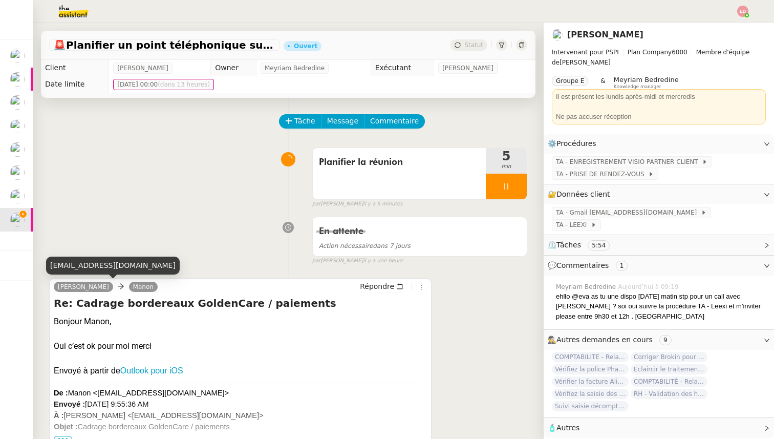
click at [83, 263] on div "[EMAIL_ADDRESS][DOMAIN_NAME]" at bounding box center [113, 266] width 134 height 18
copy div "[EMAIL_ADDRESS][DOMAIN_NAME]"
click at [372, 284] on span "Répondre" at bounding box center [377, 286] width 34 height 10
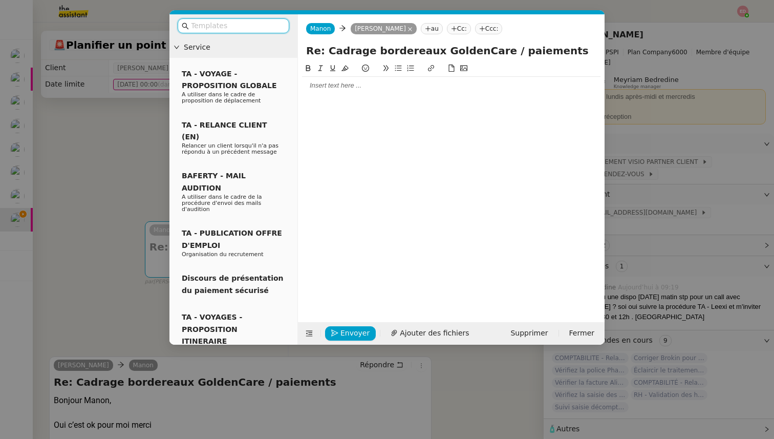
click at [346, 82] on div at bounding box center [451, 85] width 299 height 9
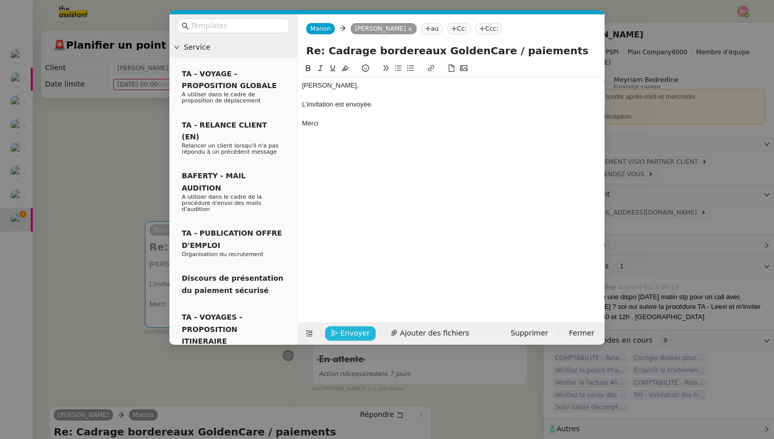
click at [341, 329] on span "Envoyer" at bounding box center [355, 333] width 29 height 12
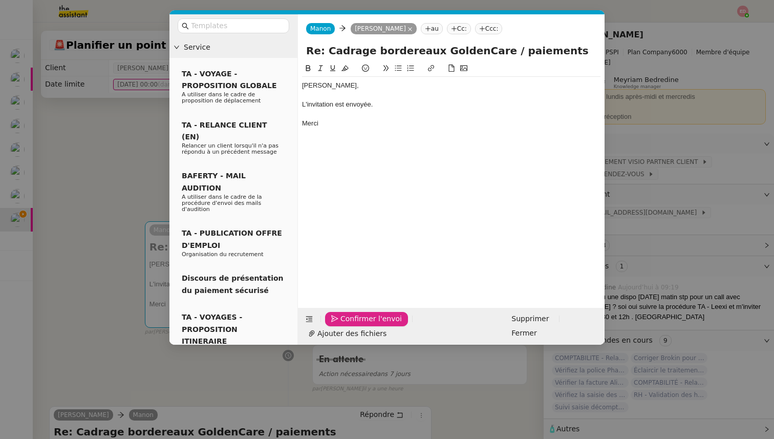
click at [341, 325] on span "Confirmer l'envoi" at bounding box center [371, 319] width 61 height 12
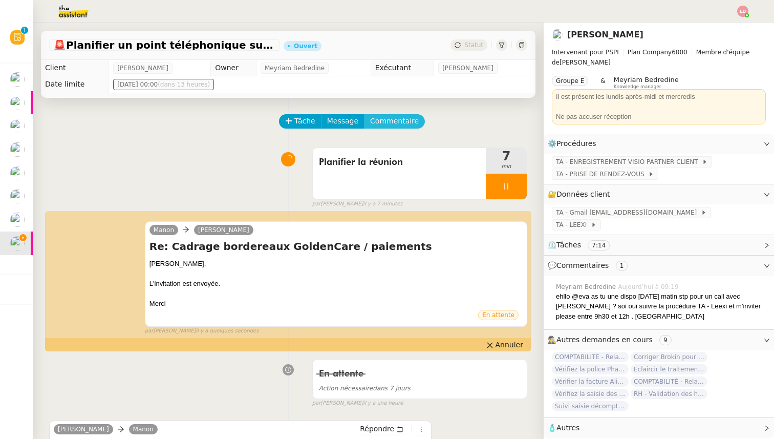
click at [376, 123] on span "Commentaire" at bounding box center [394, 121] width 49 height 12
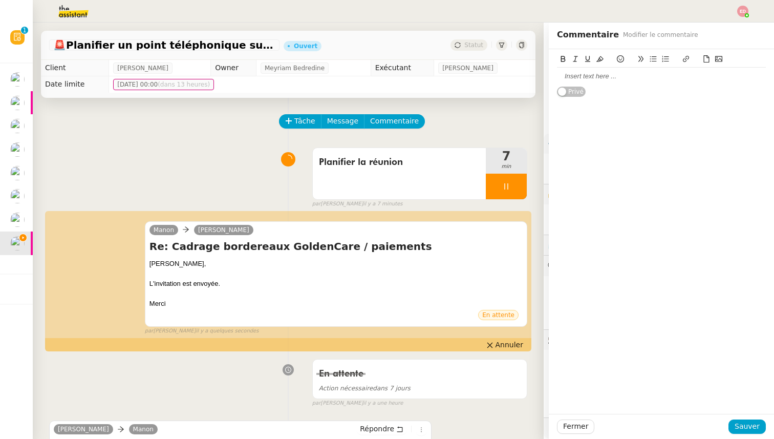
click at [568, 76] on div at bounding box center [661, 76] width 209 height 9
click at [741, 427] on span "Sauver" at bounding box center [747, 427] width 25 height 12
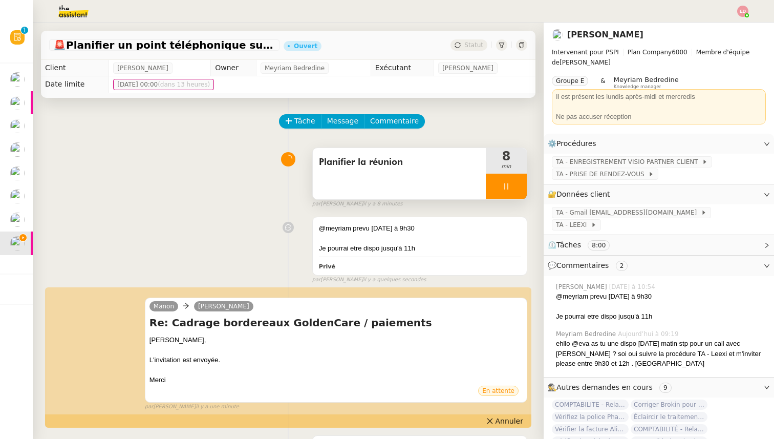
click at [517, 185] on div at bounding box center [506, 187] width 41 height 26
click at [517, 190] on button at bounding box center [517, 187] width 20 height 26
click at [472, 45] on span "Statut" at bounding box center [474, 44] width 19 height 7
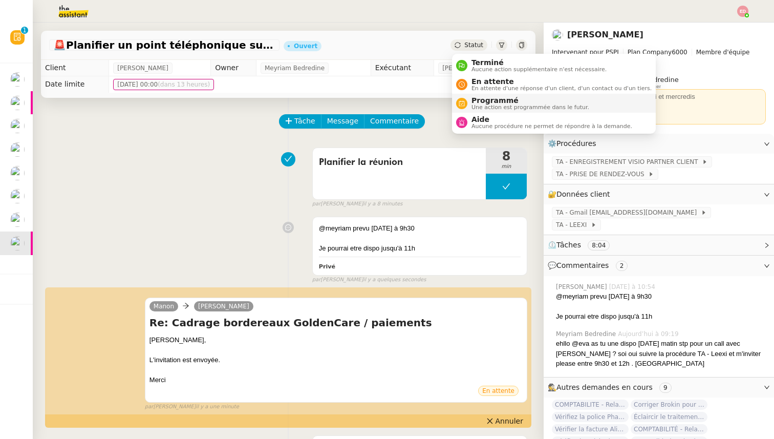
click at [480, 104] on span "Une action est programmée dans le futur." at bounding box center [531, 107] width 118 height 6
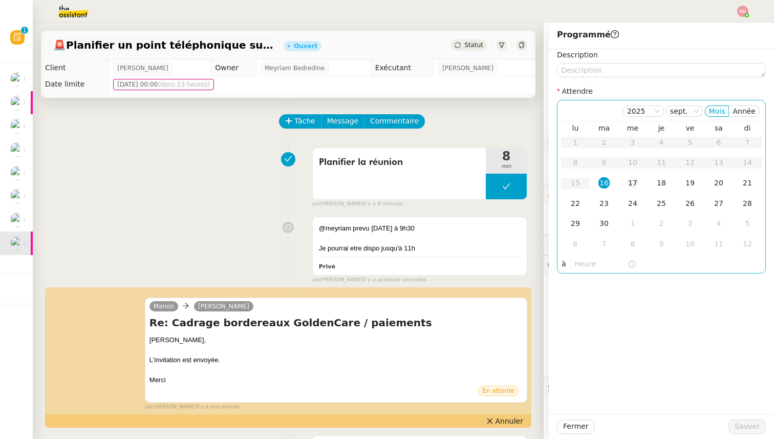
click at [634, 184] on div "17" at bounding box center [632, 182] width 11 height 11
click at [586, 263] on input "text" at bounding box center [601, 264] width 53 height 12
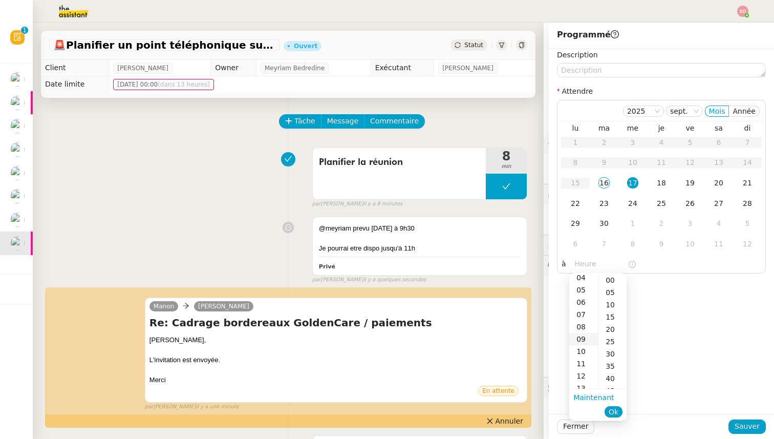
click at [582, 341] on div "09" at bounding box center [584, 339] width 29 height 12
click at [612, 352] on div "30" at bounding box center [613, 354] width 28 height 12
type input "09:30"
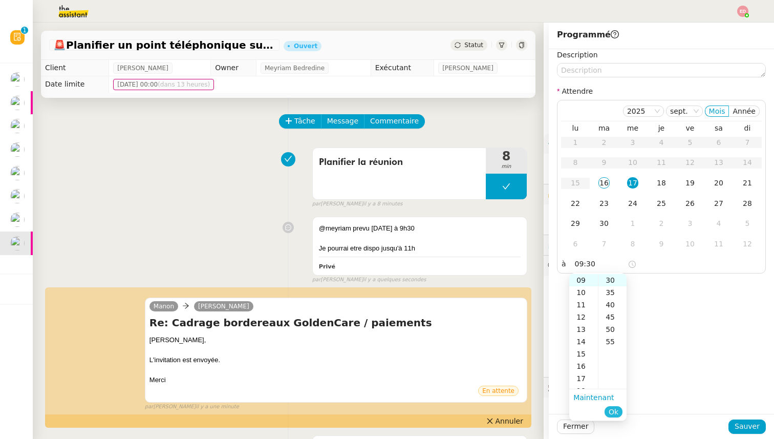
click at [619, 413] on button "Ok" at bounding box center [614, 411] width 18 height 11
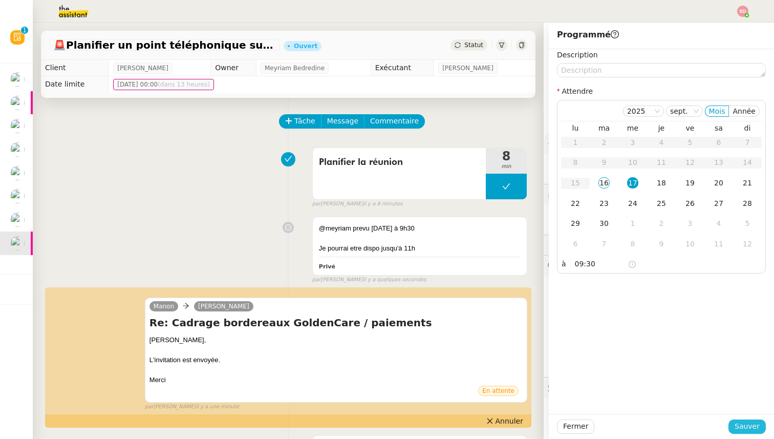
click at [746, 425] on span "Sauver" at bounding box center [747, 427] width 25 height 12
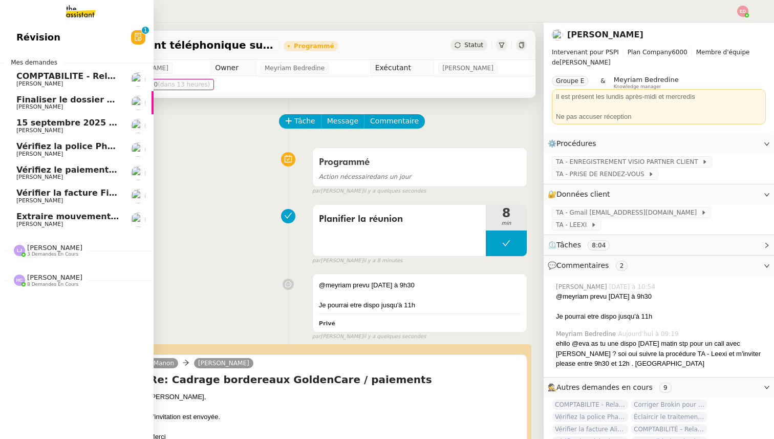
click at [41, 251] on span "3 demandes en cours" at bounding box center [52, 254] width 51 height 6
click at [44, 353] on span "8 demandes en cours" at bounding box center [52, 355] width 51 height 6
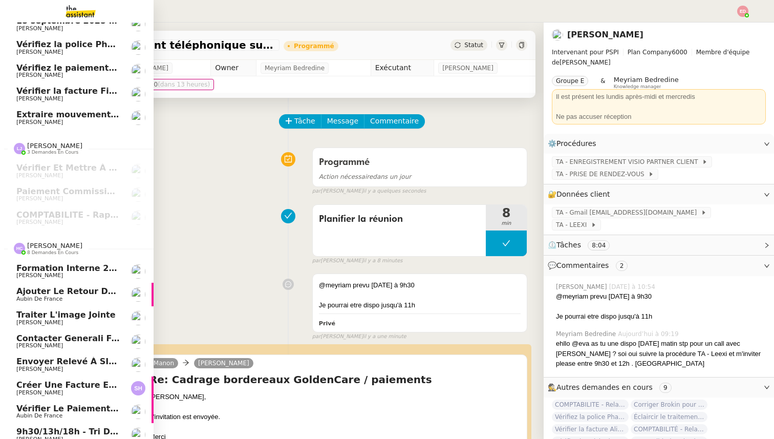
scroll to position [105, 0]
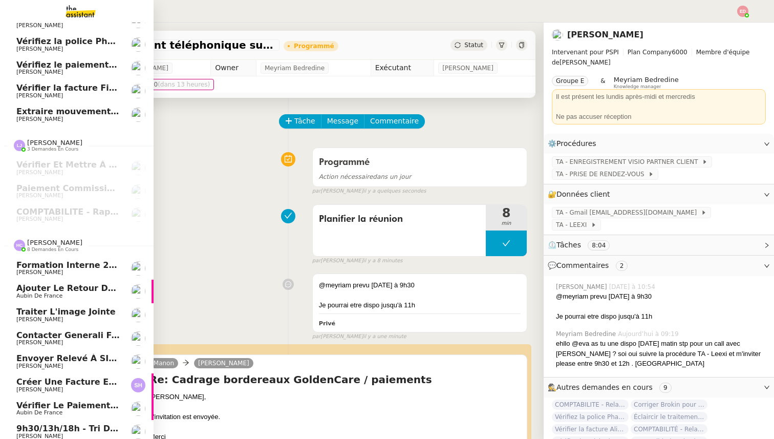
click at [53, 309] on span "Traiter l'image jointe" at bounding box center [65, 312] width 99 height 10
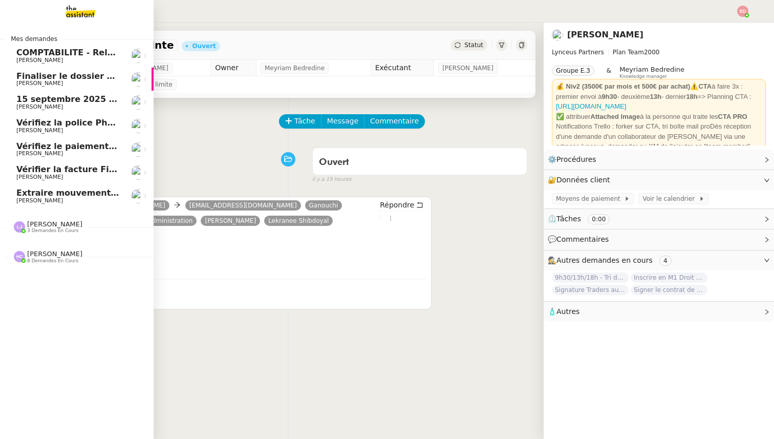
click at [67, 58] on span "[PERSON_NAME]" at bounding box center [67, 60] width 103 height 6
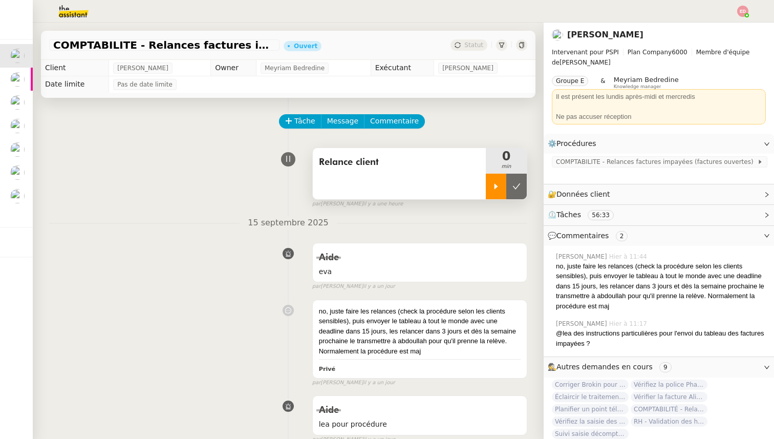
click at [503, 185] on div at bounding box center [496, 187] width 20 height 26
click at [524, 187] on div at bounding box center [506, 187] width 41 height 26
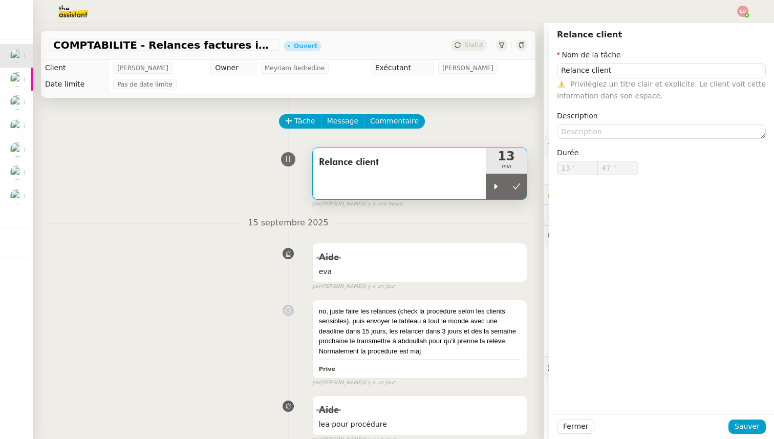
type input "Relance client"
type input "13 '"
type input "47 ""
click at [515, 184] on icon at bounding box center [517, 186] width 8 height 8
type input "Relance client"
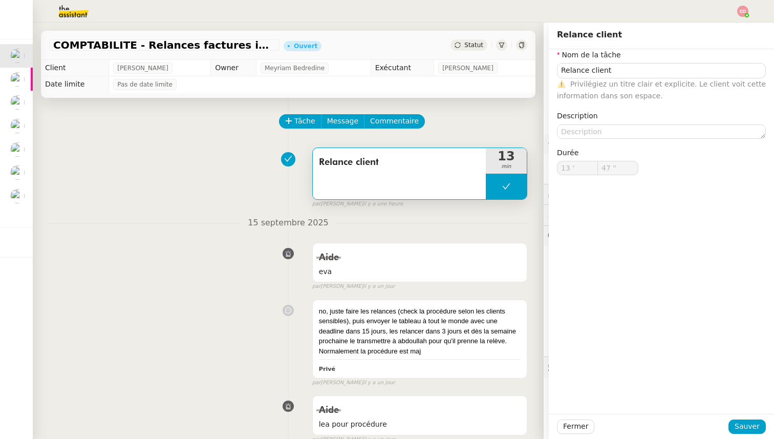
type input "13 '"
type input "47 ""
type input "Relance client"
type input "13 '"
type input "47 ""
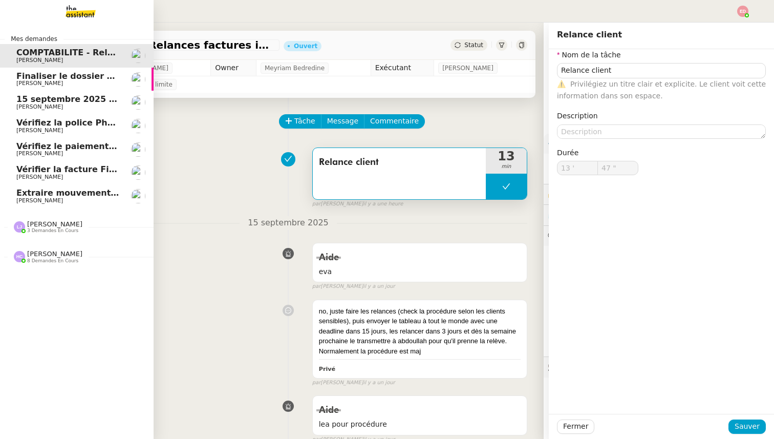
click at [34, 101] on span "15 septembre 2025 - QUOTIDIEN Gestion boite mail Accounting" at bounding box center [162, 99] width 292 height 10
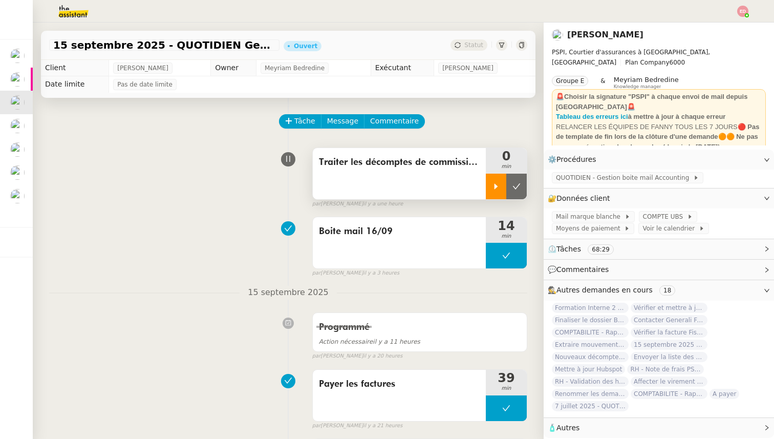
click at [492, 185] on div at bounding box center [496, 187] width 20 height 26
click at [669, 218] on span "COMPTE UBS" at bounding box center [665, 217] width 44 height 10
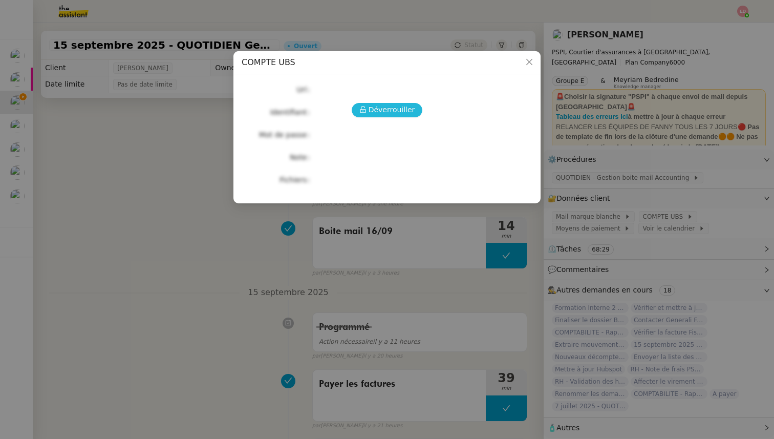
click at [390, 111] on span "Déverrouiller" at bounding box center [392, 110] width 47 height 12
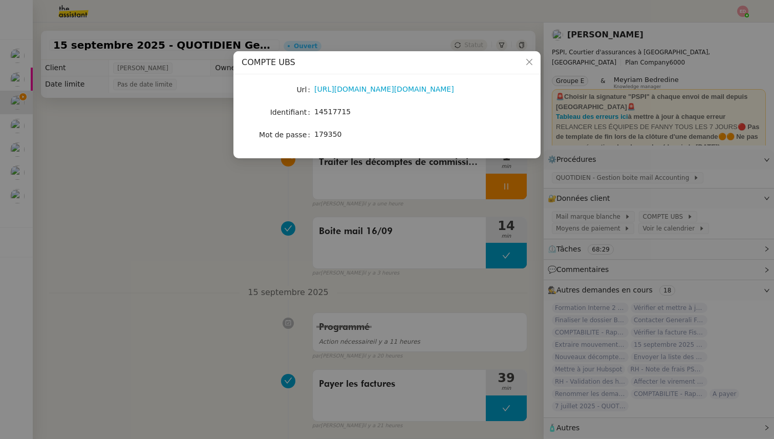
click at [335, 111] on span "14517715" at bounding box center [332, 112] width 36 height 8
copy span "14517715"
click at [141, 177] on nz-modal-container "COMPTE UBS Url [URL][DOMAIN_NAME][DOMAIN_NAME] Identifiant 14517715 Mot de pass…" at bounding box center [387, 219] width 774 height 439
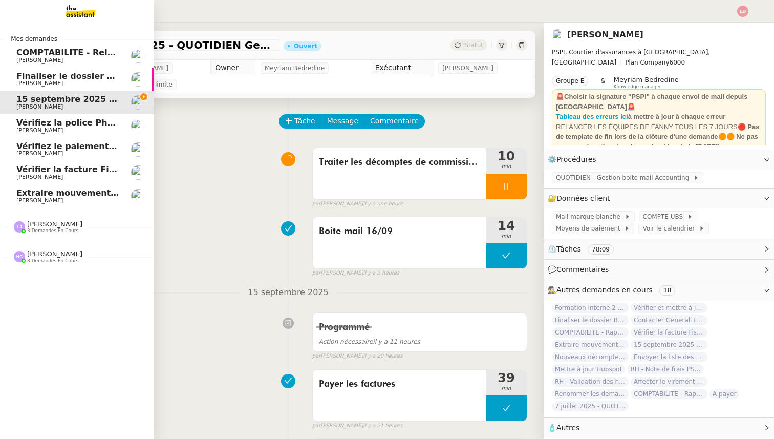
click at [45, 223] on span "[PERSON_NAME]" at bounding box center [54, 224] width 55 height 8
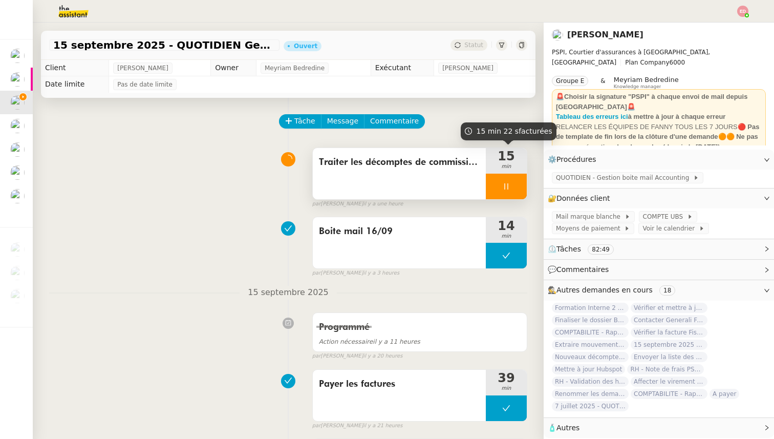
click at [520, 187] on div at bounding box center [506, 187] width 41 height 26
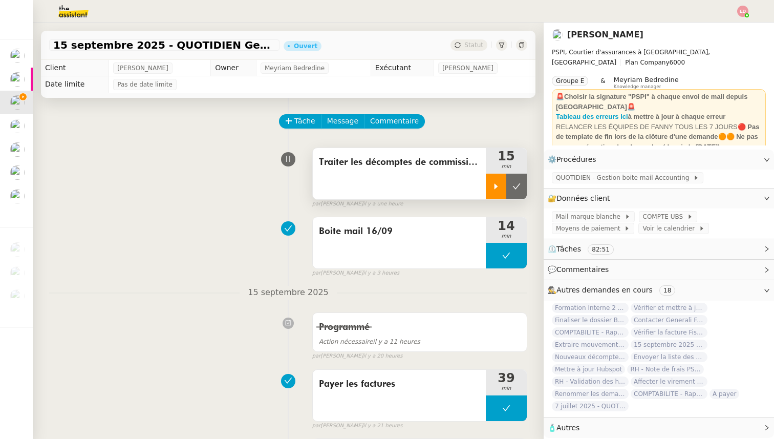
click at [520, 187] on icon at bounding box center [517, 186] width 8 height 8
click at [471, 44] on span "Statut" at bounding box center [474, 44] width 19 height 7
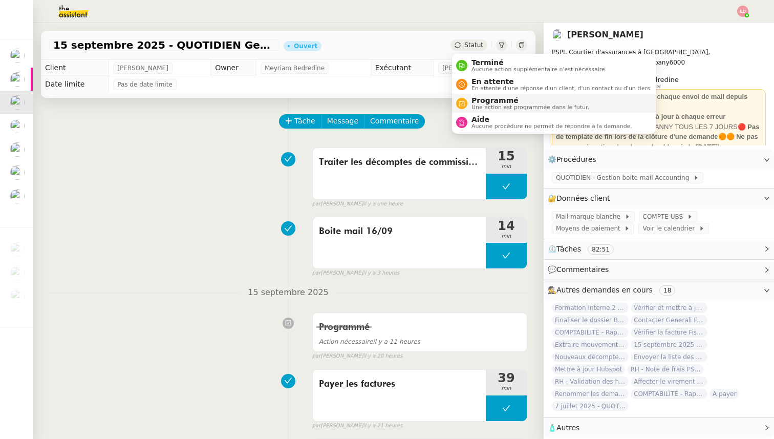
click at [490, 104] on span "Une action est programmée dans le futur." at bounding box center [531, 107] width 118 height 6
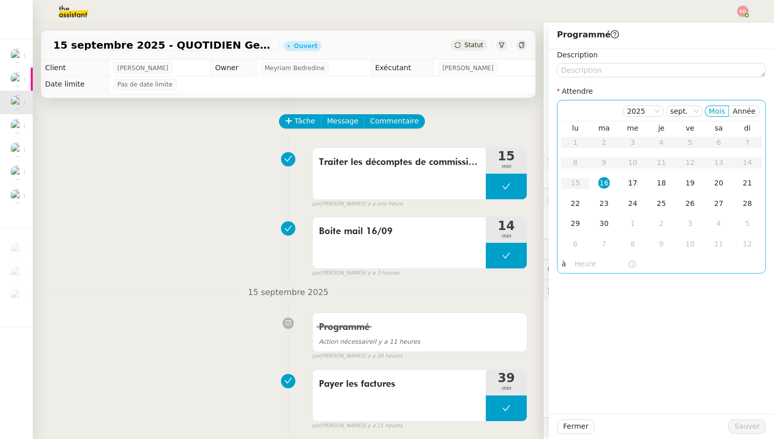
click at [633, 180] on div "17" at bounding box center [632, 182] width 11 height 11
click at [751, 423] on span "Sauver" at bounding box center [747, 427] width 25 height 12
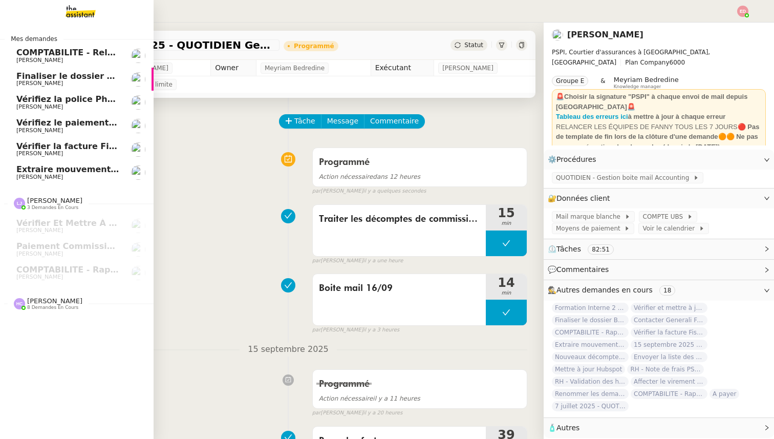
click at [23, 70] on link "Finaliser le dossier Buheiry [PERSON_NAME]" at bounding box center [77, 80] width 154 height 24
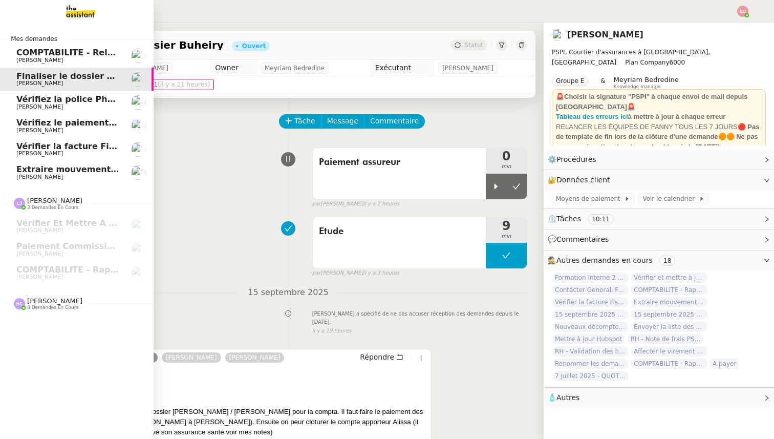
click at [44, 169] on span "Extraire mouvements compte Opal Verein" at bounding box center [112, 169] width 193 height 10
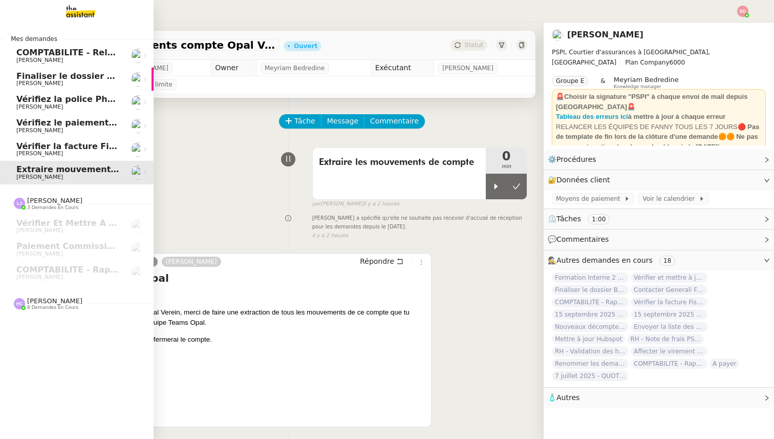
click at [41, 153] on span "[PERSON_NAME]" at bounding box center [39, 153] width 47 height 7
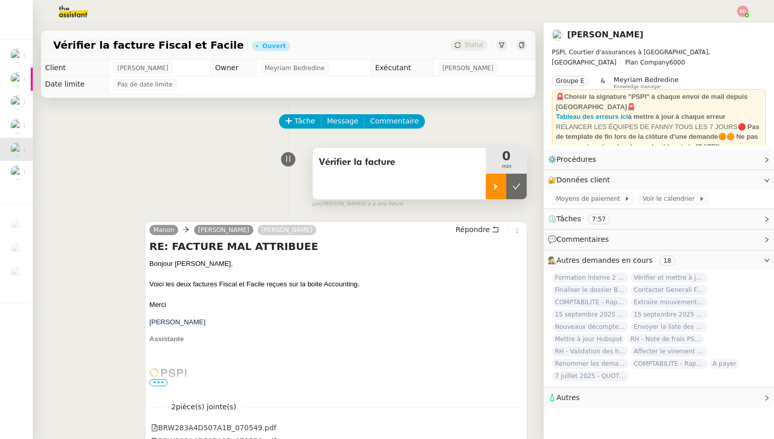
click at [490, 186] on div at bounding box center [496, 187] width 20 height 26
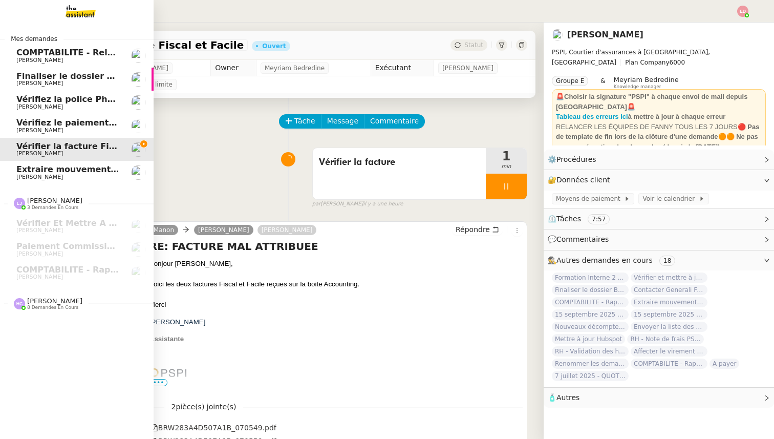
click at [43, 173] on span "Extraire mouvements compte Opal Verein" at bounding box center [112, 169] width 193 height 10
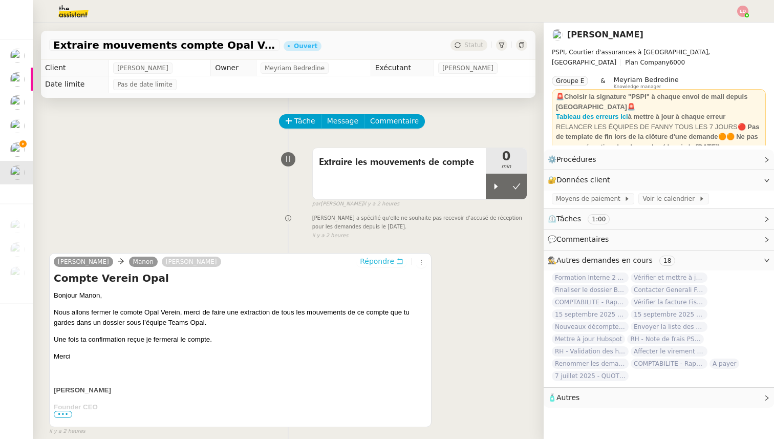
click at [373, 266] on span "Répondre" at bounding box center [377, 261] width 34 height 10
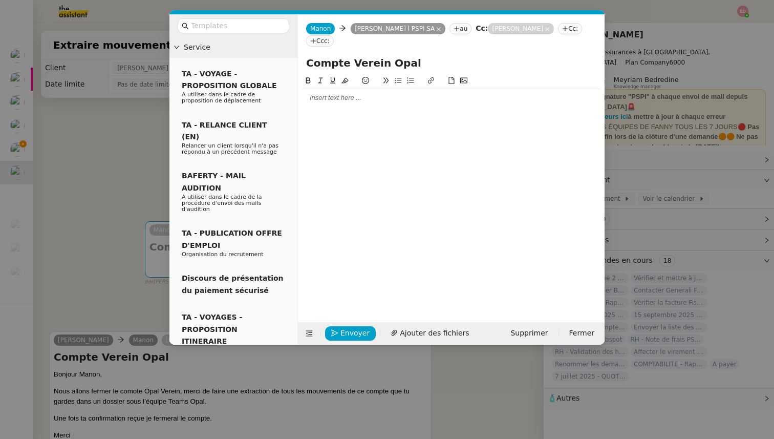
click at [324, 97] on div at bounding box center [451, 97] width 299 height 9
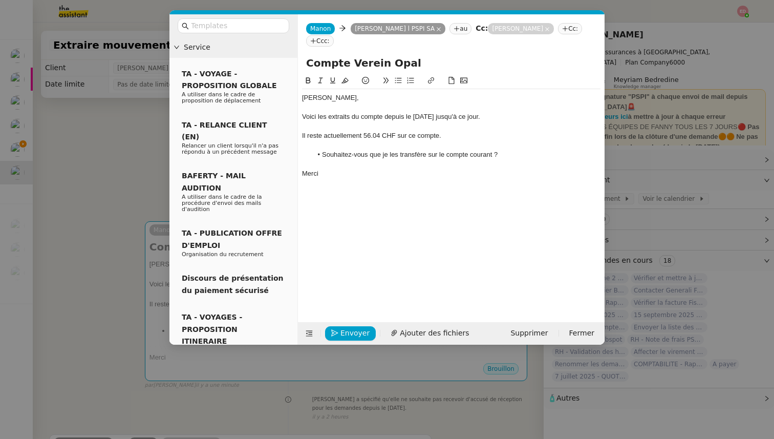
click at [93, 156] on nz-modal-container "Service TA - VOYAGE - PROPOSITION GLOBALE A utiliser dans le cadre de propositi…" at bounding box center [387, 219] width 774 height 439
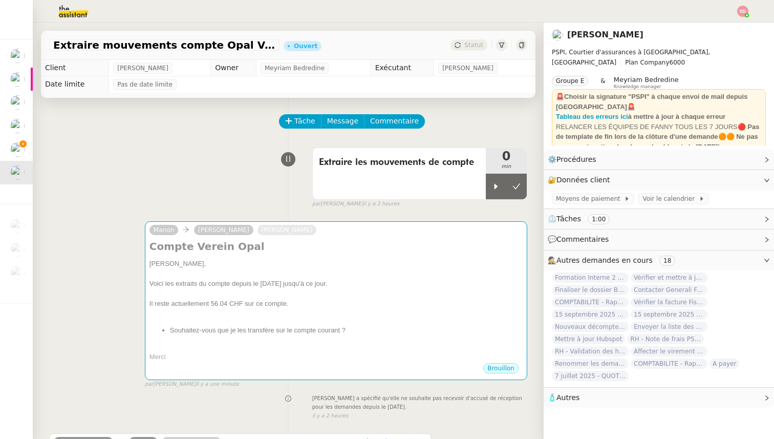
scroll to position [10, 0]
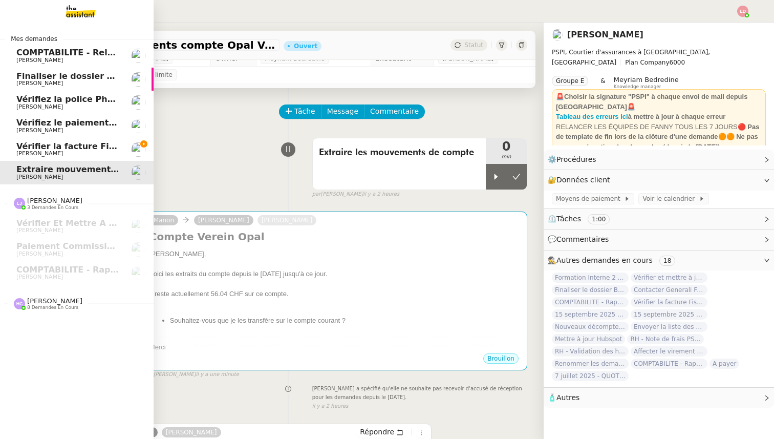
click at [44, 125] on span "Vérifiez le paiement du client" at bounding box center [84, 123] width 136 height 10
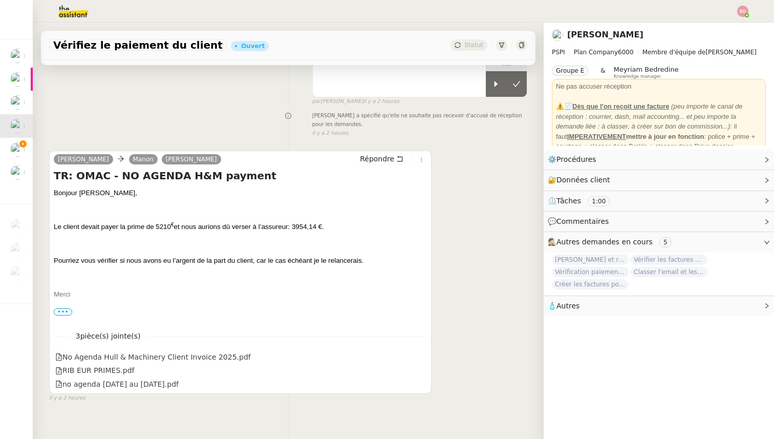
scroll to position [103, 0]
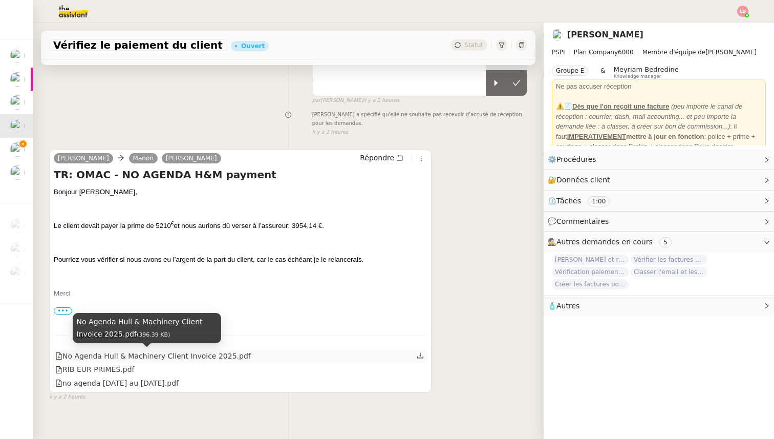
click at [160, 355] on div "No Agenda Hull & Machinery Client Invoice 2025.pdf" at bounding box center [153, 356] width 196 height 12
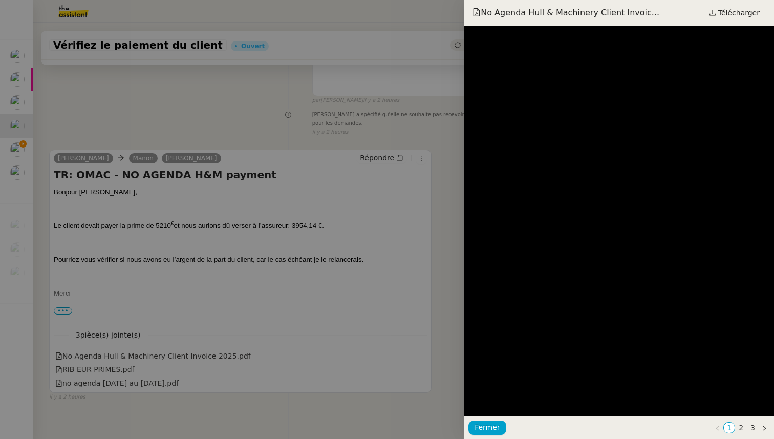
click at [190, 310] on div at bounding box center [387, 219] width 774 height 439
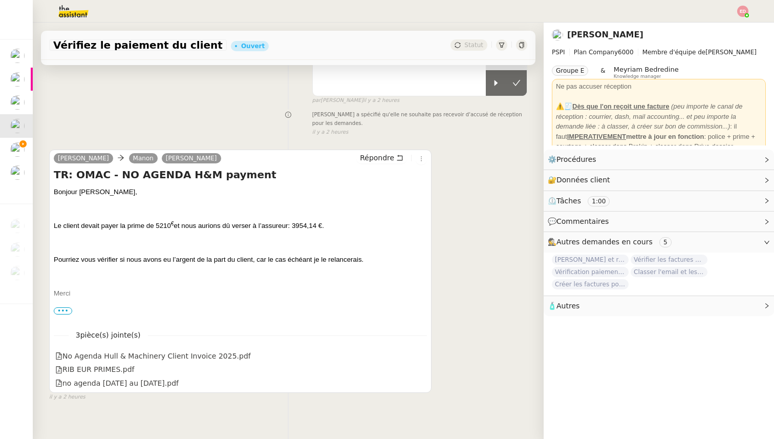
scroll to position [0, 0]
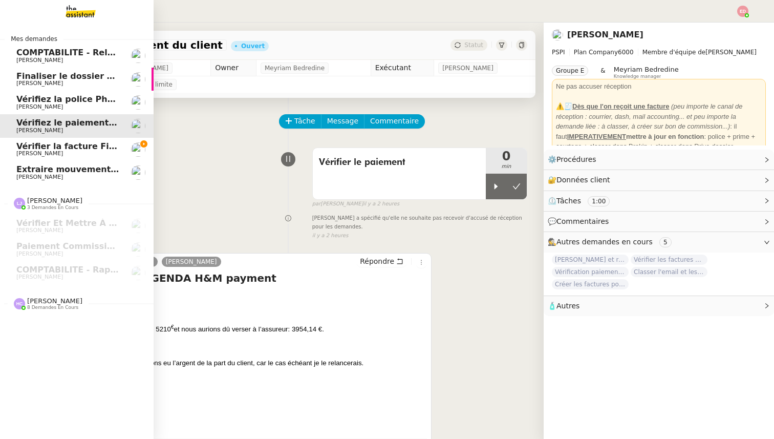
click at [24, 106] on span "[PERSON_NAME]" at bounding box center [39, 106] width 47 height 7
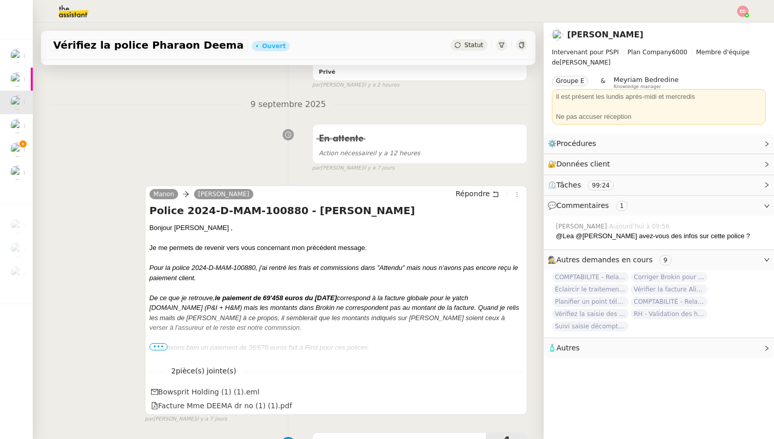
scroll to position [153, 0]
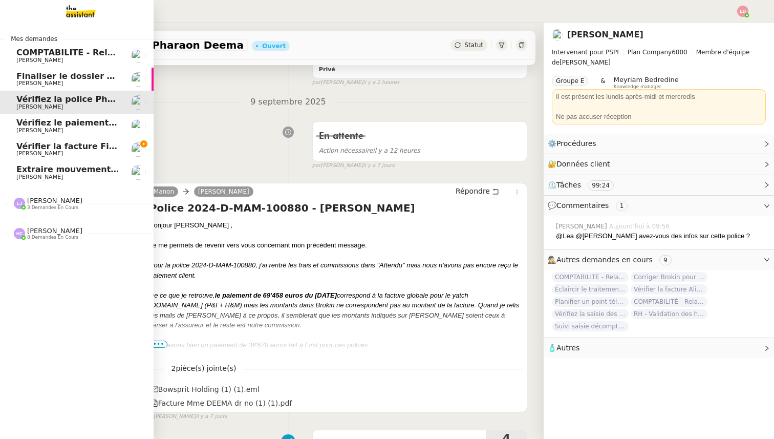
click at [32, 148] on span "Vérifier la facture Fiscal et Facile" at bounding box center [92, 146] width 153 height 10
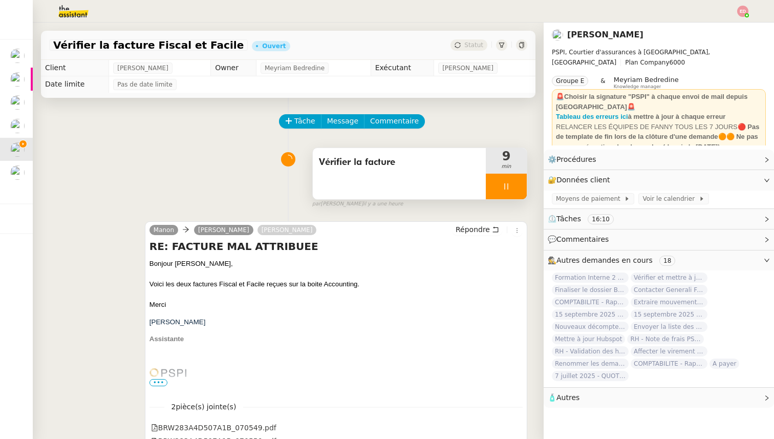
click at [525, 194] on div at bounding box center [506, 187] width 41 height 26
click at [525, 194] on button at bounding box center [517, 187] width 20 height 26
click at [469, 45] on span "Statut" at bounding box center [474, 44] width 19 height 7
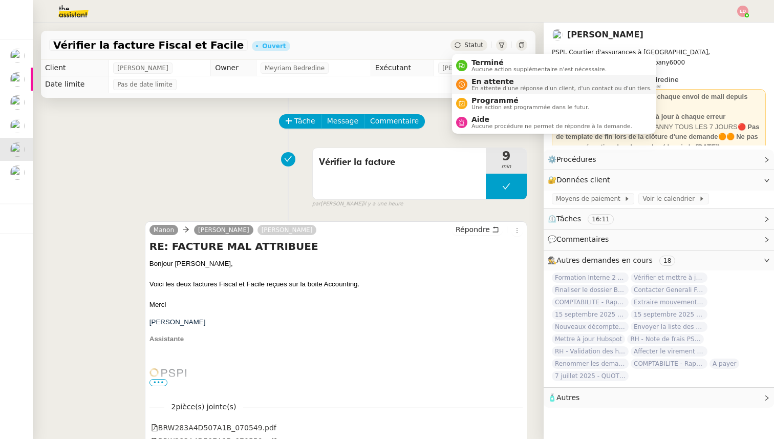
click at [491, 87] on span "En attente d'une réponse d'un client, d'un contact ou d'un tiers." at bounding box center [562, 89] width 180 height 6
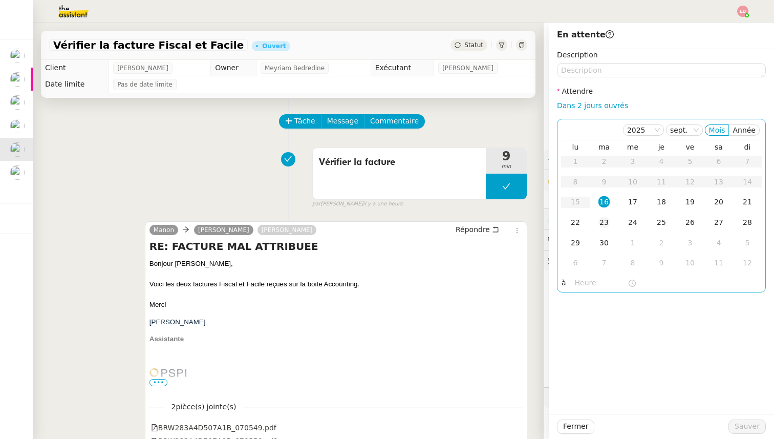
click at [600, 222] on div "23" at bounding box center [604, 222] width 11 height 11
click at [732, 425] on button "Sauver" at bounding box center [747, 426] width 37 height 14
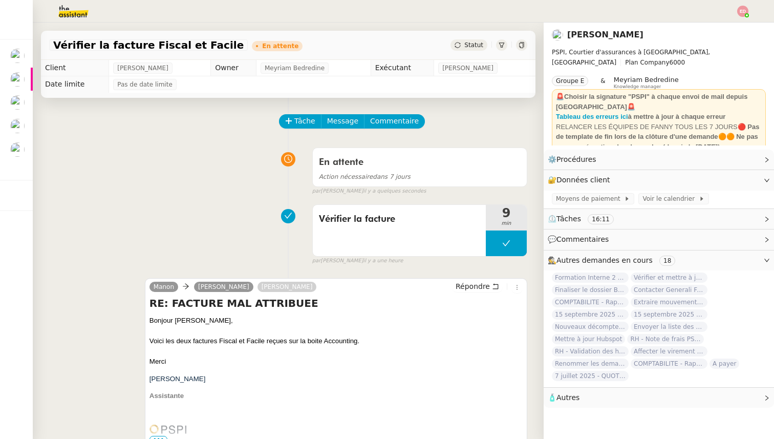
click at [18, 144] on img at bounding box center [17, 149] width 14 height 14
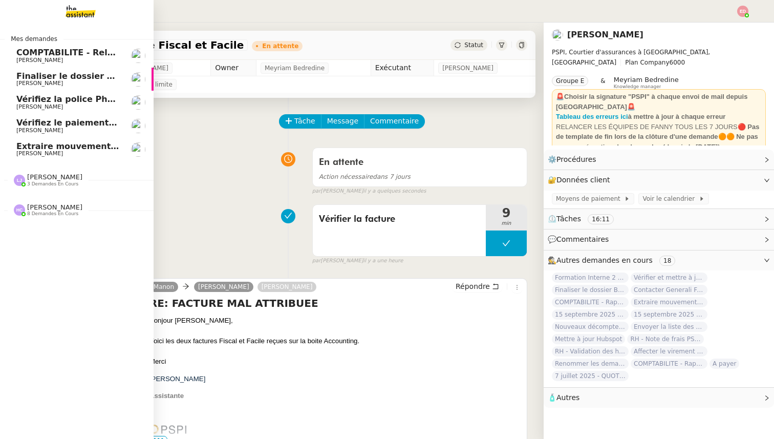
click at [24, 145] on span "Extraire mouvements compte Opal Verein" at bounding box center [112, 146] width 193 height 10
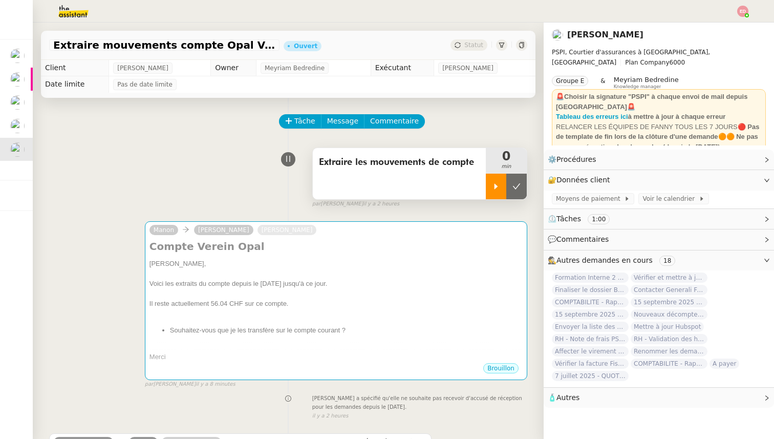
click at [495, 186] on icon at bounding box center [497, 186] width 4 height 6
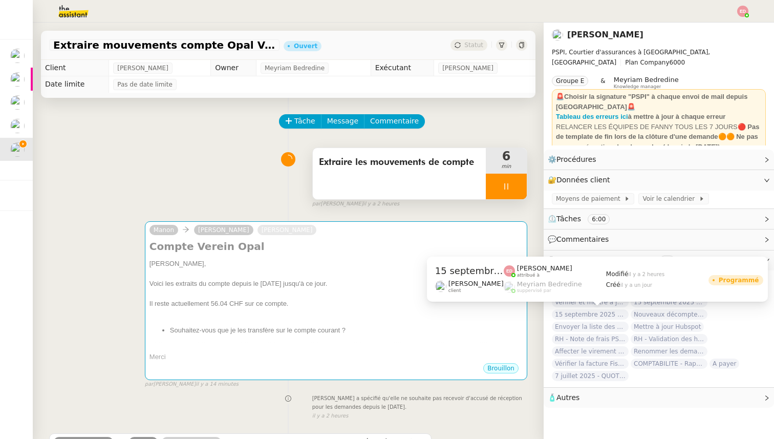
click at [564, 315] on span "15 septembre 2025 - QUOTIDIEN - OPAL - Gestion de la boîte mail OPAL" at bounding box center [590, 314] width 77 height 10
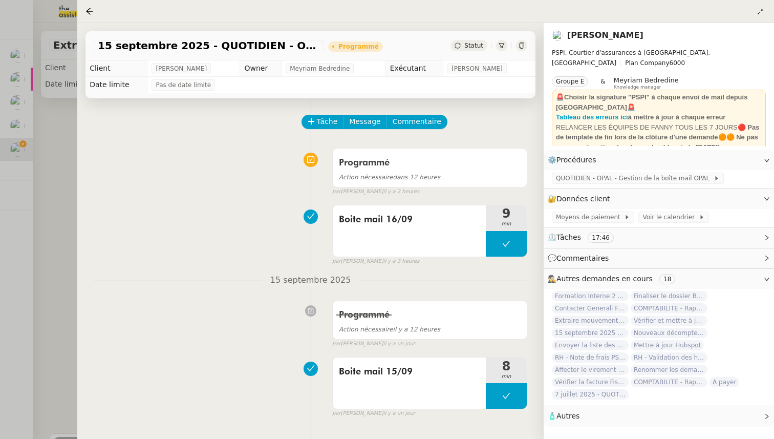
click at [60, 324] on div at bounding box center [387, 219] width 774 height 439
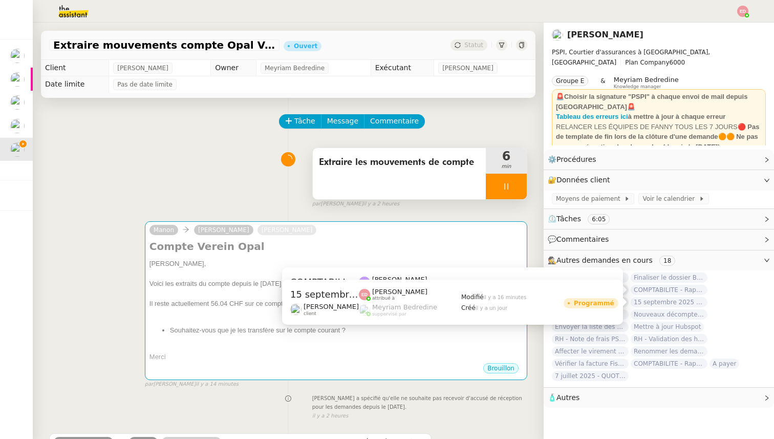
click at [675, 302] on span "15 septembre 2025 - QUOTIDIEN Gestion boite mail Accounting" at bounding box center [669, 302] width 77 height 10
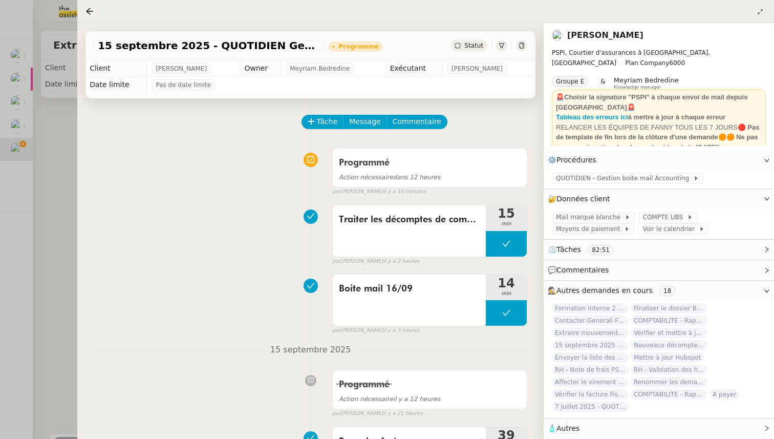
click at [467, 47] on span "Statut" at bounding box center [474, 45] width 19 height 7
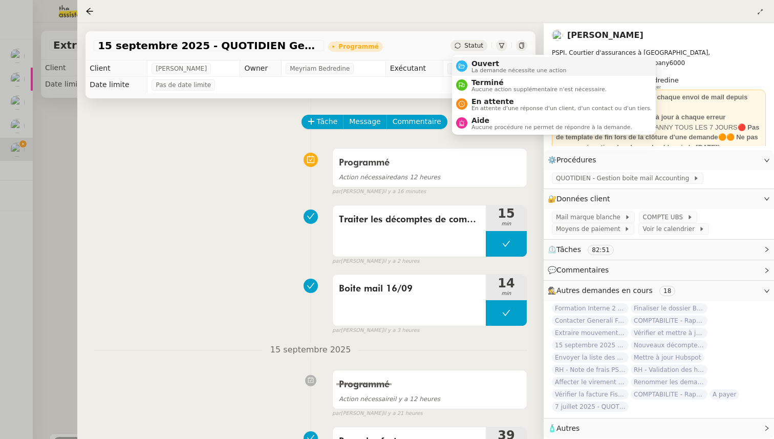
click at [473, 66] on span "Ouvert" at bounding box center [519, 63] width 95 height 8
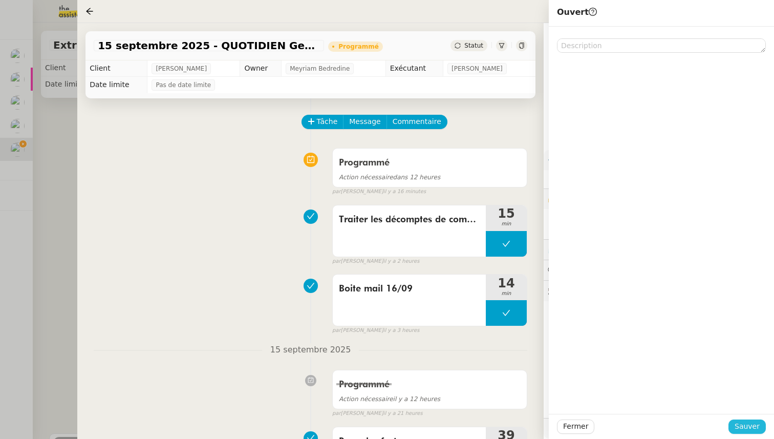
click at [749, 422] on span "Sauver" at bounding box center [747, 427] width 25 height 12
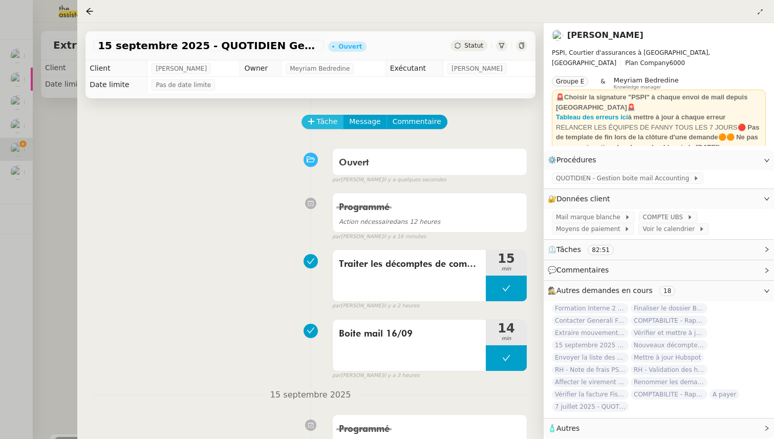
click at [332, 120] on span "Tâche" at bounding box center [327, 122] width 21 height 12
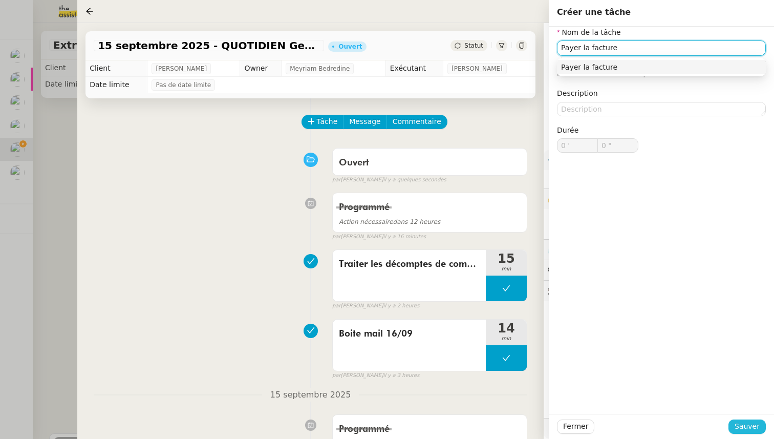
type input "Payer la facture"
click at [741, 428] on span "Sauver" at bounding box center [747, 427] width 25 height 12
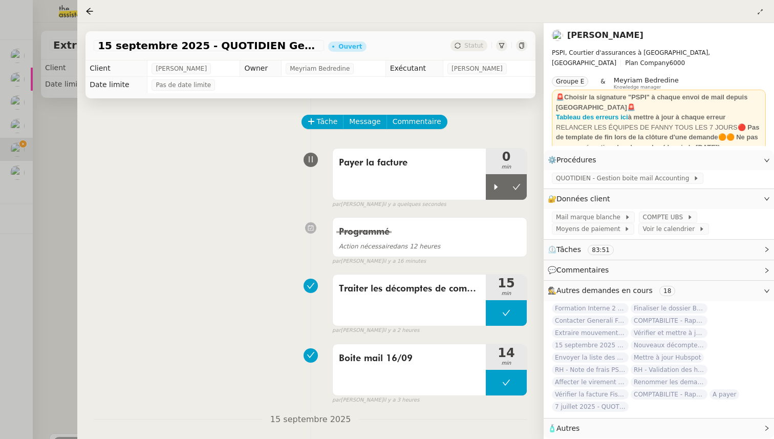
click at [61, 190] on div at bounding box center [387, 219] width 774 height 439
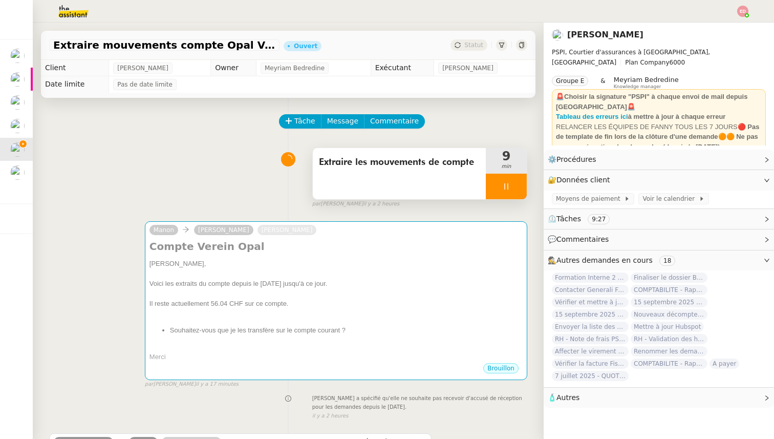
click at [502, 129] on div "Tâche Message Commentaire" at bounding box center [403, 126] width 247 height 25
click at [508, 126] on div "Tâche Message Commentaire" at bounding box center [403, 126] width 247 height 25
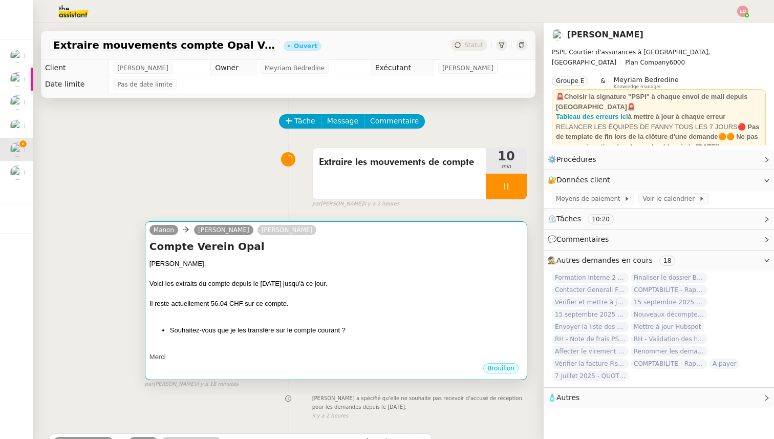
click at [327, 229] on div "[PERSON_NAME] [PERSON_NAME]" at bounding box center [336, 231] width 373 height 15
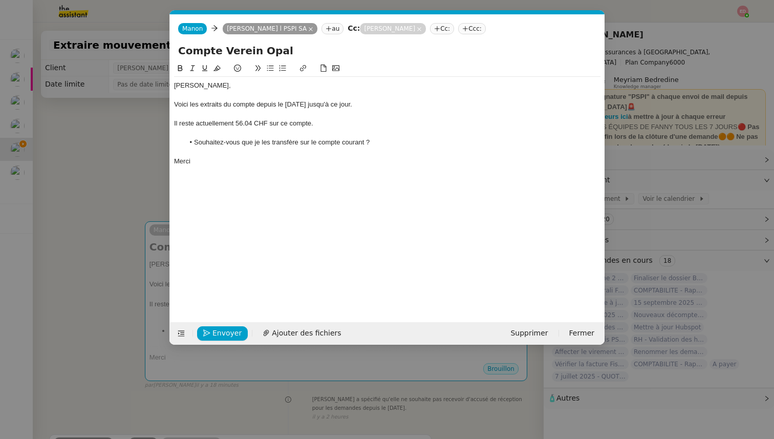
scroll to position [0, 22]
click at [84, 218] on nz-modal-container "Service TA - VOYAGE - PROPOSITION GLOBALE A utiliser dans le cadre de propositi…" at bounding box center [387, 219] width 774 height 439
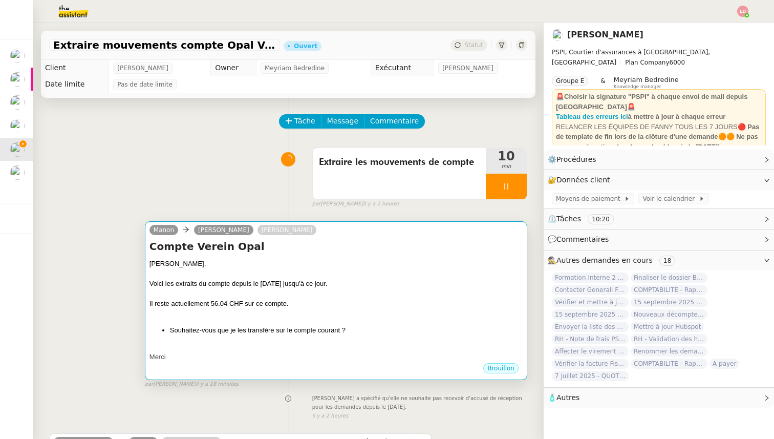
click at [211, 344] on div at bounding box center [336, 347] width 373 height 10
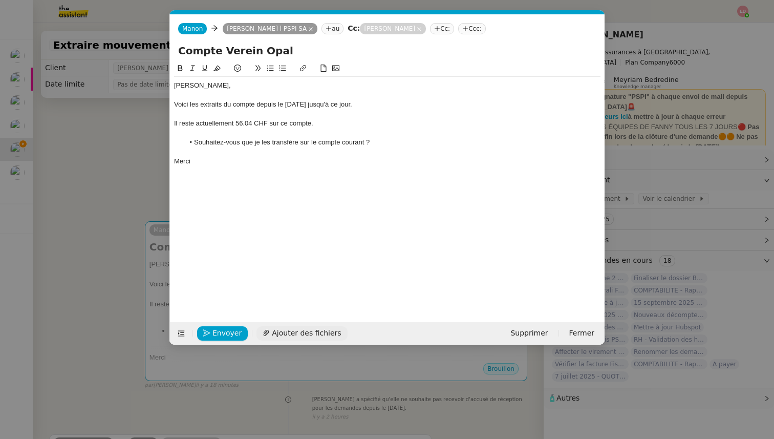
click at [277, 335] on span "Ajouter des fichiers" at bounding box center [306, 333] width 69 height 12
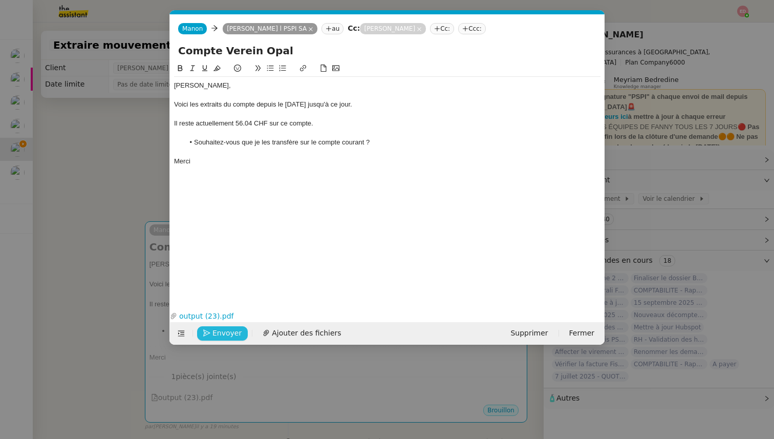
click at [226, 333] on span "Envoyer" at bounding box center [227, 333] width 29 height 12
click at [226, 333] on span "Confirmer l'envoi" at bounding box center [243, 333] width 61 height 12
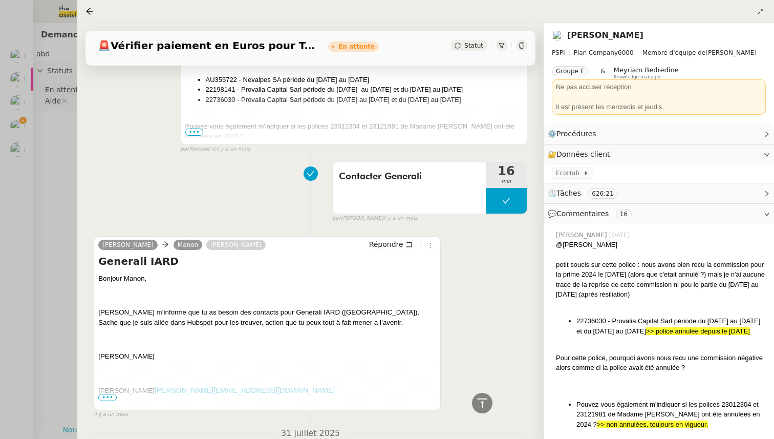
scroll to position [14583, 0]
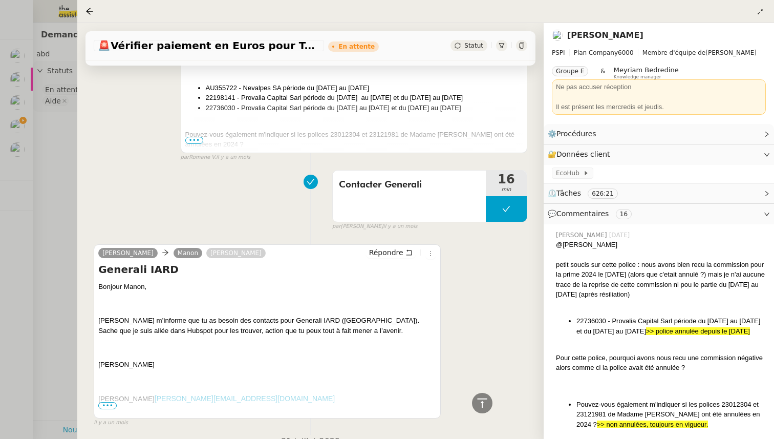
click at [107, 402] on span "•••" at bounding box center [107, 405] width 18 height 7
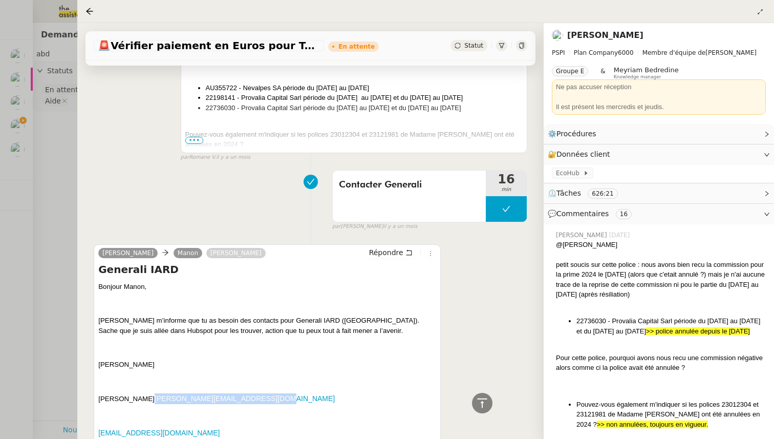
drag, startPoint x: 97, startPoint y: 255, endPoint x: 234, endPoint y: 287, distance: 140.1
copy div "Alexis Grandouiller alexis.grandouiller@generali.com cdi-suividesintermediaires…"
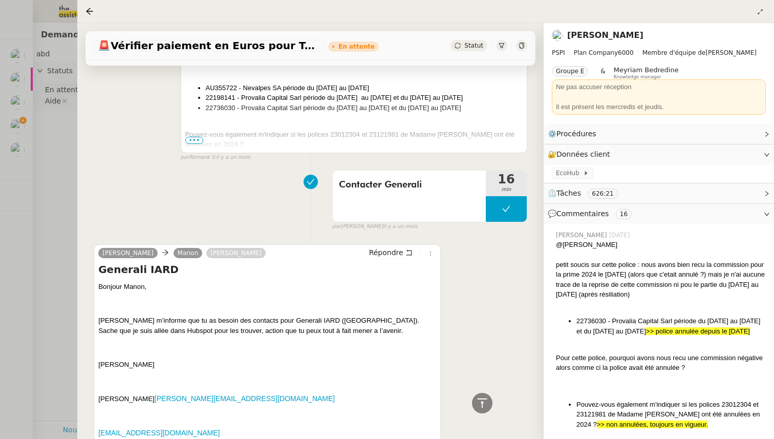
click at [60, 239] on div at bounding box center [387, 219] width 774 height 439
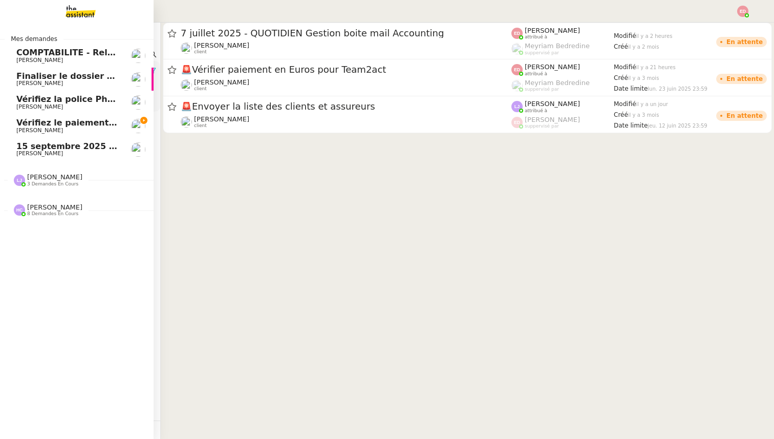
click at [28, 124] on span "Vérifiez le paiement du client" at bounding box center [84, 123] width 136 height 10
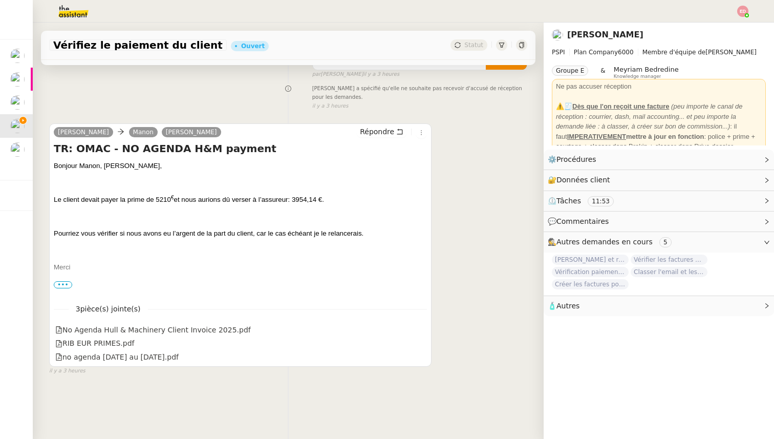
scroll to position [130, 0]
click at [376, 132] on span "Répondre" at bounding box center [377, 131] width 34 height 10
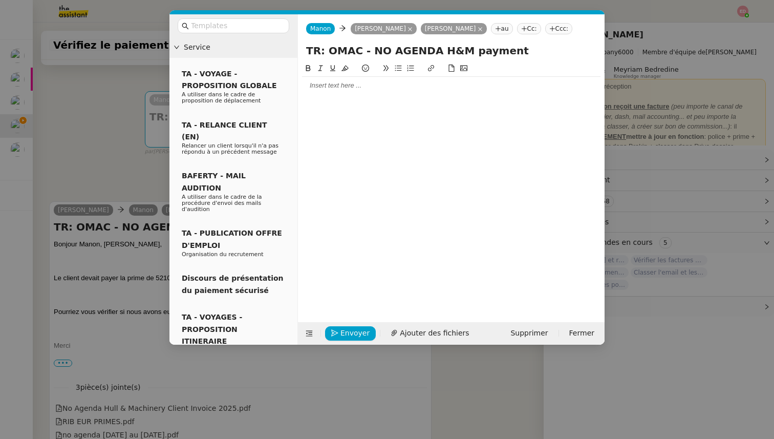
click at [335, 88] on div at bounding box center [451, 85] width 299 height 9
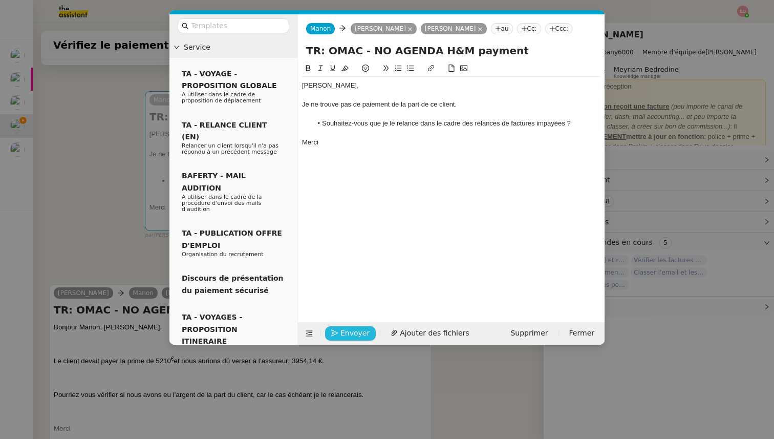
click at [342, 335] on span "Envoyer" at bounding box center [355, 333] width 29 height 12
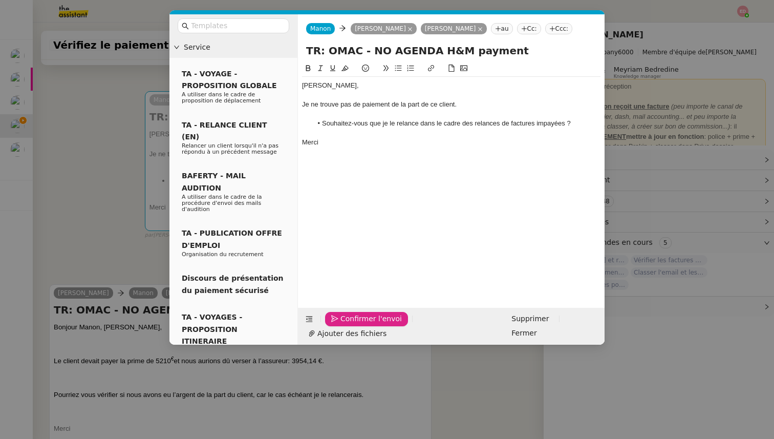
click at [342, 325] on span "Confirmer l'envoi" at bounding box center [371, 319] width 61 height 12
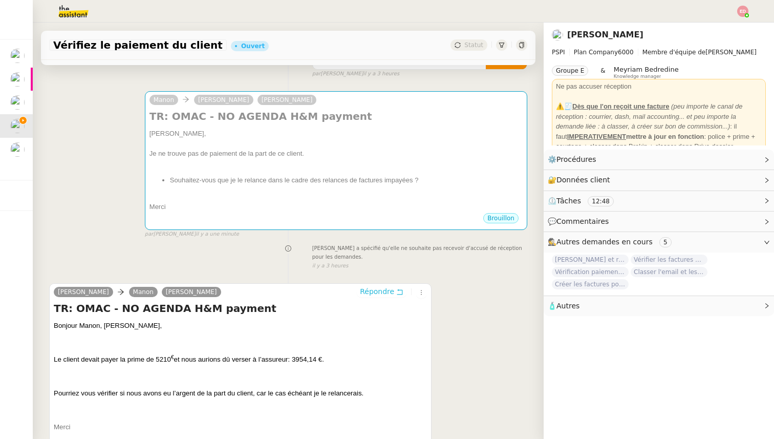
scroll to position [0, 0]
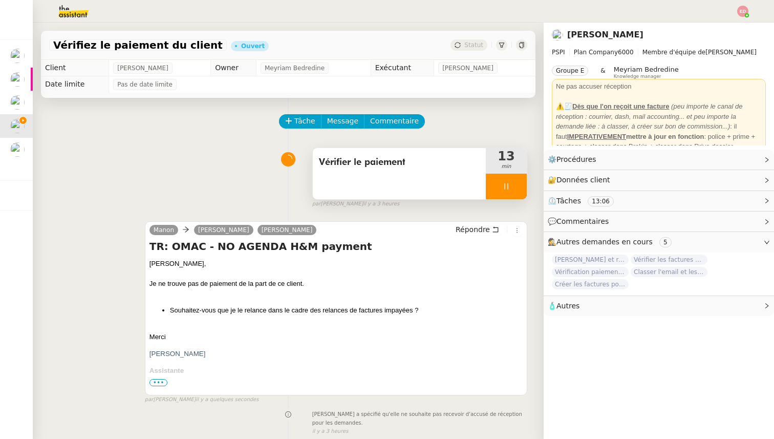
click at [517, 182] on div at bounding box center [506, 187] width 41 height 26
click at [517, 182] on icon at bounding box center [517, 186] width 8 height 8
click at [471, 42] on span "Statut" at bounding box center [474, 44] width 19 height 7
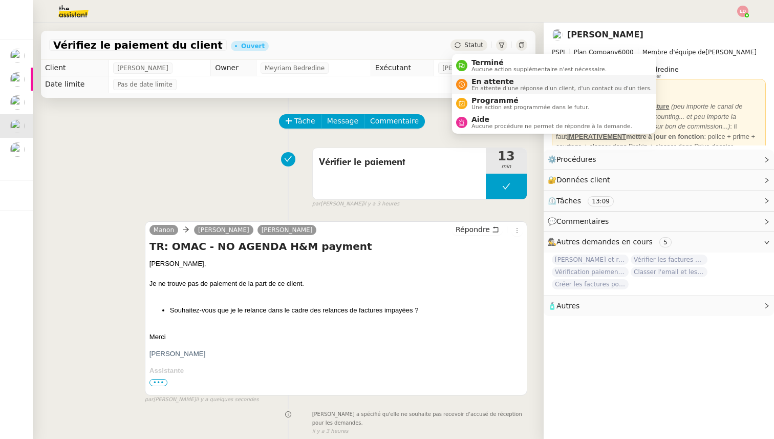
click at [474, 82] on span "En attente" at bounding box center [562, 81] width 180 height 8
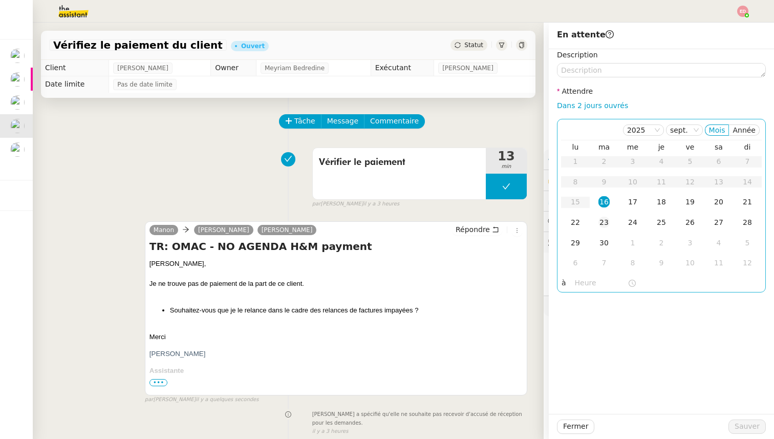
click at [604, 222] on div "23" at bounding box center [604, 222] width 11 height 11
click at [742, 424] on span "Sauver" at bounding box center [747, 427] width 25 height 12
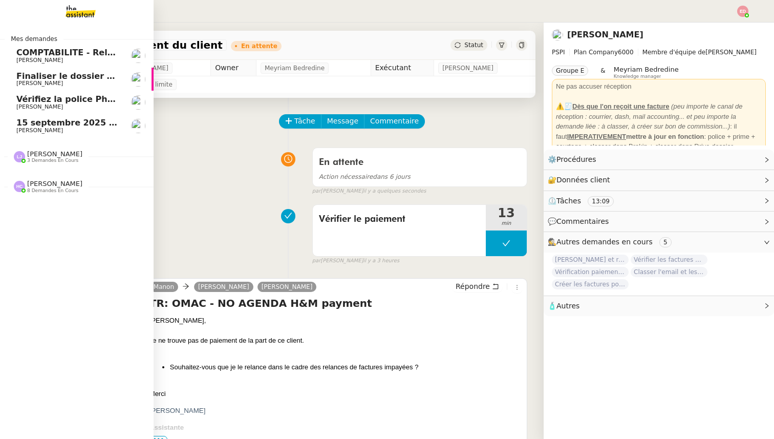
click at [29, 100] on span "Vérifiez la police Pharaon Deema" at bounding box center [92, 99] width 153 height 10
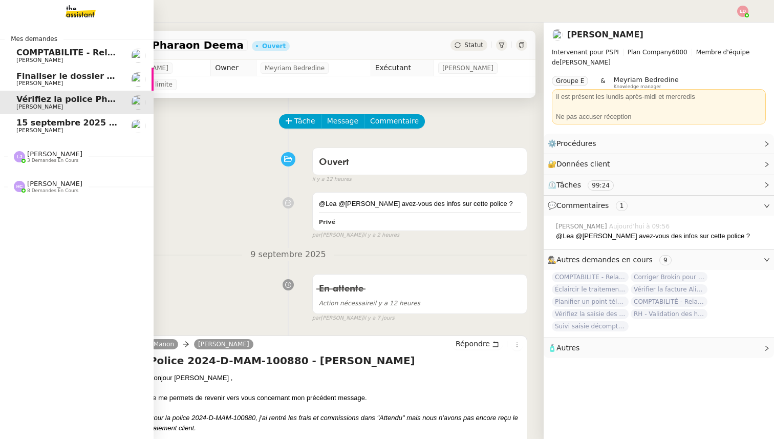
click at [28, 128] on span "[PERSON_NAME]" at bounding box center [39, 130] width 47 height 7
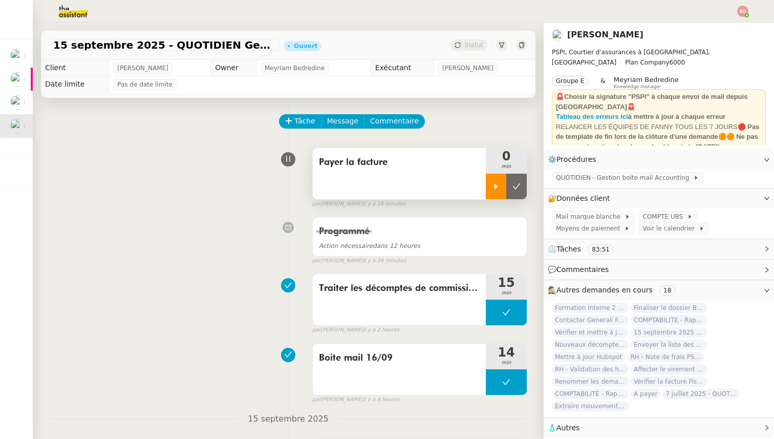
click at [493, 194] on div at bounding box center [496, 187] width 20 height 26
click at [522, 184] on div at bounding box center [506, 187] width 41 height 26
click at [522, 184] on button at bounding box center [517, 187] width 20 height 26
click at [477, 41] on span "Statut" at bounding box center [474, 44] width 19 height 7
click at [473, 48] on span "Statut" at bounding box center [474, 44] width 19 height 7
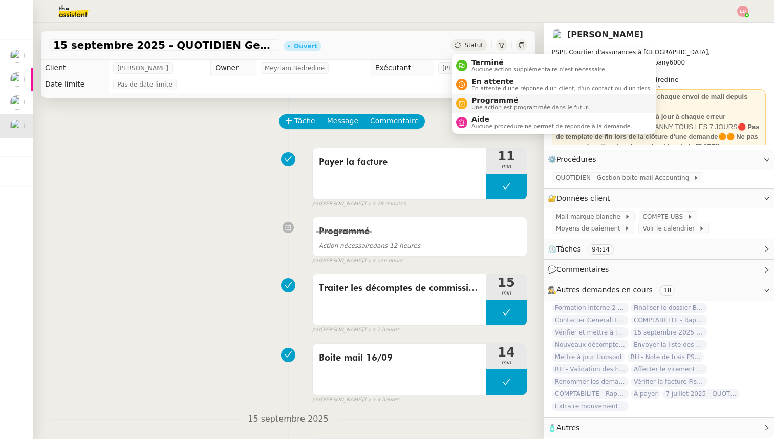
click at [485, 101] on span "Programmé" at bounding box center [531, 100] width 118 height 8
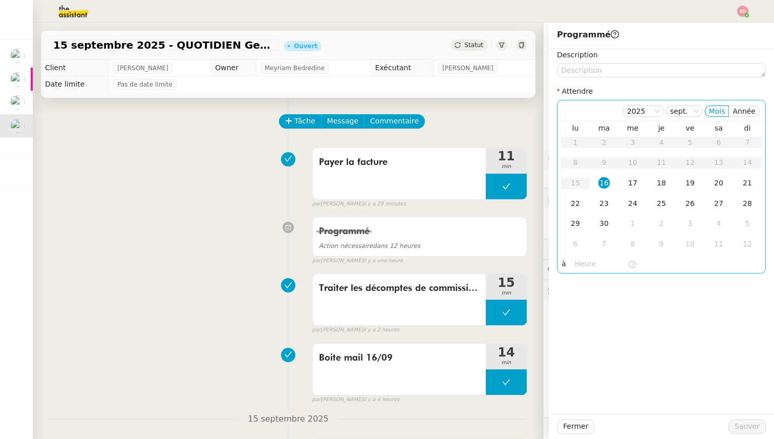
click at [633, 182] on div "17" at bounding box center [632, 182] width 11 height 11
click at [743, 431] on span "Sauver" at bounding box center [747, 427] width 25 height 12
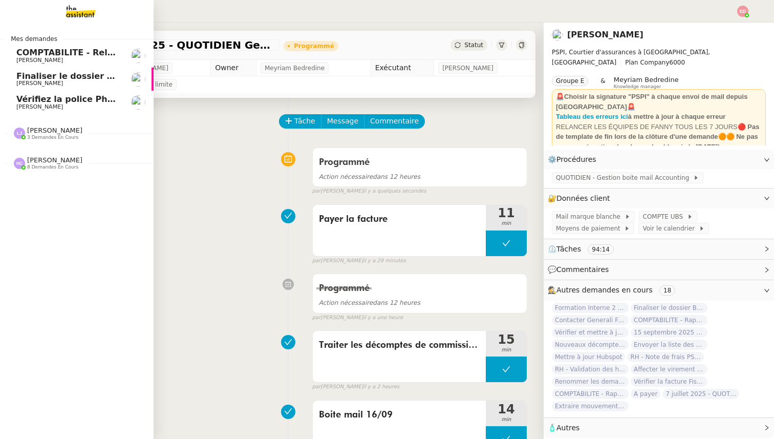
click at [29, 100] on span "Vérifiez la police Pharaon Deema" at bounding box center [92, 99] width 153 height 10
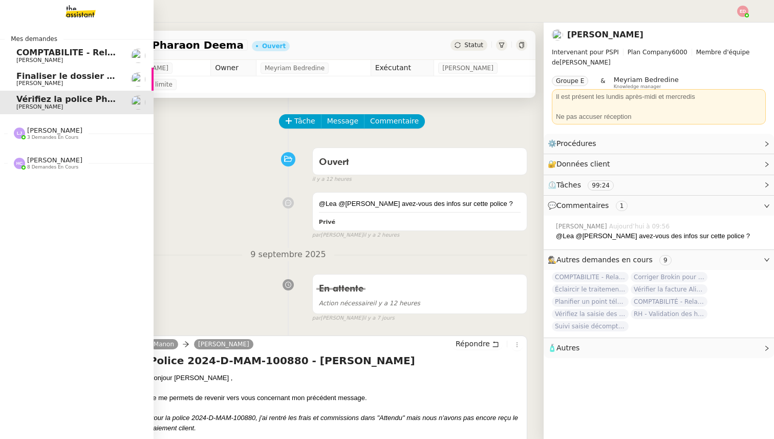
click at [60, 70] on link "Finaliser le dossier Buheiry [PERSON_NAME]" at bounding box center [77, 80] width 154 height 24
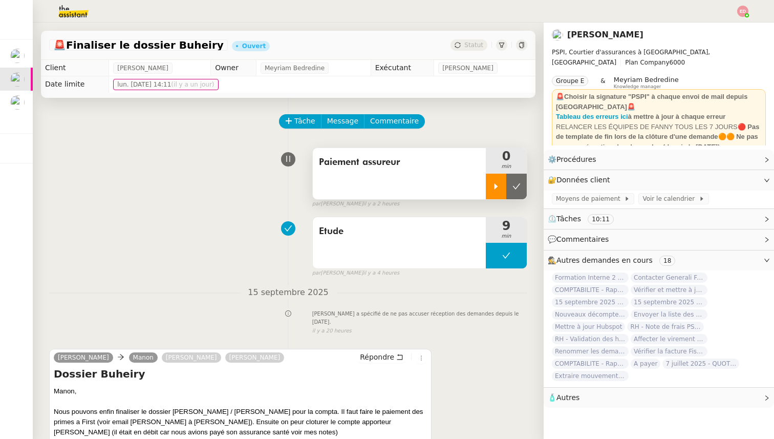
click at [498, 181] on div at bounding box center [496, 187] width 20 height 26
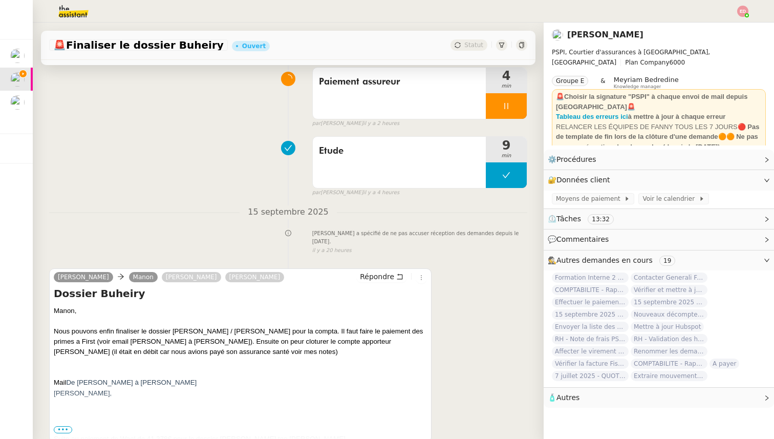
scroll to position [141, 0]
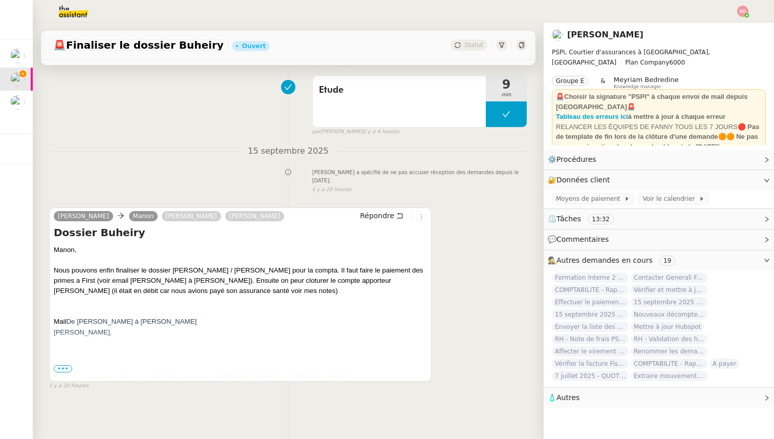
click at [66, 368] on span "•••" at bounding box center [63, 368] width 18 height 7
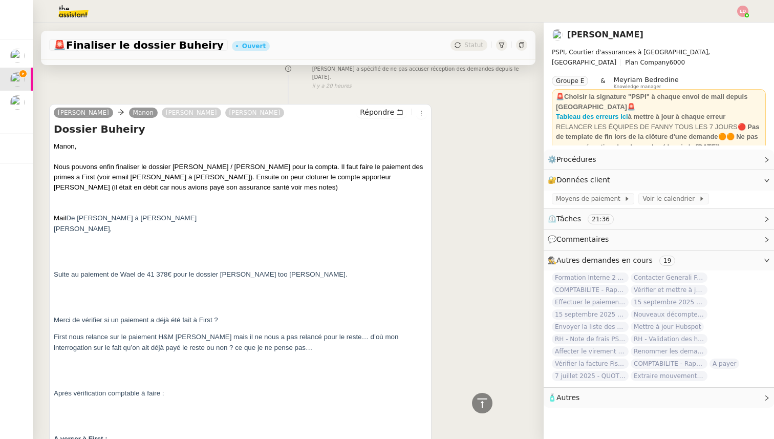
scroll to position [182, 0]
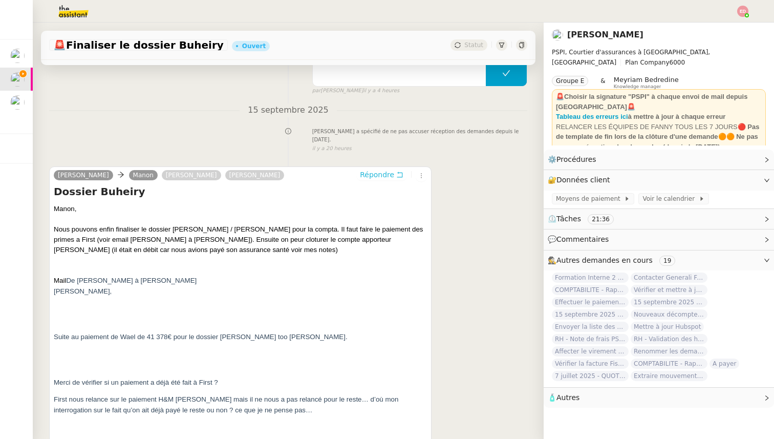
click at [373, 174] on span "Répondre" at bounding box center [377, 175] width 34 height 10
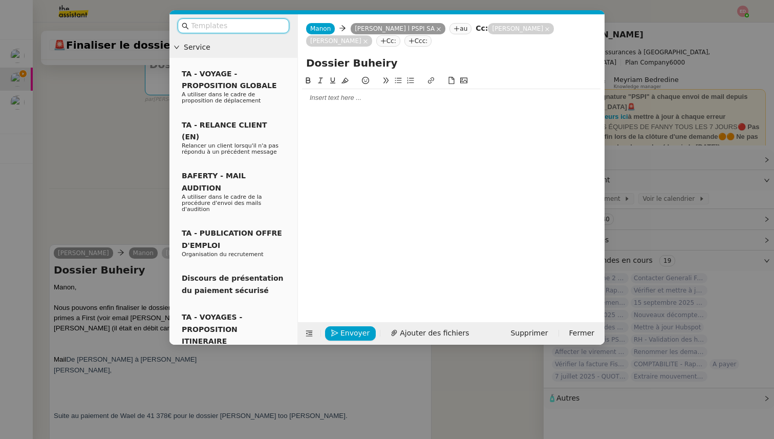
click at [322, 95] on div at bounding box center [451, 97] width 299 height 9
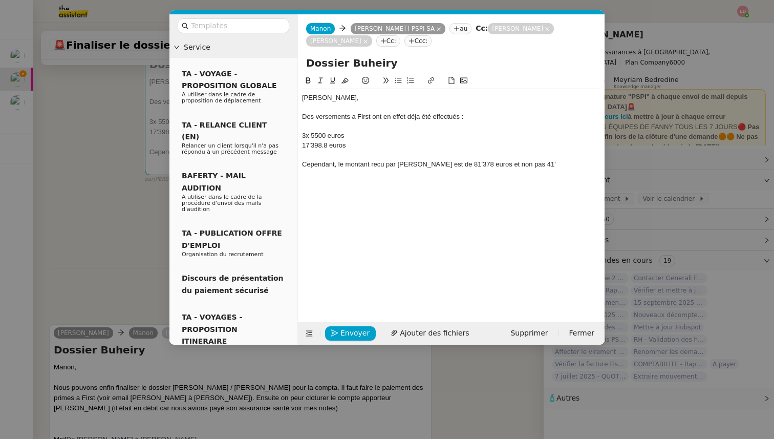
click at [120, 232] on nz-modal-container "Service TA - VOYAGE - PROPOSITION GLOBALE A utiliser dans le cadre de propositi…" at bounding box center [387, 219] width 774 height 439
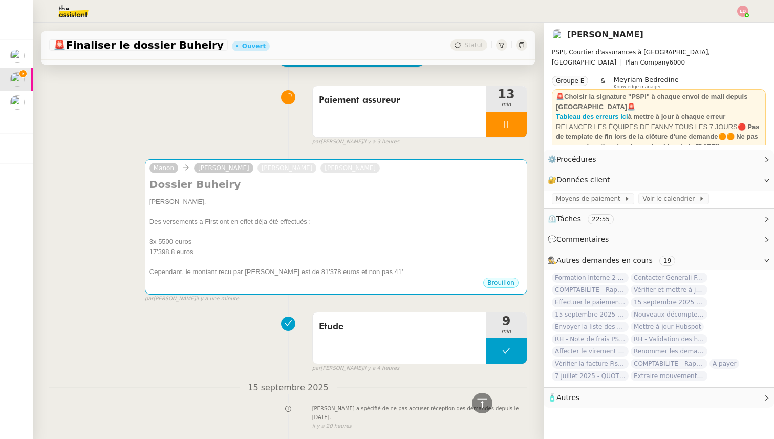
scroll to position [0, 0]
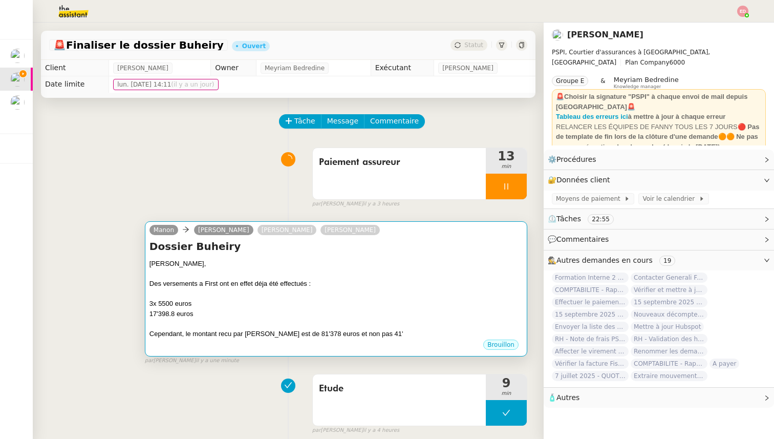
click at [261, 277] on div at bounding box center [336, 274] width 373 height 10
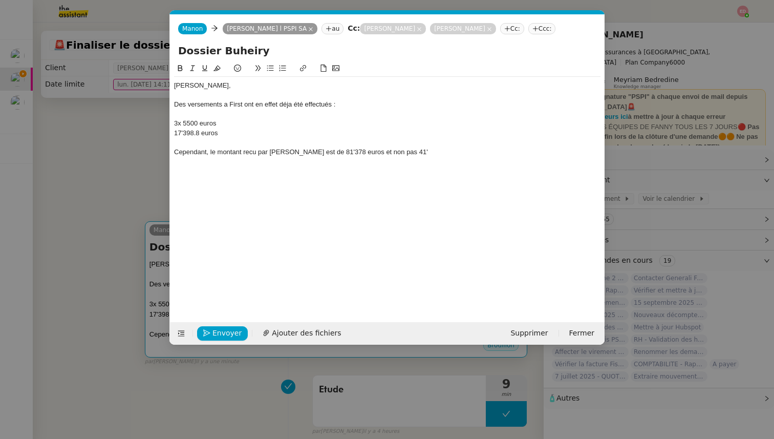
scroll to position [0, 22]
click at [443, 150] on div "Cependant, le montant recu par Deema Pharaon est de 81'378 euros et non pas 41'" at bounding box center [387, 152] width 427 height 9
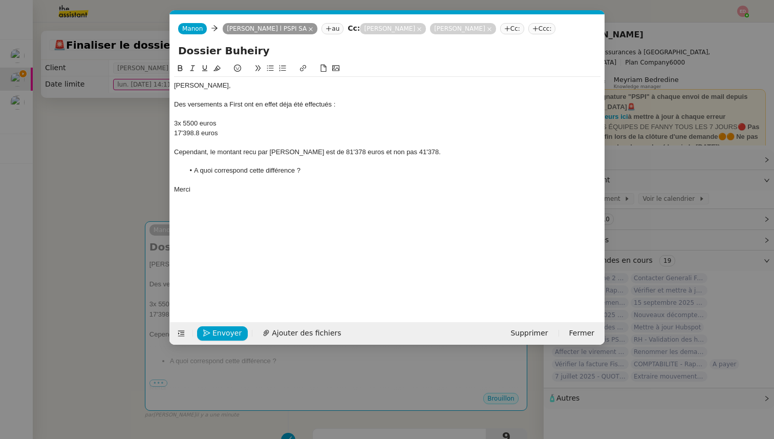
click at [249, 152] on div "Cependant, le montant recu par Deema Pharaon est de 81'378 euros et non pas 41'…" at bounding box center [387, 152] width 427 height 9
click at [0, 0] on lt-span "reçu" at bounding box center [0, 0] width 0 height 0
click at [284, 107] on div "Des versements a First ont en effet déja été effectués :" at bounding box center [387, 104] width 427 height 9
click at [0, 0] on lt-span "déjà" at bounding box center [0, 0] width 0 height 0
click at [213, 333] on span "Envoyer" at bounding box center [227, 333] width 29 height 12
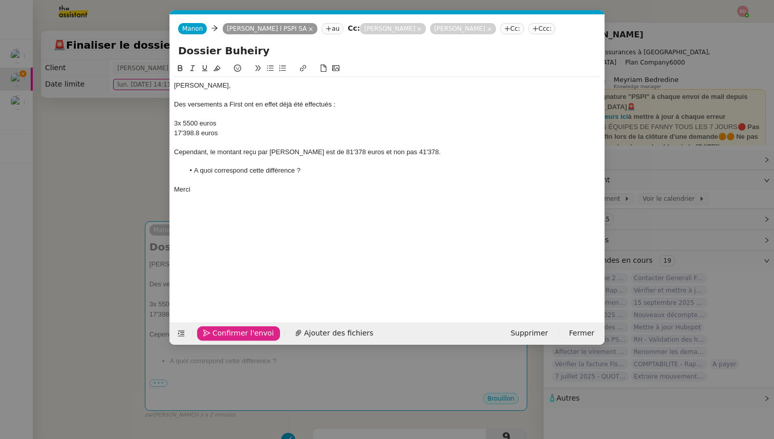
click at [213, 333] on span "Confirmer l'envoi" at bounding box center [243, 333] width 61 height 12
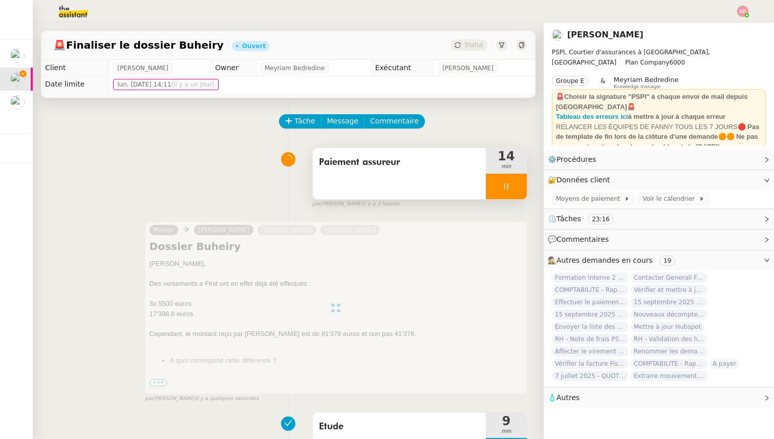
click at [517, 190] on div at bounding box center [506, 187] width 41 height 26
click at [517, 190] on icon at bounding box center [517, 186] width 8 height 8
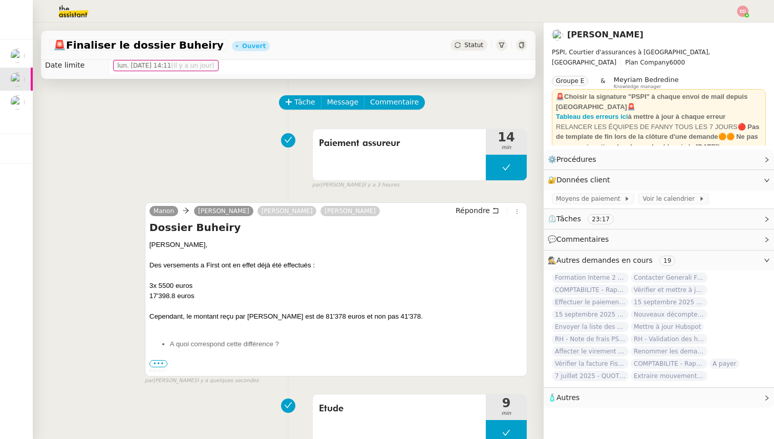
scroll to position [0, 0]
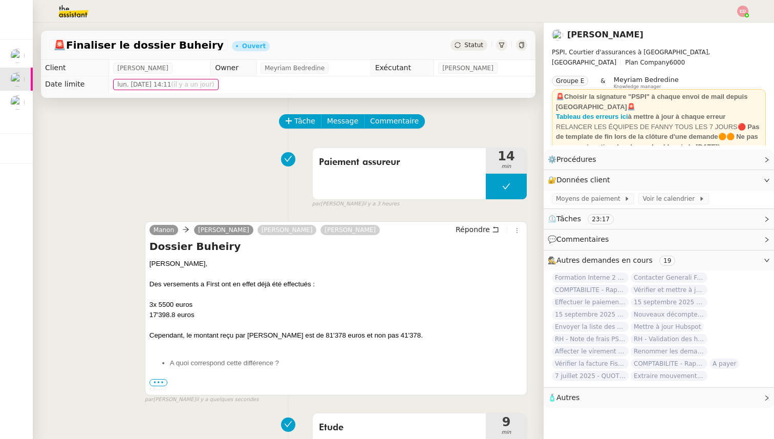
click at [475, 39] on div "Statut" at bounding box center [469, 44] width 37 height 11
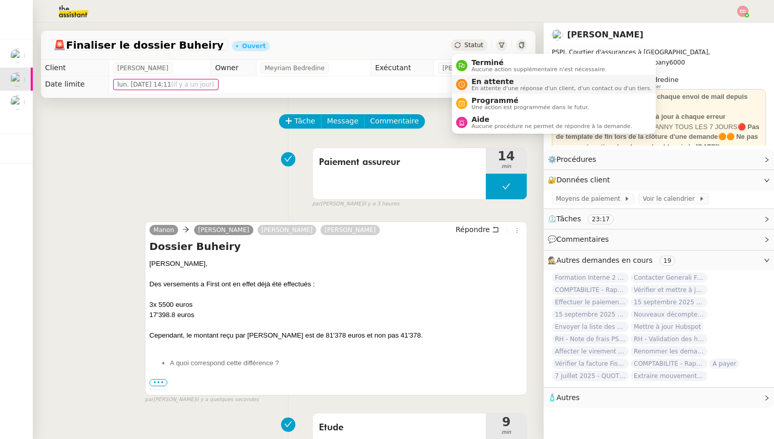
click at [475, 85] on span "En attente" at bounding box center [562, 81] width 180 height 8
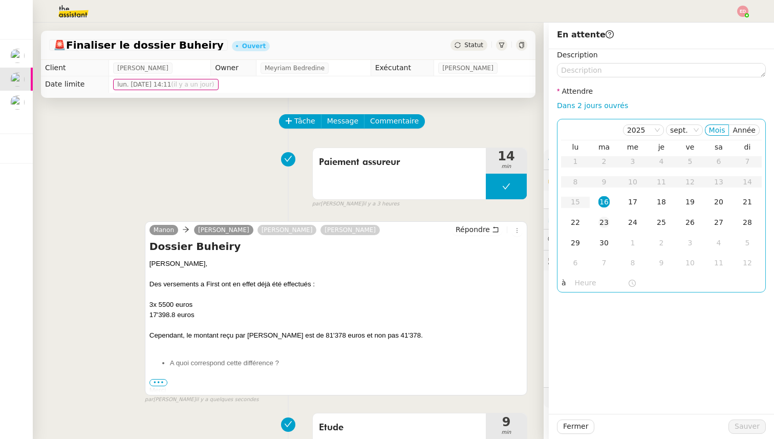
click at [600, 230] on td "23" at bounding box center [604, 223] width 29 height 20
click at [753, 426] on span "Sauver" at bounding box center [747, 427] width 25 height 12
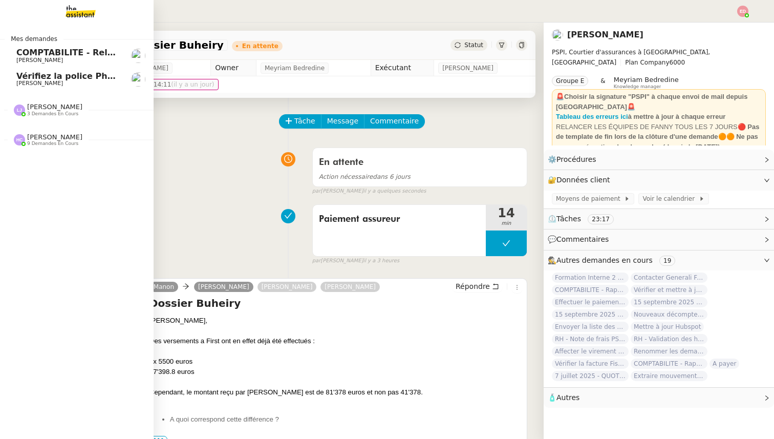
click at [31, 73] on span "Vérifiez la police Pharaon Deema" at bounding box center [92, 76] width 153 height 10
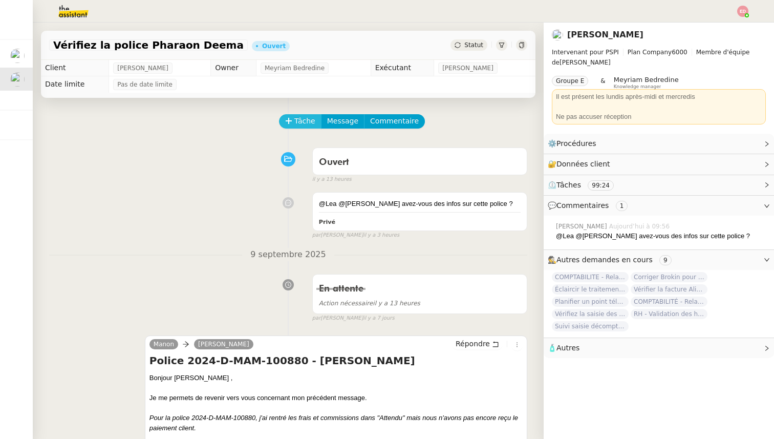
click at [298, 123] on span "Tâche" at bounding box center [305, 121] width 21 height 12
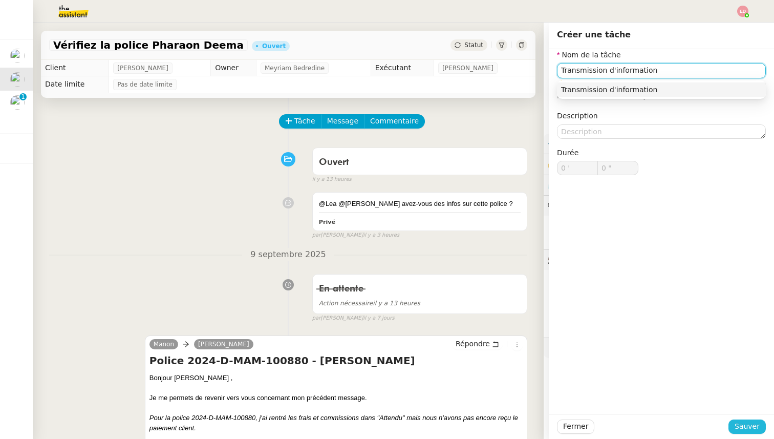
type input "Transmission d'information"
click at [738, 425] on span "Sauver" at bounding box center [747, 427] width 25 height 12
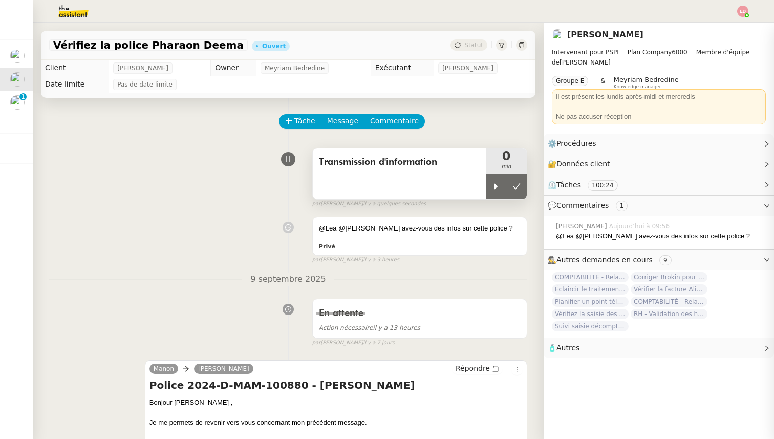
click at [496, 173] on div "0 min" at bounding box center [506, 161] width 41 height 26
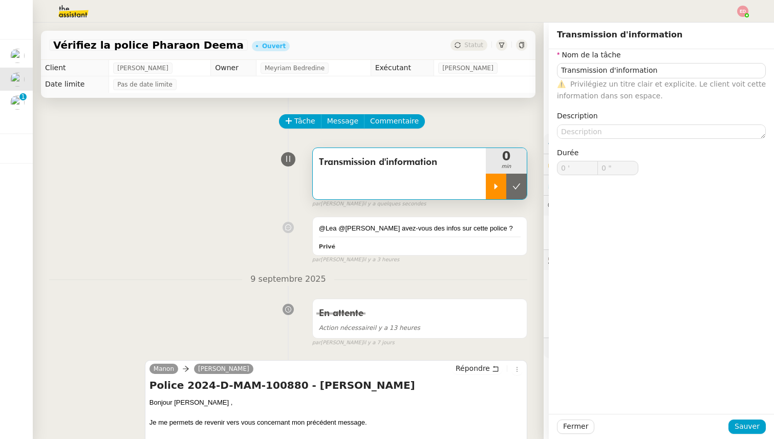
click at [493, 184] on icon at bounding box center [496, 186] width 8 height 8
click at [495, 129] on div "Tâche Message Commentaire" at bounding box center [403, 126] width 247 height 25
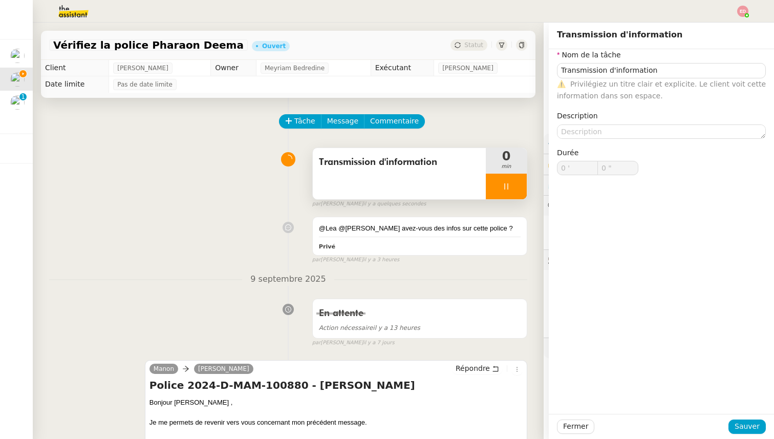
type input "Transmission d'information"
type input "0 '"
type input "0 ""
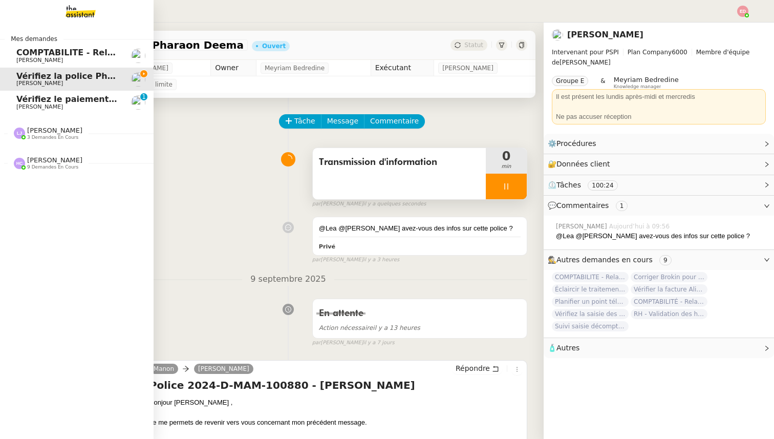
click at [15, 106] on link "Vérifiez le paiement du client [PERSON_NAME] 0 1 2 3 4 5 6 7 8 9" at bounding box center [77, 103] width 154 height 24
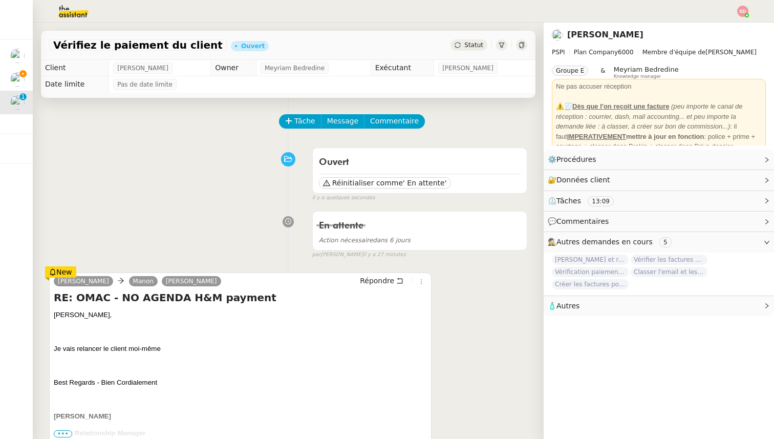
click at [467, 44] on span "Statut" at bounding box center [474, 44] width 19 height 7
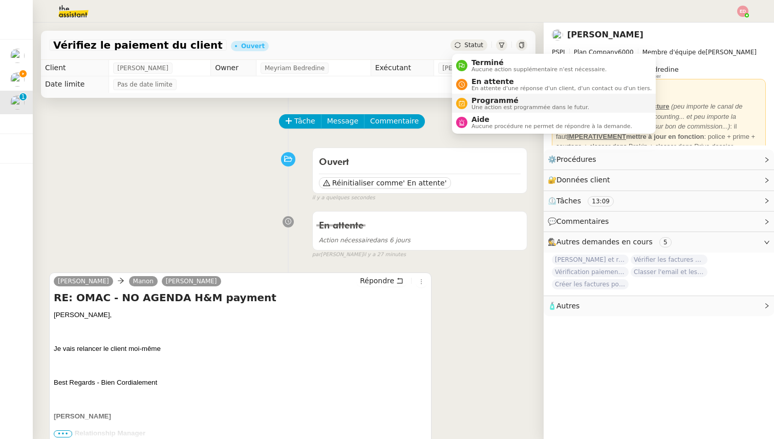
click at [486, 100] on span "Programmé" at bounding box center [531, 100] width 118 height 8
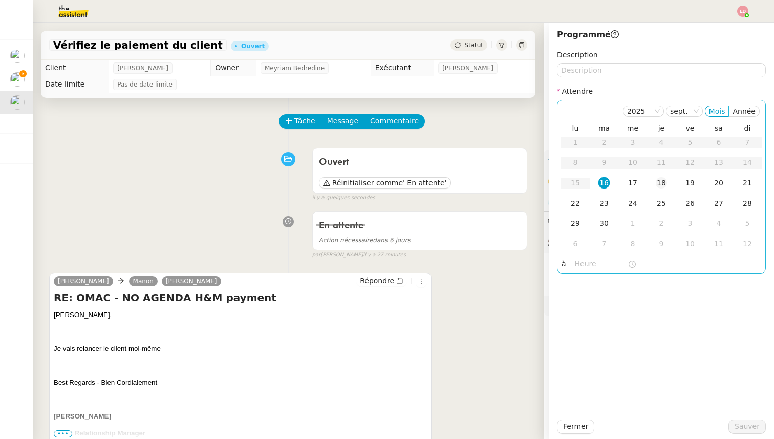
click at [660, 182] on div "18" at bounding box center [661, 182] width 11 height 11
click at [747, 430] on span "Sauver" at bounding box center [747, 427] width 25 height 12
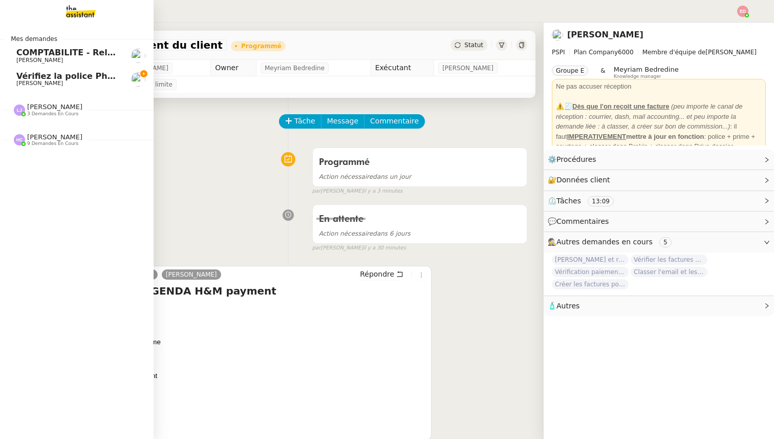
click at [27, 73] on span "Vérifiez la police Pharaon Deema" at bounding box center [92, 76] width 153 height 10
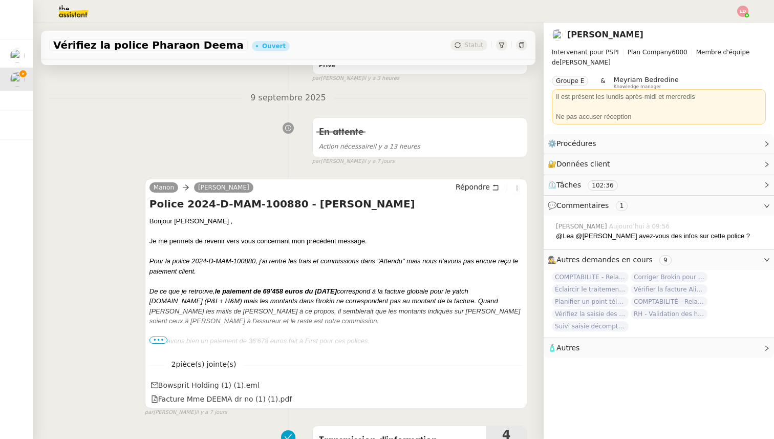
scroll to position [183, 0]
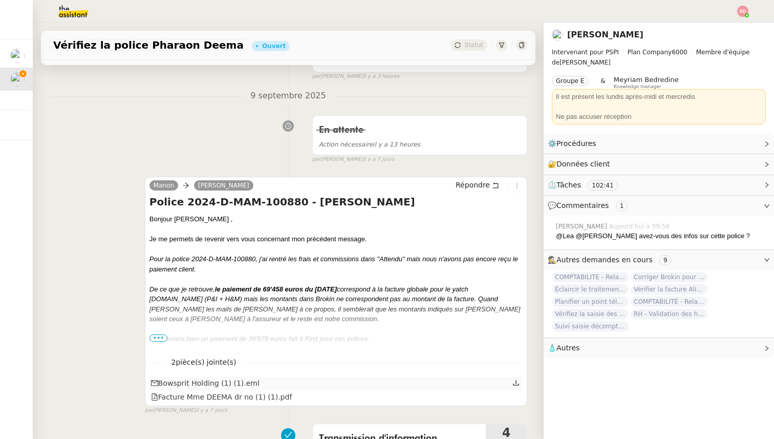
click at [517, 381] on icon at bounding box center [516, 382] width 7 height 7
click at [515, 399] on icon at bounding box center [516, 395] width 7 height 7
click at [161, 338] on span "•••" at bounding box center [159, 337] width 18 height 7
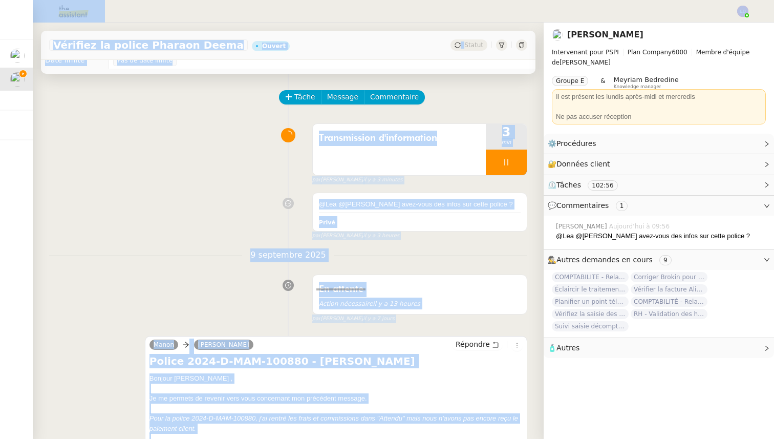
scroll to position [0, 0]
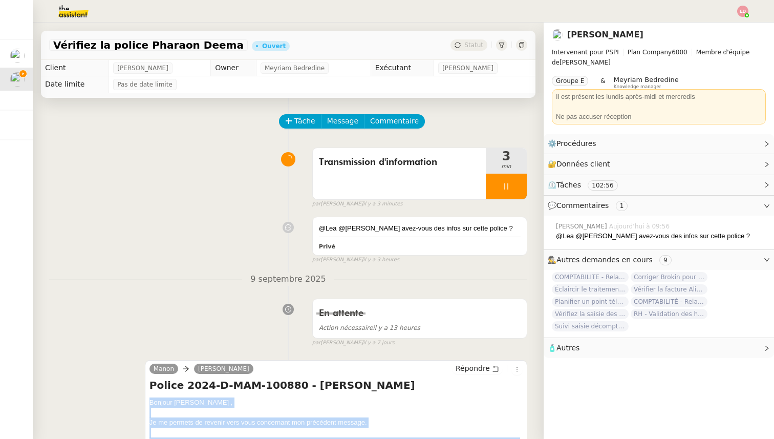
drag, startPoint x: 171, startPoint y: 331, endPoint x: 149, endPoint y: 401, distance: 72.7
copy div "Bonjour Pierrick , Je me permets de revenir vers vous concernant mon précédent …"
click at [469, 367] on span "Répondre" at bounding box center [473, 368] width 34 height 10
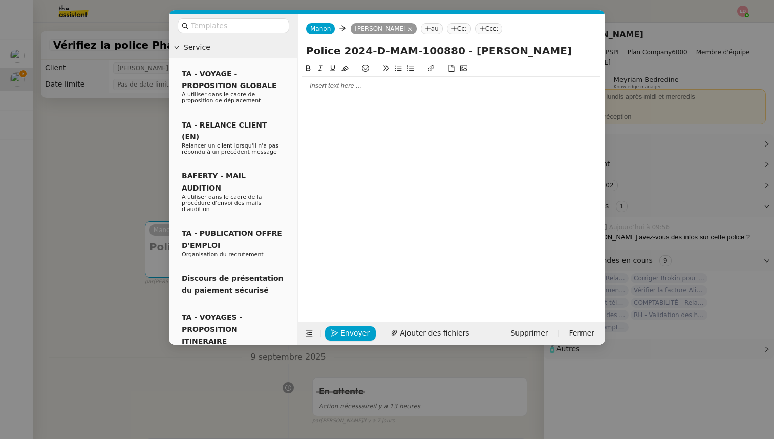
click at [356, 88] on div at bounding box center [451, 85] width 299 height 9
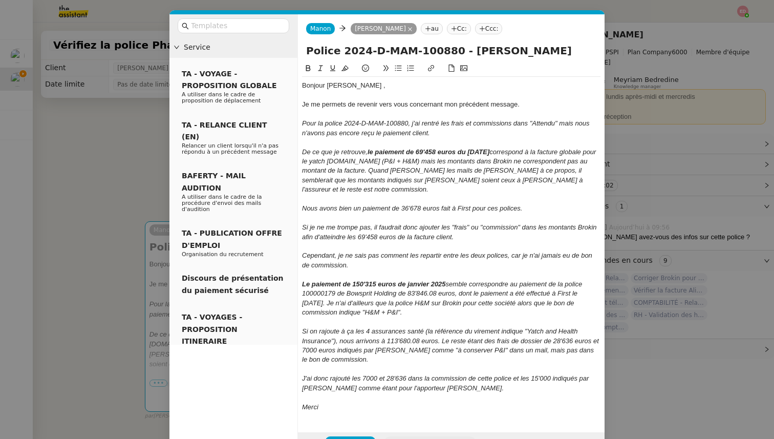
click at [428, 437] on span "Ajouter des fichiers" at bounding box center [434, 443] width 69 height 12
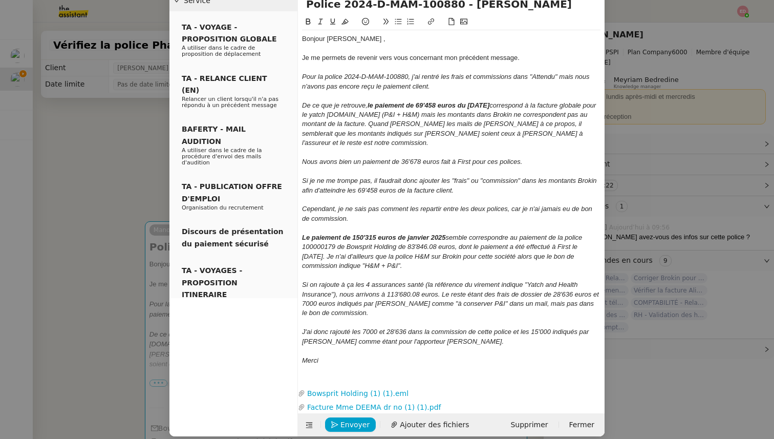
click at [82, 252] on nz-modal-container "Service TA - VOYAGE - PROPOSITION GLOBALE A utiliser dans le cadre de propositi…" at bounding box center [387, 219] width 774 height 439
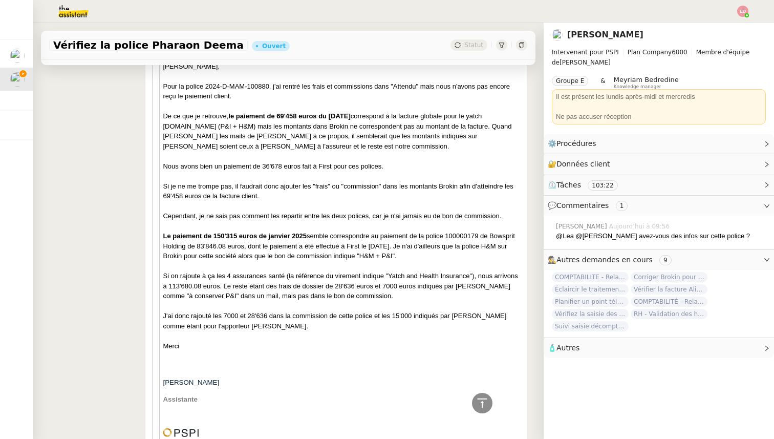
scroll to position [1877, 0]
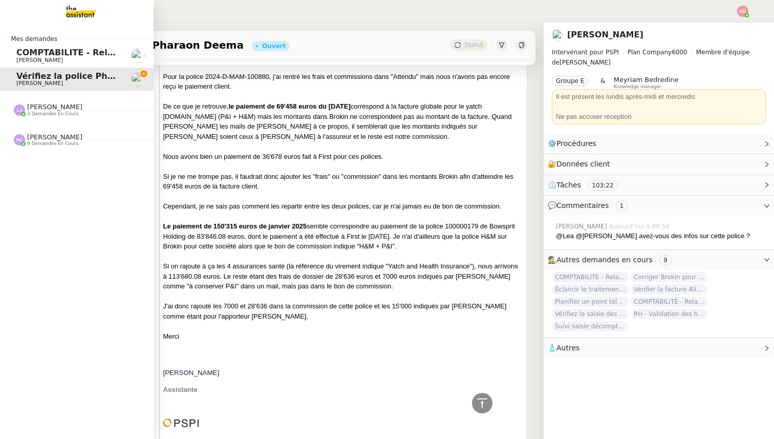
click at [50, 61] on span "[PERSON_NAME]" at bounding box center [39, 60] width 47 height 7
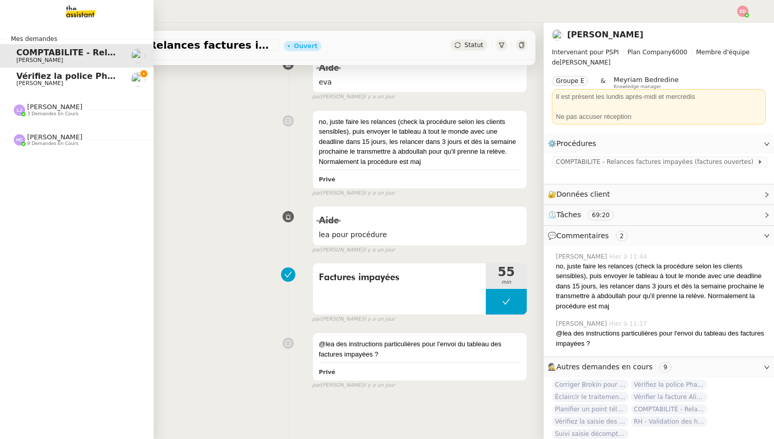
click at [51, 81] on span "[PERSON_NAME]" at bounding box center [39, 83] width 47 height 7
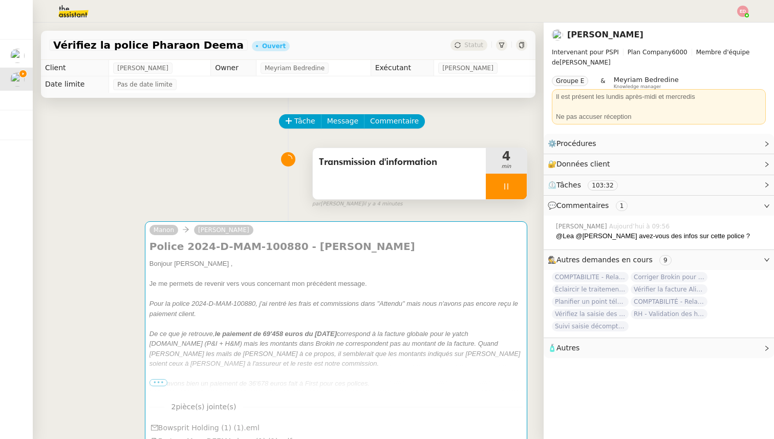
click at [516, 183] on div at bounding box center [506, 187] width 41 height 26
click at [516, 183] on icon at bounding box center [517, 186] width 8 height 8
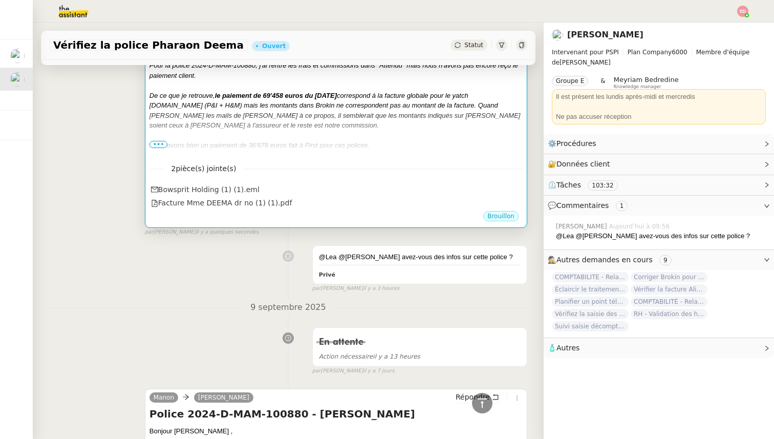
click at [307, 221] on div "Brouillon" at bounding box center [336, 217] width 373 height 15
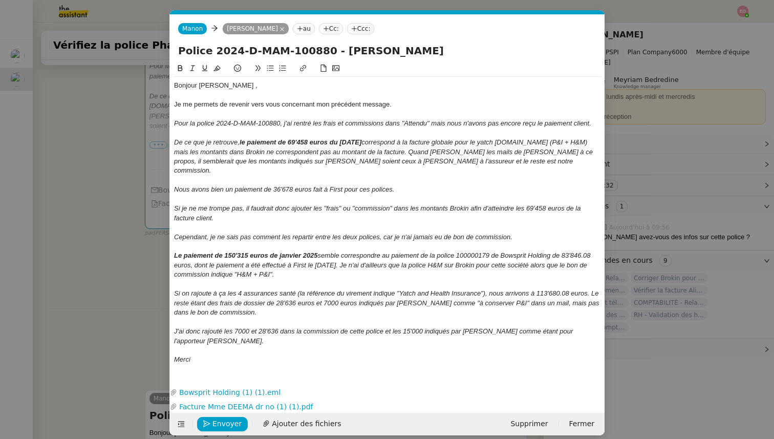
scroll to position [0, 22]
click at [222, 418] on span "Envoyer" at bounding box center [227, 424] width 29 height 12
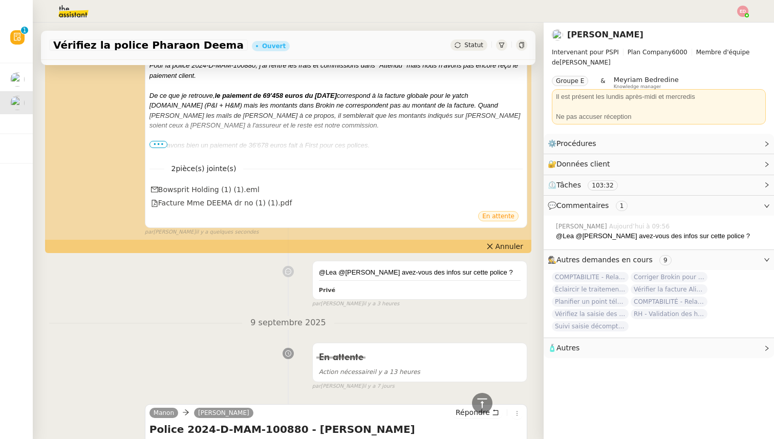
scroll to position [0, 0]
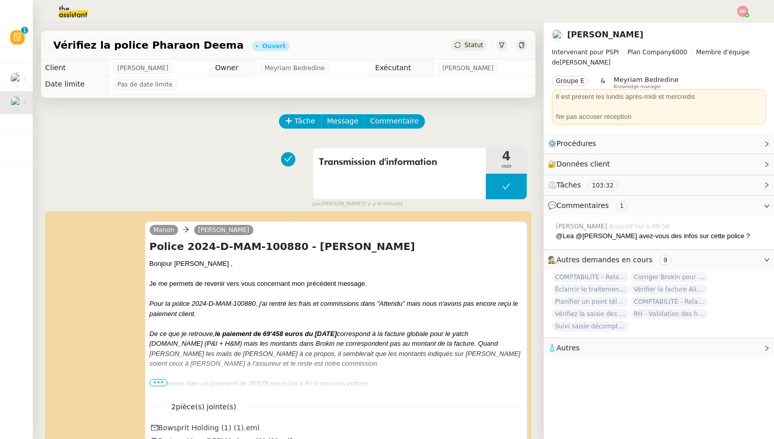
click at [474, 45] on span "Statut" at bounding box center [474, 44] width 19 height 7
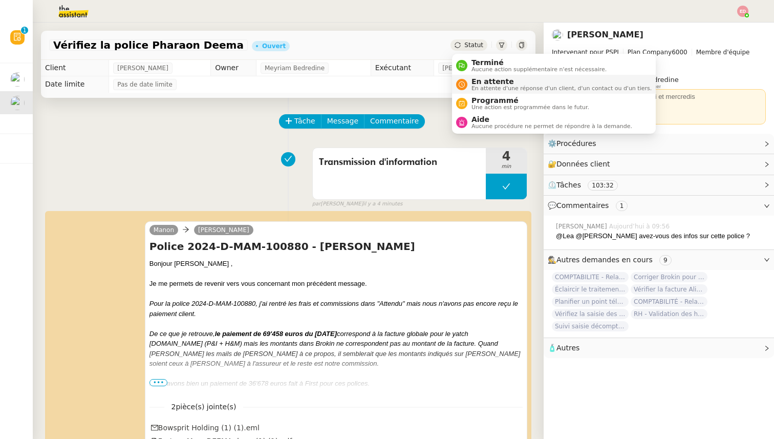
click at [486, 84] on span "En attente" at bounding box center [562, 81] width 180 height 8
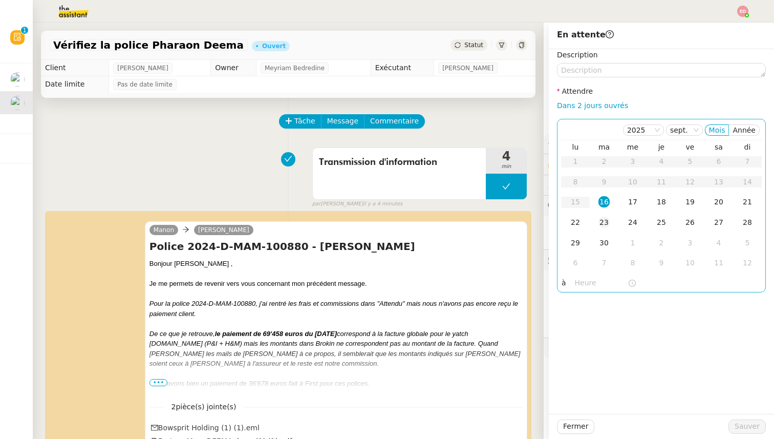
click at [611, 225] on td "23" at bounding box center [604, 223] width 29 height 20
click at [741, 428] on span "Sauver" at bounding box center [747, 427] width 25 height 12
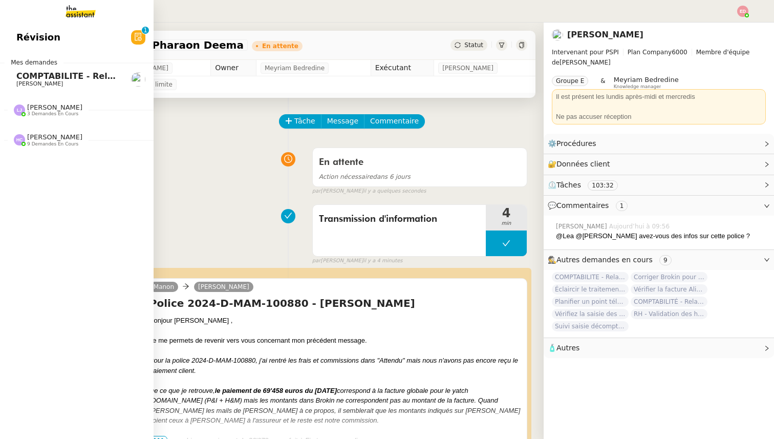
click at [40, 76] on span "COMPTABILITE - Relances factures impayées - septembre 2025" at bounding box center [161, 76] width 290 height 10
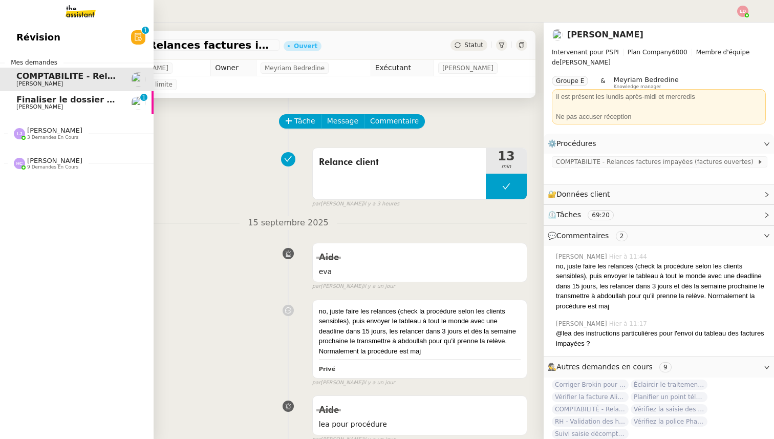
click at [32, 101] on span "Finaliser le dossier Buheiry" at bounding box center [79, 100] width 126 height 10
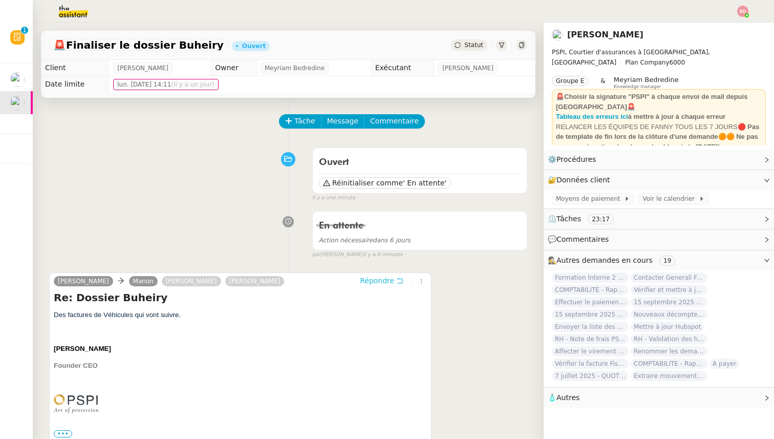
click at [381, 282] on span "Répondre" at bounding box center [377, 281] width 34 height 10
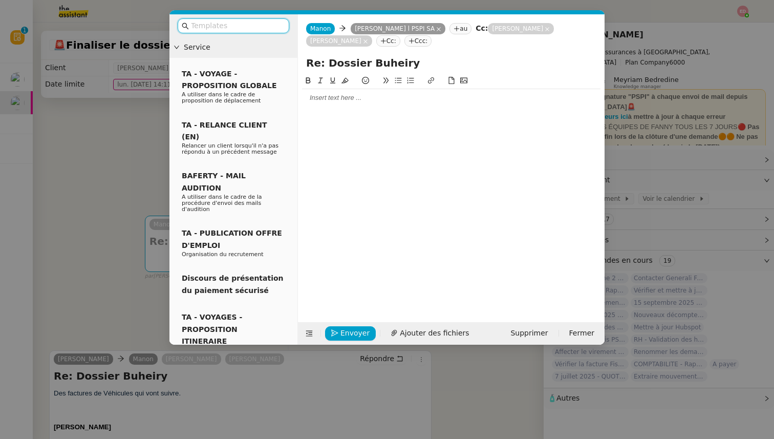
click at [343, 92] on div at bounding box center [451, 97] width 299 height 17
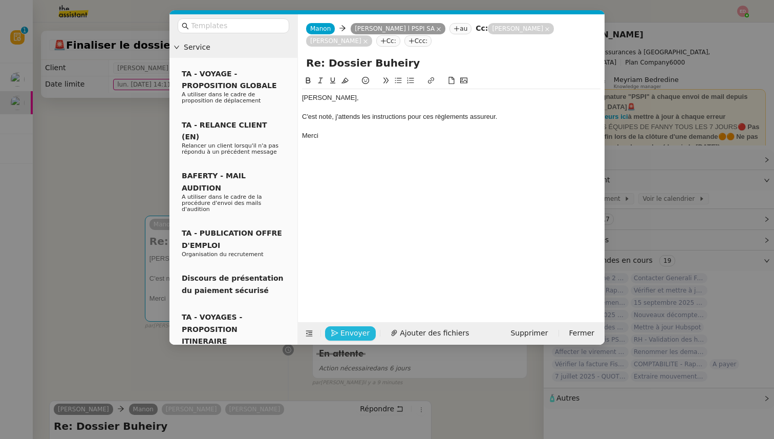
click at [348, 333] on span "Envoyer" at bounding box center [355, 333] width 29 height 12
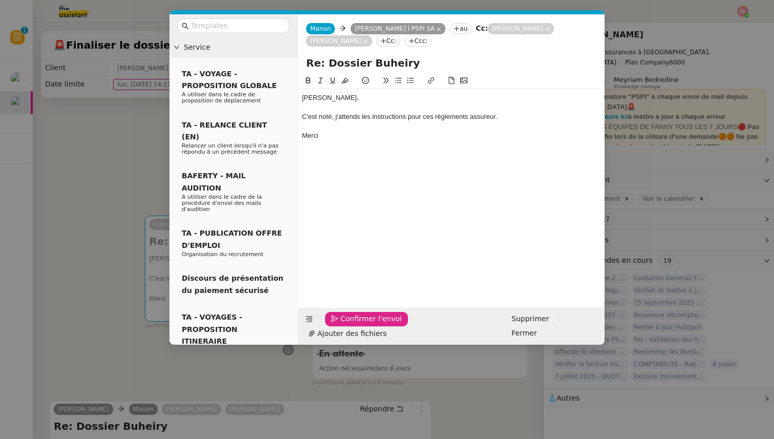
click at [348, 325] on span "Confirmer l'envoi" at bounding box center [371, 319] width 61 height 12
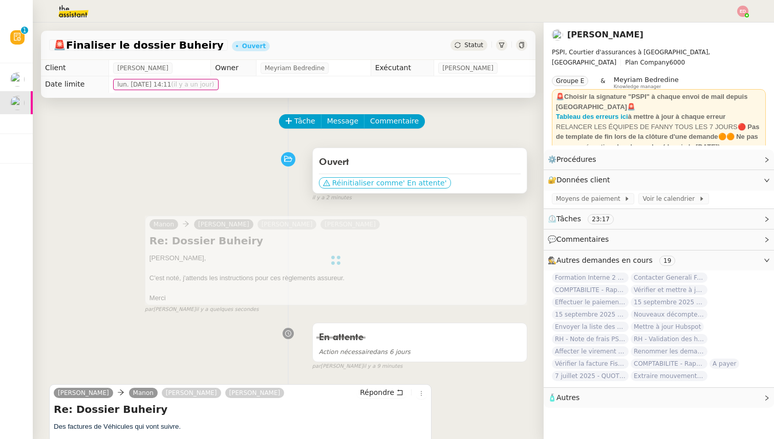
click at [386, 185] on span "Réinitialiser comme" at bounding box center [367, 183] width 71 height 10
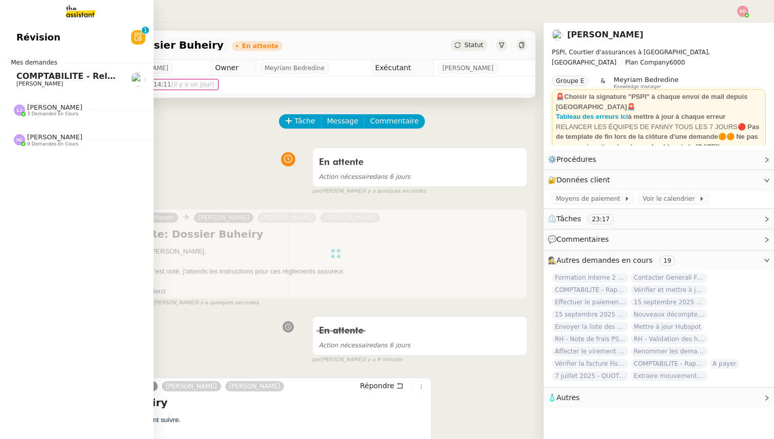
click at [24, 77] on span "COMPTABILITE - Relances factures impayées - septembre 2025" at bounding box center [161, 76] width 290 height 10
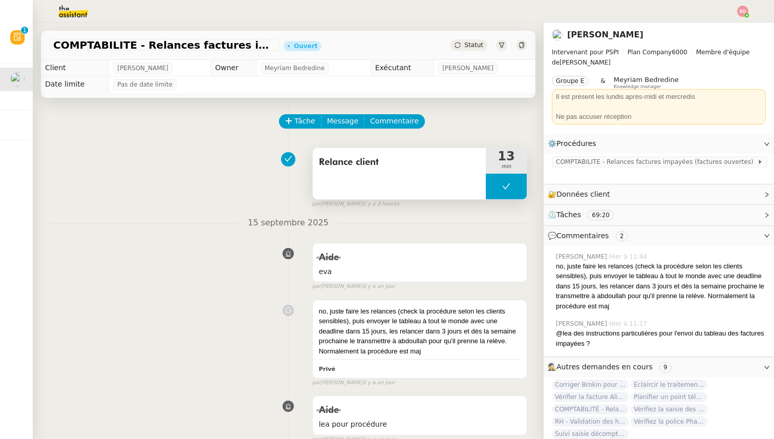
click at [492, 187] on button at bounding box center [506, 187] width 41 height 26
click at [492, 187] on icon at bounding box center [496, 186] width 8 height 8
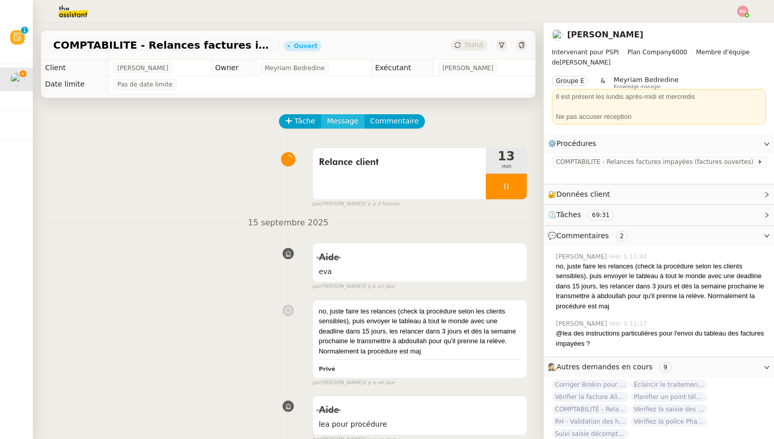
click at [333, 119] on span "Message" at bounding box center [342, 121] width 31 height 12
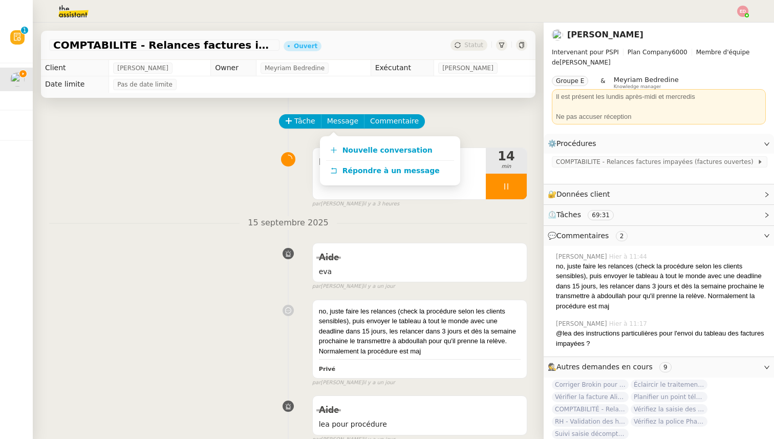
click at [342, 139] on div "Nouvelle conversation Répondre à un message" at bounding box center [390, 160] width 140 height 49
click at [343, 149] on span "Nouvelle conversation" at bounding box center [388, 150] width 90 height 8
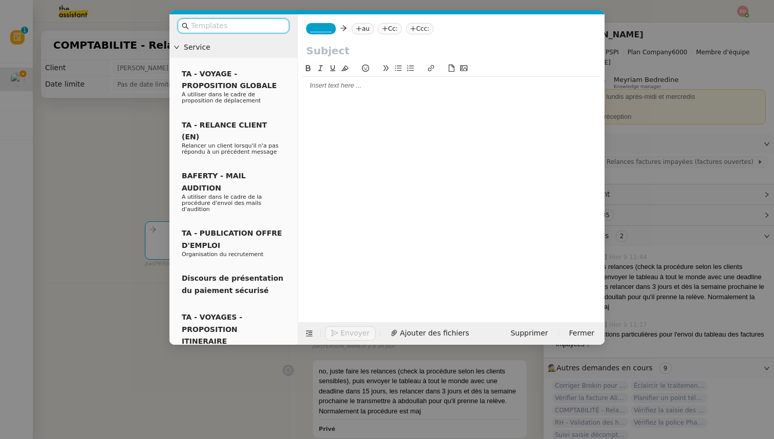
click at [323, 27] on span "_______" at bounding box center [321, 28] width 22 height 7
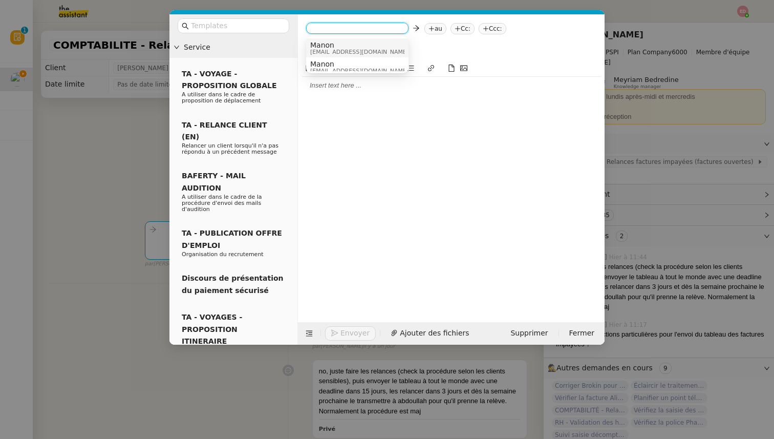
click at [325, 46] on span "Manon" at bounding box center [359, 45] width 98 height 8
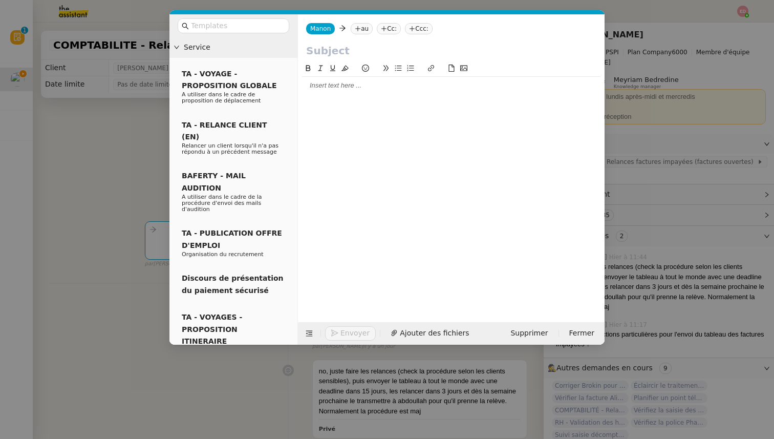
click at [351, 29] on nz-tag "au" at bounding box center [362, 28] width 22 height 11
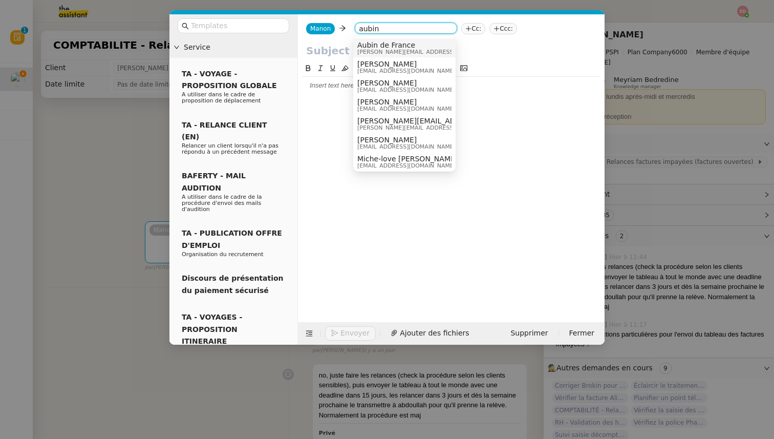
type input "aubin"
click at [396, 49] on span "aubin@pspi.ch" at bounding box center [430, 52] width 145 height 6
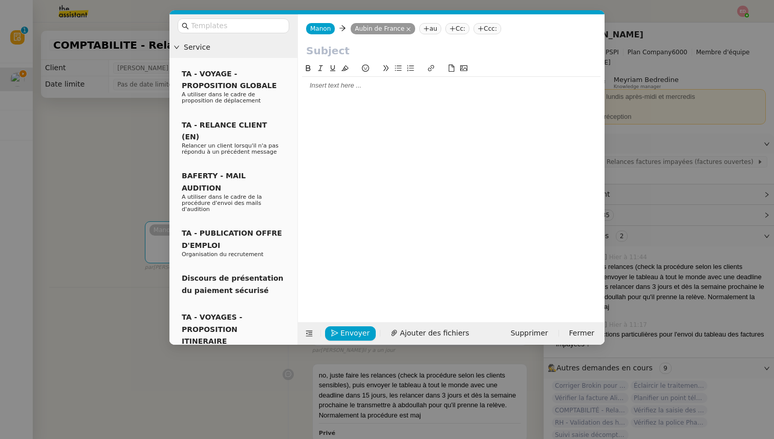
click at [332, 50] on input "text" at bounding box center [451, 50] width 290 height 15
type input "Relance Stagadon"
click at [351, 84] on div at bounding box center [451, 85] width 299 height 9
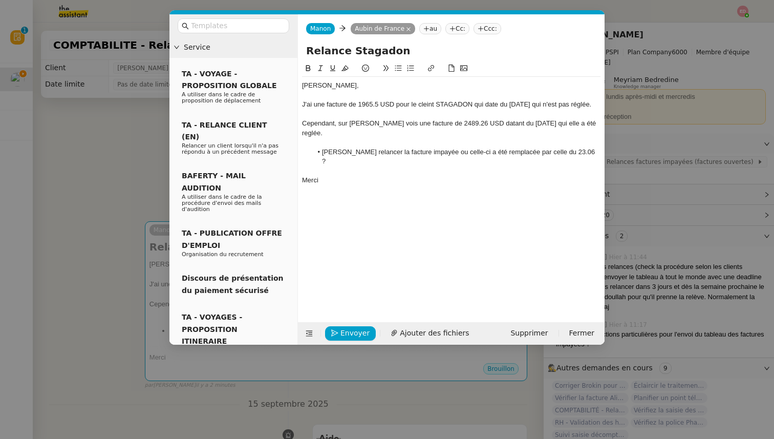
click at [312, 138] on div "Cependant, sur Brokin je vois une facture de 2489.26 USD datant du 23.06.2025 q…" at bounding box center [451, 128] width 299 height 19
click at [0, 0] on lt-span "réglée" at bounding box center [0, 0] width 0 height 0
click at [371, 133] on div "Cependant, sur Brokin je vois une facture de 2489.26 USD datant du 23.06.2025 q…" at bounding box center [451, 128] width 299 height 19
click at [0, 0] on lt-span ", je" at bounding box center [0, 0] width 0 height 0
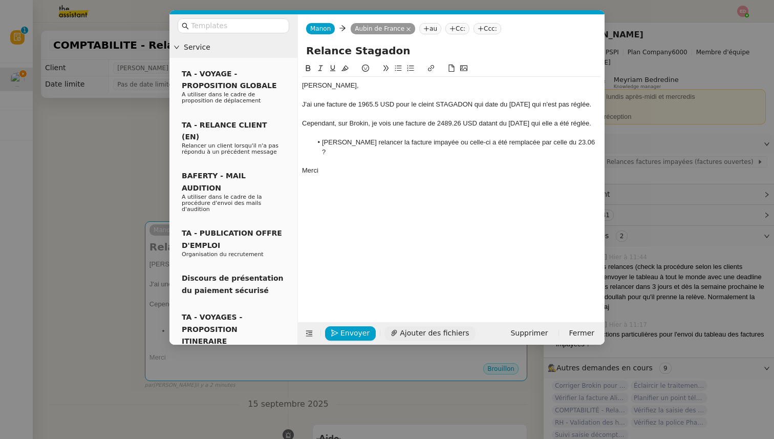
click at [418, 332] on span "Ajouter des fichiers" at bounding box center [434, 333] width 69 height 12
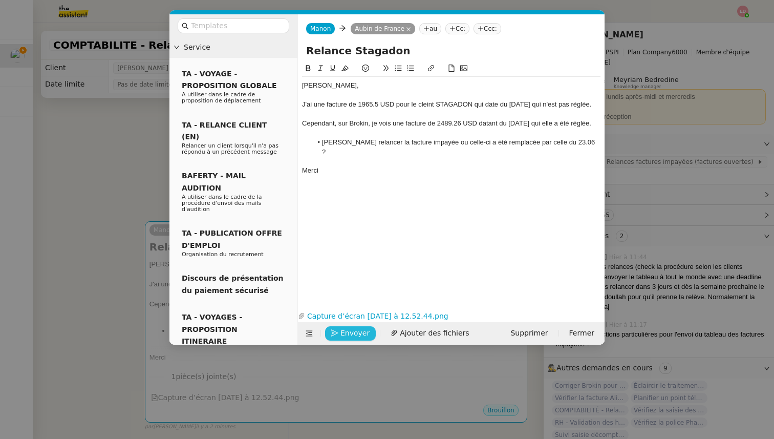
click at [349, 333] on span "Envoyer" at bounding box center [355, 333] width 29 height 12
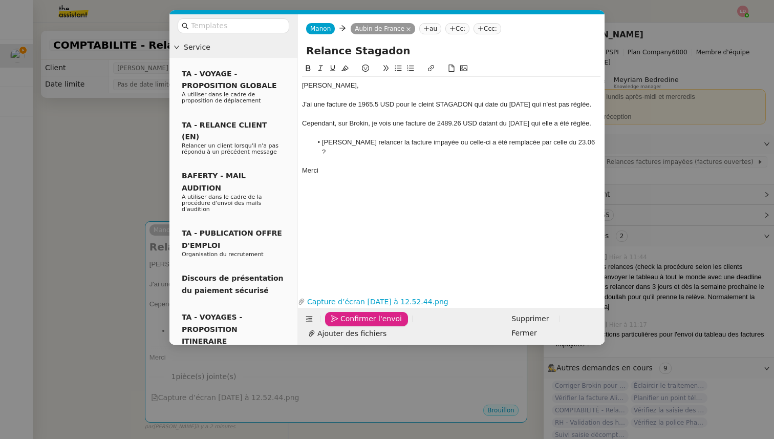
click at [349, 325] on span "Confirmer l'envoi" at bounding box center [371, 319] width 61 height 12
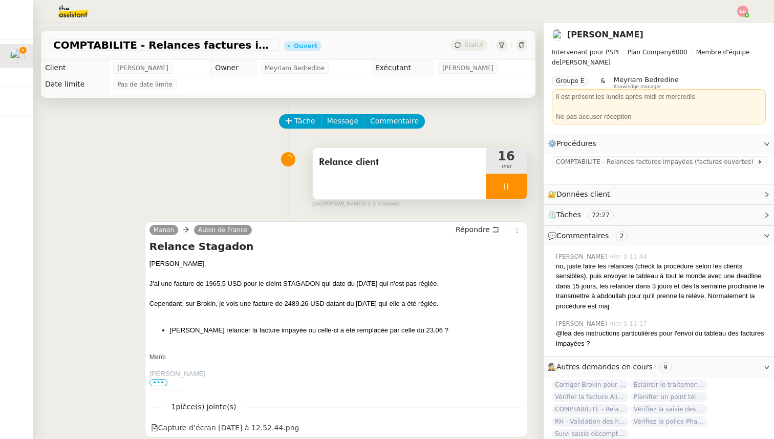
click at [521, 191] on div at bounding box center [506, 187] width 41 height 26
click at [521, 191] on button at bounding box center [517, 187] width 20 height 26
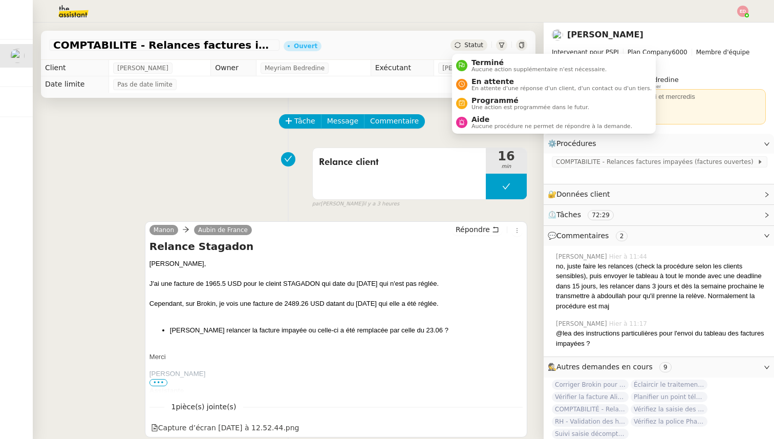
click at [477, 42] on span "Statut" at bounding box center [474, 44] width 19 height 7
click at [479, 87] on span "En attente d'une réponse d'un client, d'un contact ou d'un tiers." at bounding box center [562, 89] width 180 height 6
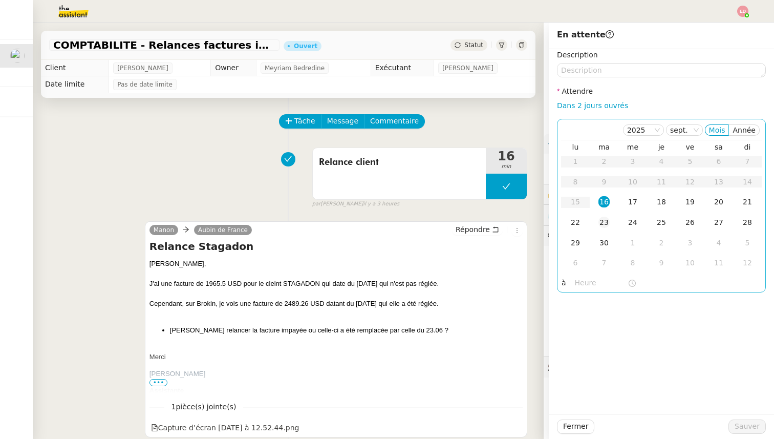
click at [608, 222] on div "23" at bounding box center [604, 222] width 11 height 11
click at [740, 423] on span "Sauver" at bounding box center [747, 427] width 25 height 12
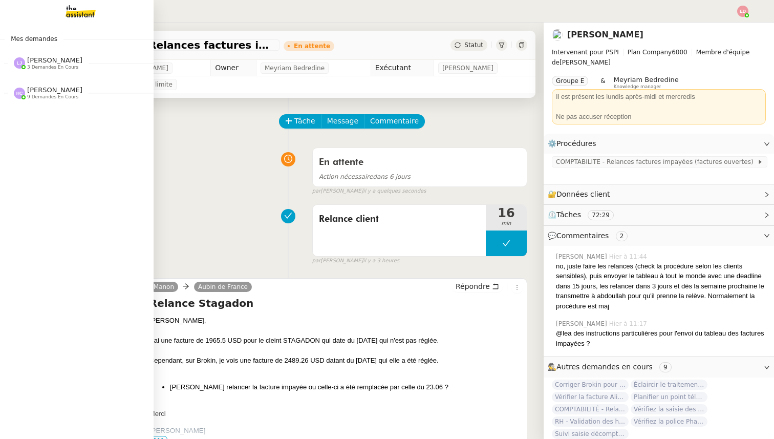
click at [28, 61] on span "[PERSON_NAME]" at bounding box center [54, 60] width 55 height 8
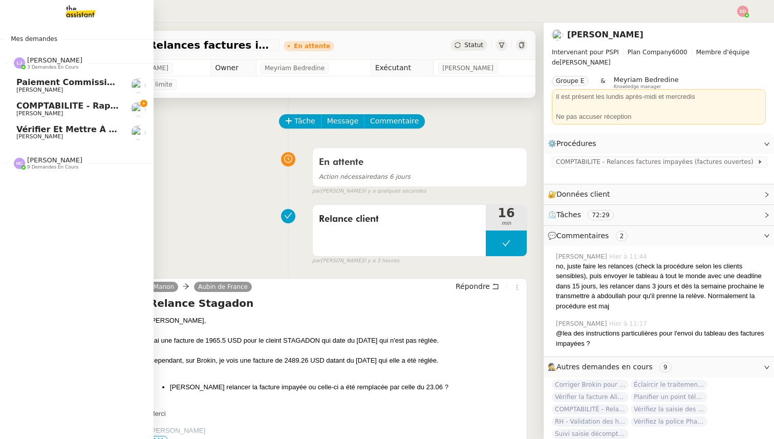
click at [46, 106] on span "COMPTABILITE - Rapprochement bancaire - 15 septembre 2025" at bounding box center [162, 106] width 293 height 10
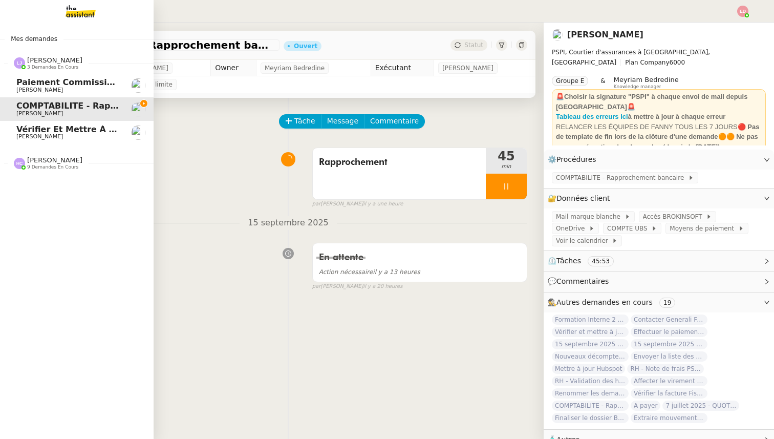
click at [47, 130] on span "Vérifier et mettre à jour les procédures MJL et TDM" at bounding box center [136, 129] width 240 height 10
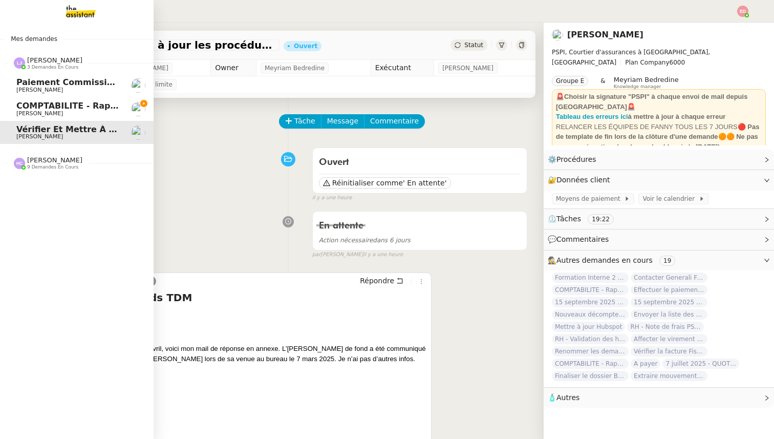
click at [22, 85] on span "Paiement commission [PERSON_NAME]" at bounding box center [106, 82] width 181 height 10
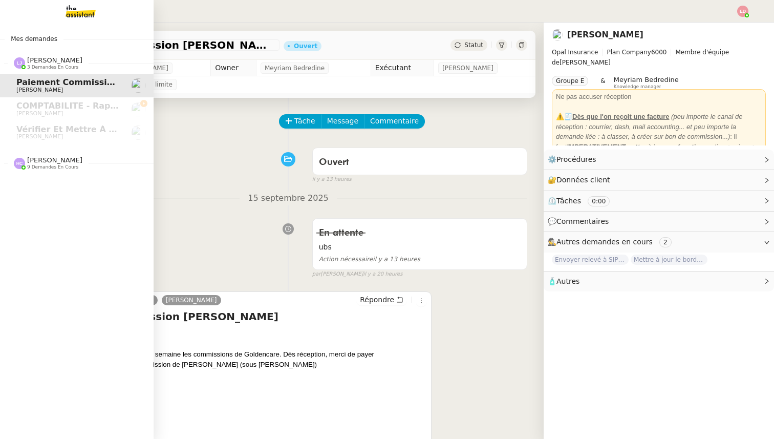
click at [49, 169] on span "9 demandes en cours" at bounding box center [52, 167] width 51 height 6
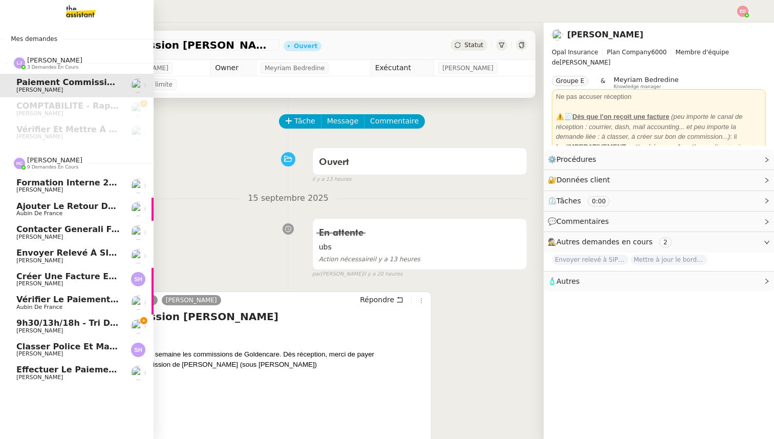
click at [64, 369] on span "Effectuer le paiement des primes Hiscox" at bounding box center [134, 370] width 236 height 10
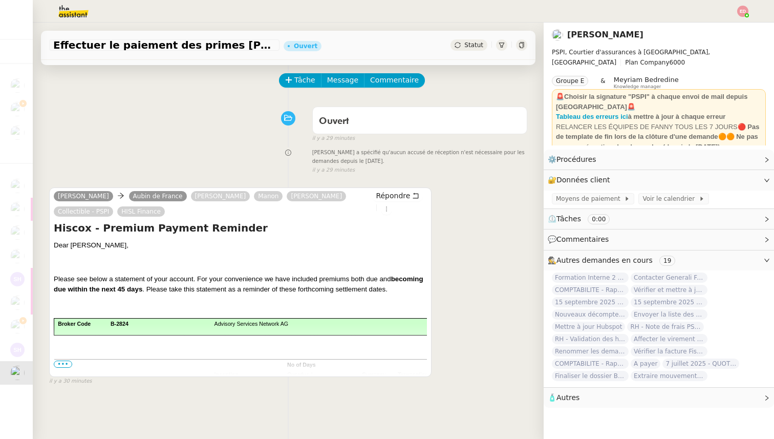
scroll to position [42, 0]
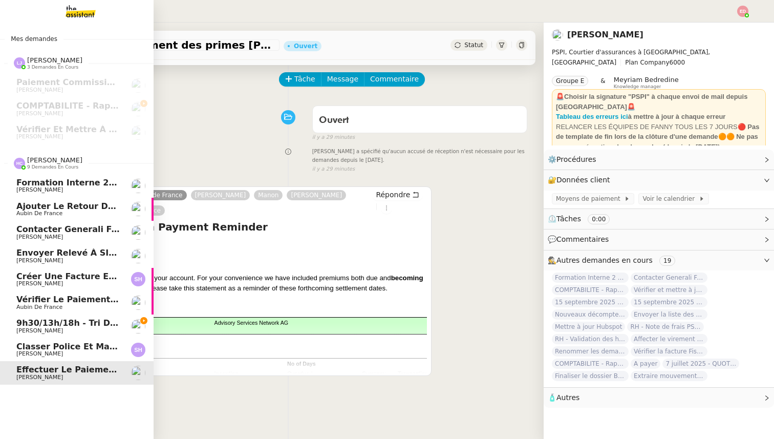
click at [39, 343] on span "Classer police et mandat dans brokin" at bounding box center [102, 347] width 173 height 10
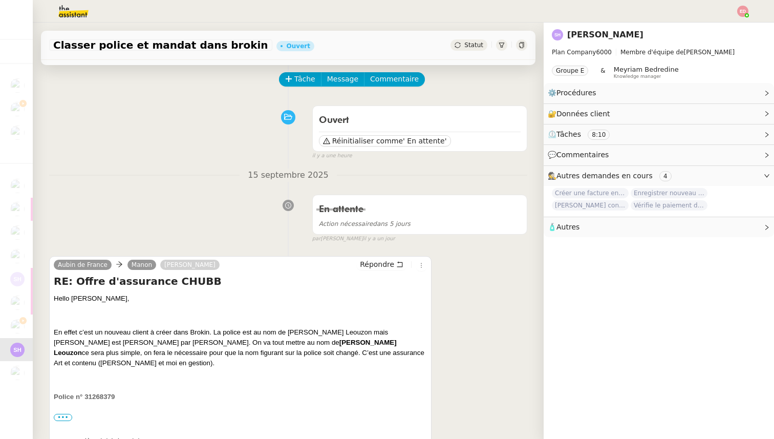
click at [211, 128] on div "Ouvert Réinitialiser comme ' En attente' false il y a une heure" at bounding box center [288, 130] width 478 height 59
